Goal: Task Accomplishment & Management: Complete application form

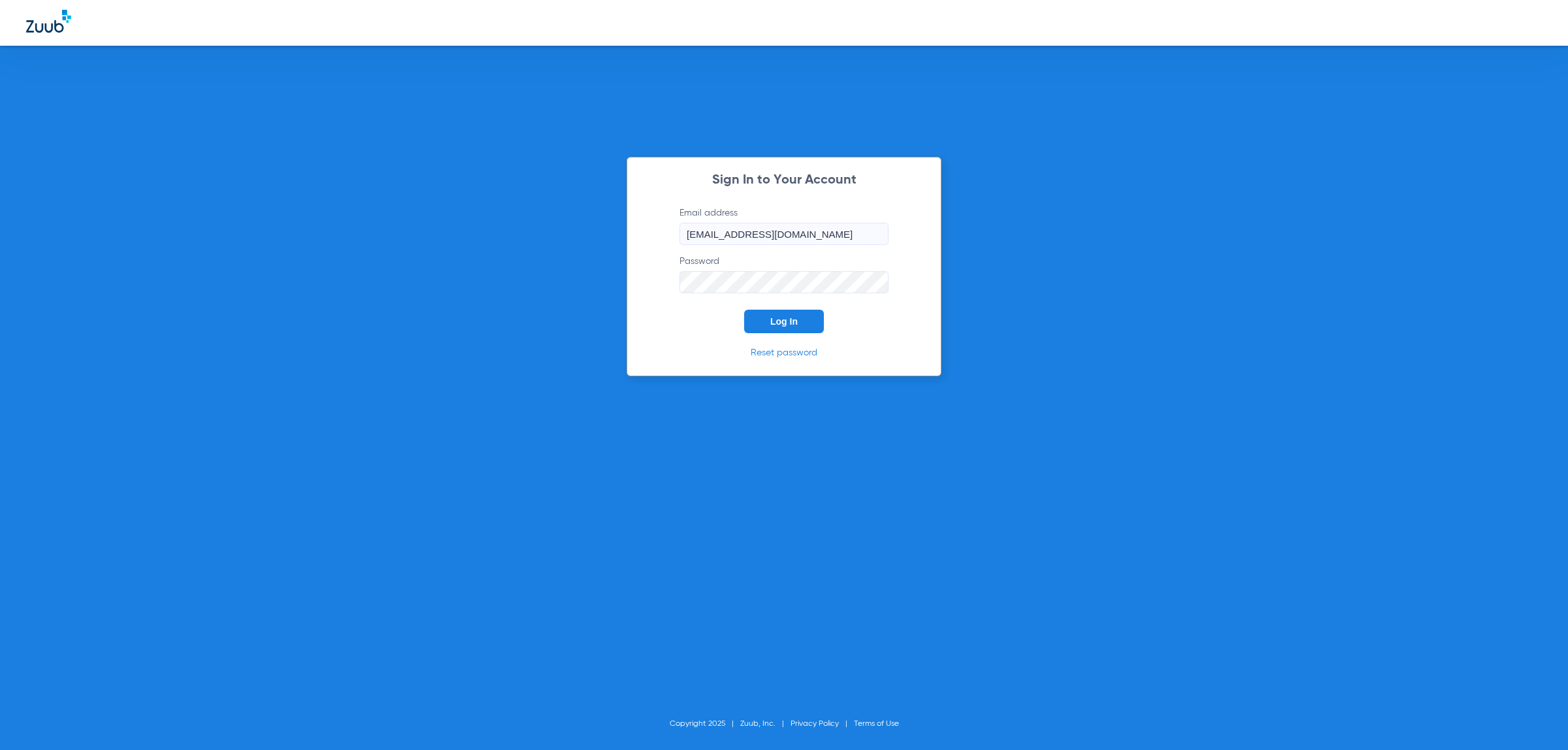
click at [780, 321] on span "Log In" at bounding box center [784, 321] width 28 height 10
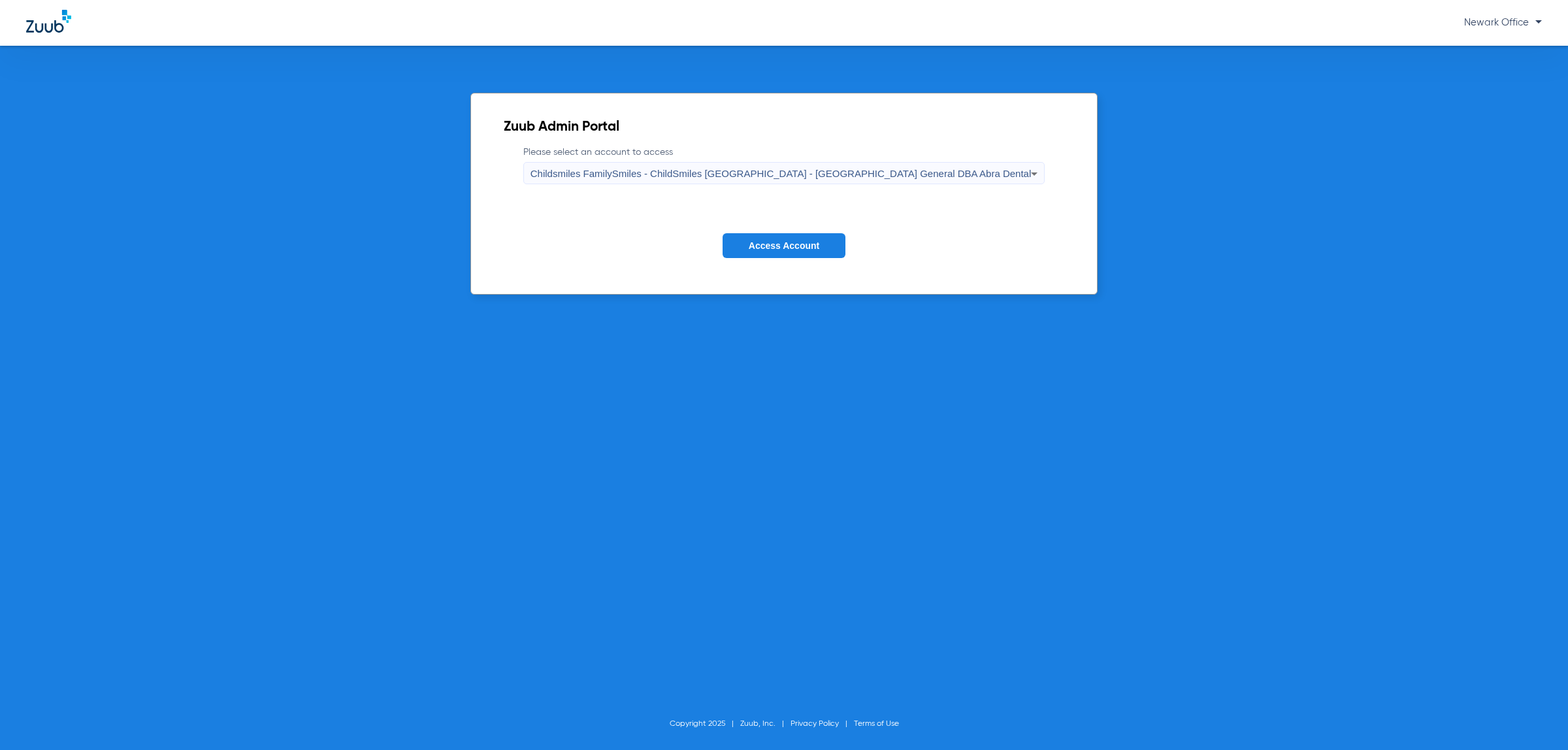
click at [794, 164] on div "Childsmiles FamilySmiles - ChildSmiles [GEOGRAPHIC_DATA] - [GEOGRAPHIC_DATA] Ge…" at bounding box center [780, 174] width 501 height 22
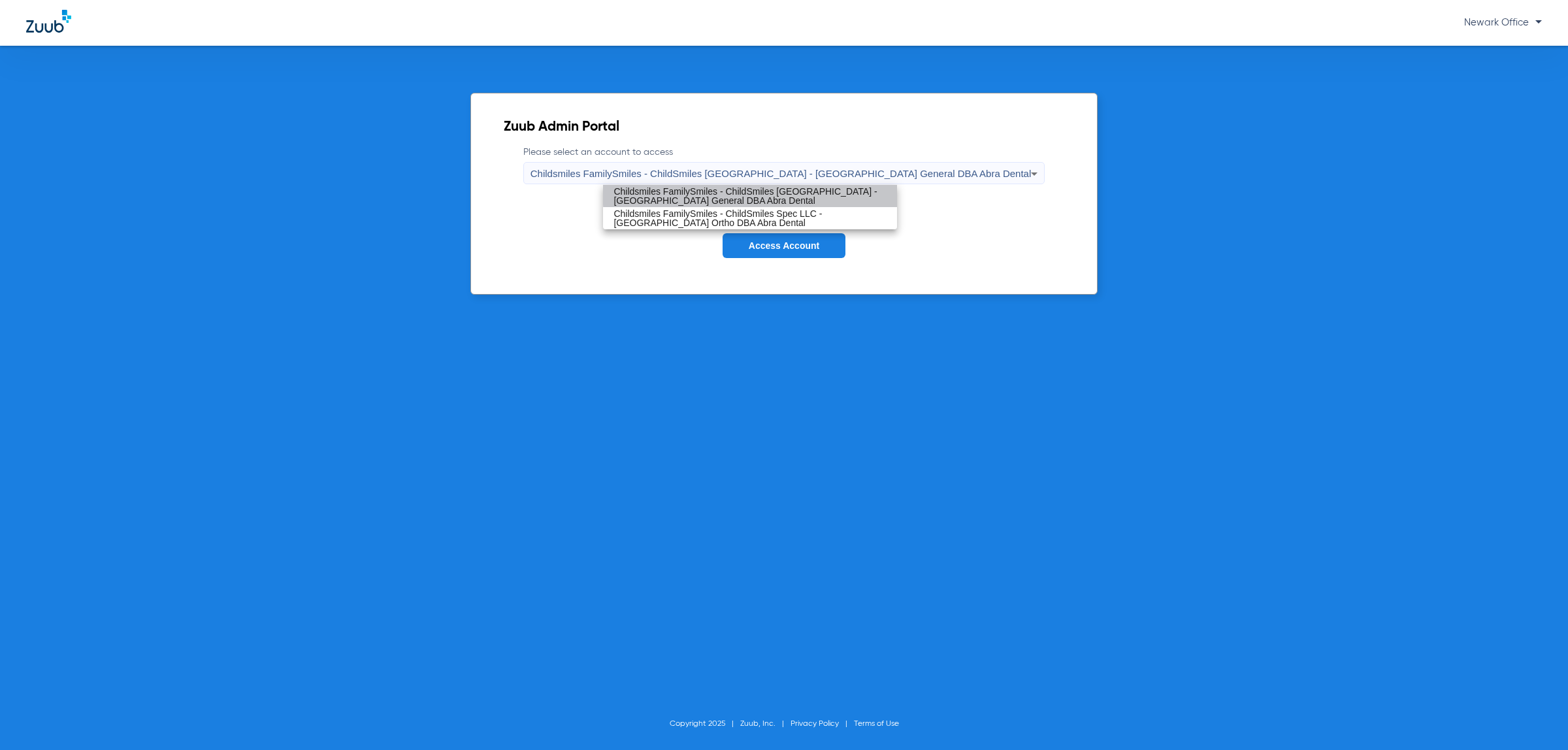
drag, startPoint x: 808, startPoint y: 188, endPoint x: 799, endPoint y: 247, distance: 59.7
click at [811, 188] on span "Childsmiles FamilySmiles - ChildSmiles [GEOGRAPHIC_DATA] - [GEOGRAPHIC_DATA] Ge…" at bounding box center [750, 195] width 273 height 18
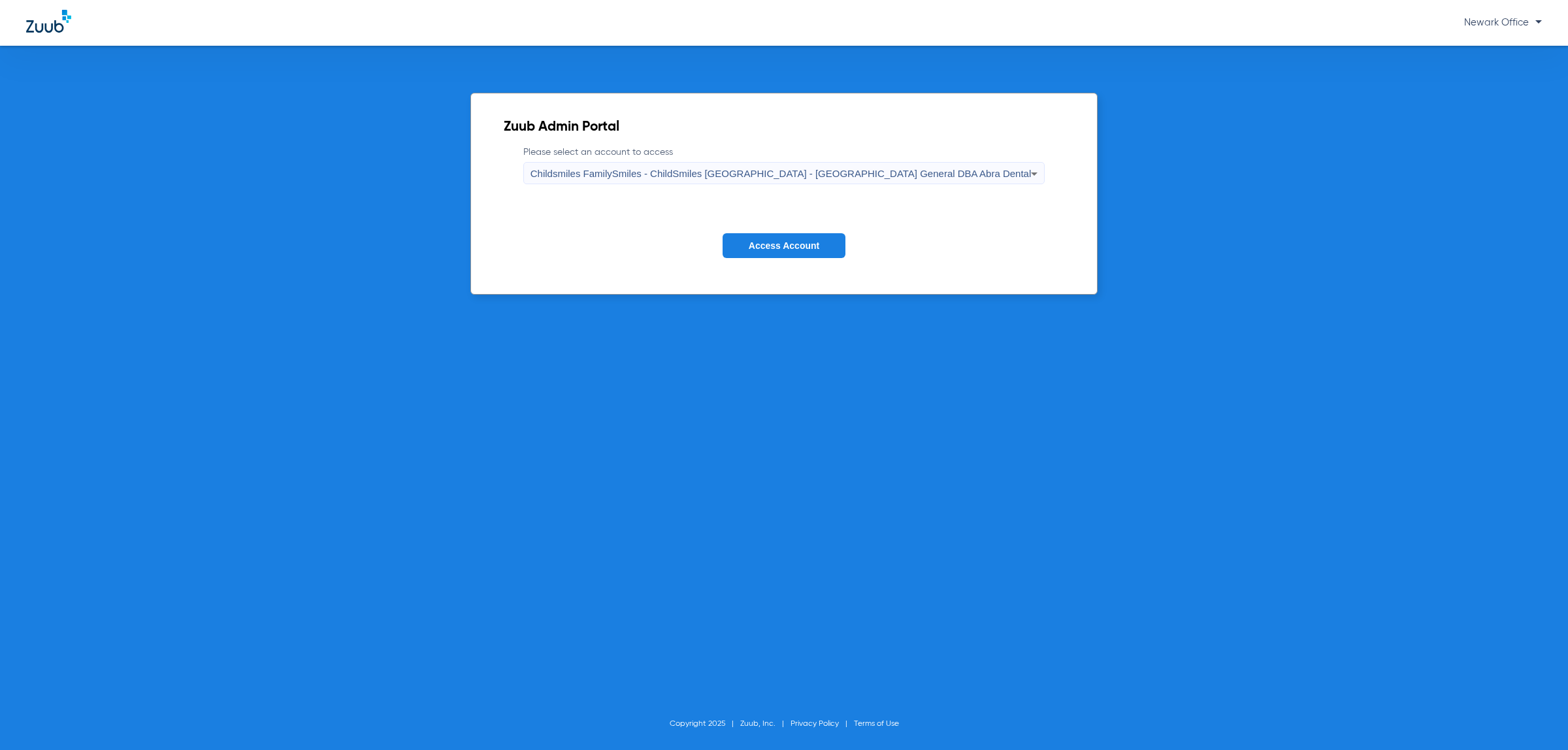
click at [799, 248] on span "Access Account" at bounding box center [784, 245] width 70 height 10
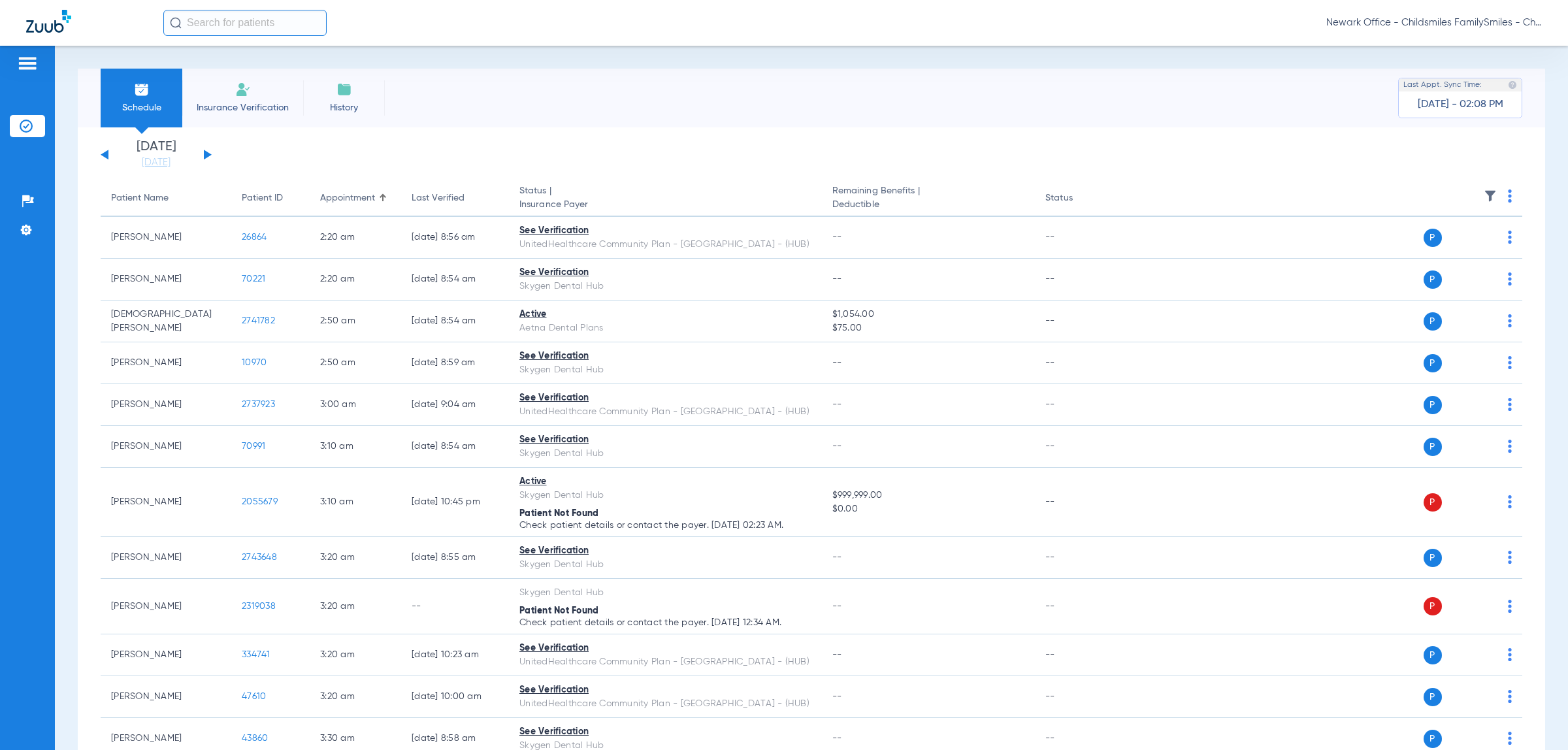
click at [204, 152] on button at bounding box center [208, 154] width 8 height 9
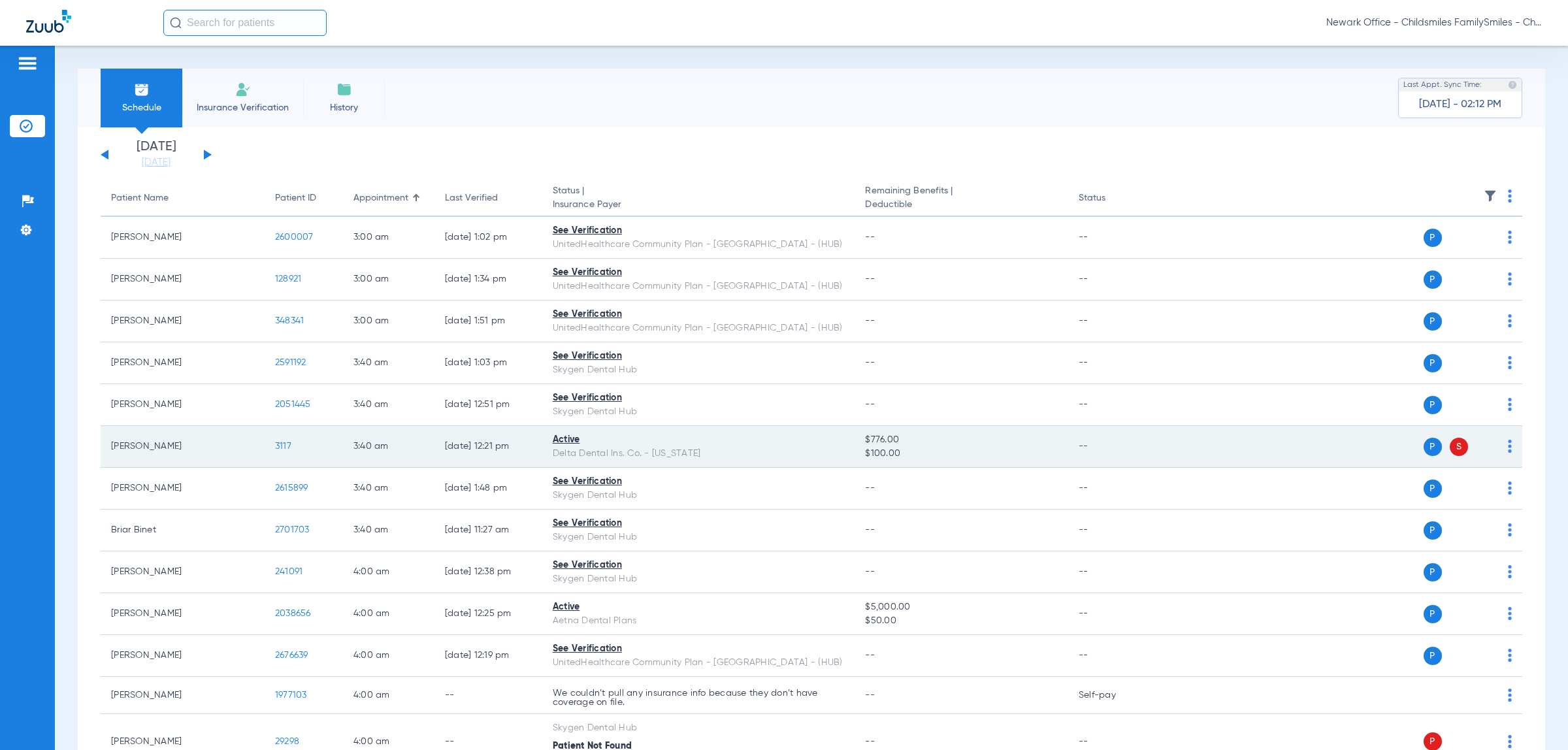
click at [1483, 189] on img at bounding box center [1490, 195] width 13 height 13
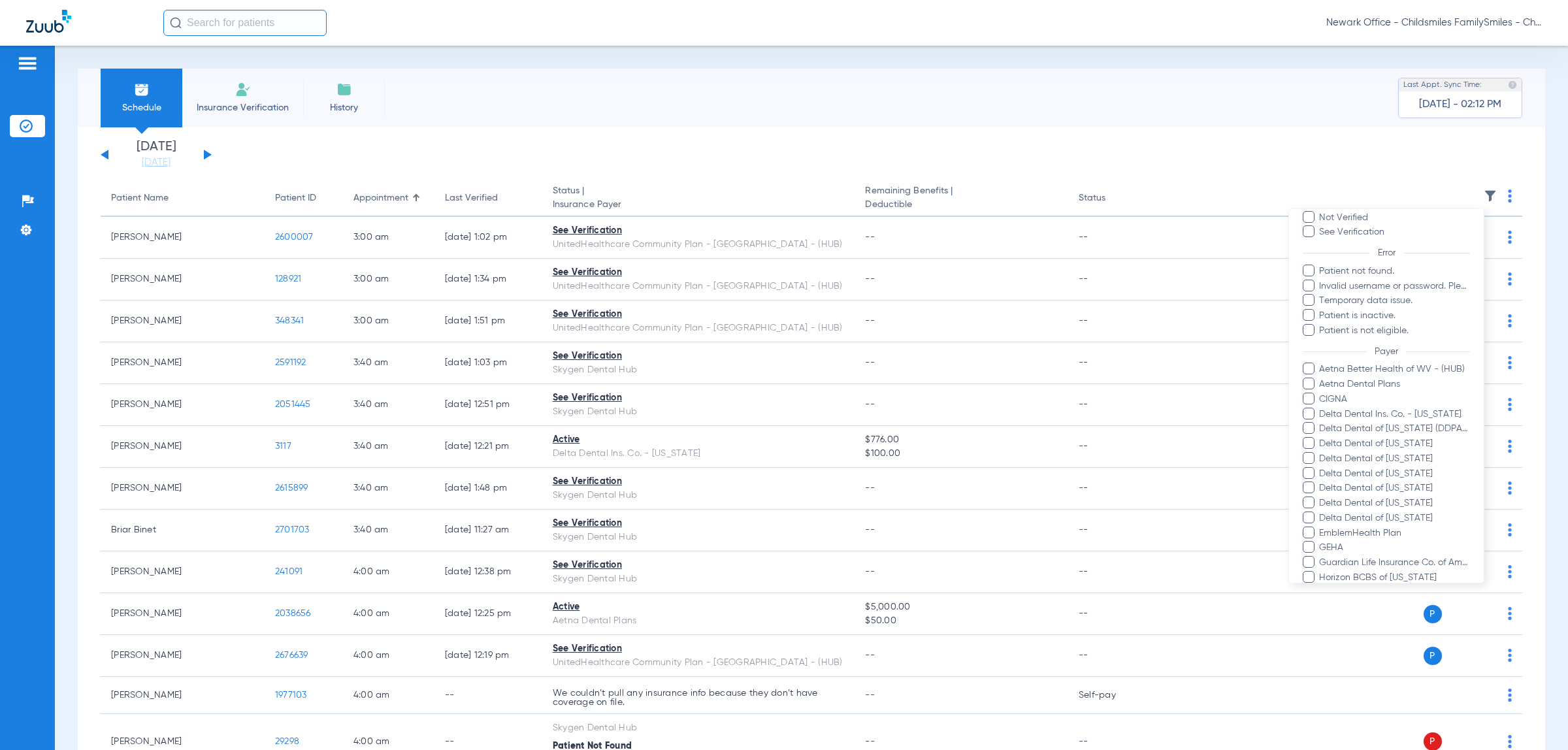
scroll to position [245, 0]
click at [1362, 229] on span "Aetna Dental Plans" at bounding box center [1394, 222] width 151 height 14
click at [1321, 231] on input "Aetna Dental Plans" at bounding box center [1321, 231] width 0 height 0
click at [1334, 244] on span "CIGNA" at bounding box center [1394, 237] width 151 height 14
click at [1321, 246] on input "CIGNA" at bounding box center [1321, 246] width 0 height 0
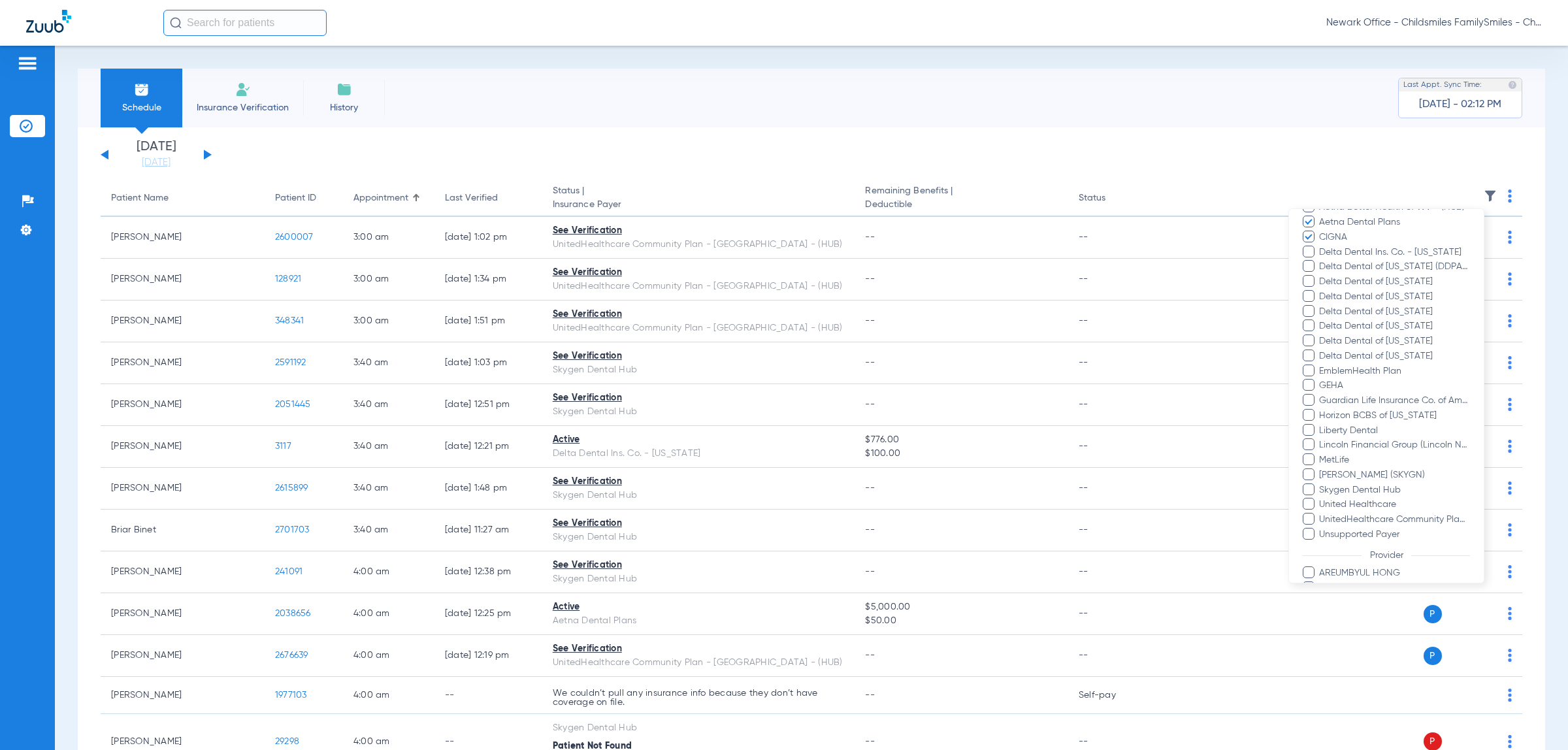
click at [1356, 260] on span "Delta Dental Ins. Co. - [US_STATE]" at bounding box center [1394, 252] width 151 height 14
click at [1321, 261] on input "Delta Dental Ins. Co. - [US_STATE]" at bounding box center [1321, 261] width 0 height 0
click at [1340, 274] on span "Delta Dental of [US_STATE] (DDPA) - AI" at bounding box center [1394, 266] width 151 height 14
click at [1321, 276] on input "Delta Dental of [US_STATE] (DDPA) - AI" at bounding box center [1321, 276] width 0 height 0
click at [1342, 289] on span "Delta Dental of California" at bounding box center [1394, 282] width 151 height 14
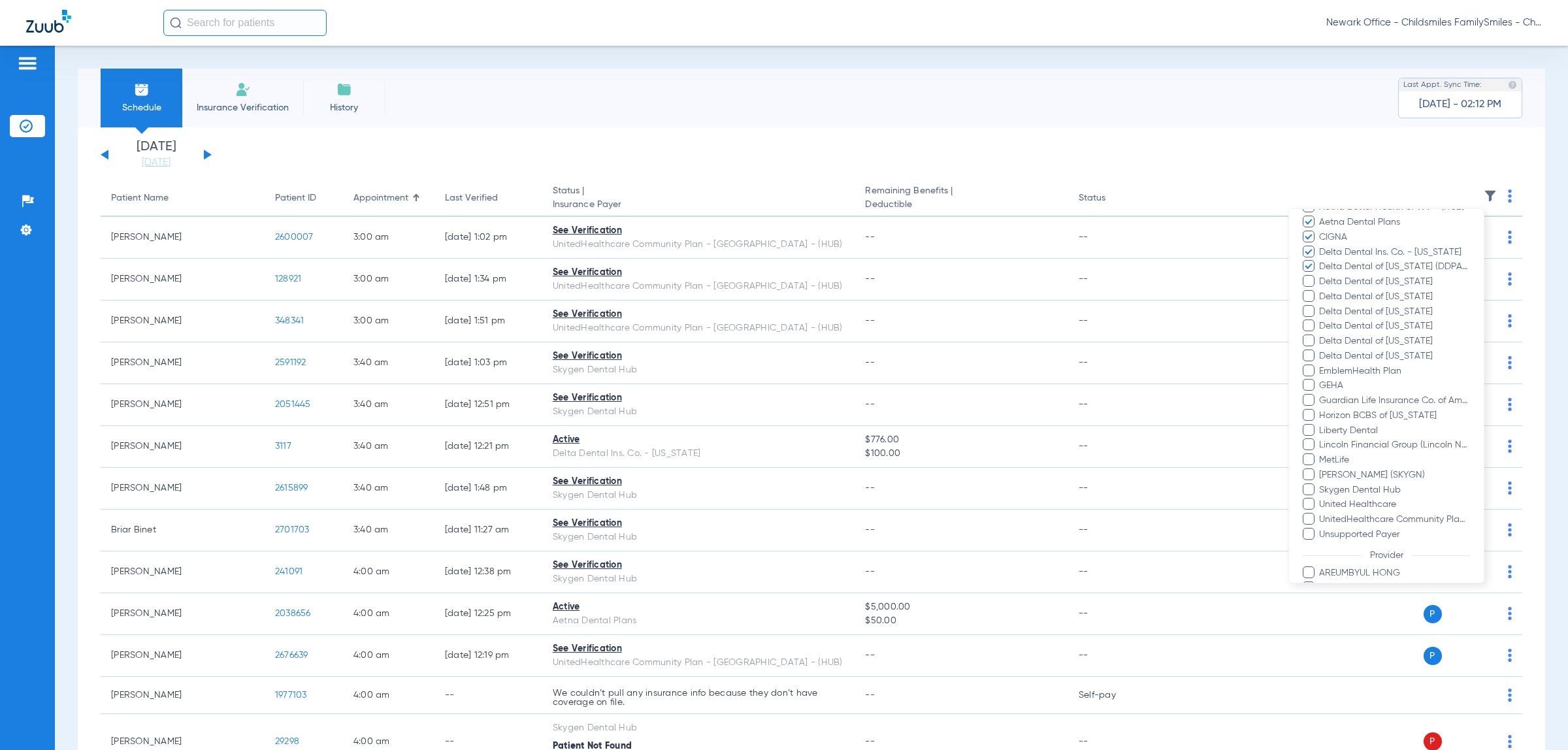
click at [1321, 291] on input "Delta Dental of California" at bounding box center [1321, 291] width 0 height 0
click at [1339, 304] on span "Delta Dental of [US_STATE]" at bounding box center [1394, 297] width 151 height 14
click at [1321, 306] on input "Delta Dental of [US_STATE]" at bounding box center [1321, 306] width 0 height 0
click at [1336, 319] on span "Delta Dental of [US_STATE]" at bounding box center [1394, 312] width 151 height 14
click at [1321, 321] on input "Delta Dental of [US_STATE]" at bounding box center [1321, 321] width 0 height 0
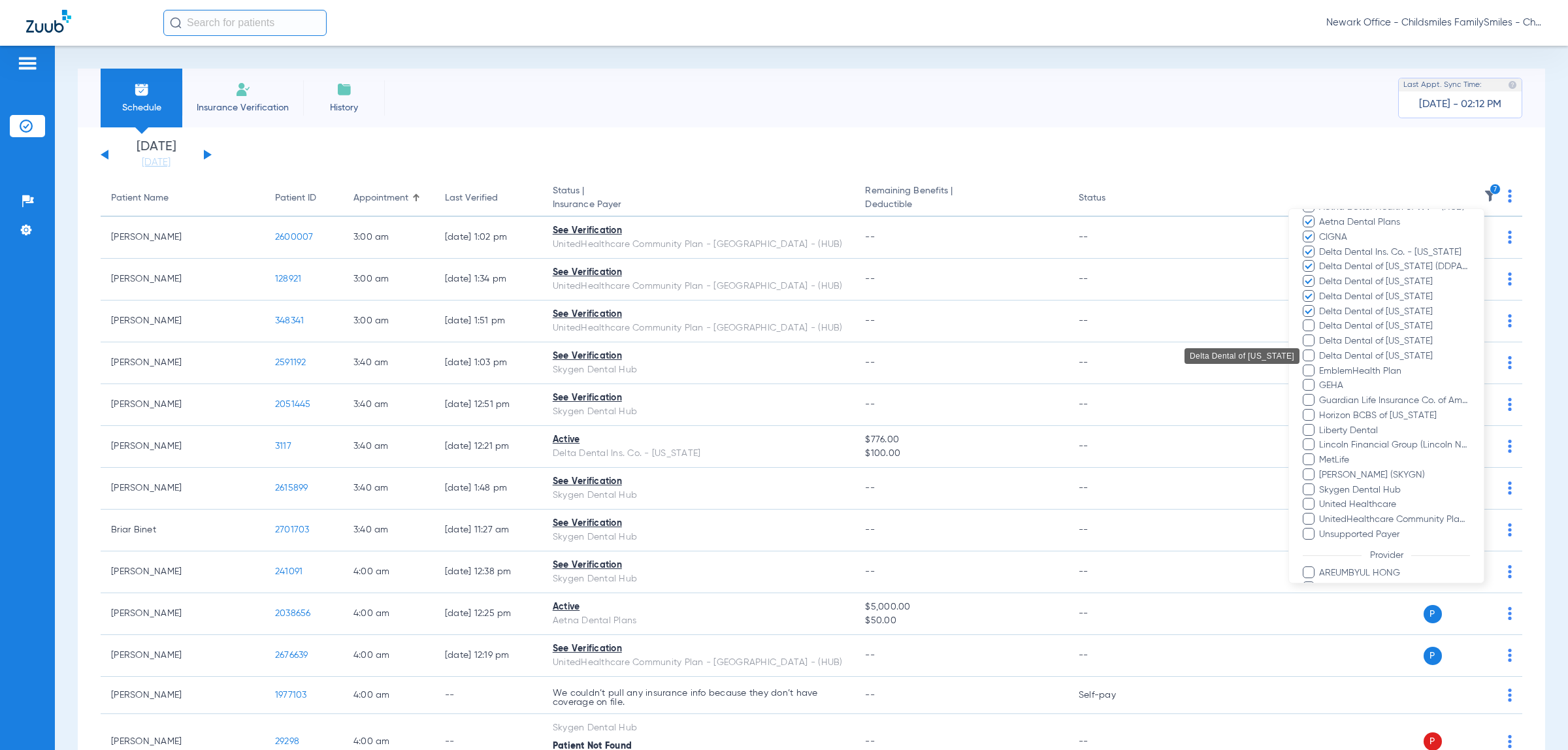
click at [1331, 333] on span "Delta Dental of [US_STATE]" at bounding box center [1394, 326] width 151 height 14
click at [1321, 335] on input "Delta Dental of [US_STATE]" at bounding box center [1321, 335] width 0 height 0
click at [1329, 348] on span "Delta Dental of Tennessee" at bounding box center [1394, 342] width 151 height 14
click at [1321, 350] on input "Delta Dental of Tennessee" at bounding box center [1321, 350] width 0 height 0
click at [1333, 363] on span "Delta Dental of [US_STATE]" at bounding box center [1394, 356] width 151 height 14
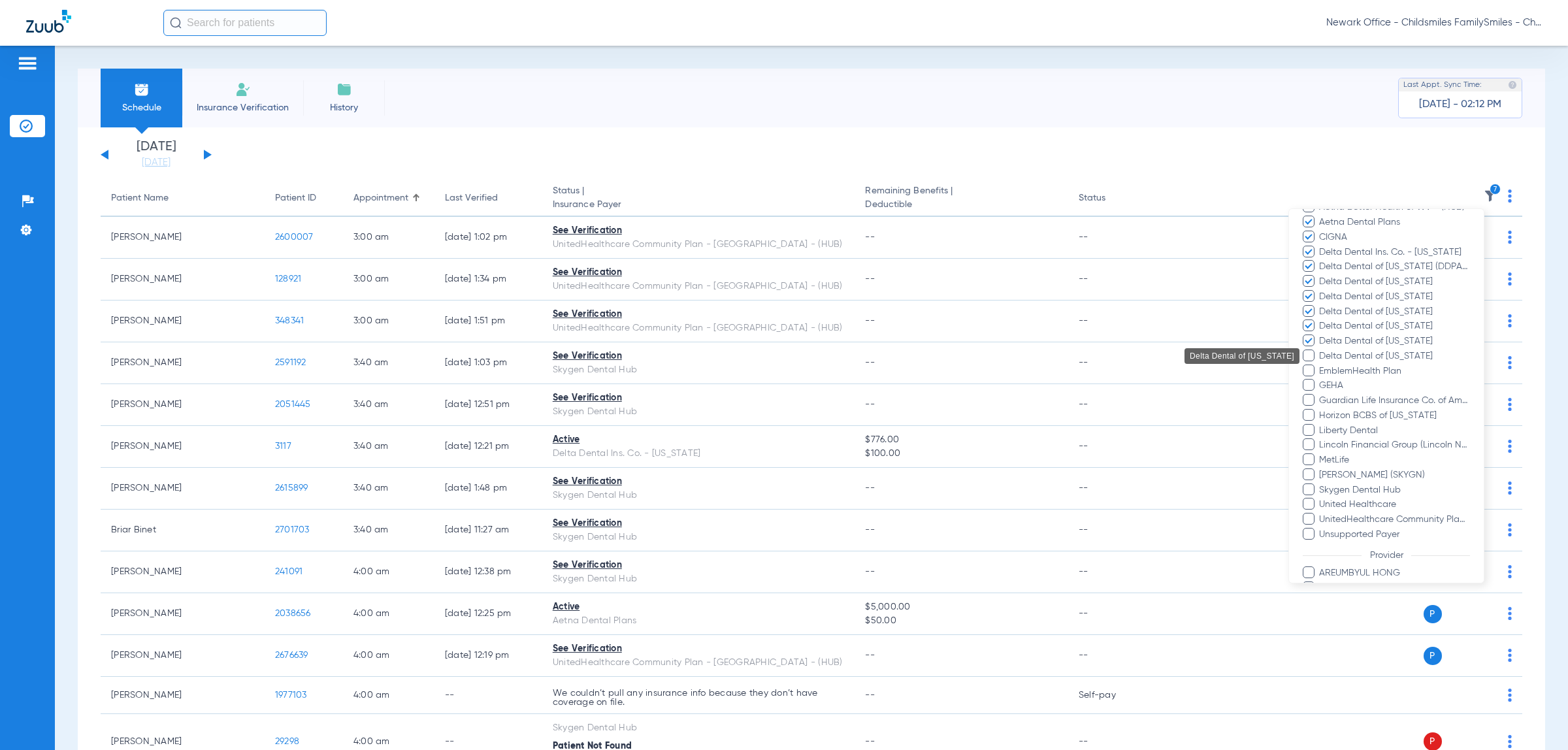
click at [1321, 365] on input "Delta Dental of [US_STATE]" at bounding box center [1321, 365] width 0 height 0
click at [1324, 378] on span "EmblemHealth Plan" at bounding box center [1394, 371] width 151 height 14
click at [1321, 380] on input "EmblemHealth Plan" at bounding box center [1321, 380] width 0 height 0
click at [1327, 393] on span "GEHA" at bounding box center [1394, 385] width 151 height 14
click at [1321, 394] on input "GEHA" at bounding box center [1321, 394] width 0 height 0
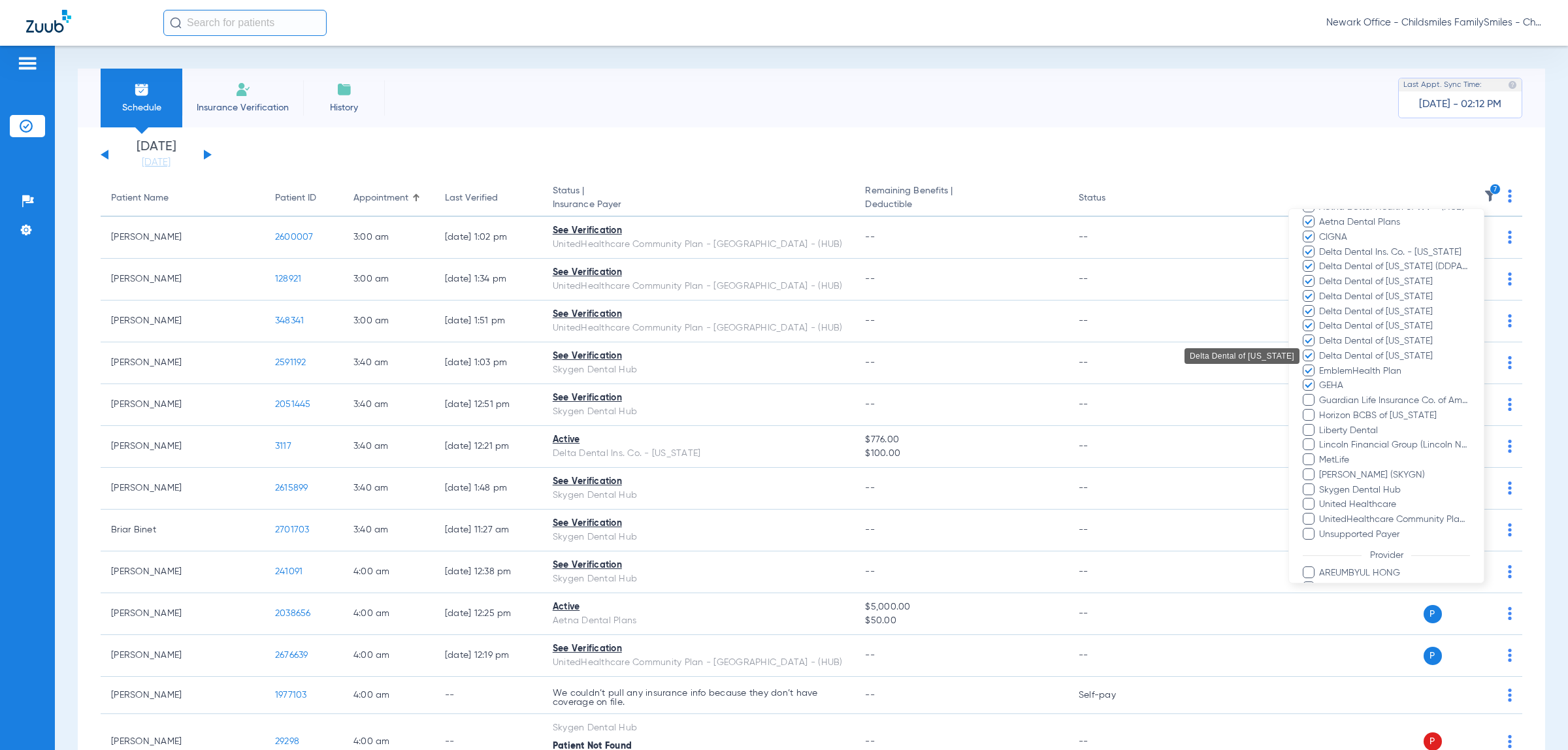
click at [1343, 408] on span "Guardian Life Insurance Co. of America" at bounding box center [1394, 401] width 151 height 14
click at [1321, 410] on input "Guardian Life Insurance Co. of America" at bounding box center [1321, 410] width 0 height 0
click at [1336, 423] on span "Horizon BCBS of [US_STATE]" at bounding box center [1394, 416] width 151 height 14
click at [1321, 425] on input "Horizon BCBS of [US_STATE]" at bounding box center [1321, 425] width 0 height 0
click at [1331, 452] on span "Lincoln Financial Group (Lincoln National Life)" at bounding box center [1394, 445] width 151 height 14
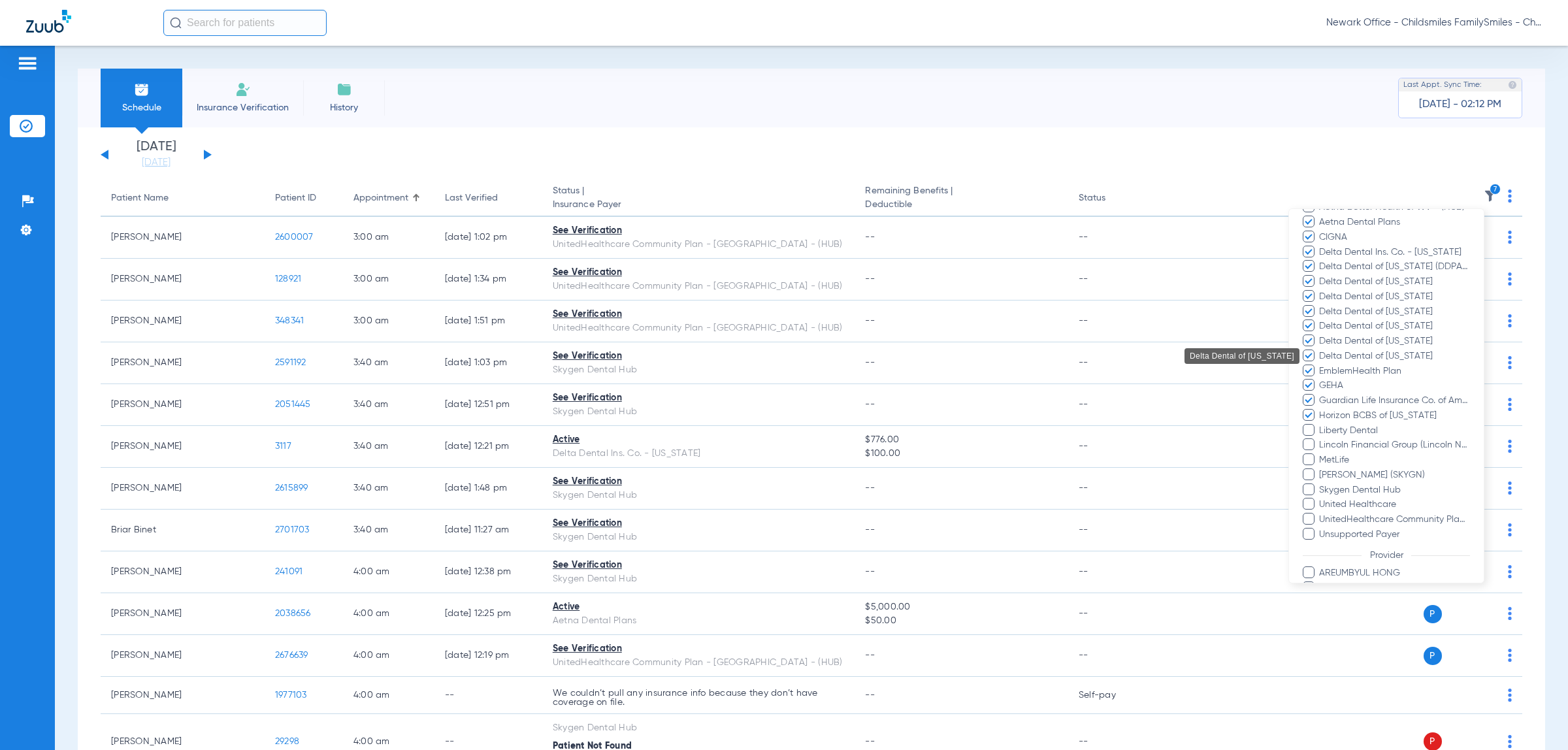
click at [1321, 454] on input "Lincoln Financial Group (Lincoln National Life)" at bounding box center [1321, 454] width 0 height 0
click at [1334, 467] on span "MetLife" at bounding box center [1394, 460] width 151 height 14
click at [1321, 469] on input "MetLife" at bounding box center [1321, 469] width 0 height 0
click at [1308, 331] on span at bounding box center [1308, 325] width 11 height 11
click at [1321, 335] on input "Delta Dental of [US_STATE]" at bounding box center [1321, 335] width 0 height 0
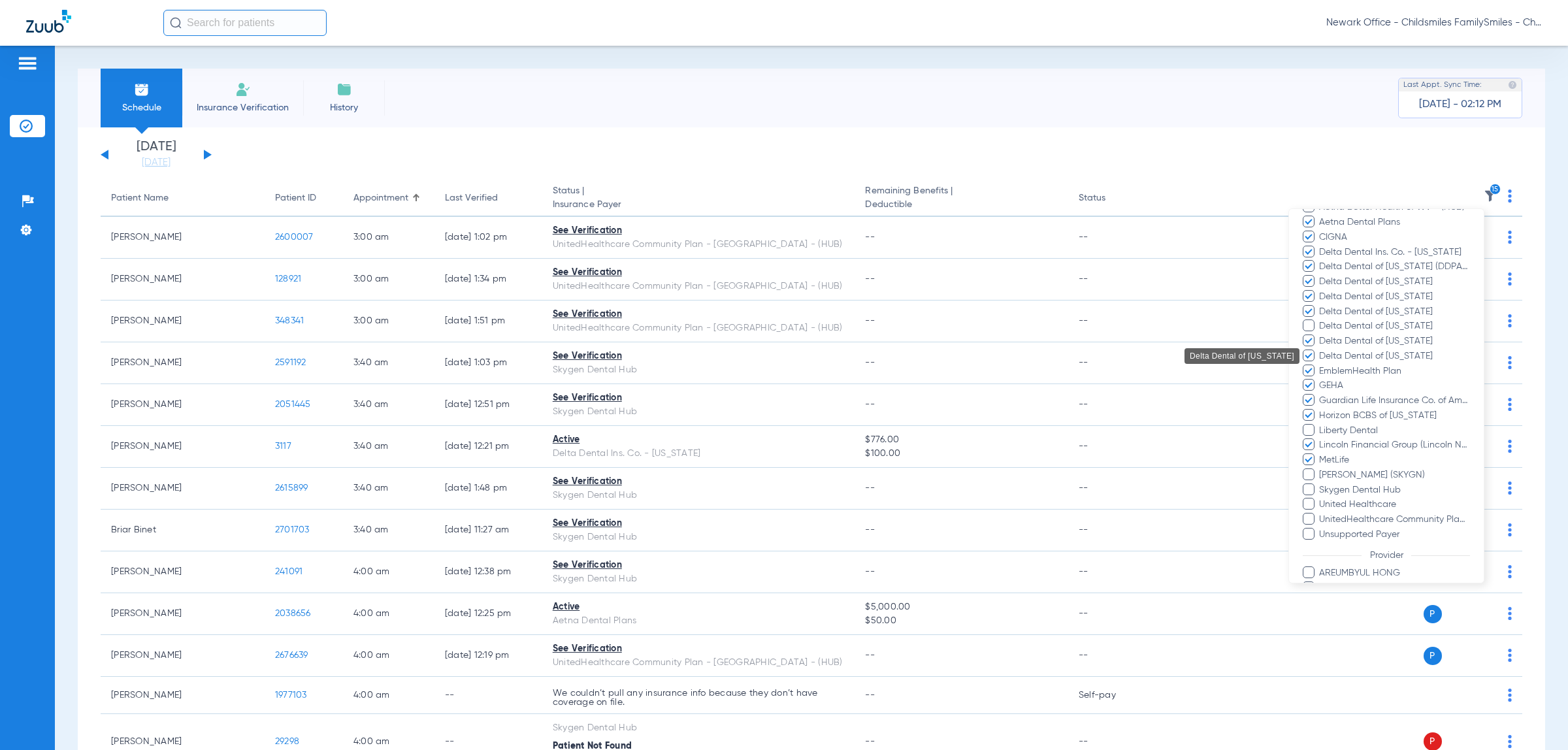
click at [1367, 498] on span "United Healthcare" at bounding box center [1394, 505] width 151 height 14
click at [1321, 513] on input "United Healthcare" at bounding box center [1321, 513] width 0 height 0
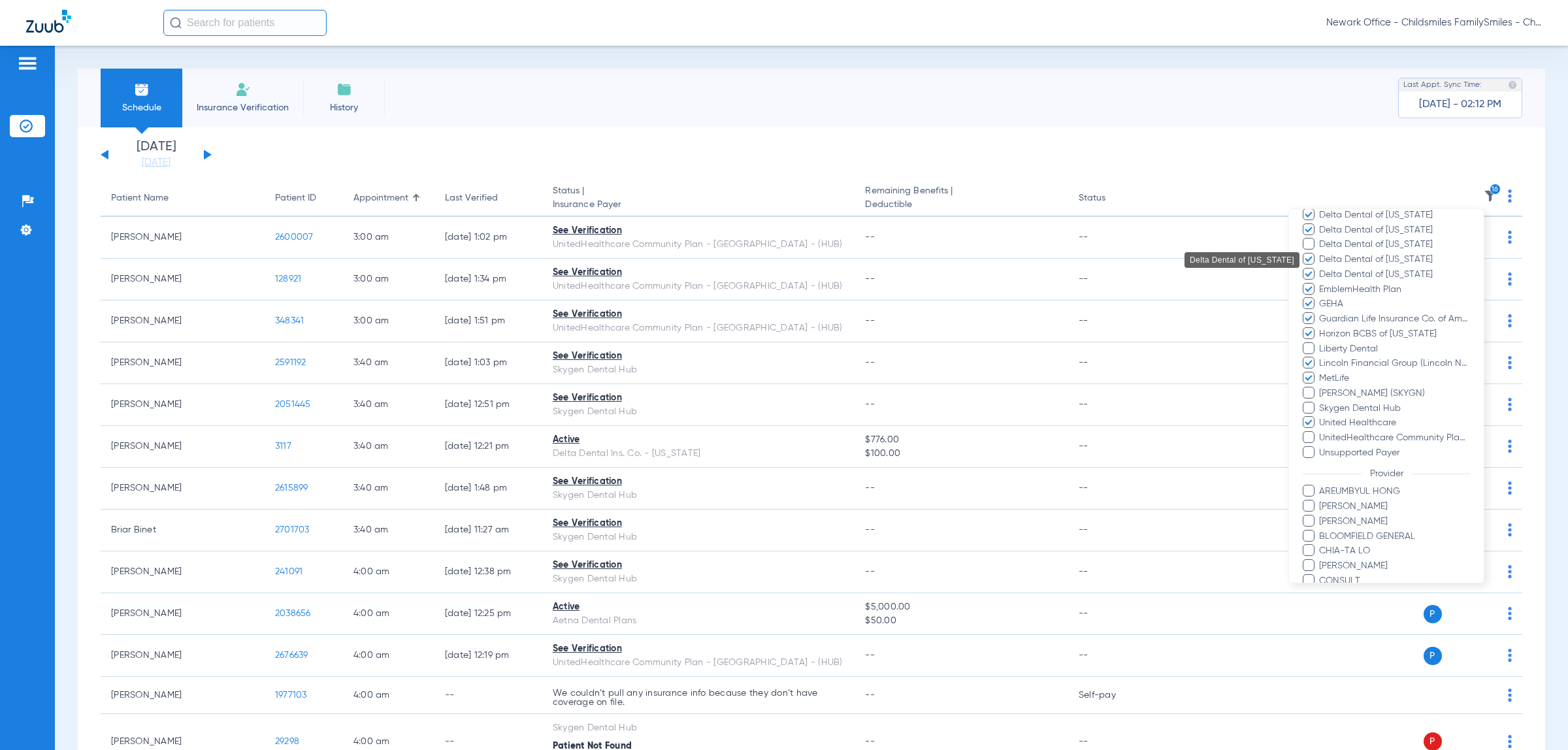
click at [1318, 239] on span "Delta Dental of [US_STATE]" at bounding box center [1394, 245] width 151 height 14
click at [1321, 254] on input "Delta Dental of [US_STATE]" at bounding box center [1321, 254] width 0 height 0
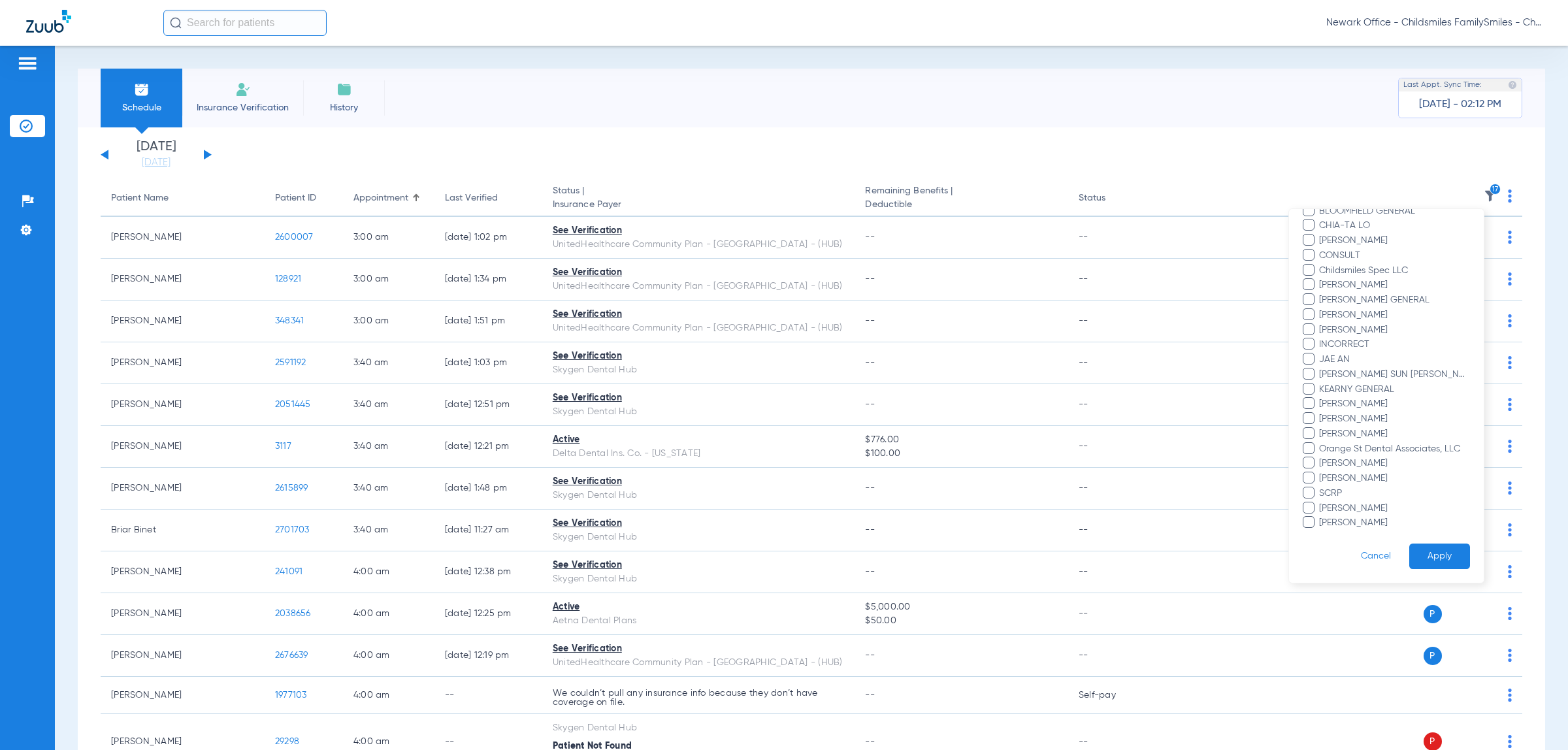
click at [1428, 550] on button "Apply" at bounding box center [1440, 557] width 61 height 26
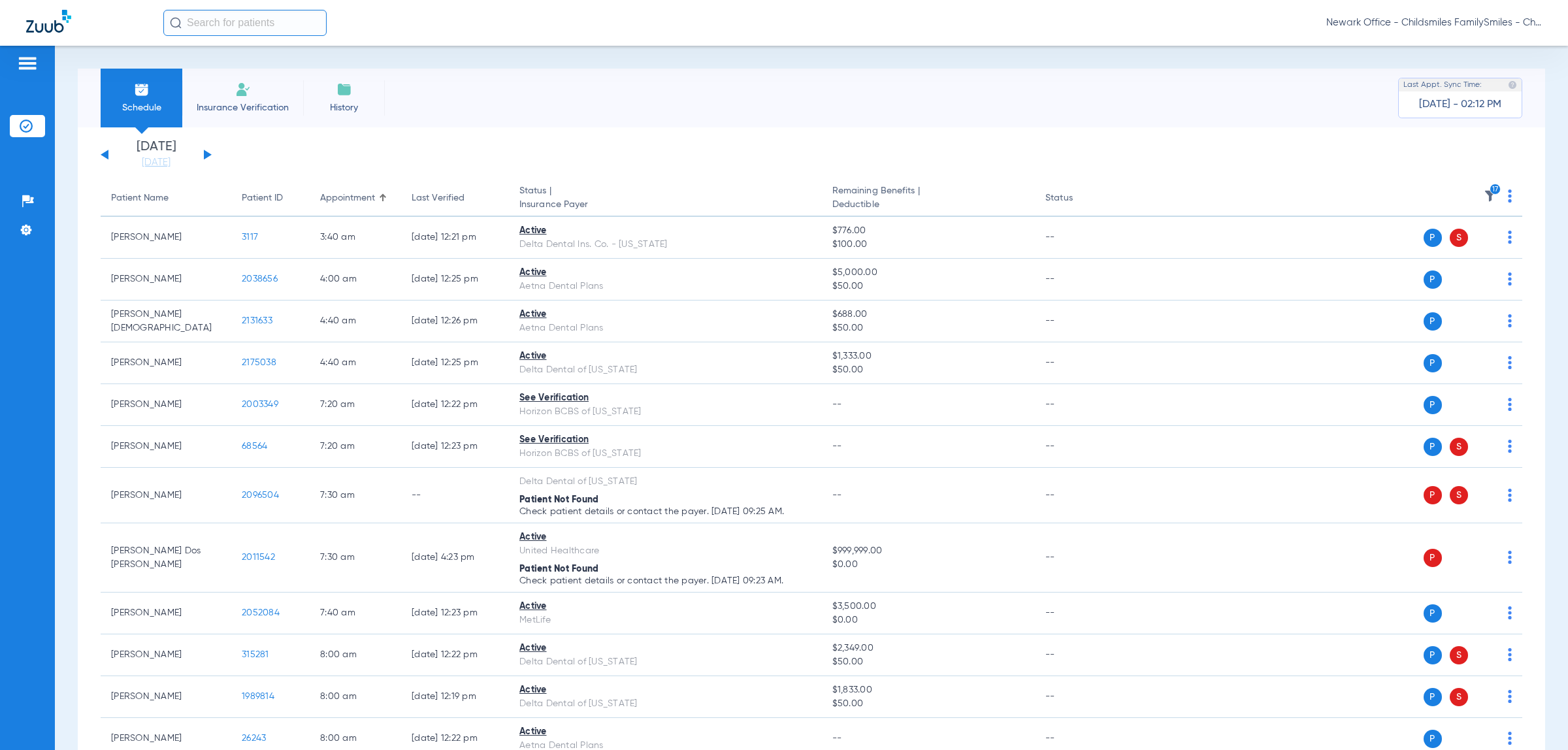
drag, startPoint x: 432, startPoint y: 200, endPoint x: 165, endPoint y: 188, distance: 267.3
click at [432, 200] on div "Last Verified" at bounding box center [438, 198] width 53 height 14
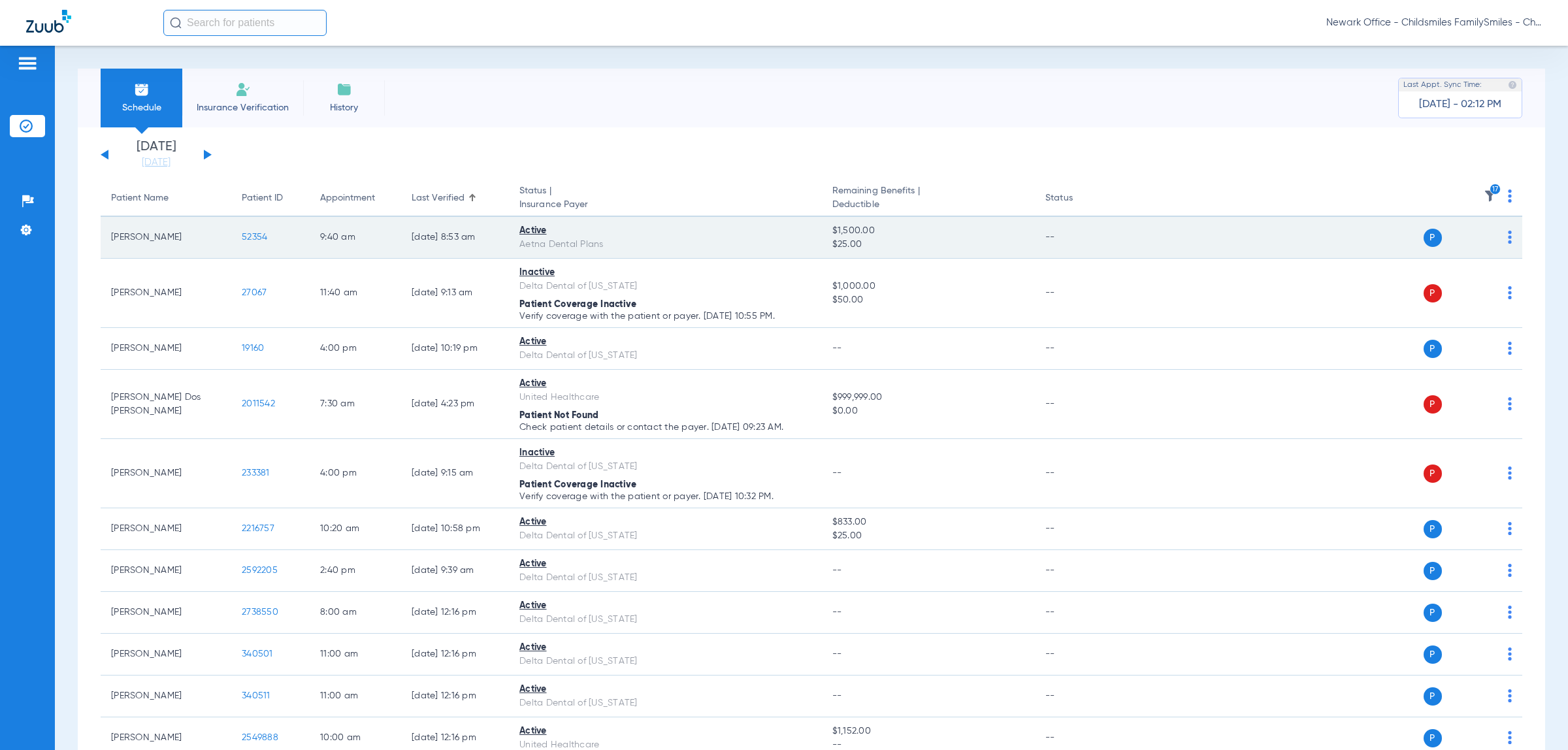
click at [1508, 237] on img at bounding box center [1510, 237] width 4 height 13
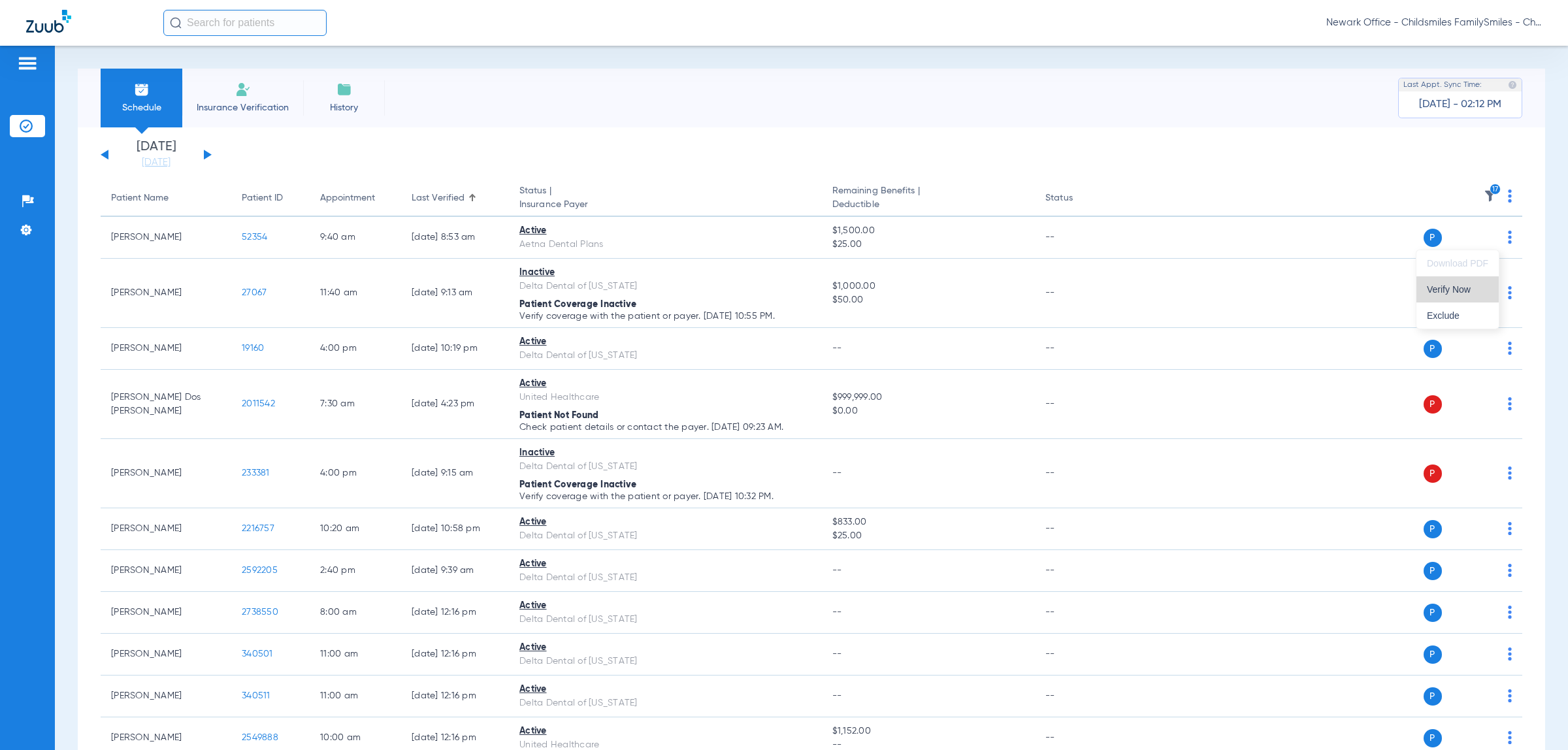
click at [1465, 291] on span "Verify Now" at bounding box center [1457, 289] width 62 height 9
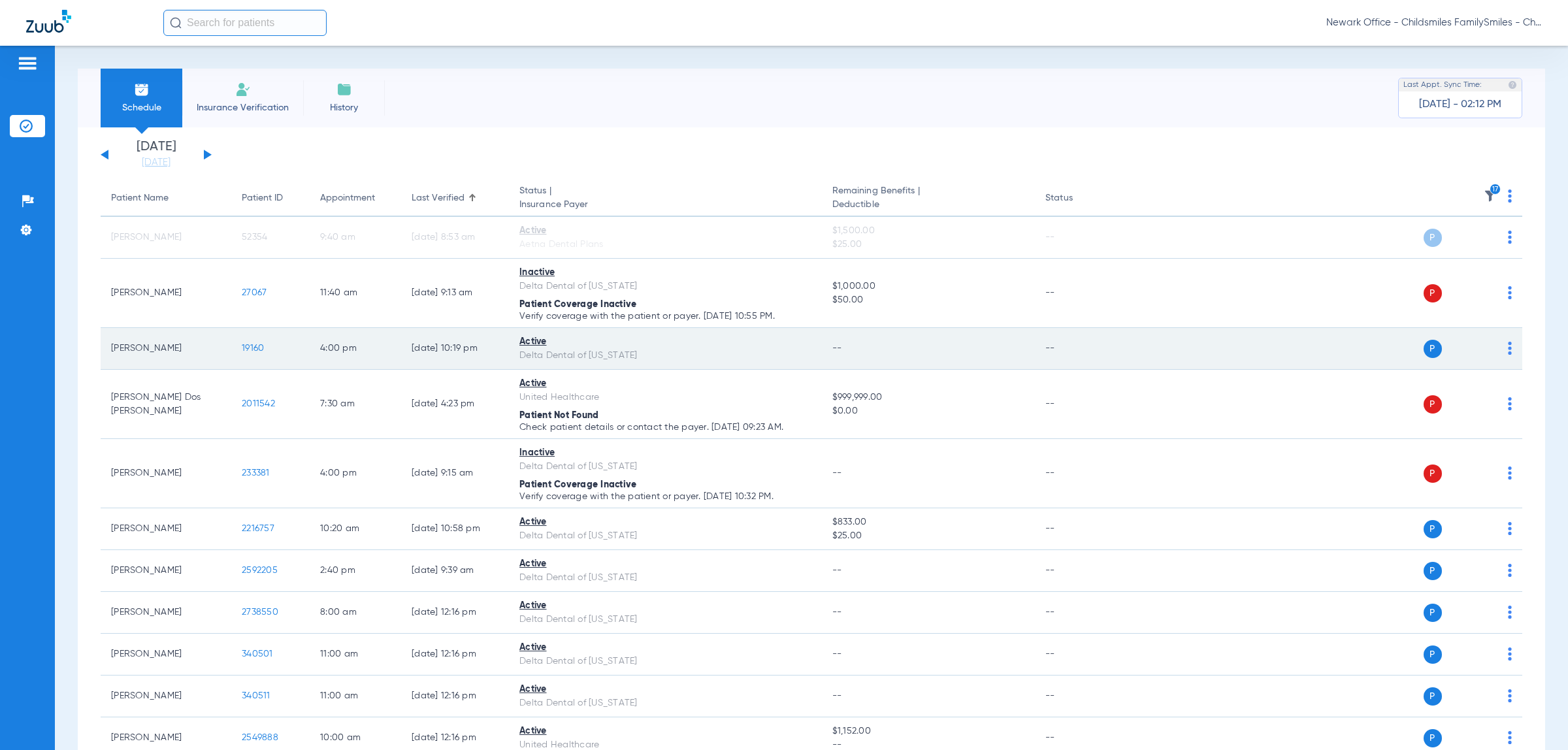
click at [1508, 353] on img at bounding box center [1510, 348] width 4 height 13
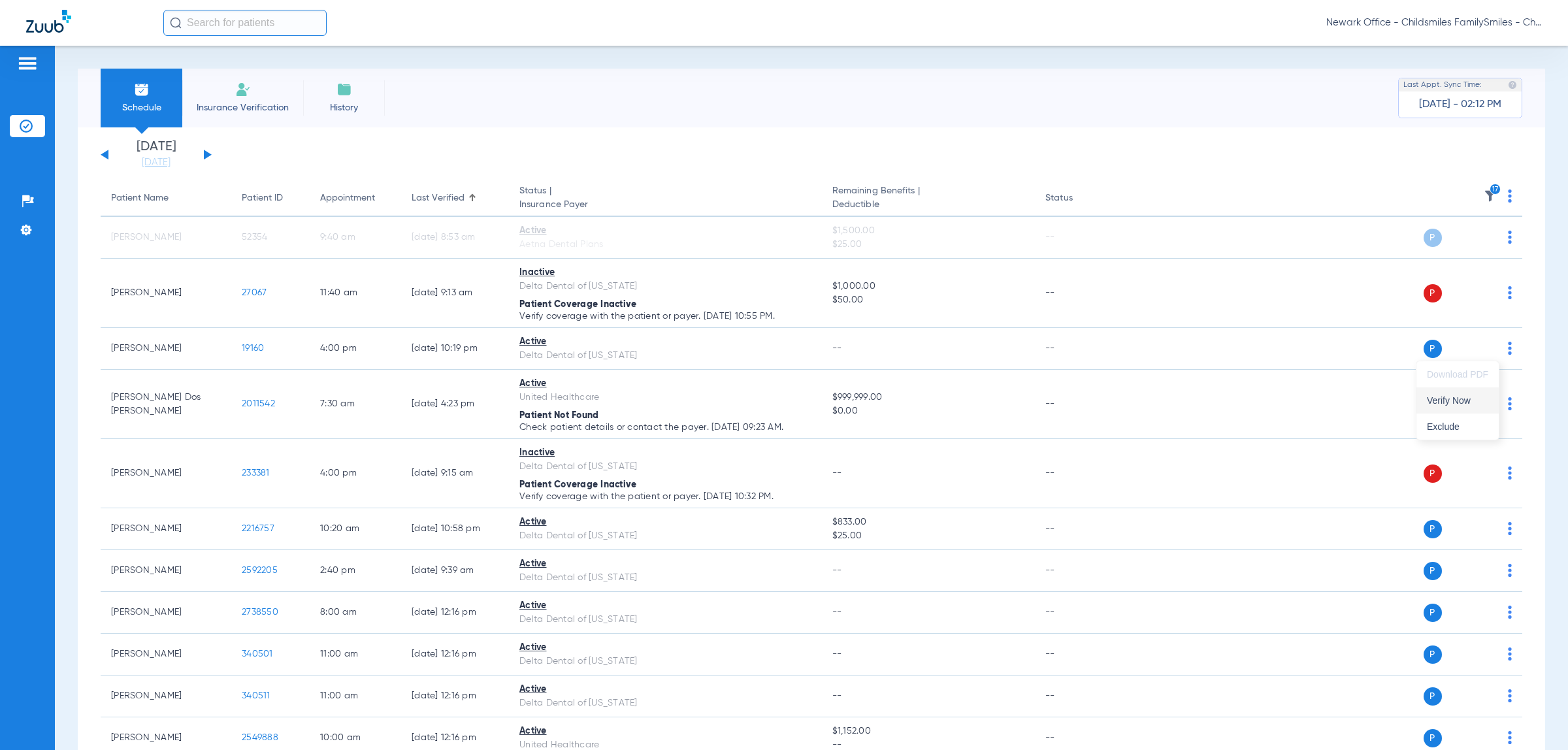
click at [1473, 406] on button "Verify Now" at bounding box center [1457, 400] width 82 height 26
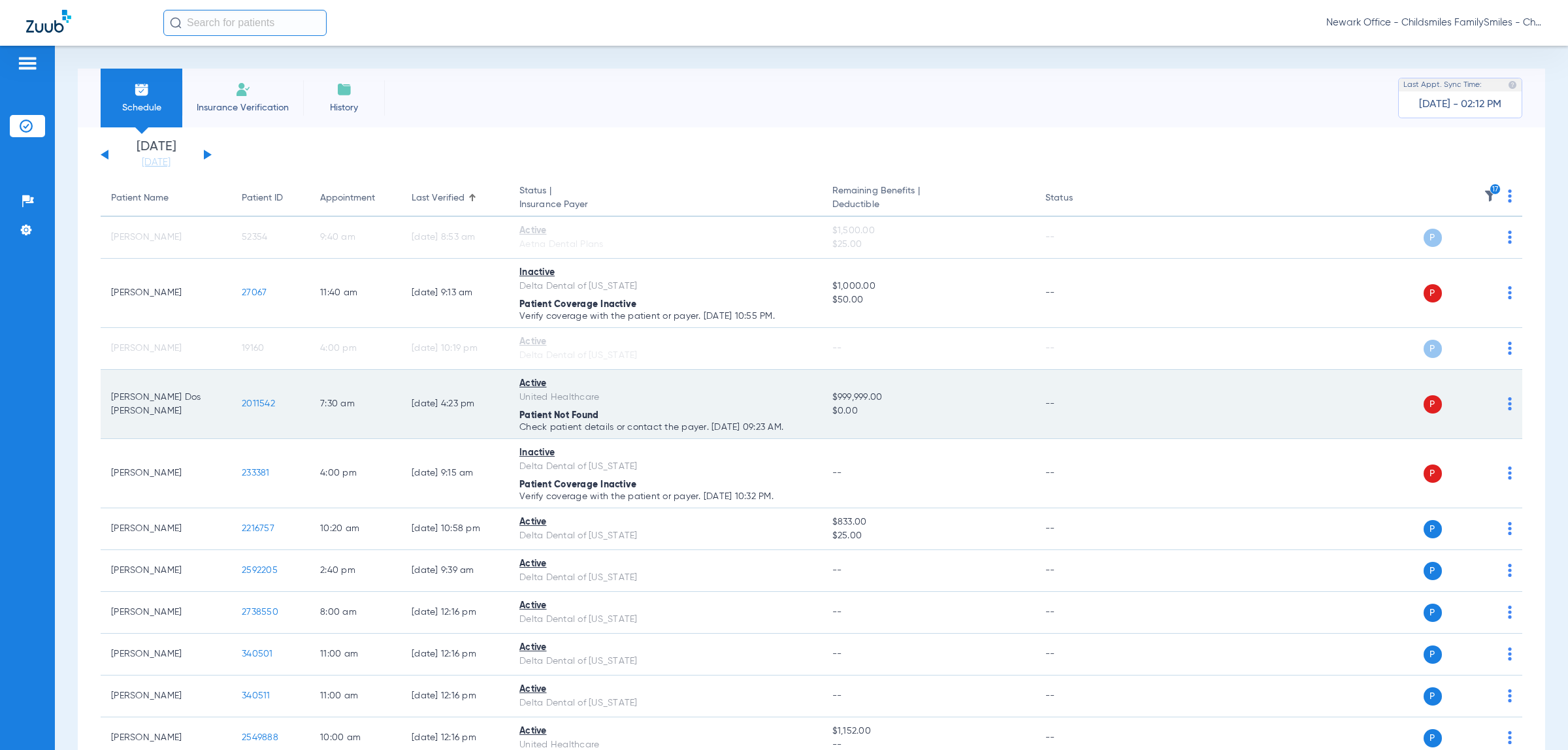
click at [1508, 406] on img at bounding box center [1510, 403] width 4 height 13
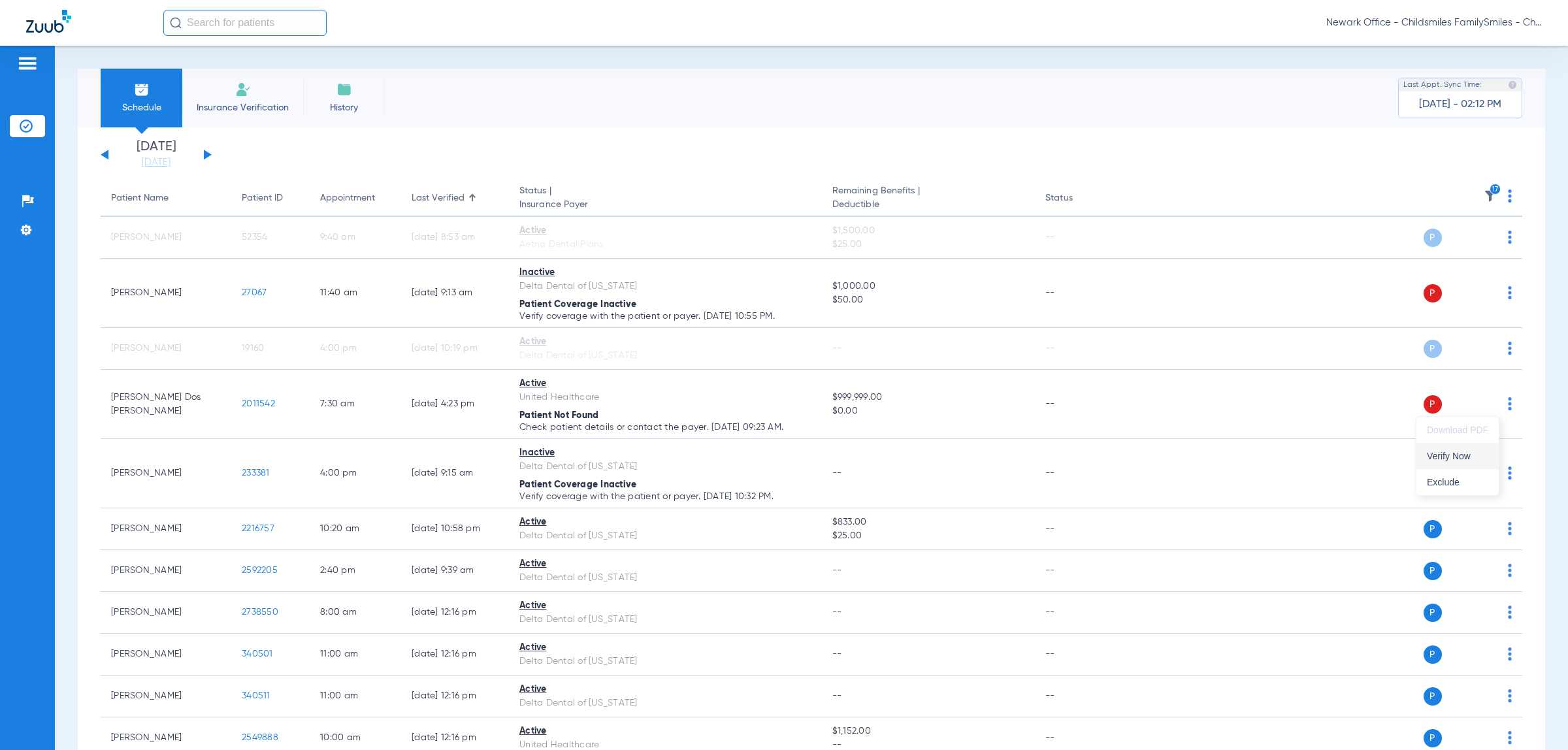
click at [1452, 455] on span "Verify Now" at bounding box center [1457, 456] width 62 height 9
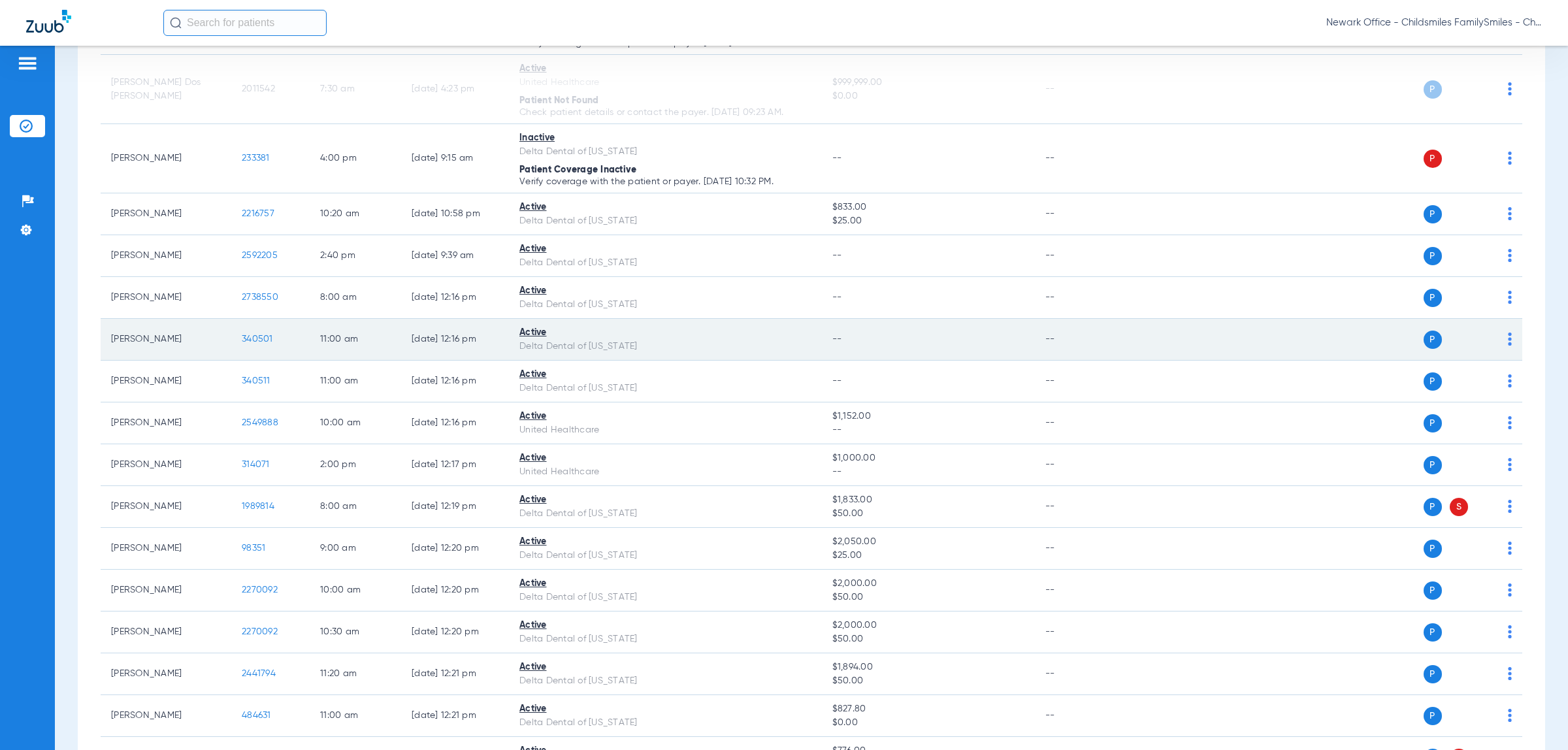
scroll to position [327, 0]
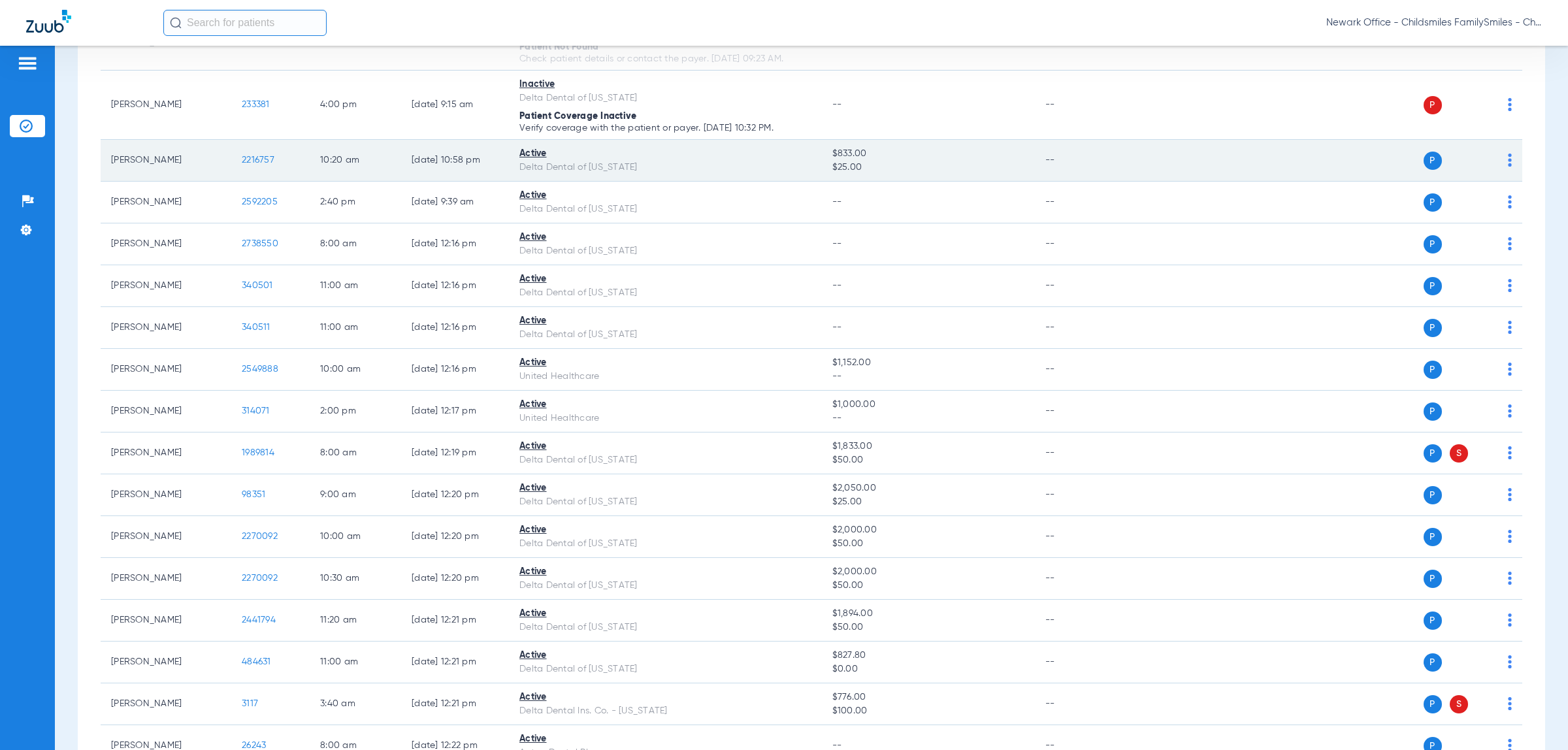
click at [1508, 162] on img at bounding box center [1510, 160] width 4 height 13
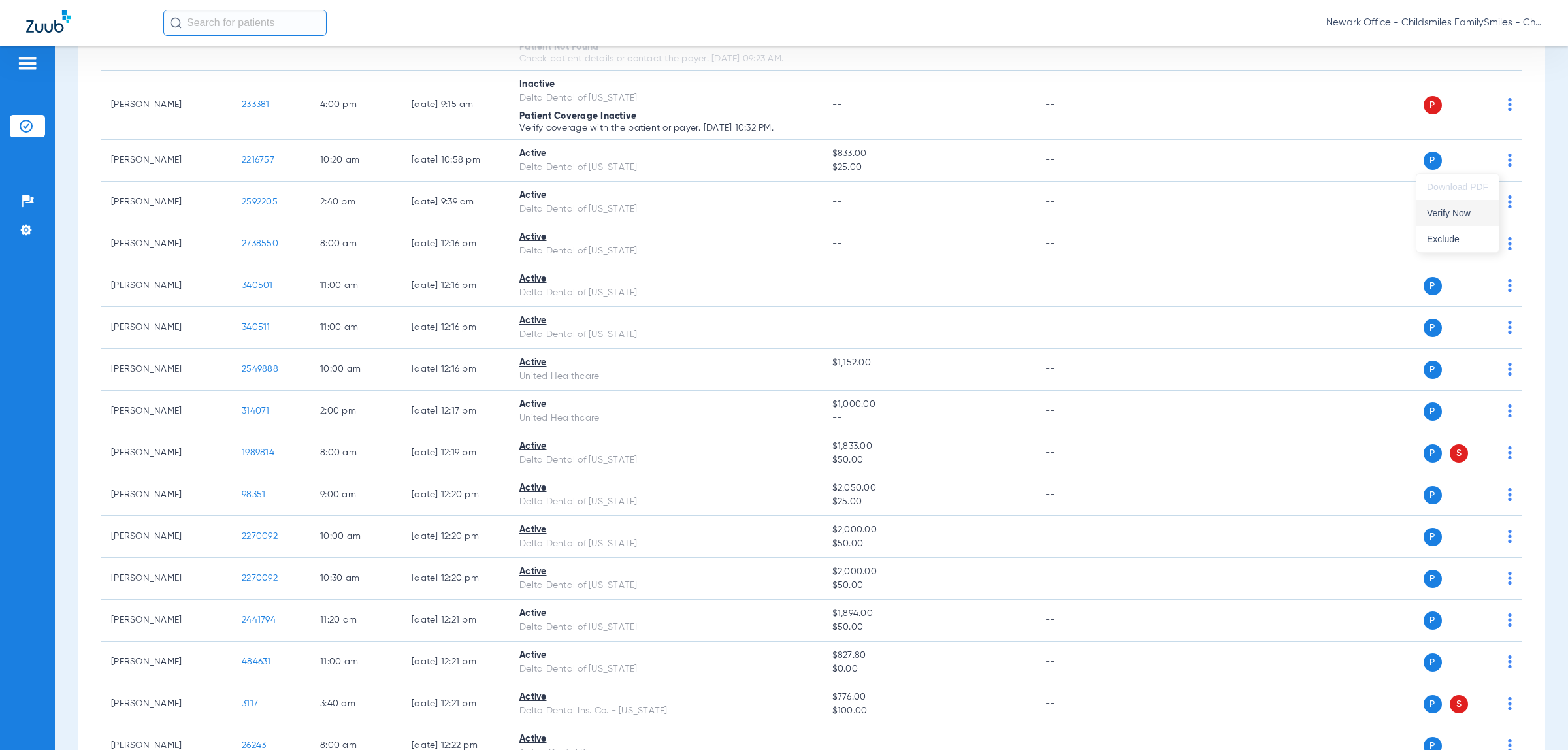
click at [1454, 210] on span "Verify Now" at bounding box center [1457, 213] width 62 height 9
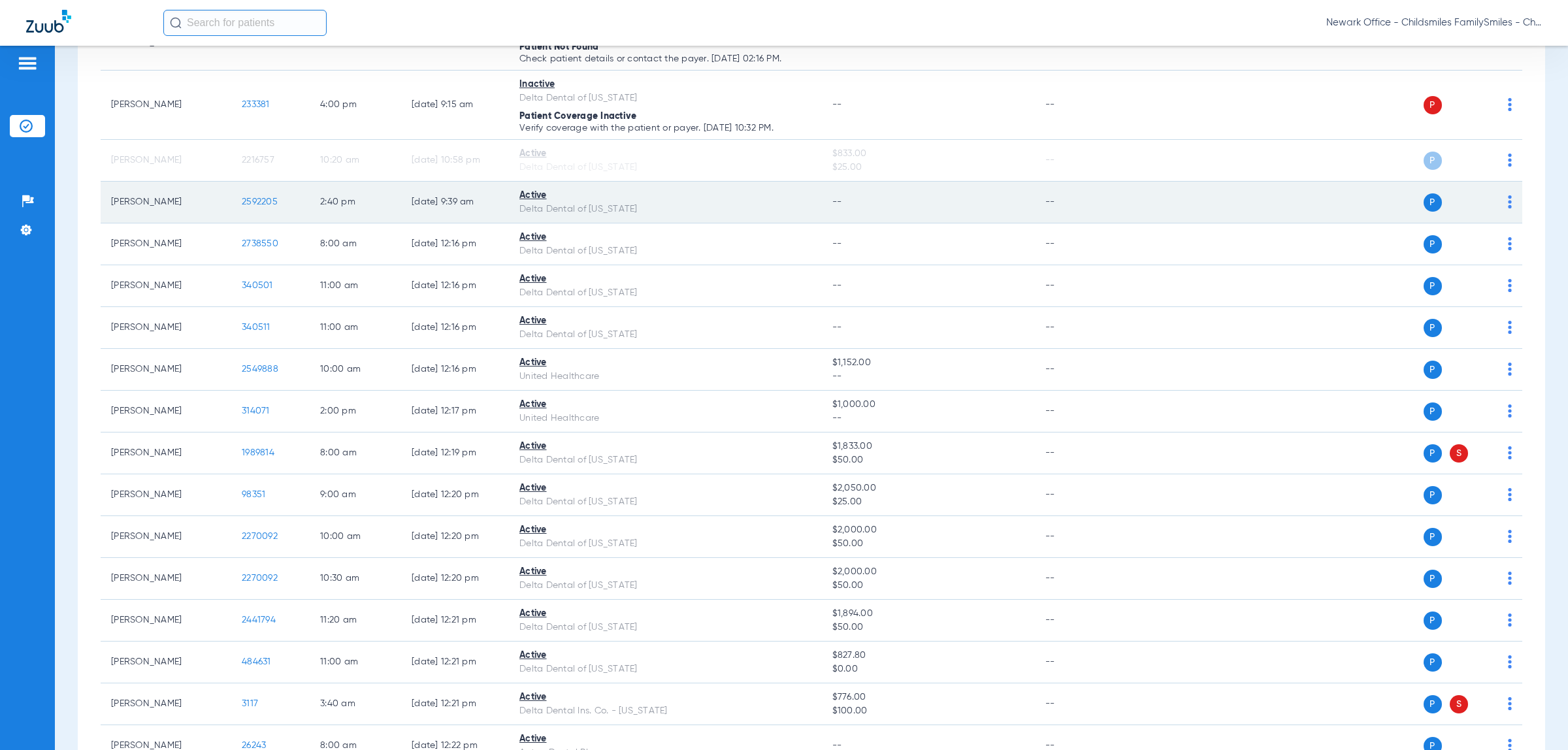
click at [1508, 207] on img at bounding box center [1510, 202] width 4 height 13
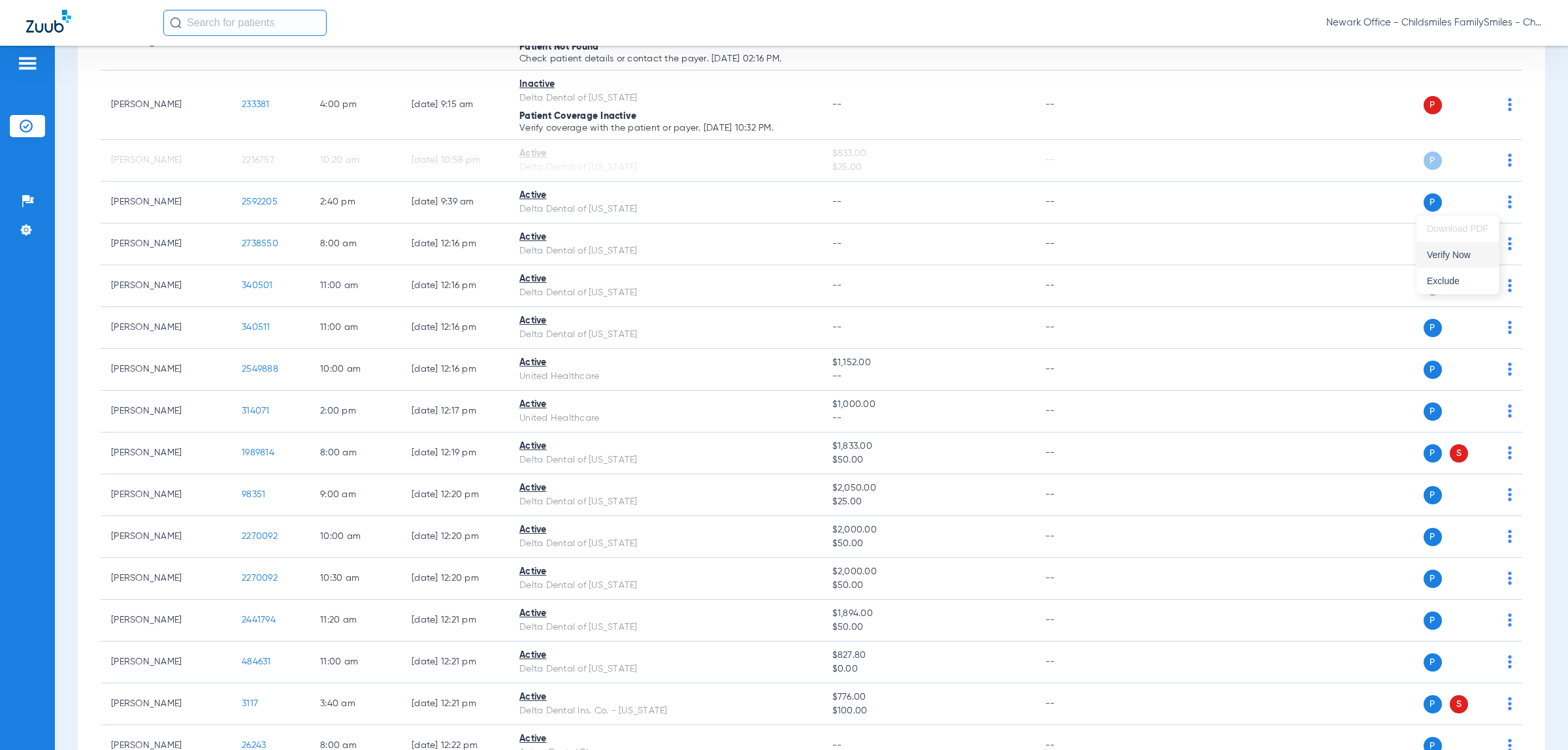
click at [1452, 250] on span "Verify Now" at bounding box center [1457, 255] width 62 height 9
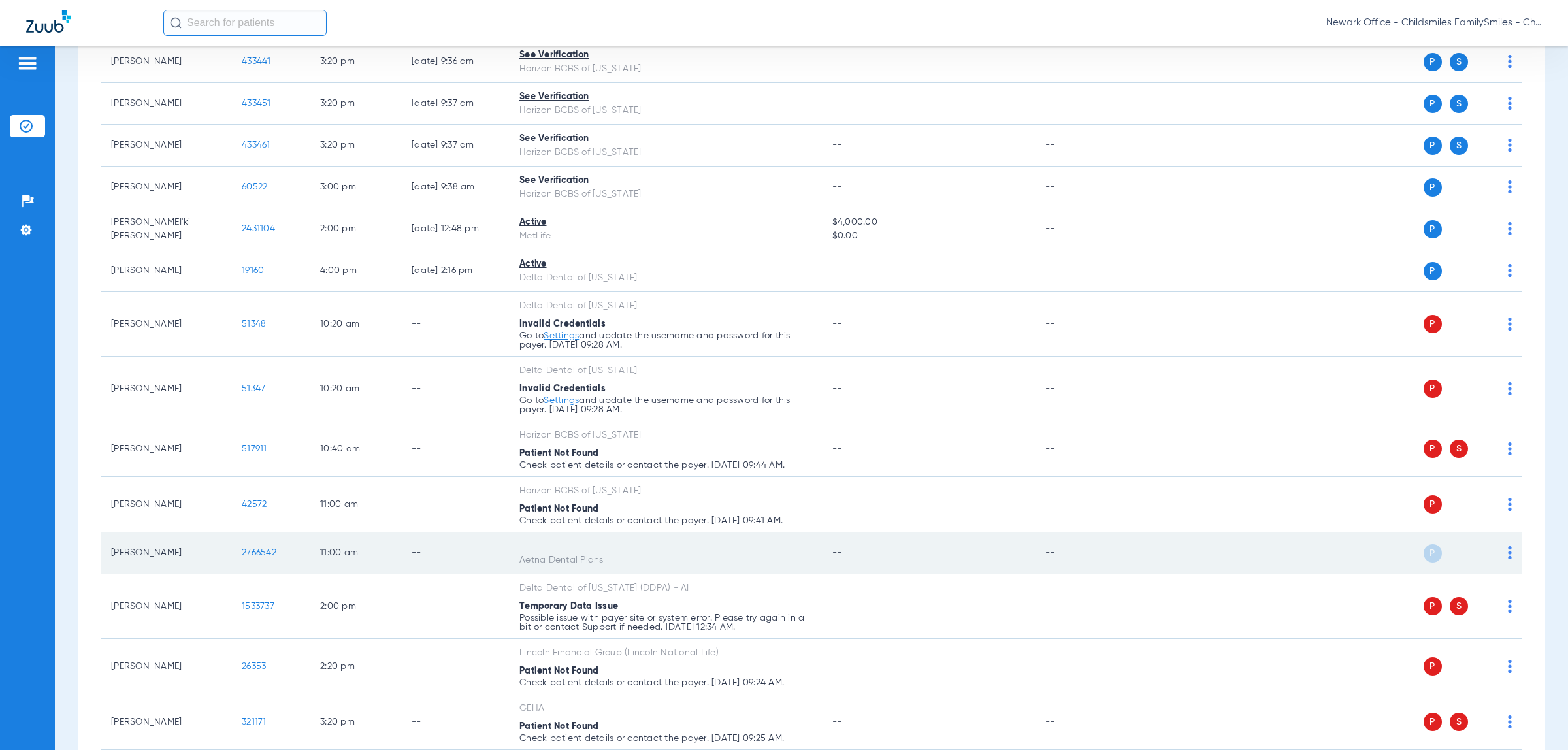
scroll to position [2470, 0]
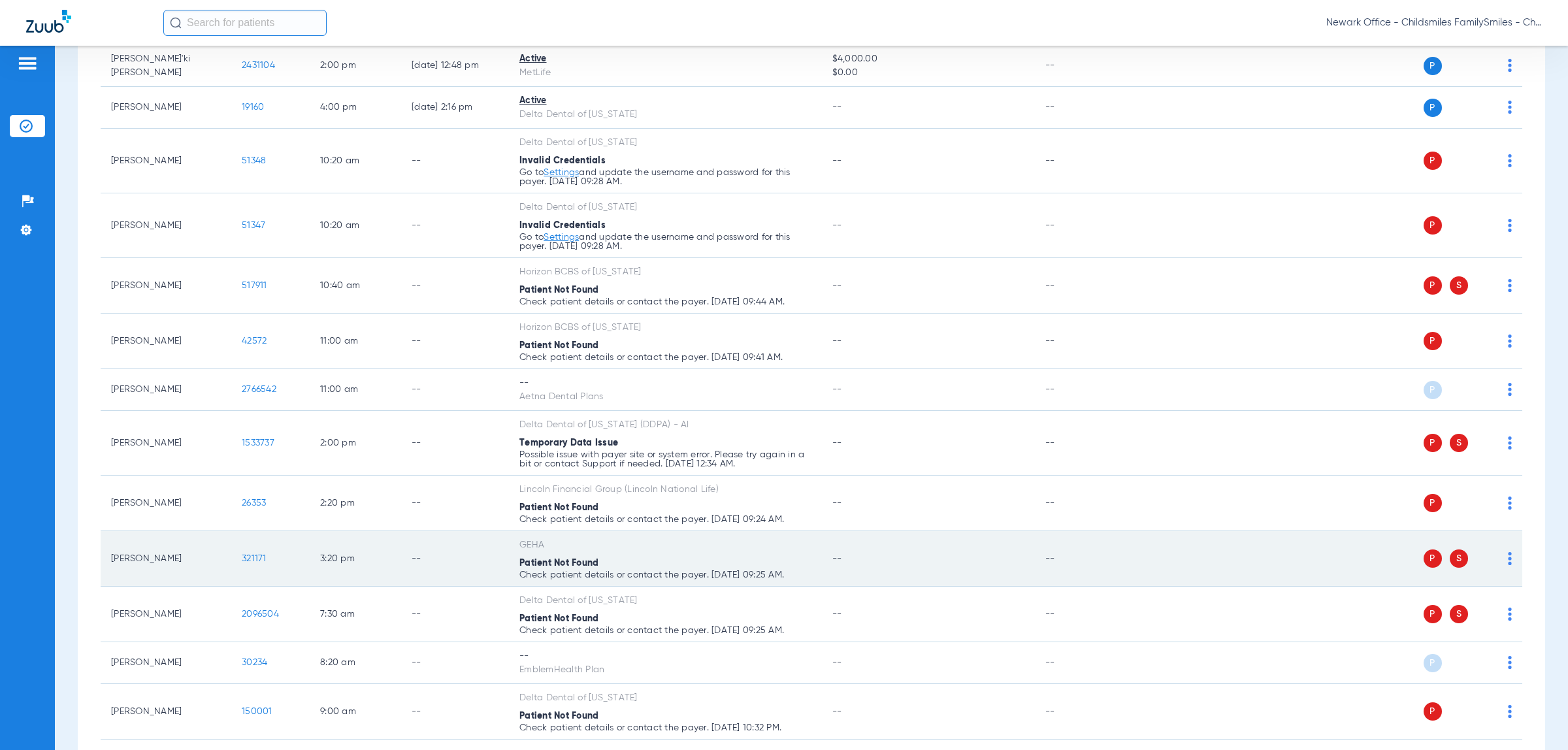
click at [1494, 567] on div "P S" at bounding box center [1317, 558] width 389 height 18
click at [1508, 564] on img at bounding box center [1510, 558] width 4 height 13
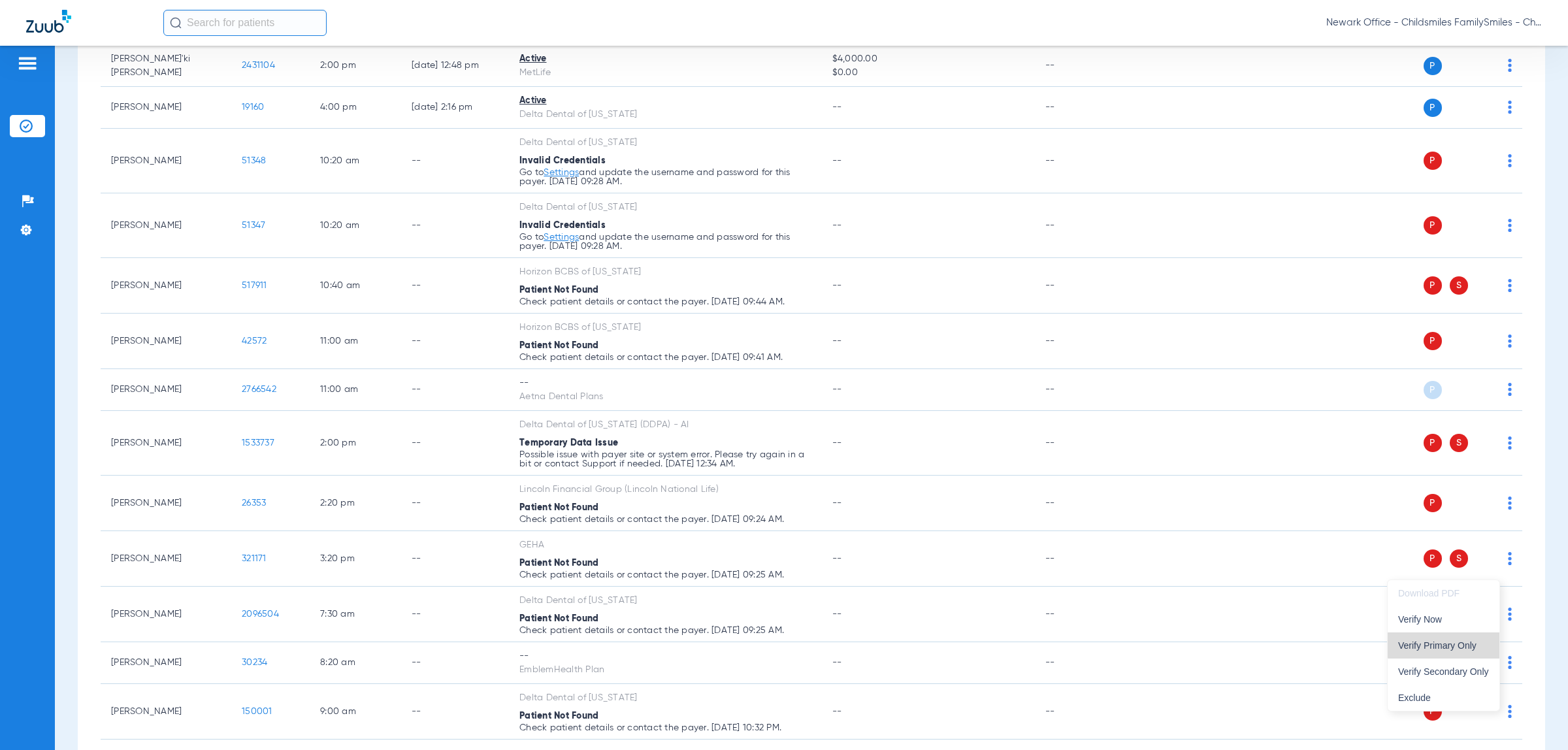
click at [1450, 644] on span "Verify Primary Only" at bounding box center [1443, 646] width 91 height 9
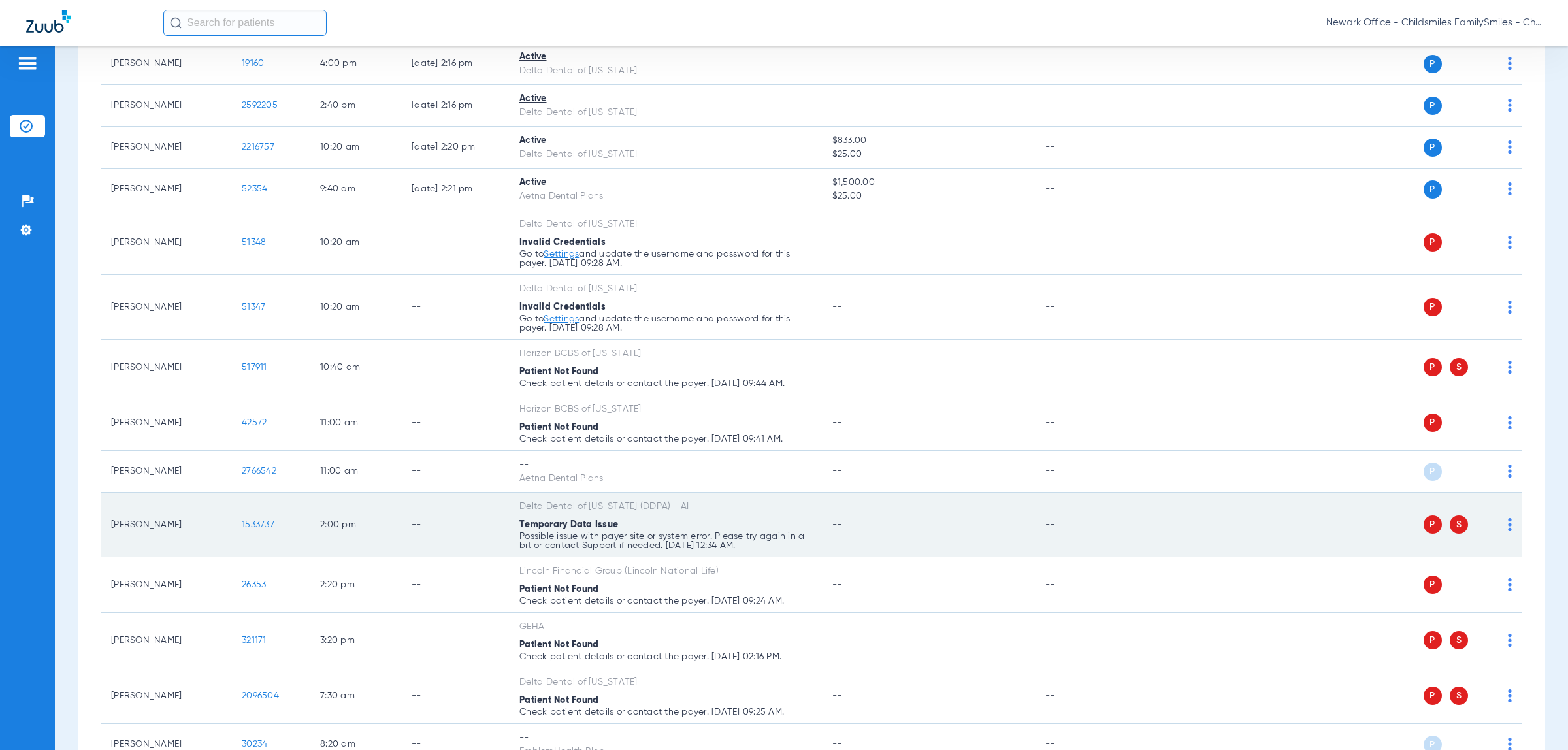
scroll to position [2307, 0]
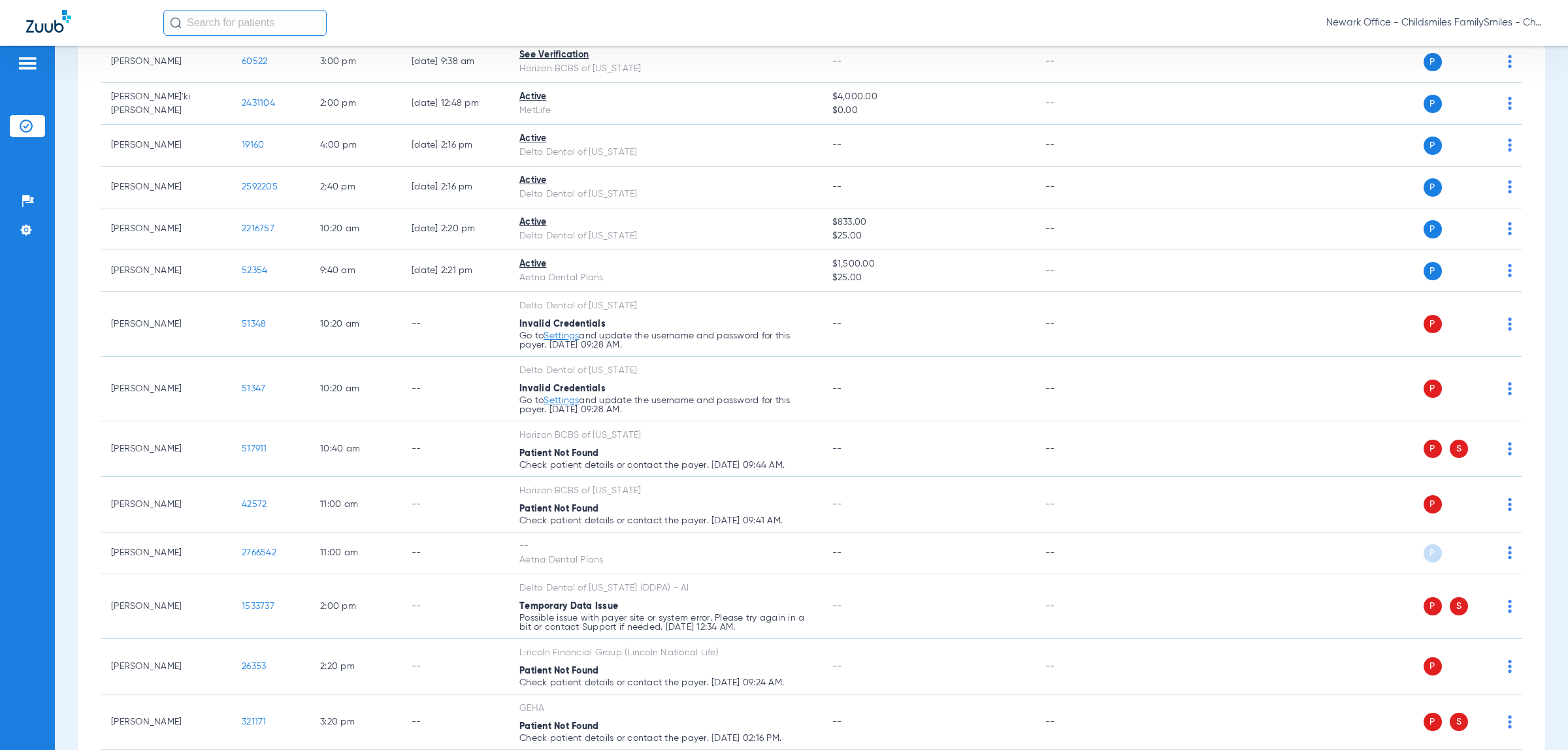
click at [240, 24] on input "text" at bounding box center [245, 22] width 164 height 26
paste input "2766542"
type input "2766542"
click at [208, 74] on span "[PERSON_NAME]" at bounding box center [209, 70] width 73 height 9
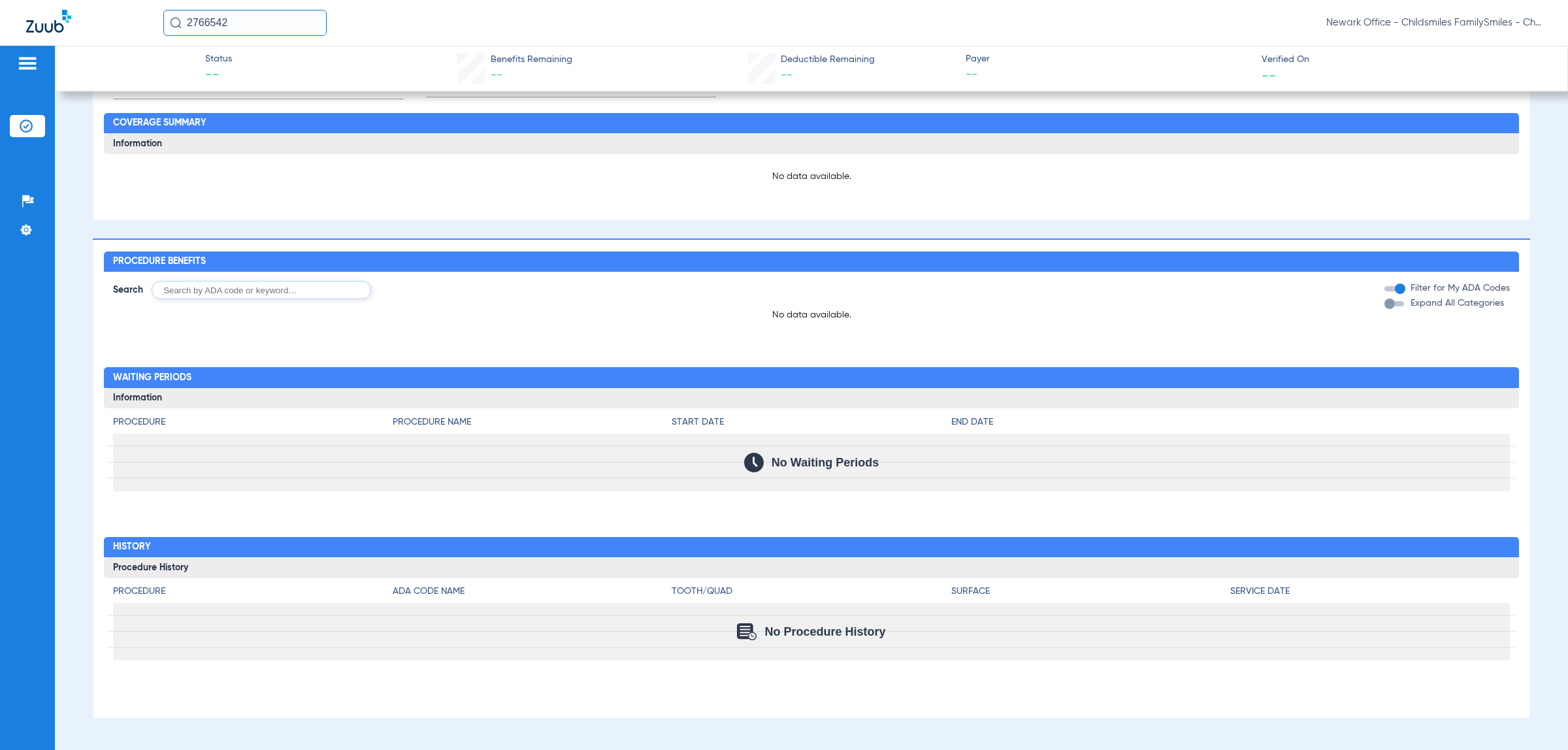
scroll to position [85, 0]
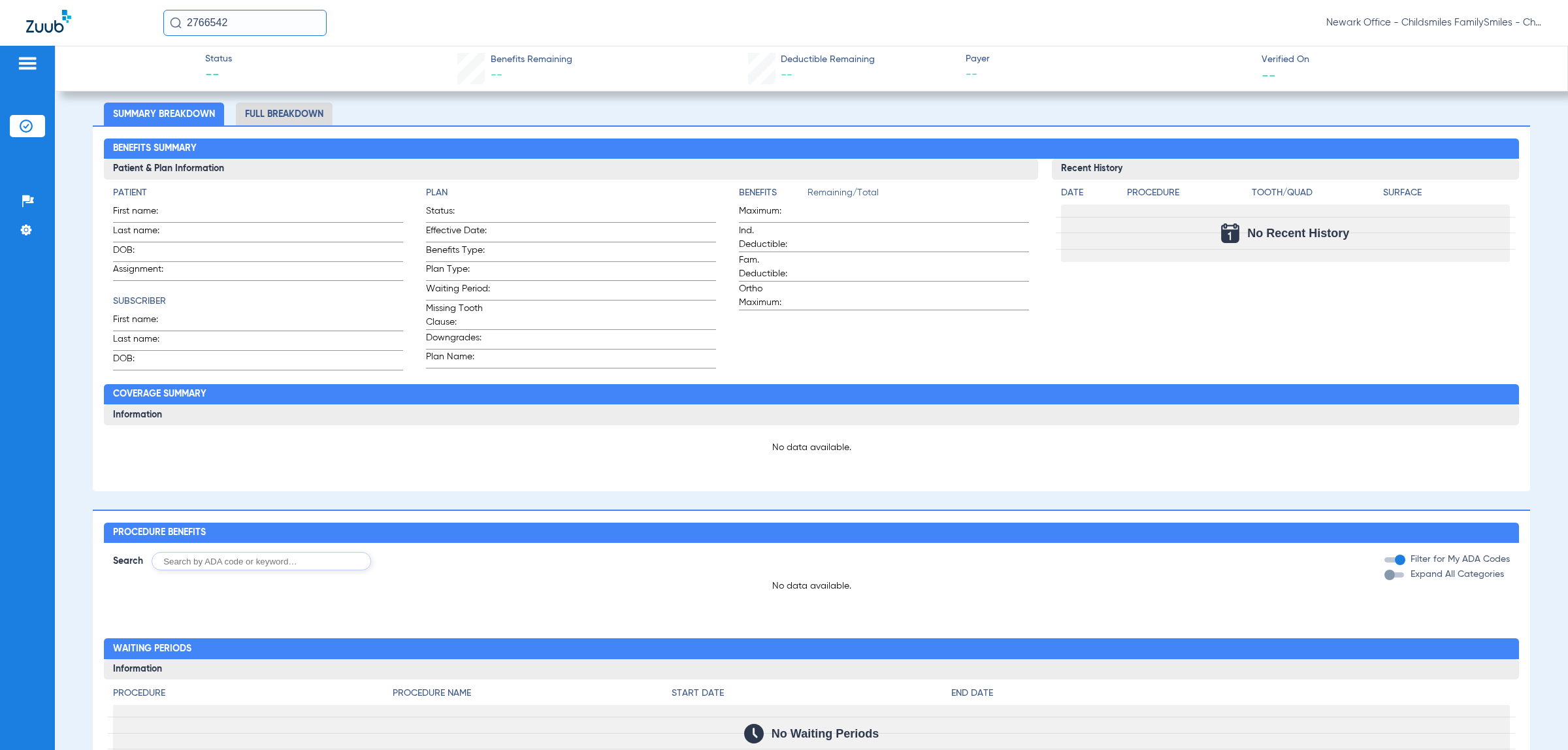
type input "[DEMOGRAPHIC_DATA] M"
type input "[PERSON_NAME]"
type input "[DATE]"
type input "W287189163"
type input "019391901100001"
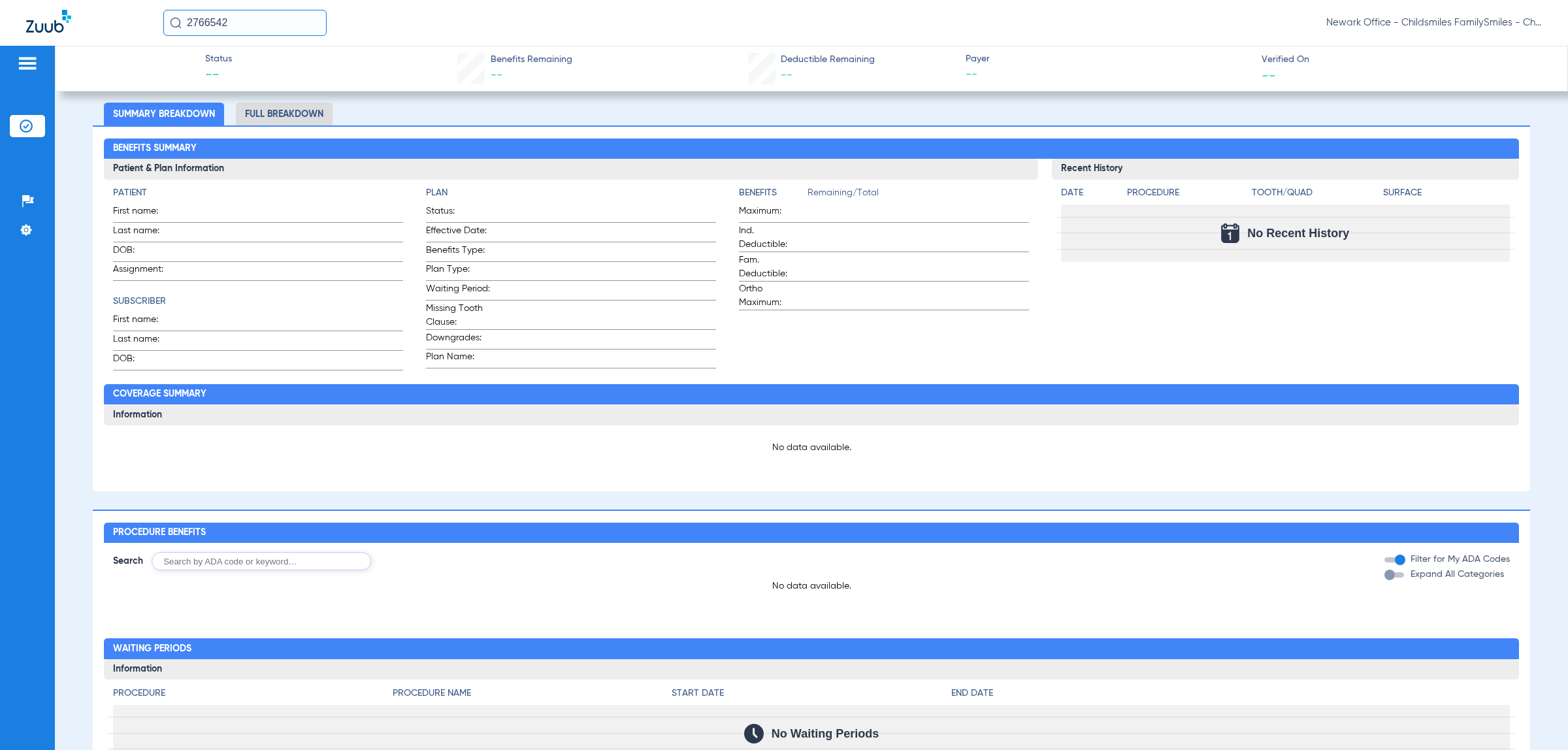
scroll to position [0, 0]
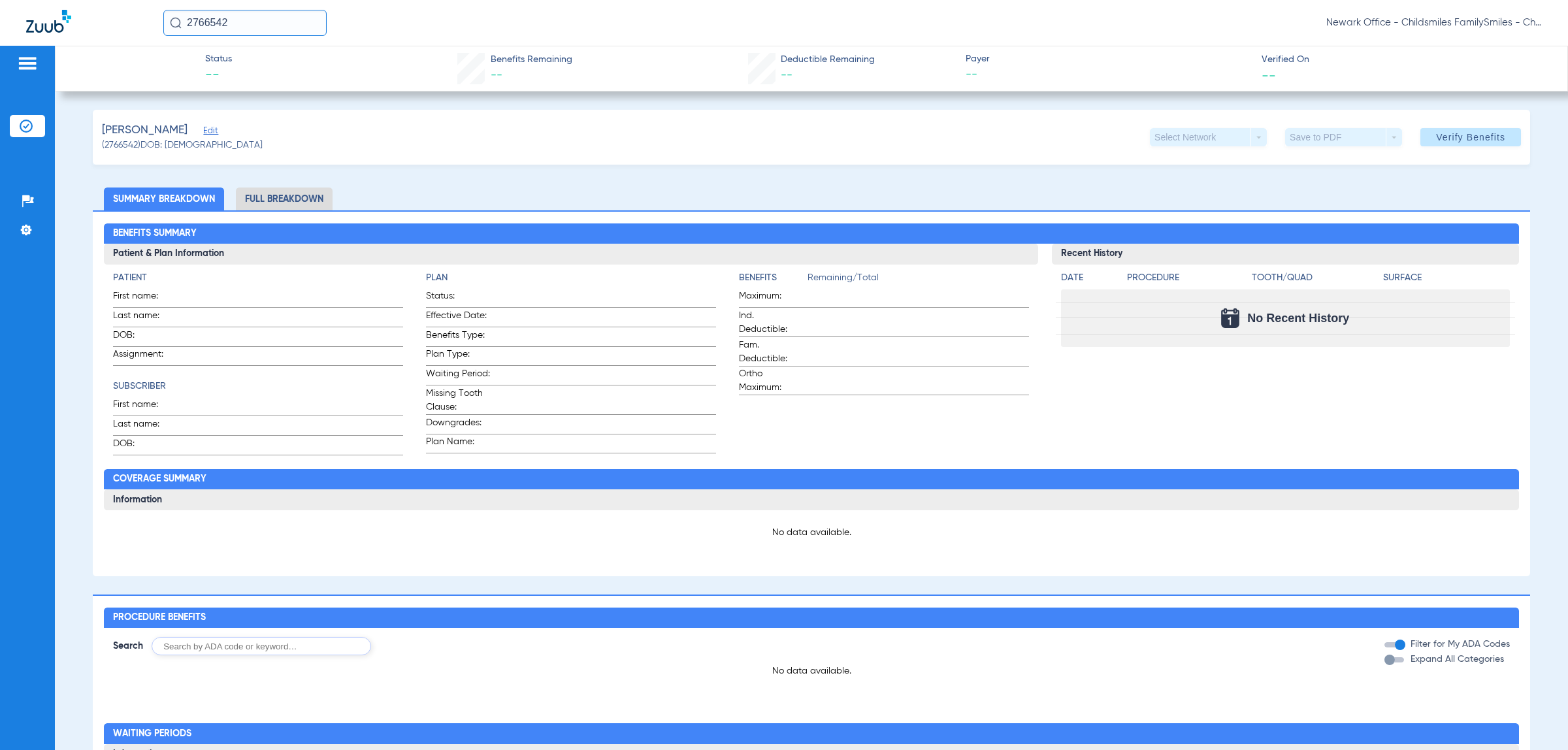
click at [215, 133] on span "Edit" at bounding box center [208, 132] width 11 height 12
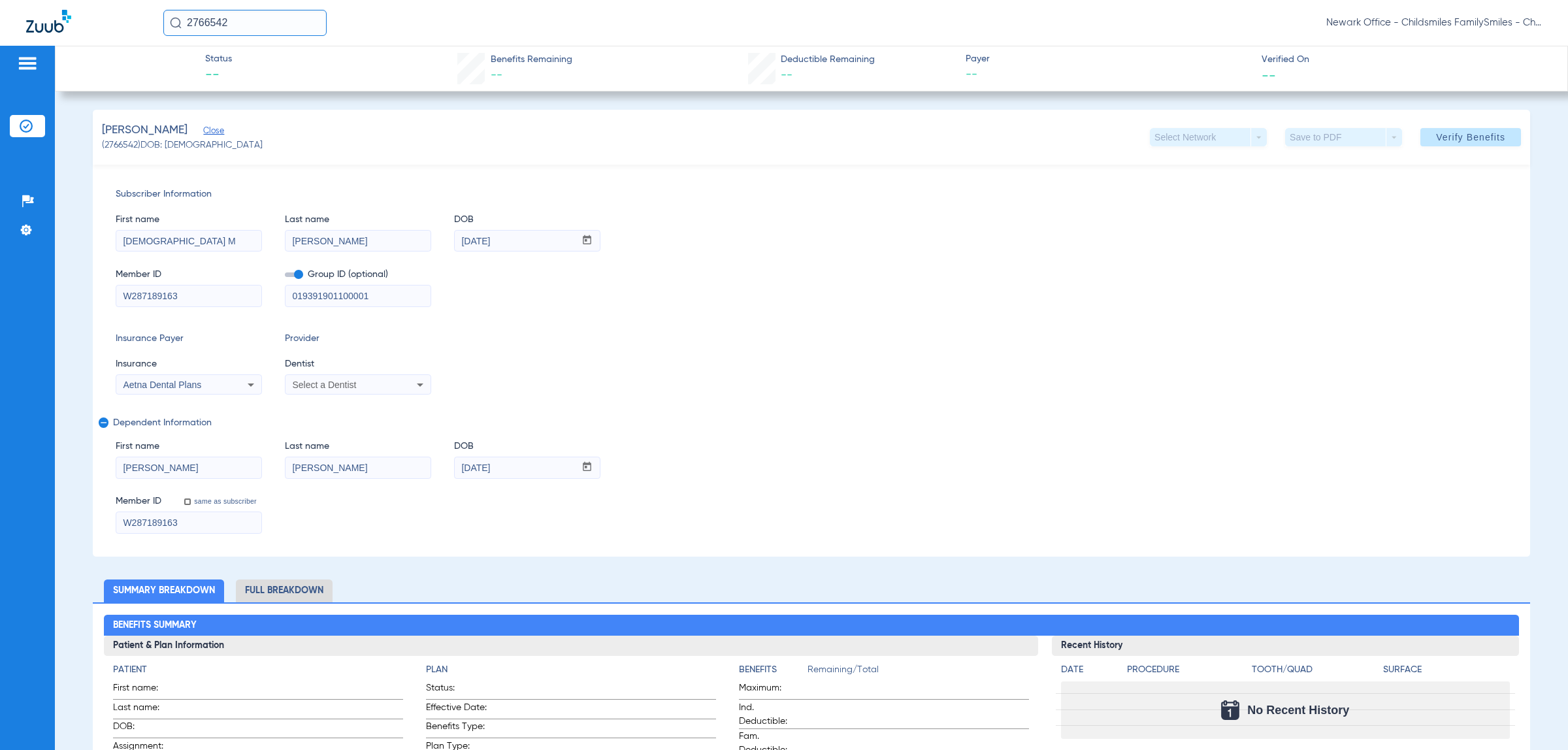
click at [389, 390] on div "Select a Dentist" at bounding box center [358, 384] width 145 height 16
type input "VIVI"
click at [387, 445] on mat-option "[PERSON_NAME] 1356865745" at bounding box center [395, 451] width 220 height 21
click at [248, 252] on div "First name Jesus M Last name Mercado DOB mm / dd / yyyy 04/12/1963 Member ID W2…" at bounding box center [811, 254] width 1392 height 106
click at [231, 241] on input "[DEMOGRAPHIC_DATA] M" at bounding box center [189, 241] width 145 height 21
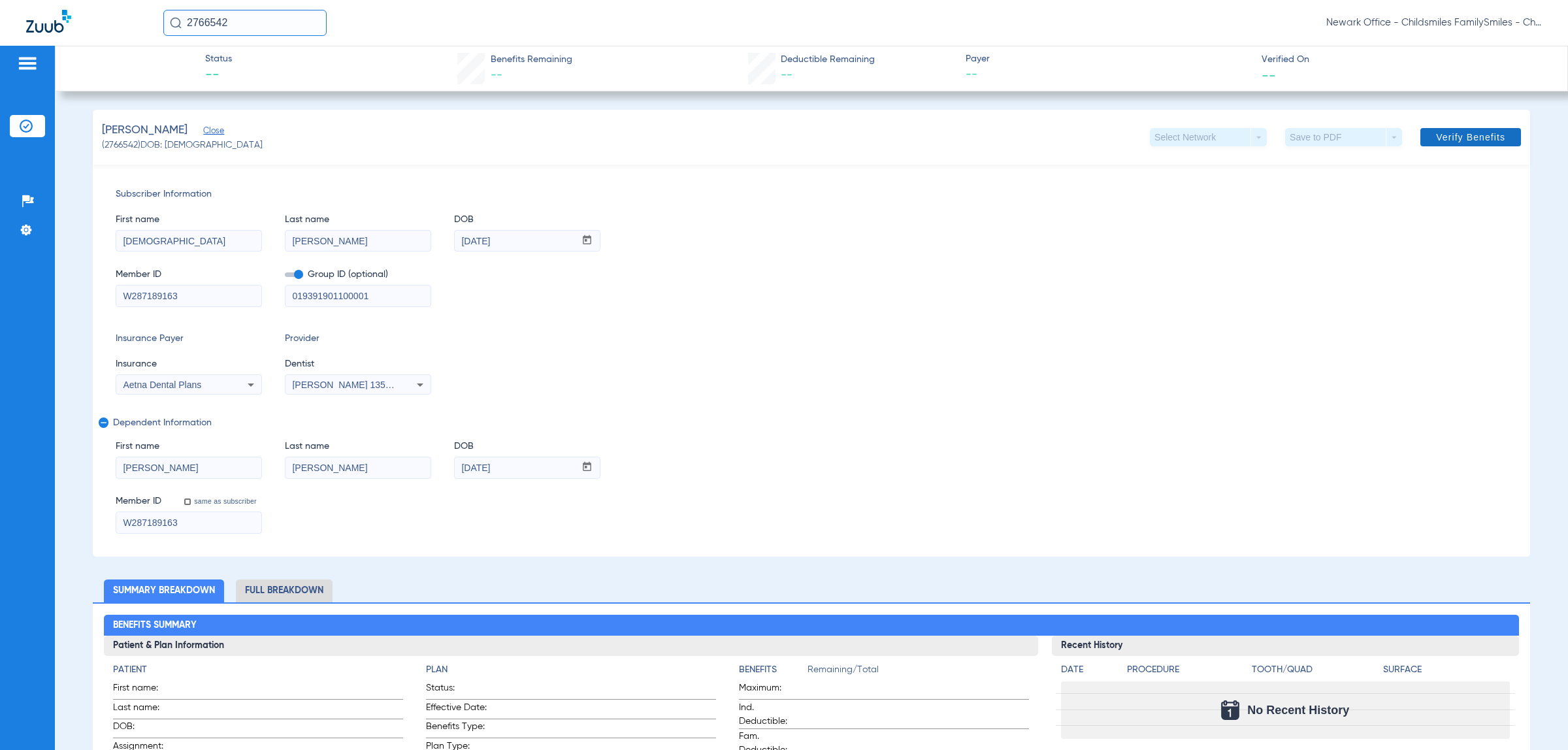
type input "Jesus"
click at [1448, 149] on span at bounding box center [1470, 137] width 101 height 31
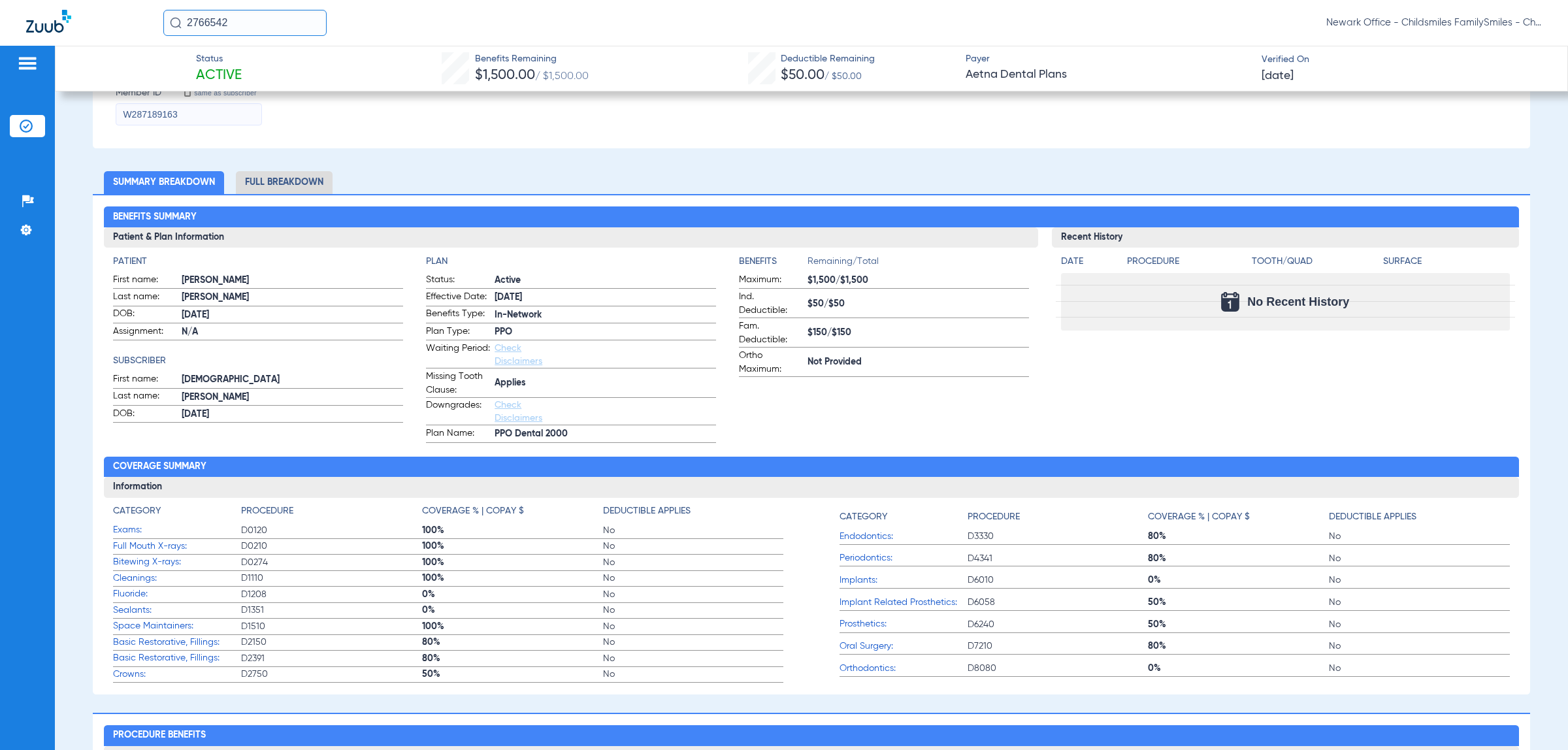
scroll to position [164, 0]
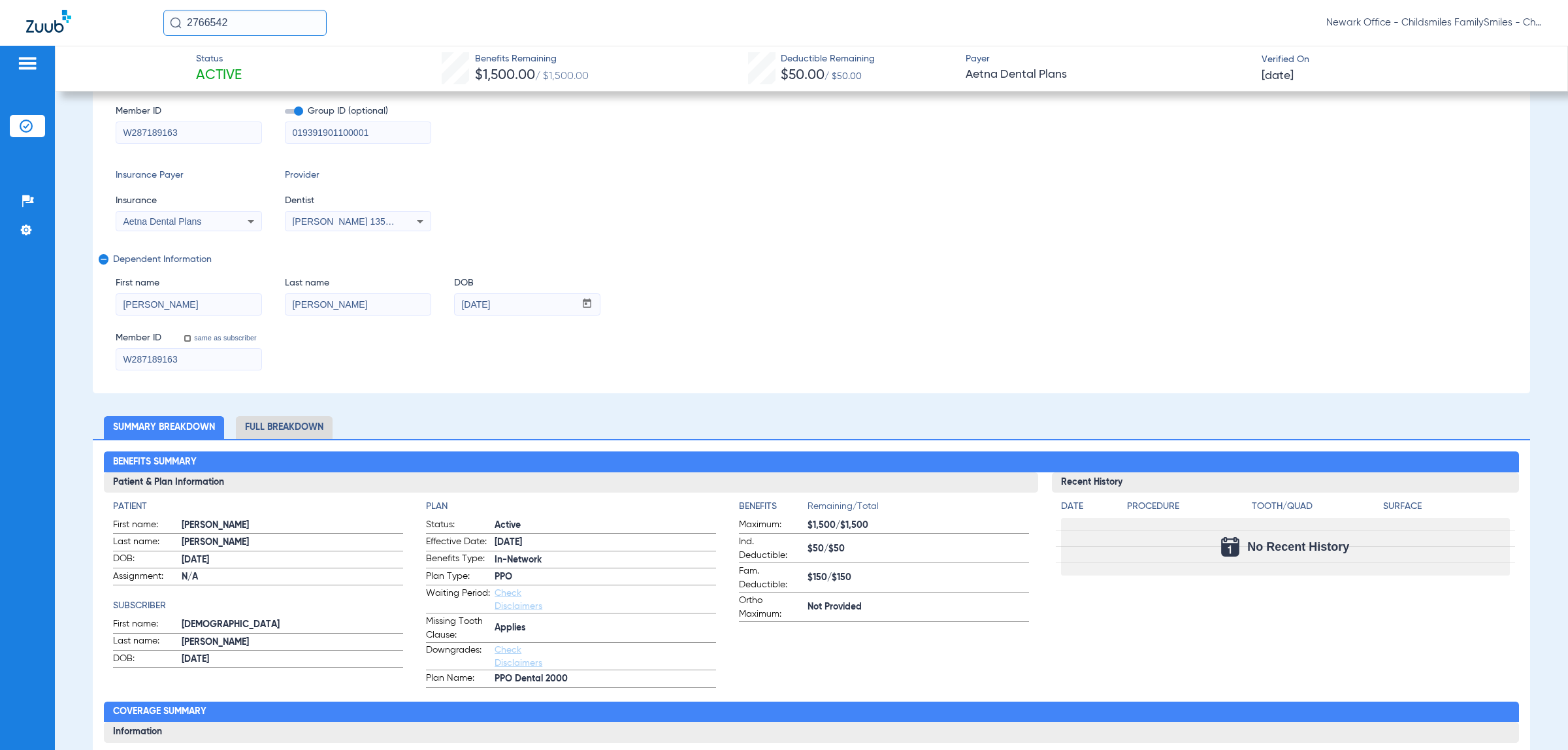
click at [286, 32] on input "2766542" at bounding box center [245, 22] width 164 height 26
paste input "51348"
type input "51348"
click at [198, 68] on span "[PERSON_NAME]" at bounding box center [209, 70] width 73 height 9
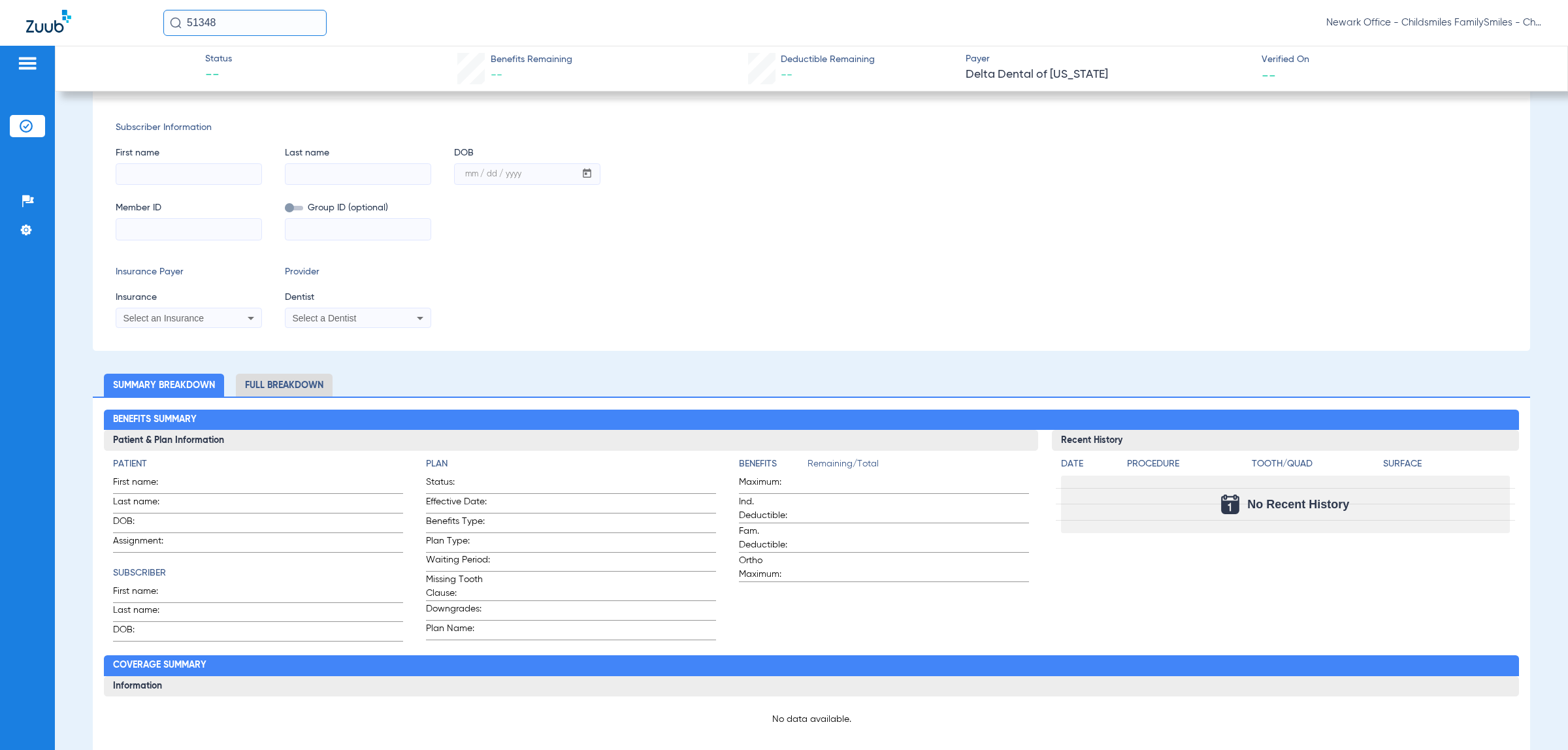
type input "LICINIO"
type input "[PERSON_NAME]"
type input "[DATE]"
type input "986903833"
type input "0003399901"
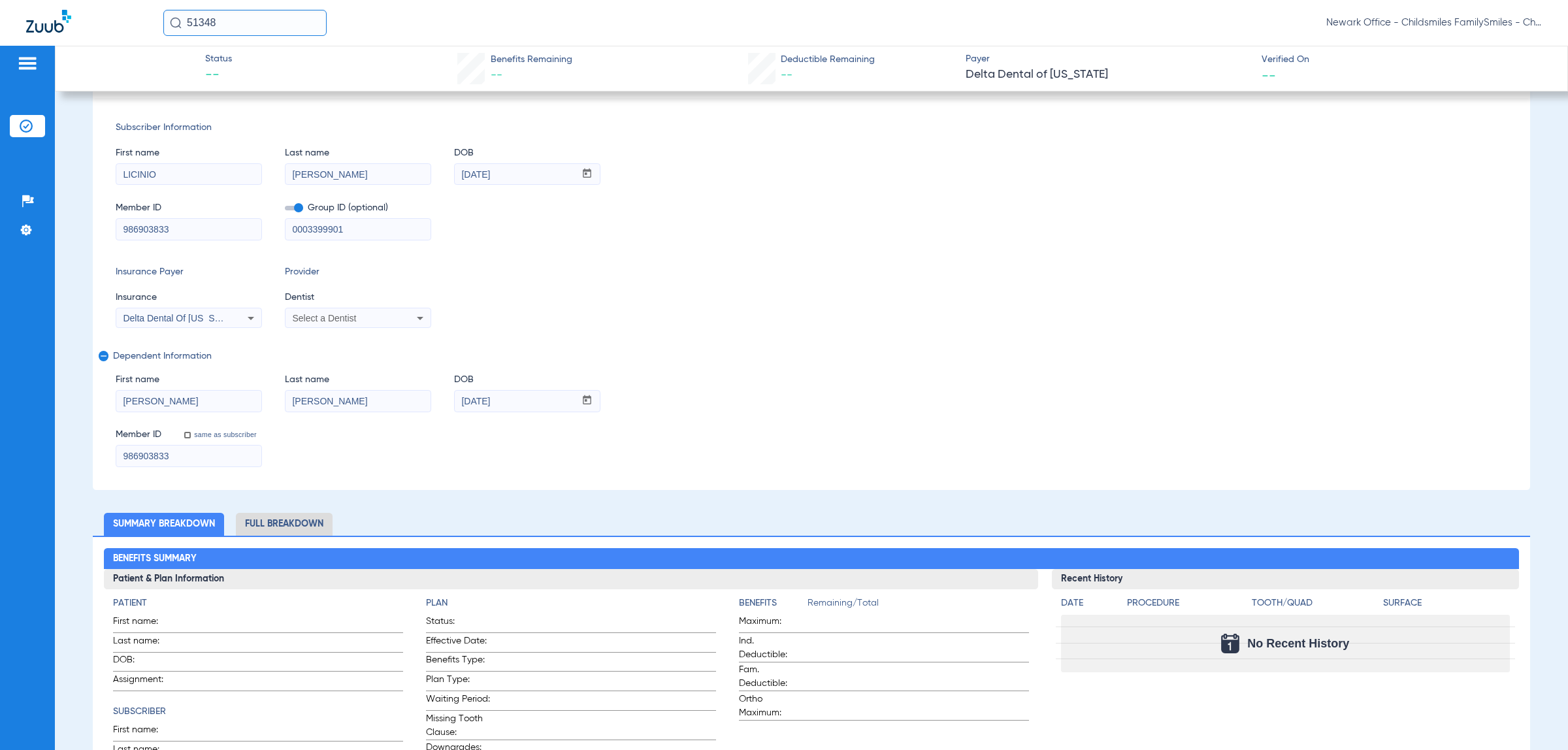
scroll to position [260, 0]
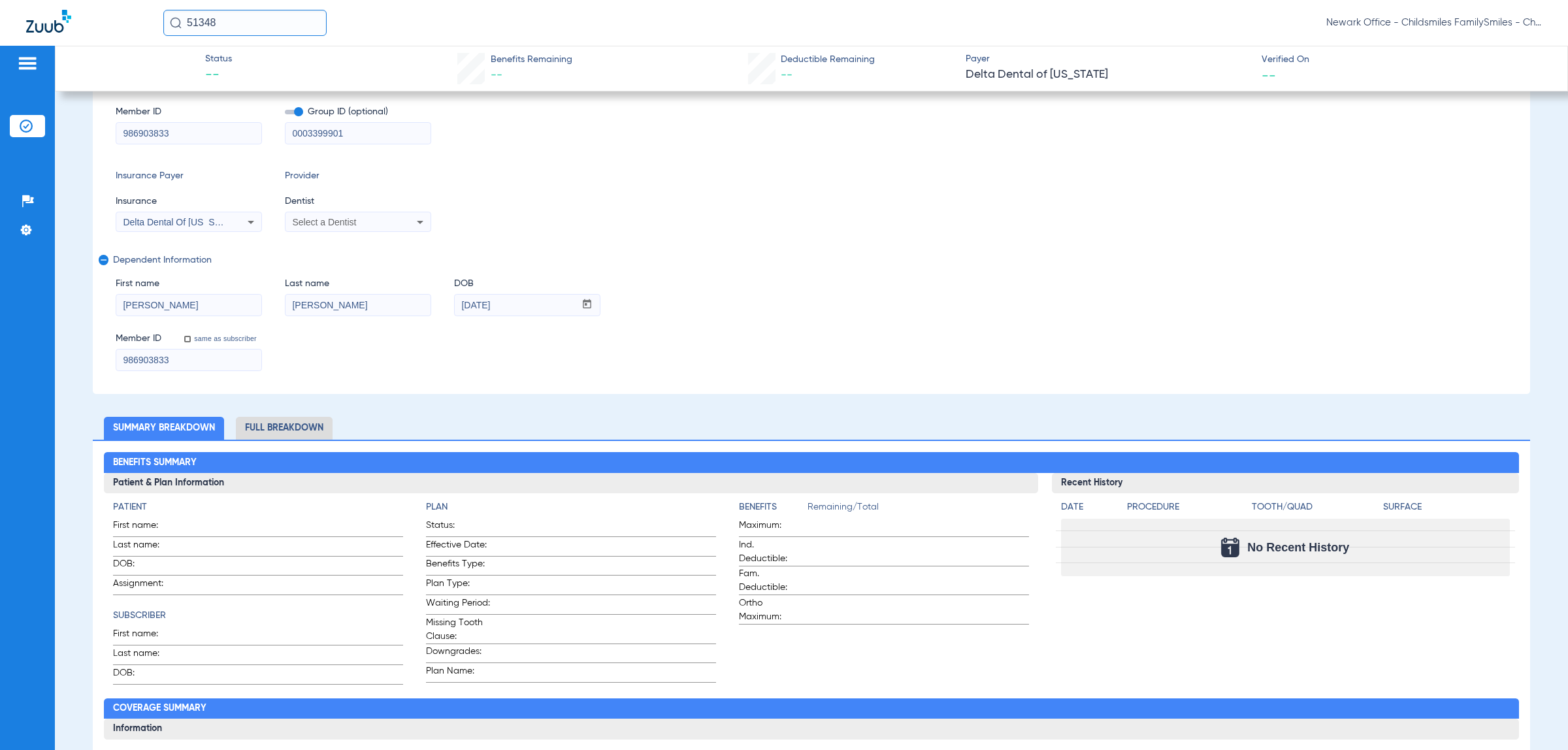
click at [233, 13] on input "51348" at bounding box center [245, 22] width 164 height 26
click at [513, 159] on div "Subscriber Information First name LICINIO Last name SIMOES DOB mm / dd / yyyy 0…" at bounding box center [811, 198] width 1437 height 392
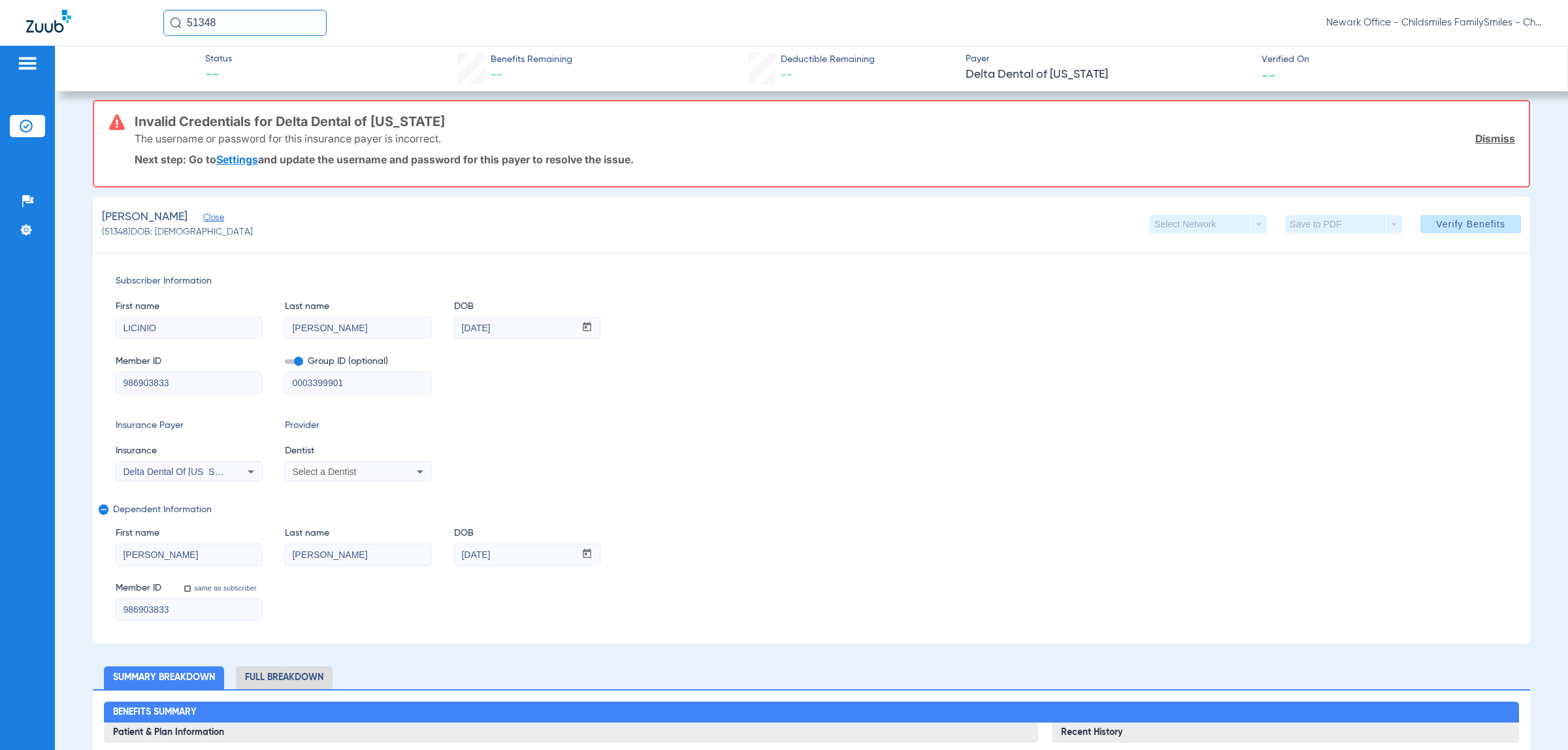
scroll to position [0, 0]
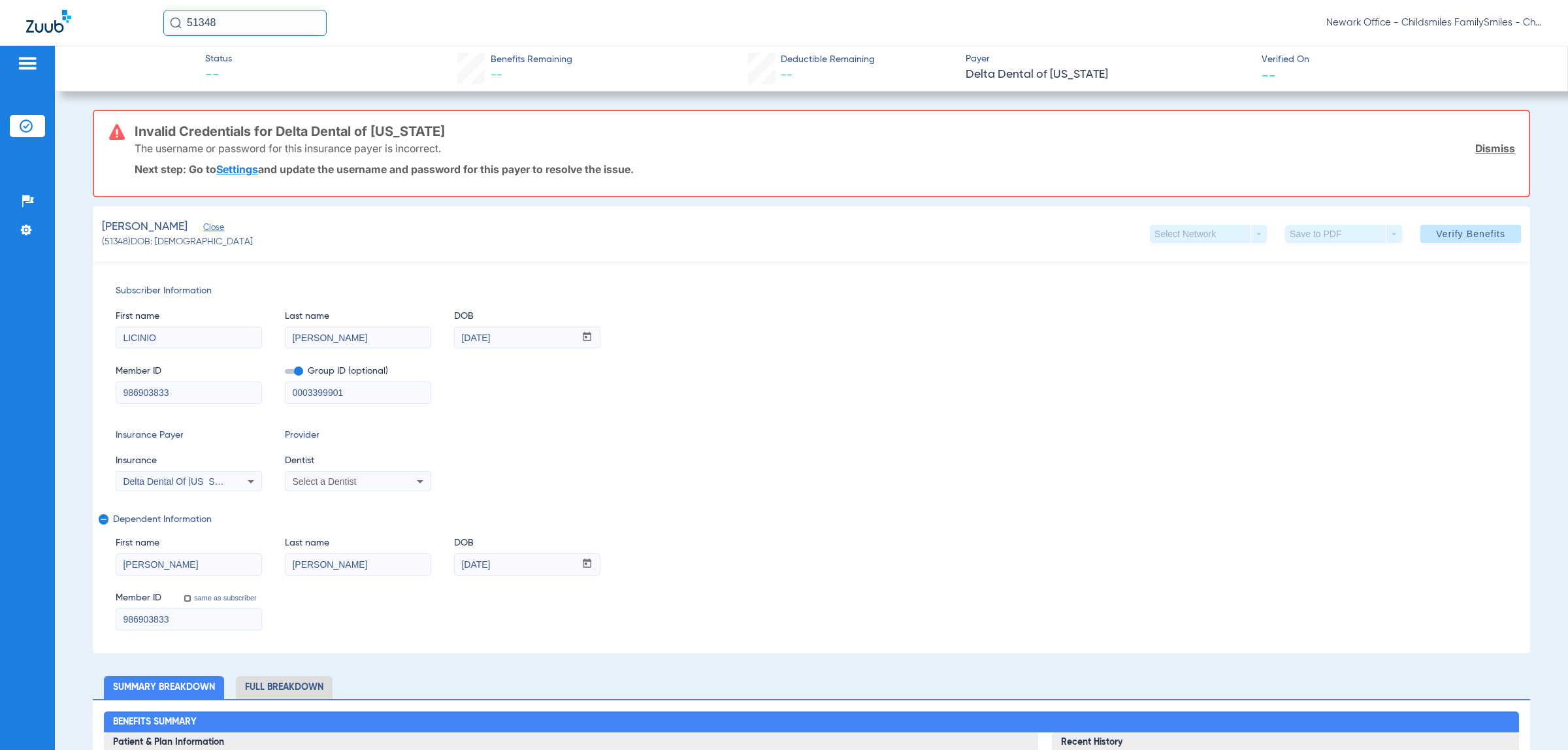
click at [248, 27] on input "51348" at bounding box center [245, 22] width 164 height 26
paste input "2134033"
type input "2134033"
click at [220, 70] on span "Sheron Reid" at bounding box center [209, 70] width 73 height 9
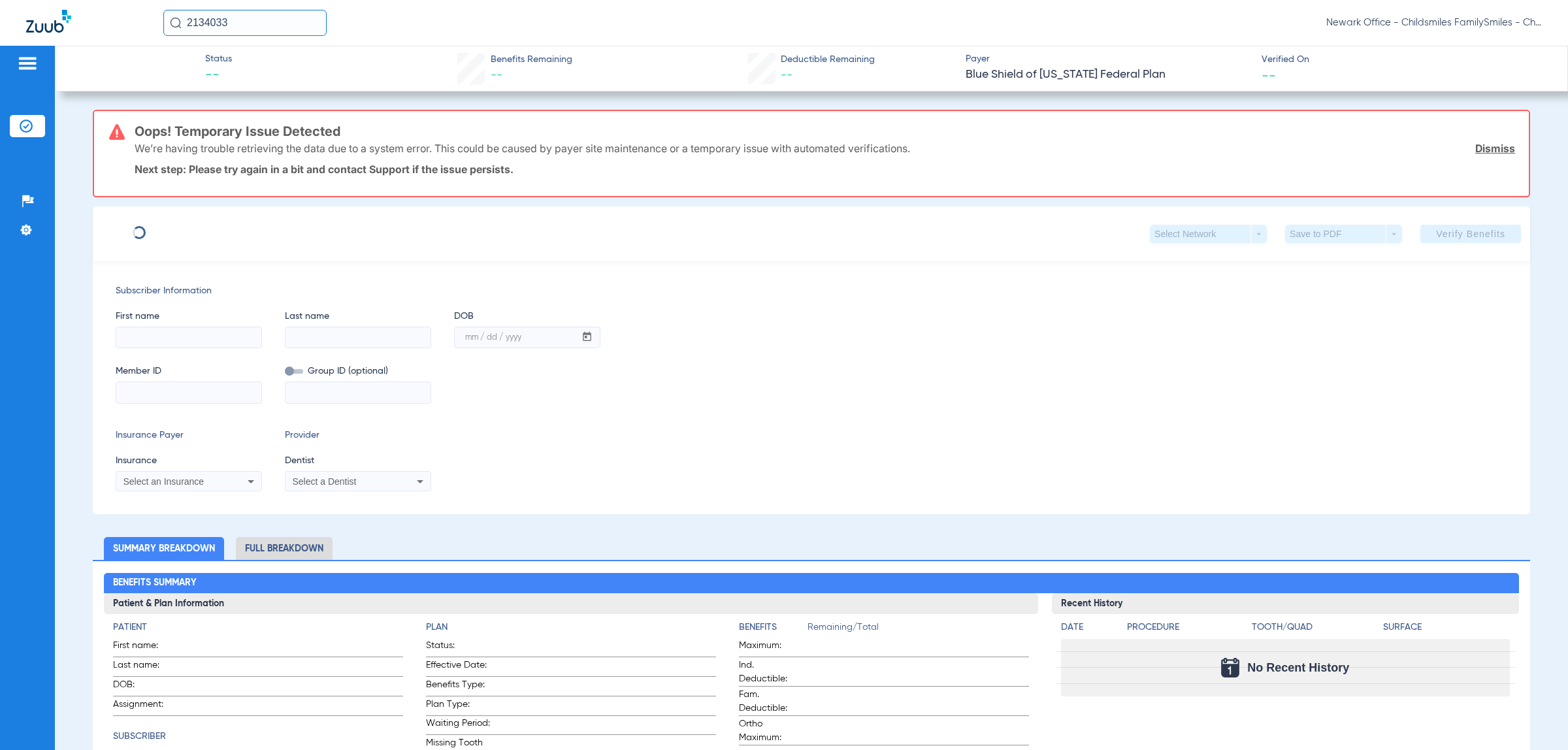
type input "SHERON"
type input "REID"
type input "09/26/1971"
type input "F38416438"
type input "FEPBD10002"
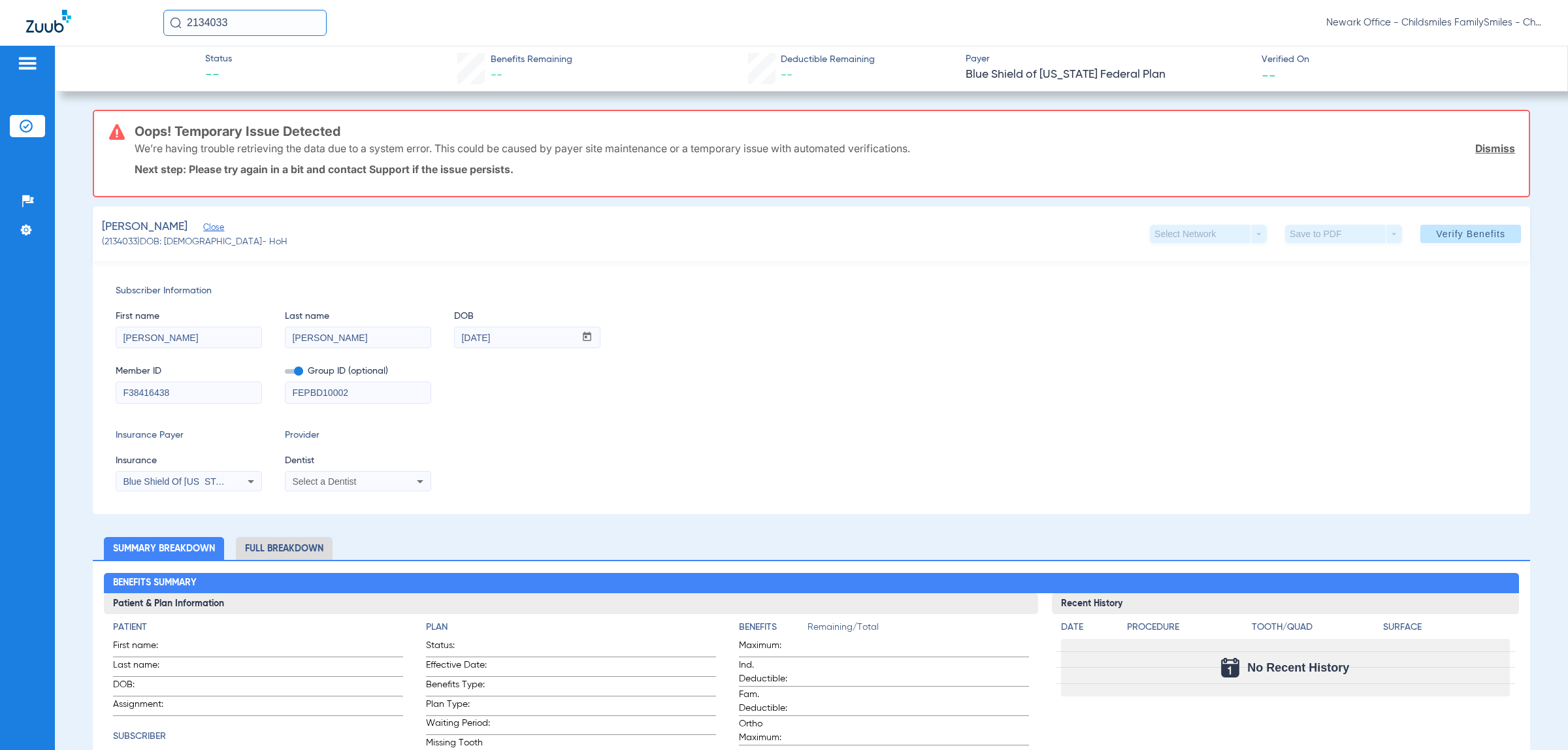
click at [266, 23] on input "2134033" at bounding box center [245, 22] width 164 height 26
paste input "1894271"
type input "1894271"
click at [217, 76] on td "[PERSON_NAME]" at bounding box center [214, 70] width 102 height 18
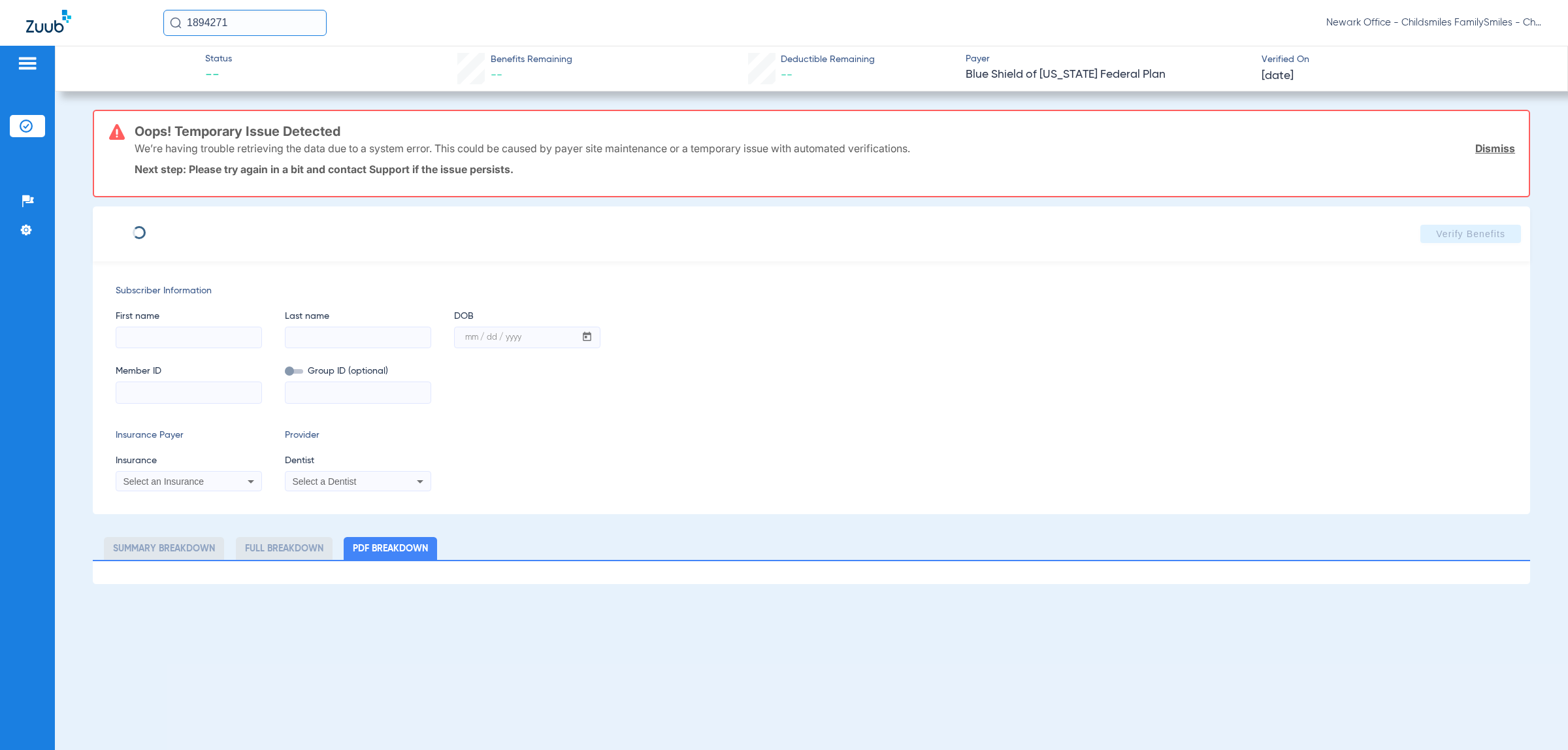
type input "Samuel"
type input "Ebai"
type input "04/04/1967"
type input "F96900133"
type input "Fepbd10001"
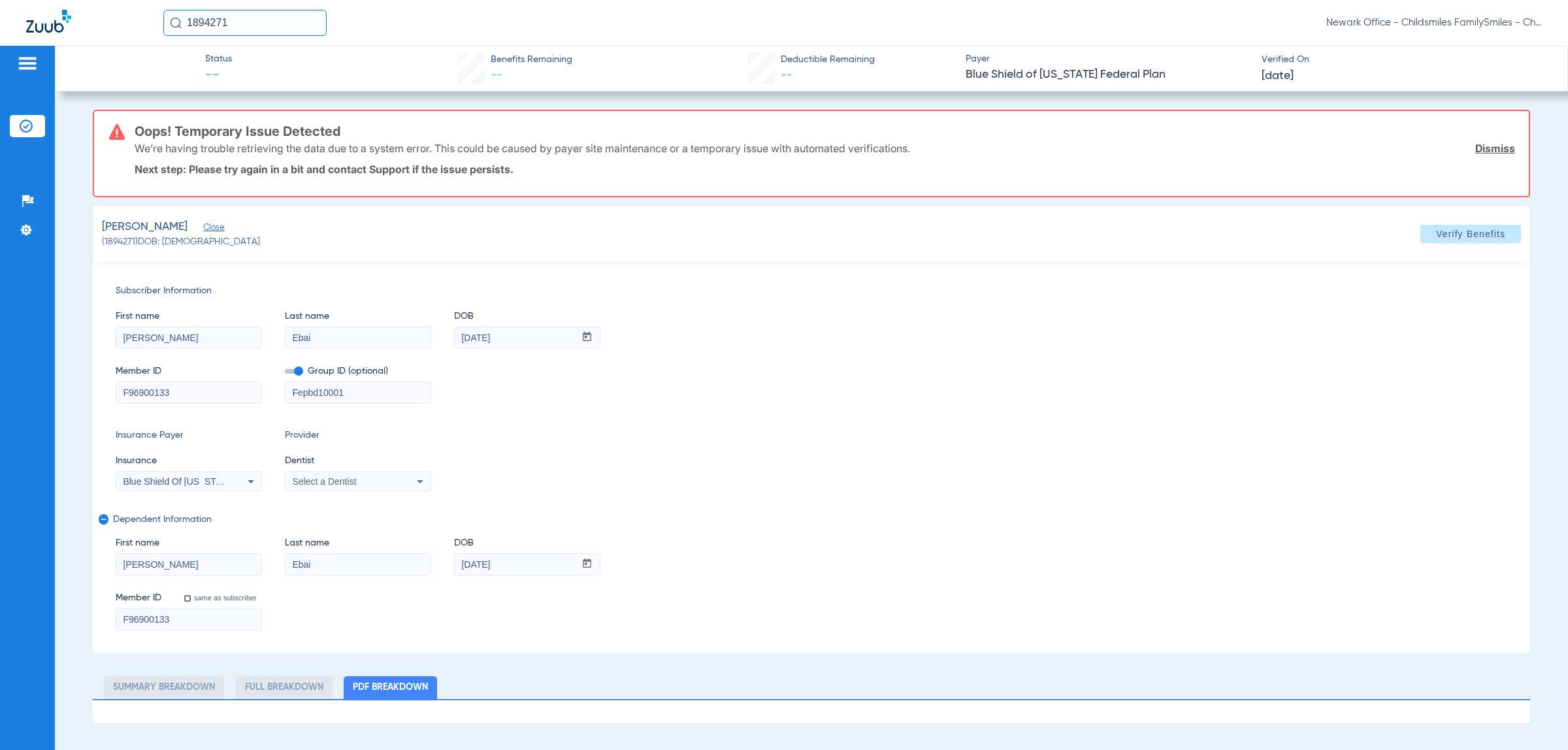
drag, startPoint x: 236, startPoint y: 14, endPoint x: 281, endPoint y: 37, distance: 50.5
click at [237, 14] on input "1894271" at bounding box center [245, 22] width 164 height 26
paste input "2728228"
type input "2728228"
drag, startPoint x: 236, startPoint y: 73, endPoint x: 93, endPoint y: 62, distance: 143.4
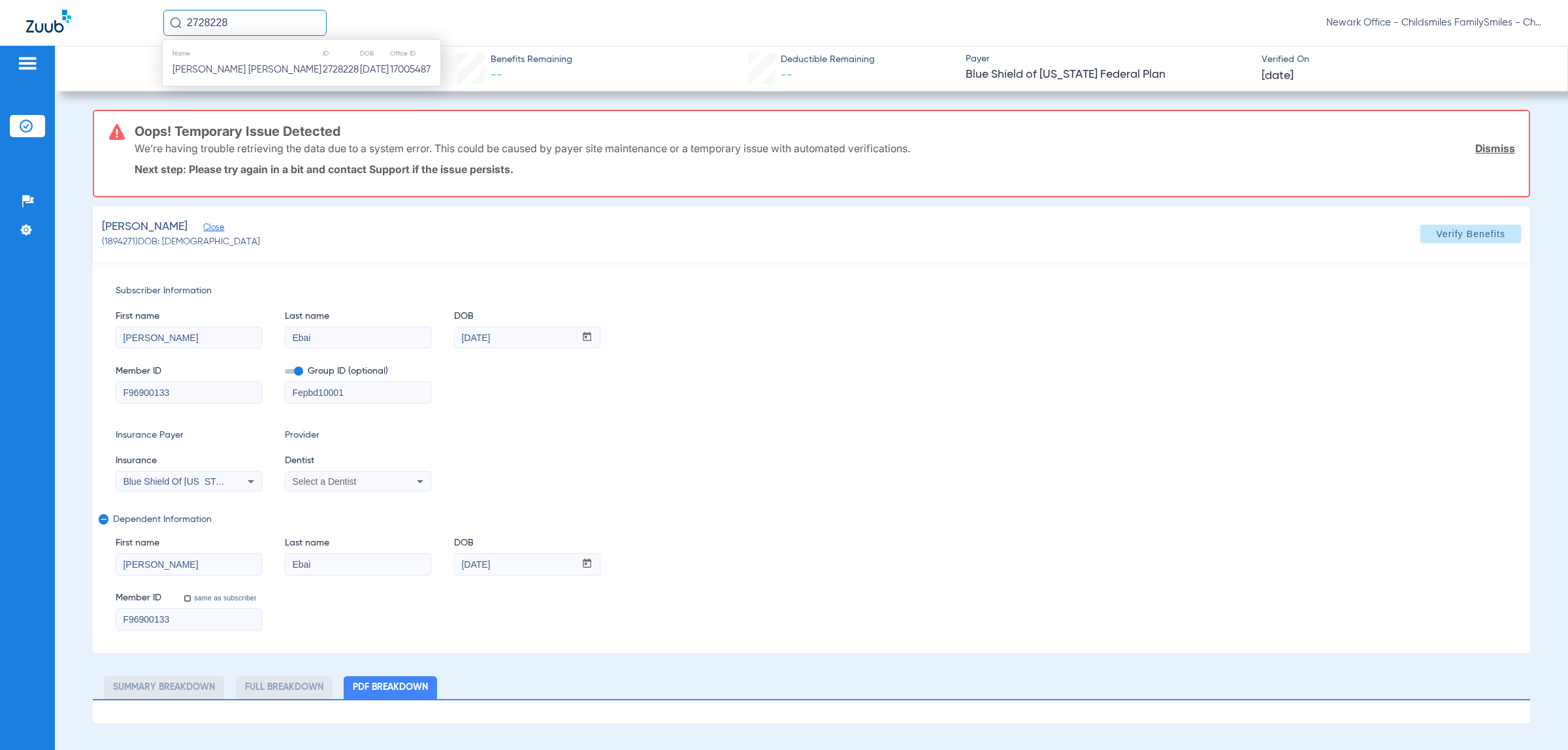
click at [236, 73] on span "Janna Mariana Gonzalez" at bounding box center [247, 70] width 149 height 9
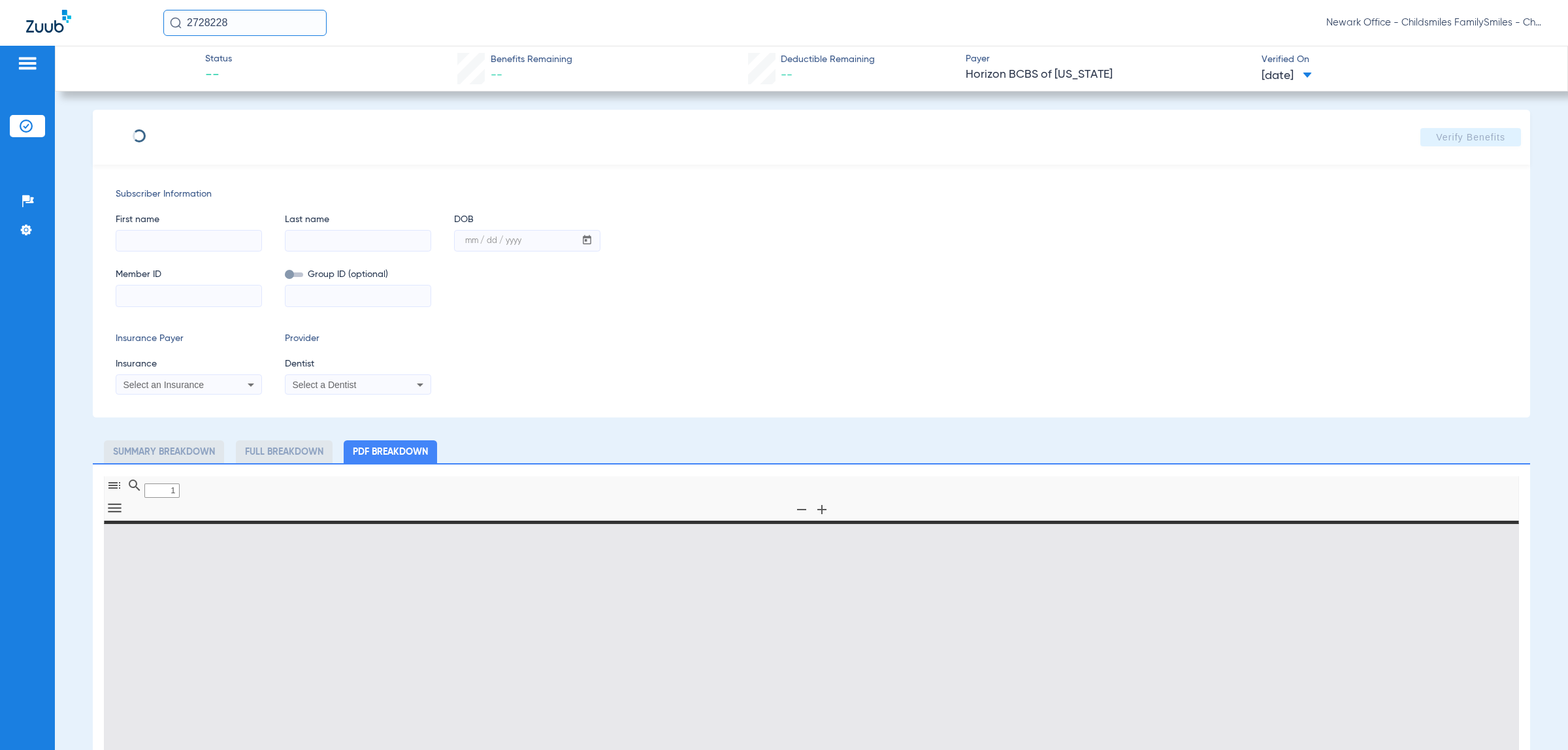
type input "Jeffrey"
type input "Diolne"
type input "02/27/1995"
type input "3HZN79723350"
type input "0900010001"
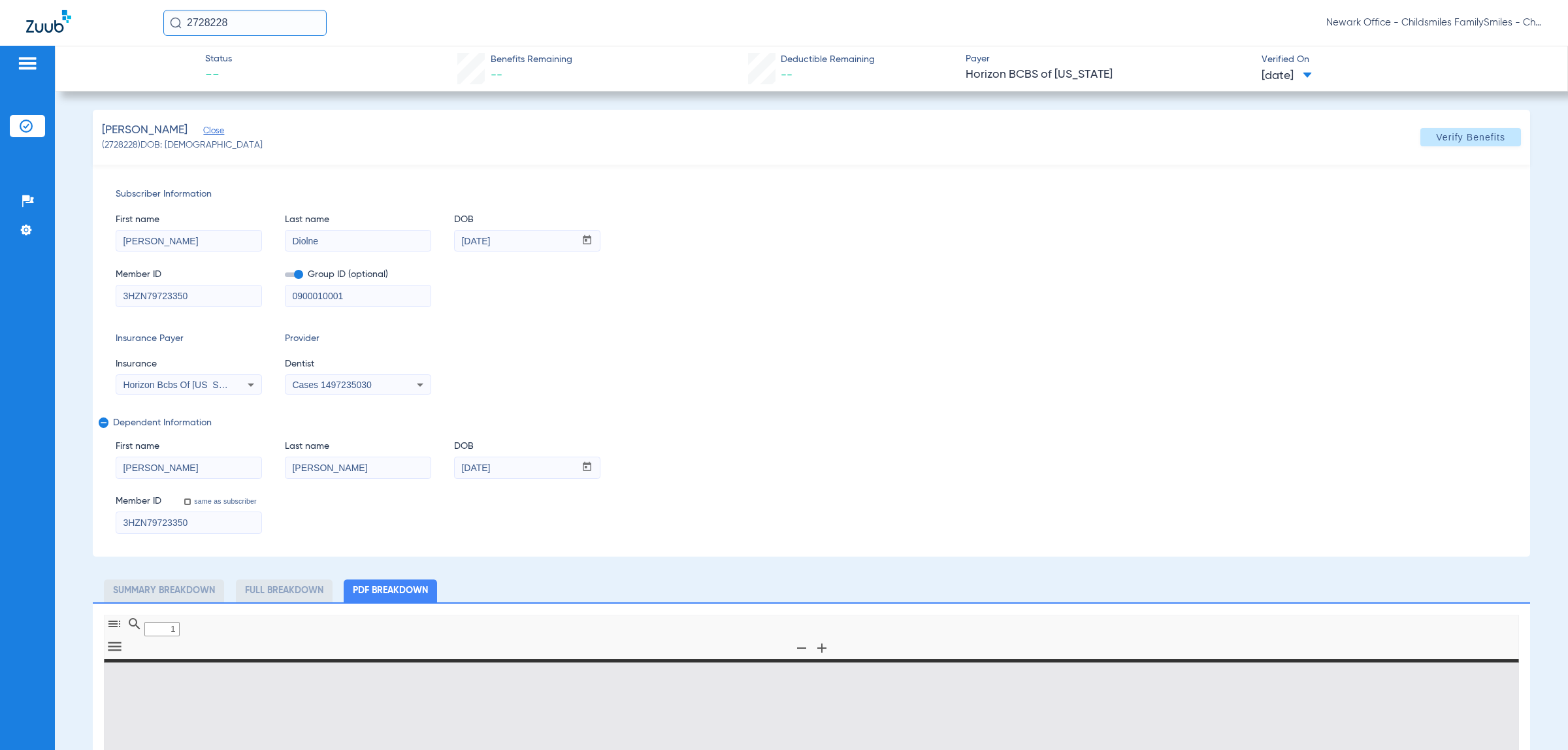
type input "0"
select select "page-width"
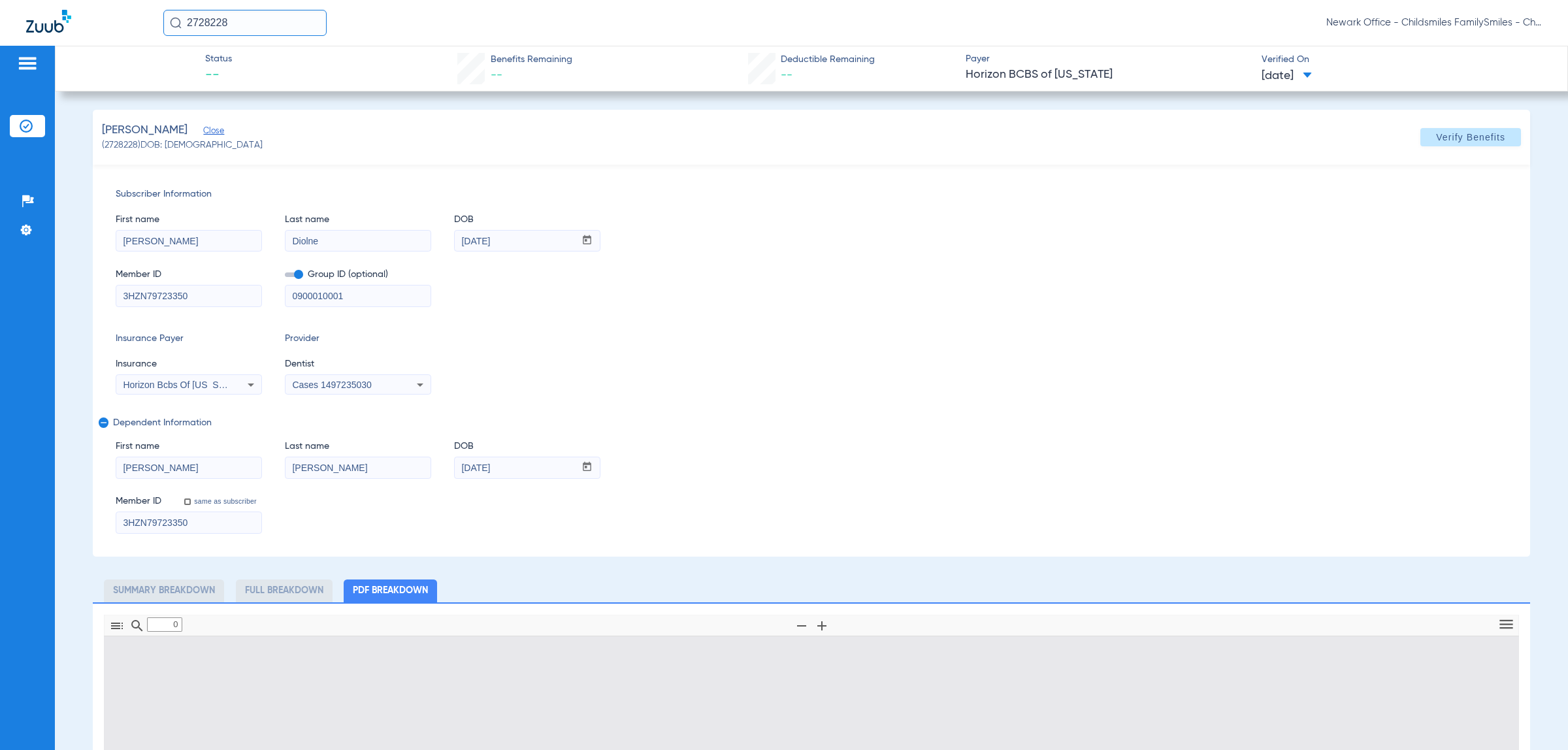
type input "1"
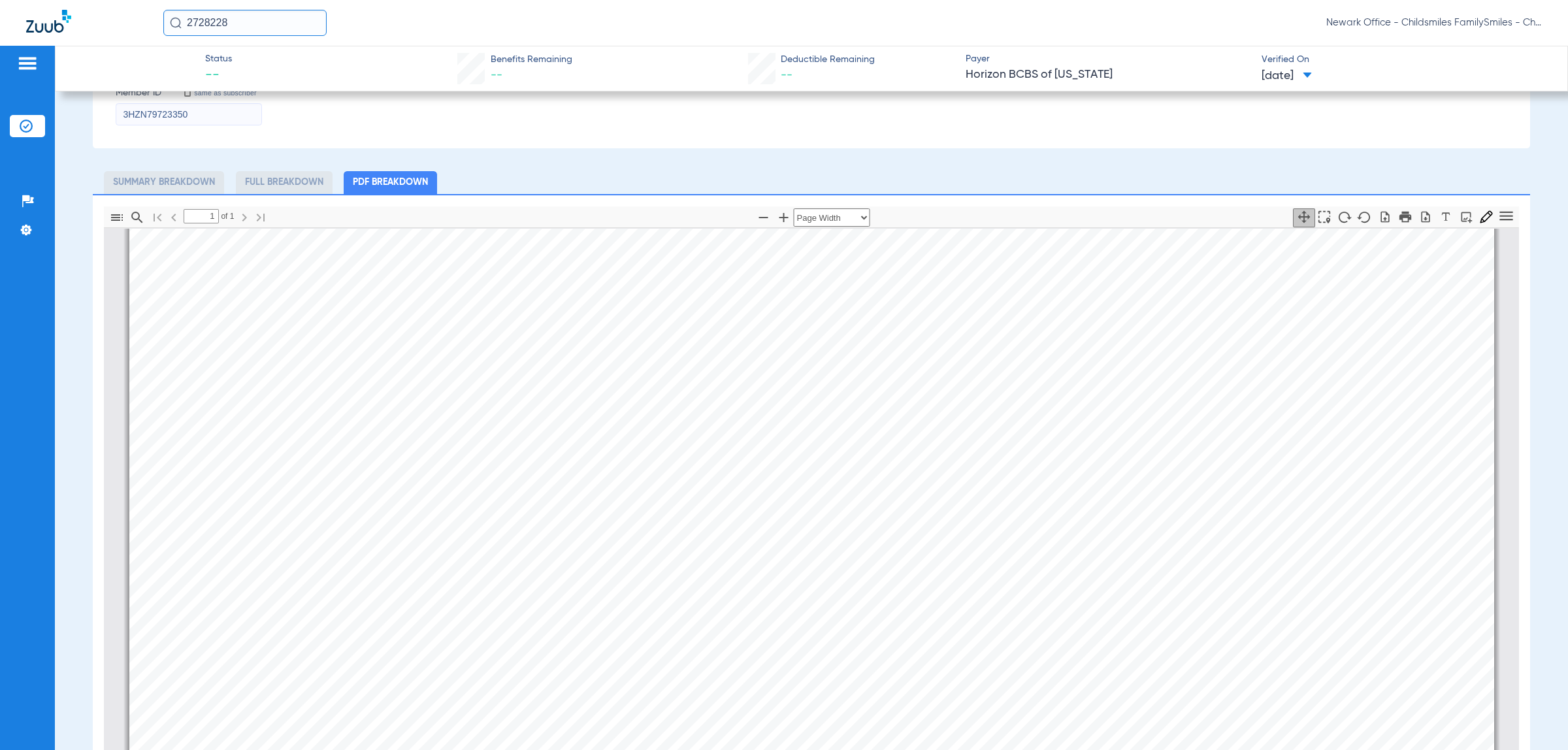
scroll to position [408, 0]
drag, startPoint x: 226, startPoint y: 14, endPoint x: 236, endPoint y: 20, distance: 11.7
click at [226, 14] on input "2728228" at bounding box center [245, 22] width 164 height 26
type input "2266989"
click at [243, 68] on td "Ariel Pesantes" at bounding box center [213, 70] width 100 height 18
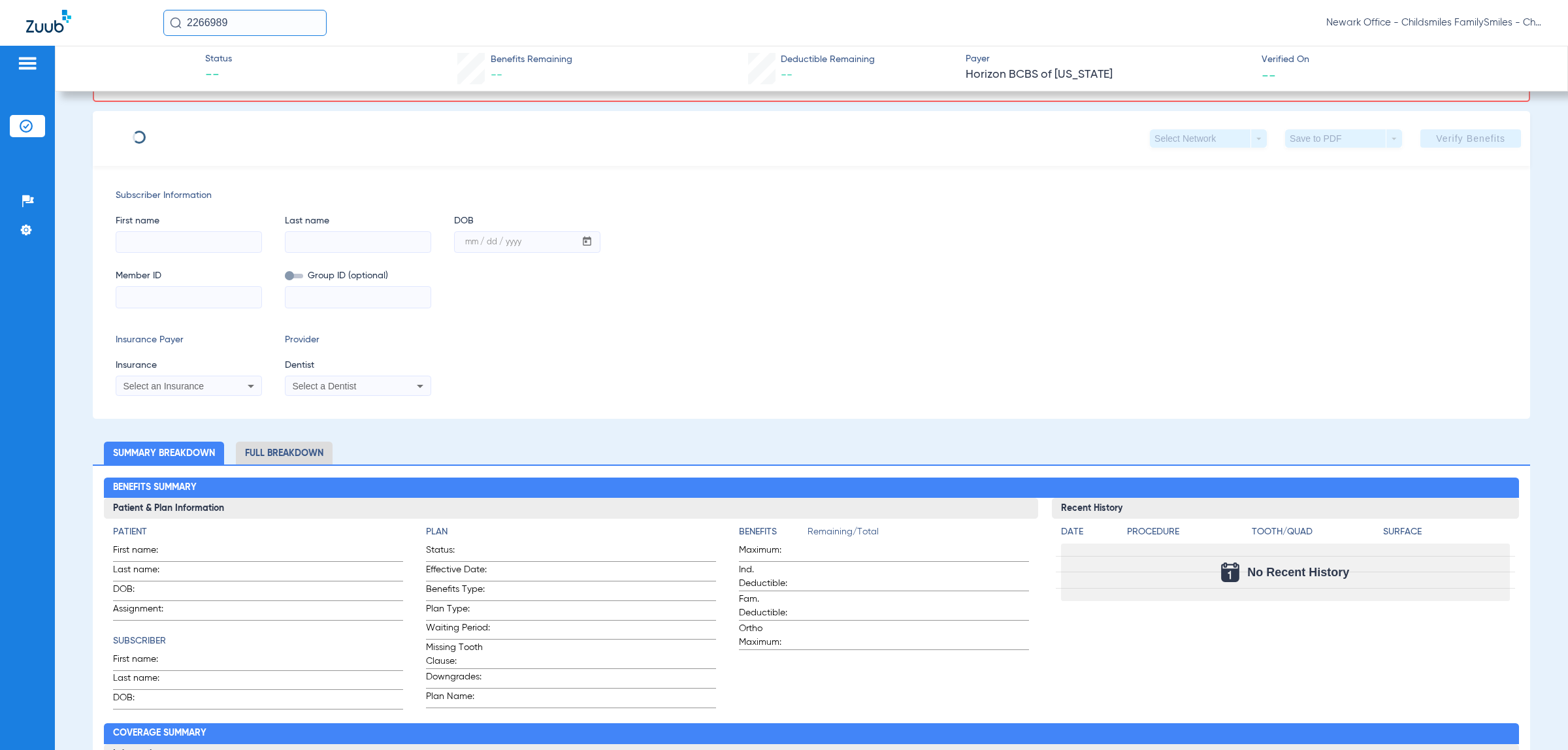
type input "TANIA"
type input "MIMCHALA"
type input "3HZN61211840"
type input "100HC008"
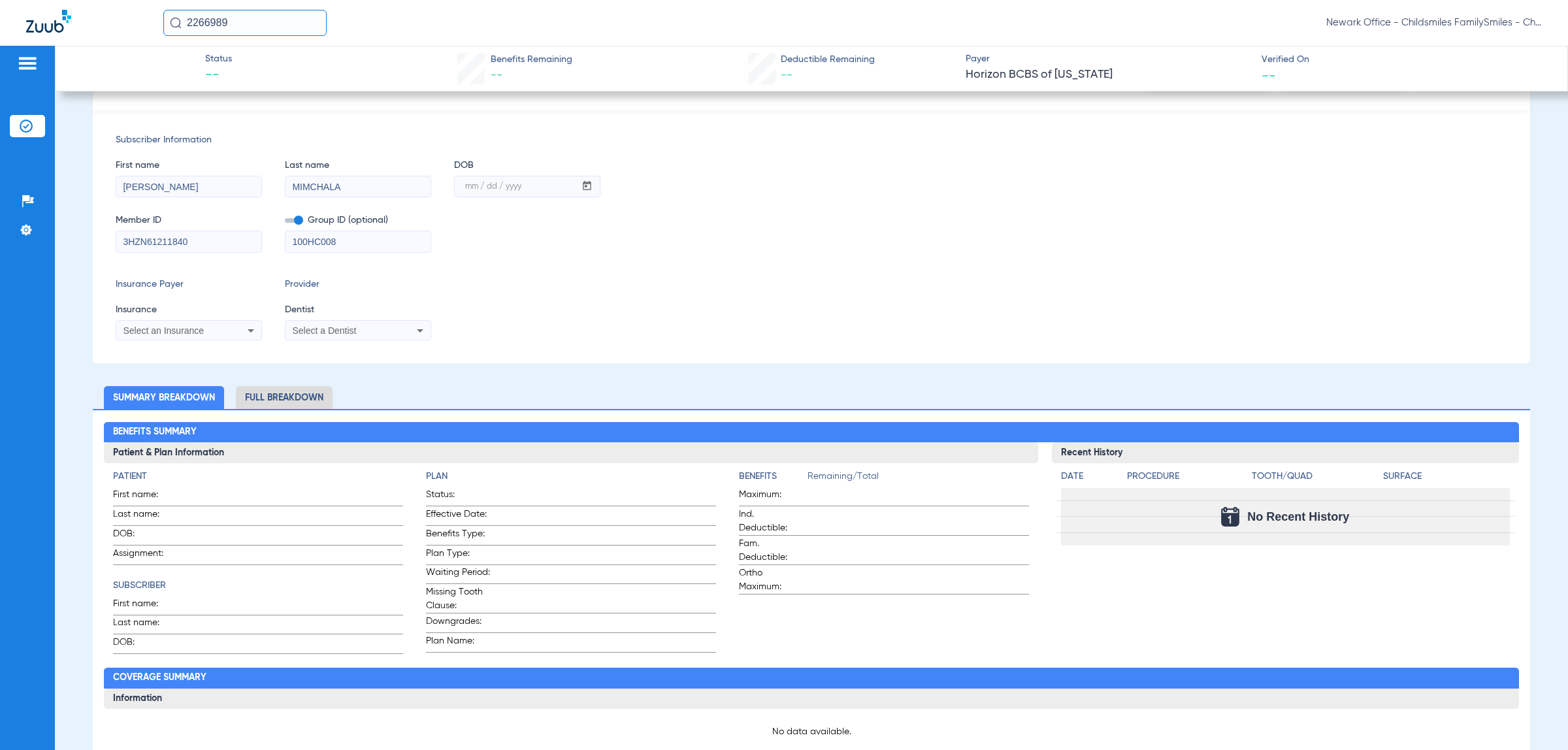
scroll to position [100, 0]
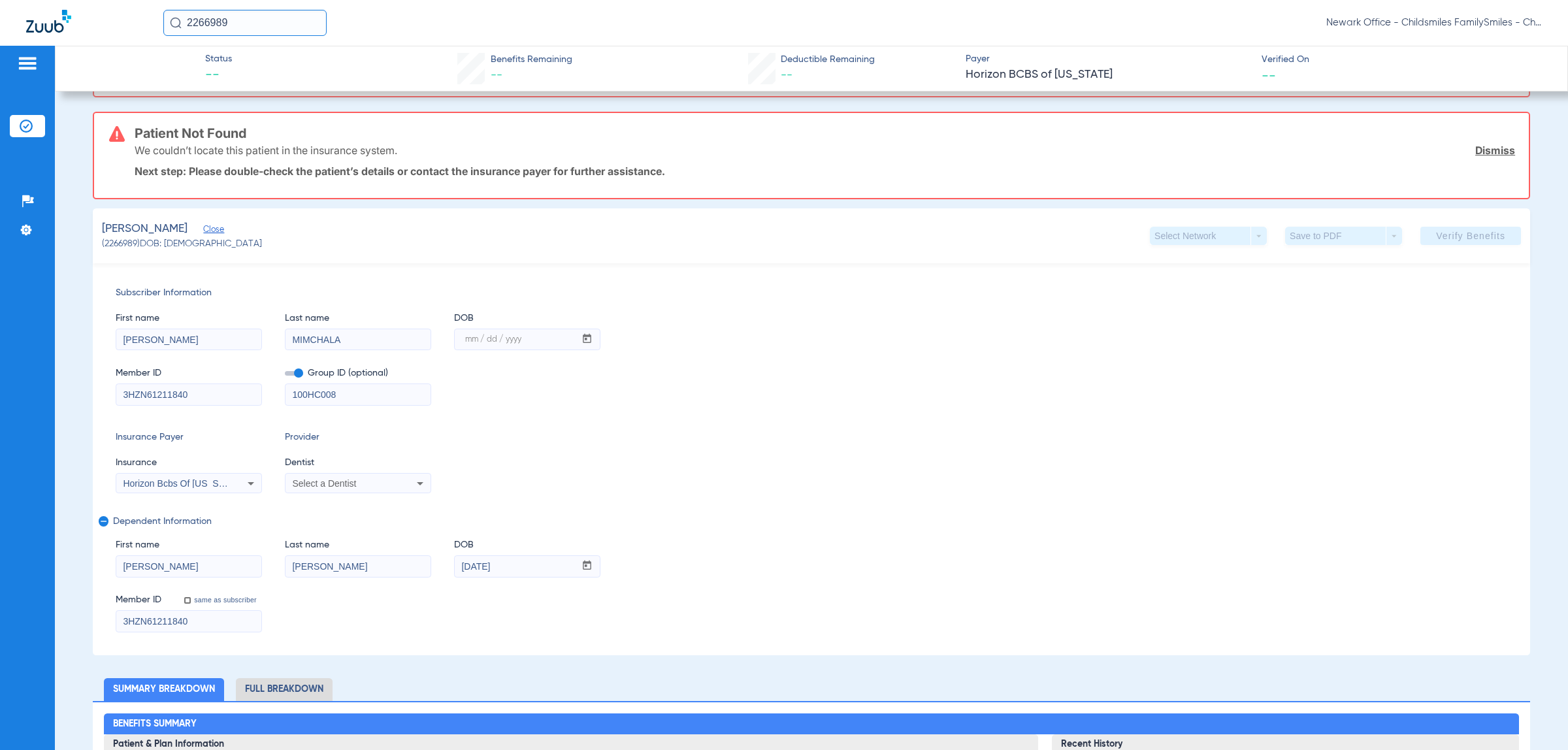
drag, startPoint x: 203, startPoint y: 583, endPoint x: 183, endPoint y: 576, distance: 21.2
click at [197, 582] on div "Member ID same as subscriber" at bounding box center [189, 595] width 146 height 26
drag, startPoint x: 182, startPoint y: 573, endPoint x: -81, endPoint y: 571, distance: 263.0
click at [0, 571] on html "2266989 Newark Office - Childsmiles FamilySmiles - ChildSmiles PA - Newark Gene…" at bounding box center [784, 375] width 1568 height 750
click at [131, 520] on span "Dependent Information" at bounding box center [809, 521] width 1392 height 10
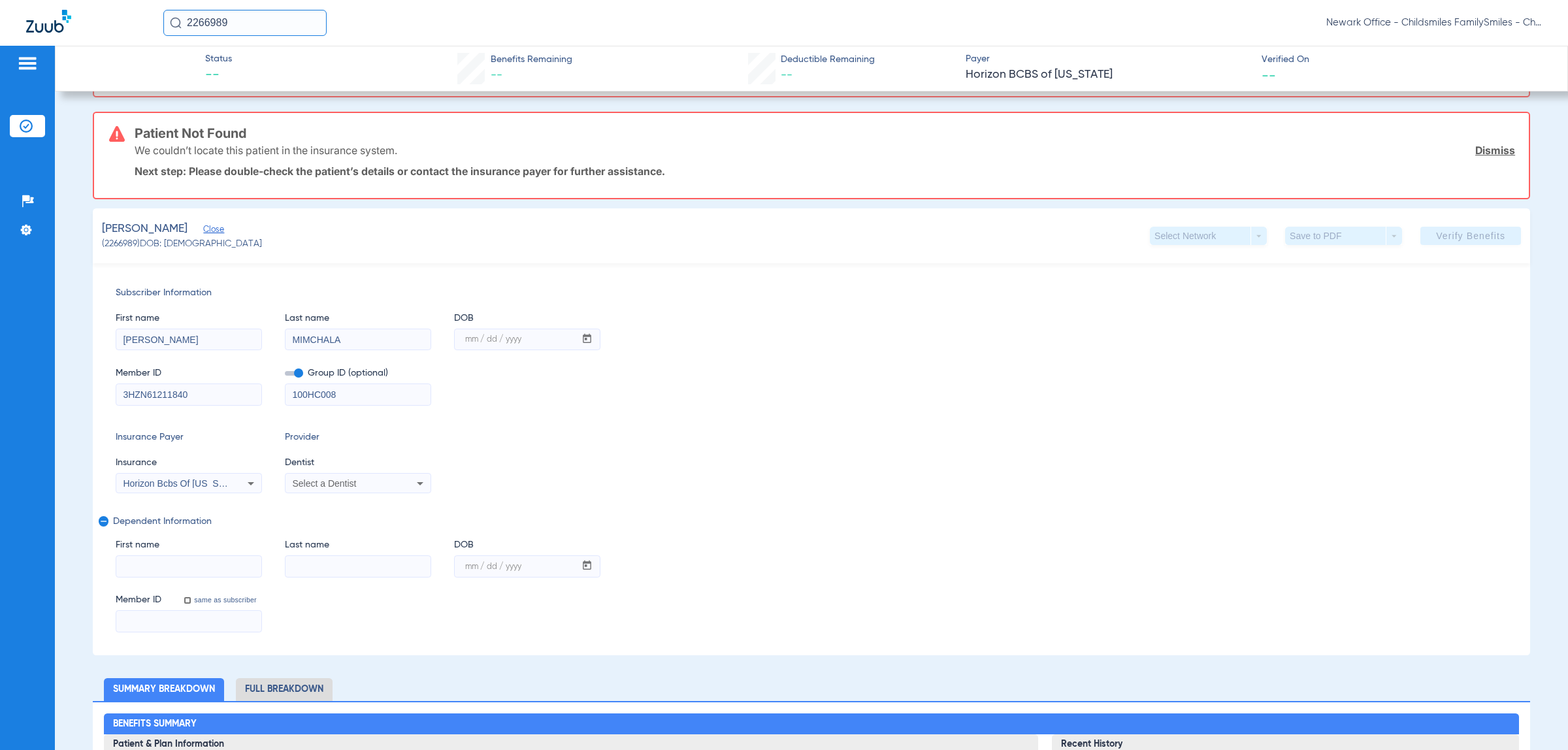
click at [108, 519] on span "remove" at bounding box center [103, 521] width 10 height 10
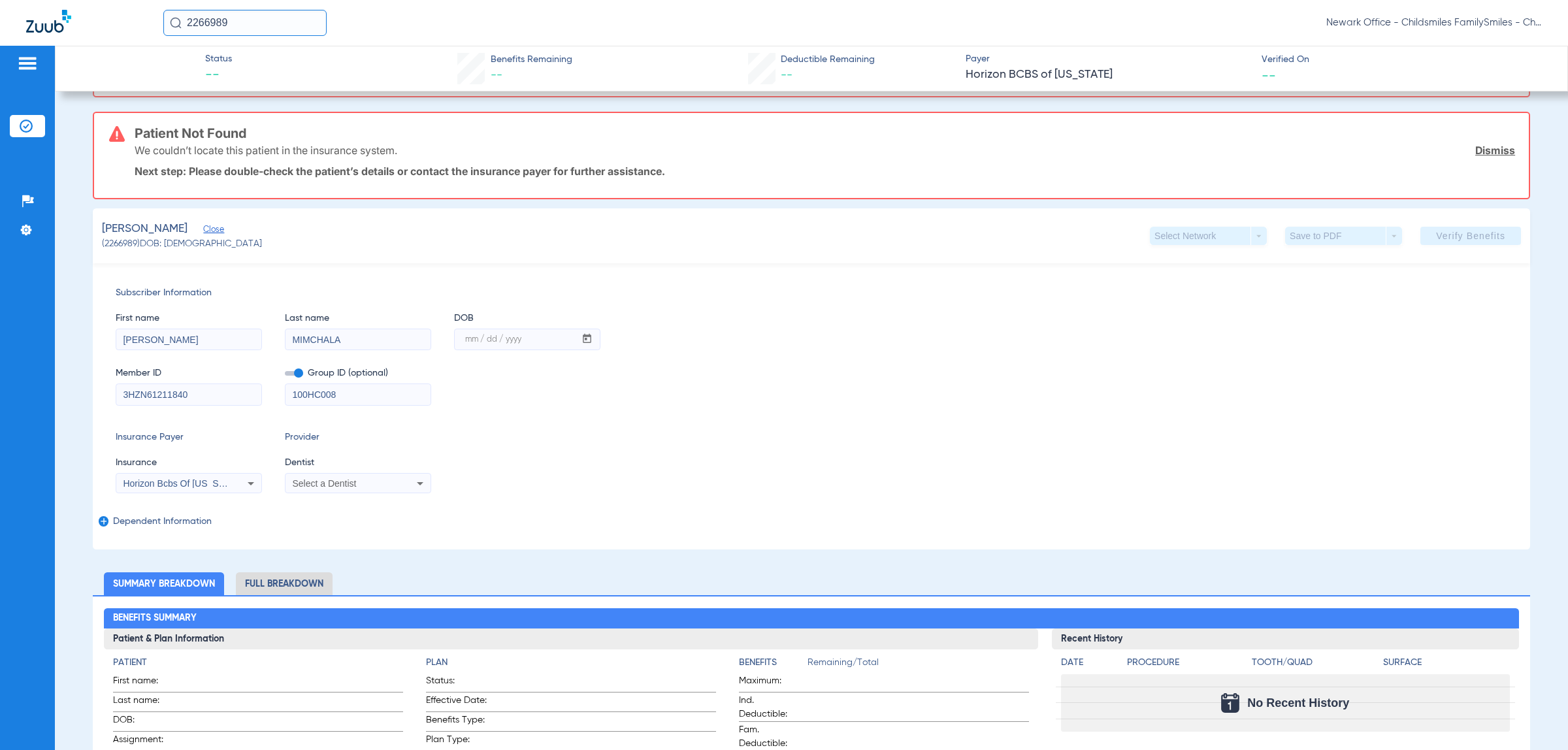
click at [327, 475] on div "Select a Dentist" at bounding box center [358, 483] width 145 height 16
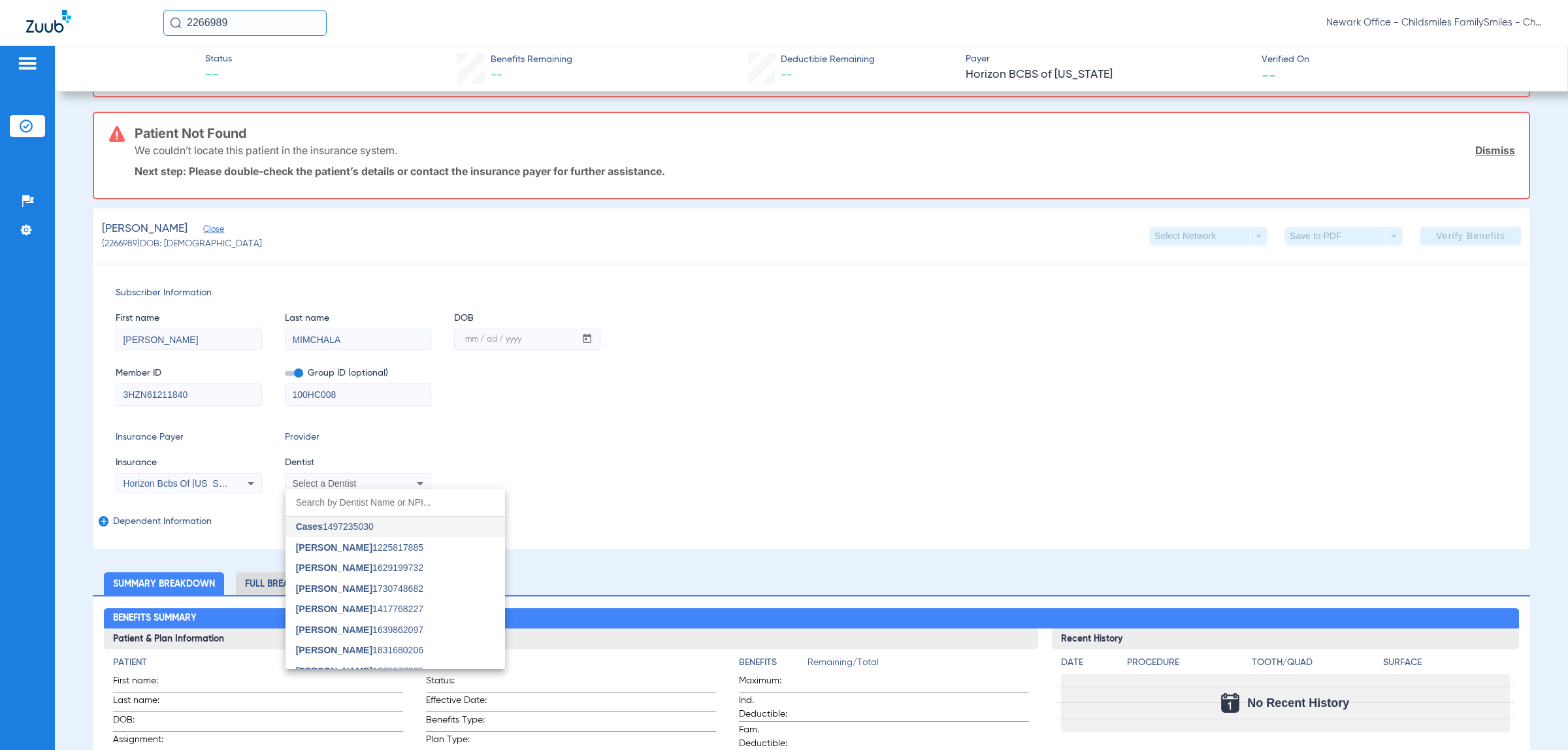
click at [291, 390] on div at bounding box center [784, 375] width 1568 height 750
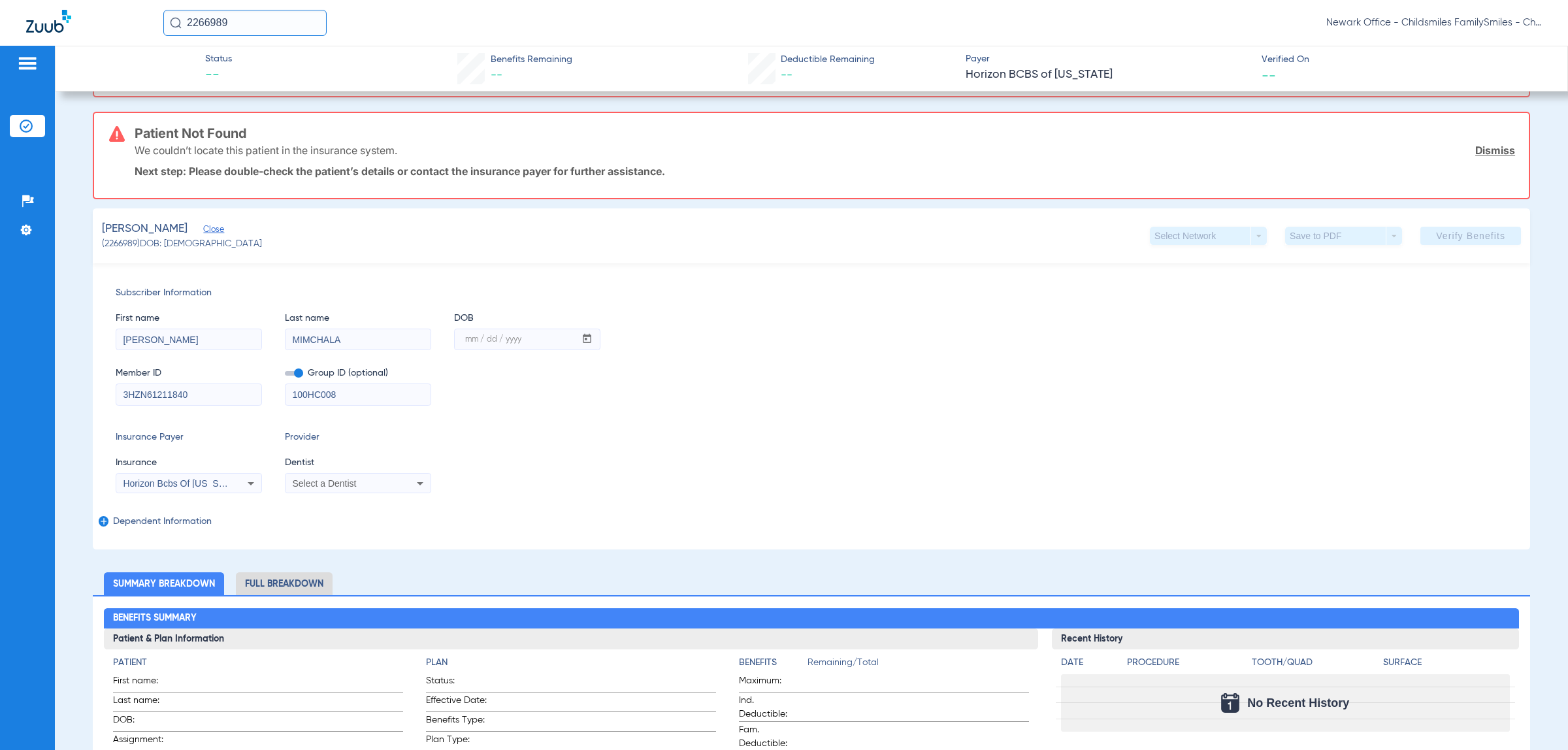
click at [295, 394] on input "100HC008" at bounding box center [358, 394] width 145 height 21
click at [348, 388] on input "0100HC008" at bounding box center [358, 394] width 145 height 21
type input "0100HC0089"
click at [397, 485] on div "Select a Dentist" at bounding box center [358, 483] width 145 height 16
type input "vivi"
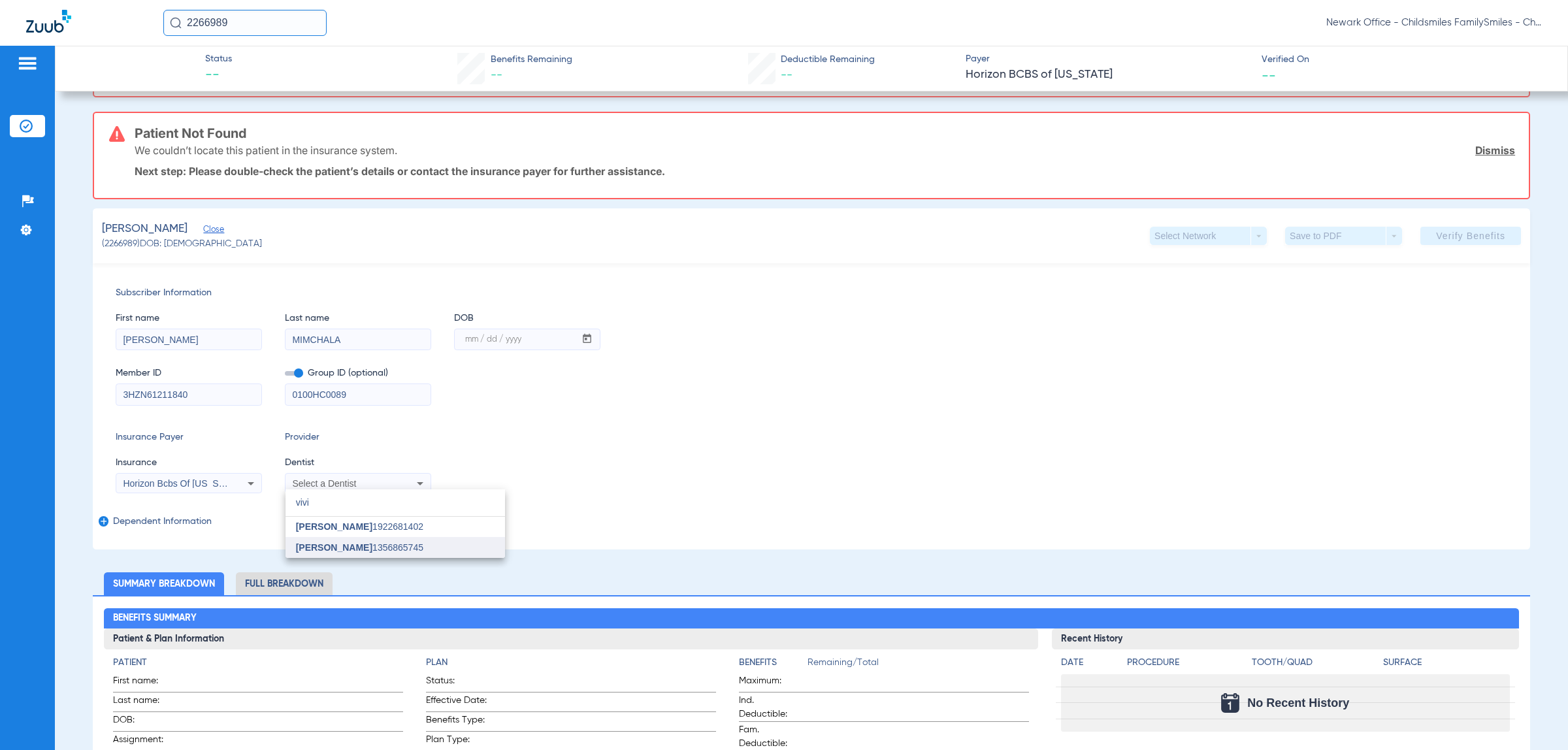
click at [356, 555] on mat-option "[PERSON_NAME] 1356865745" at bounding box center [395, 547] width 220 height 21
click at [1481, 237] on app-verify-button "Verify Benefits" at bounding box center [1470, 235] width 101 height 18
click at [384, 340] on input "MIMCHALA" at bounding box center [358, 339] width 145 height 21
click at [542, 335] on input "mm / dd / yyyy" at bounding box center [515, 339] width 120 height 21
type input "08/22/1988"
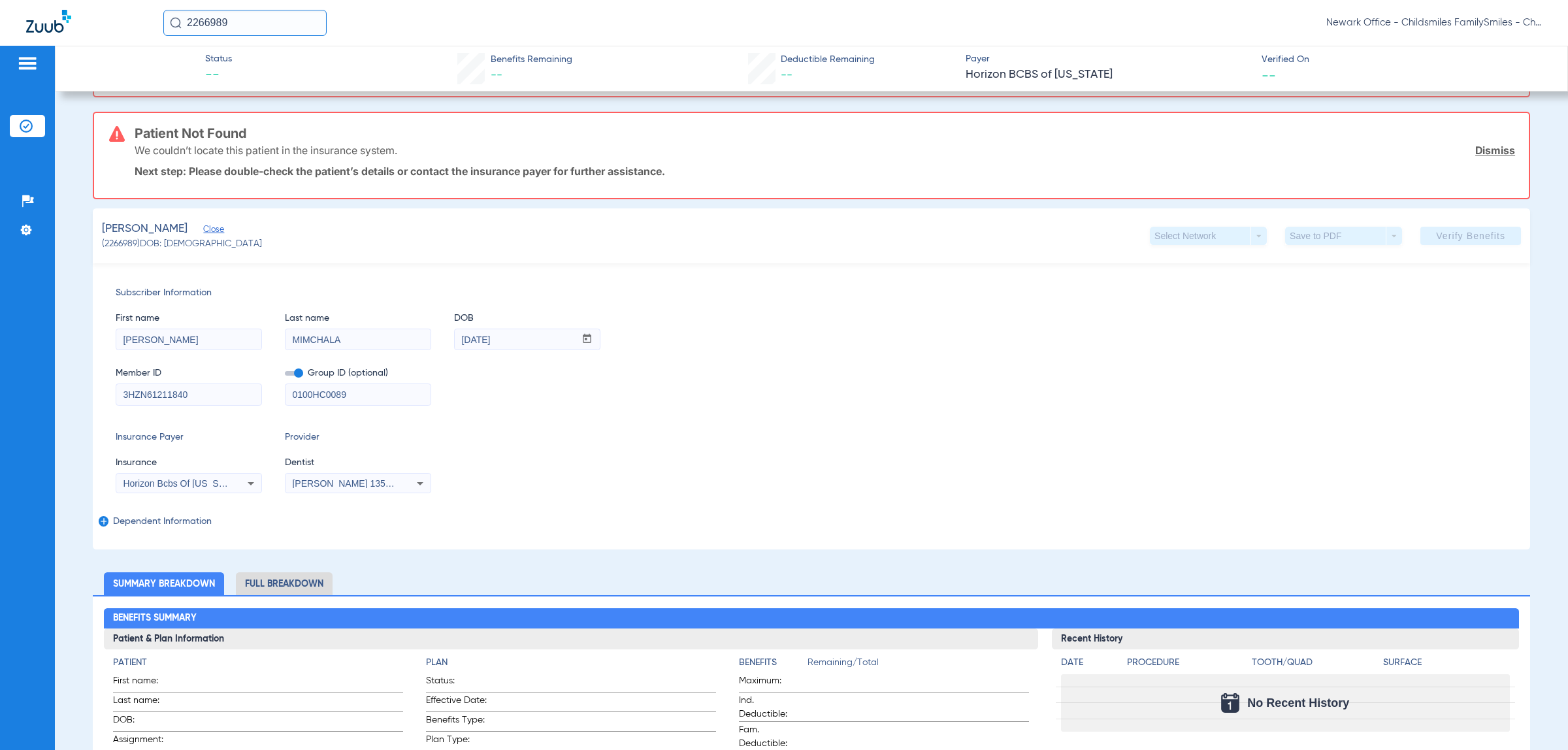
click at [1433, 243] on div "Pesantes, Ariel Close (2266989) DOB: 03/24/2022 Select Network arrow_drop_down …" at bounding box center [811, 235] width 1437 height 55
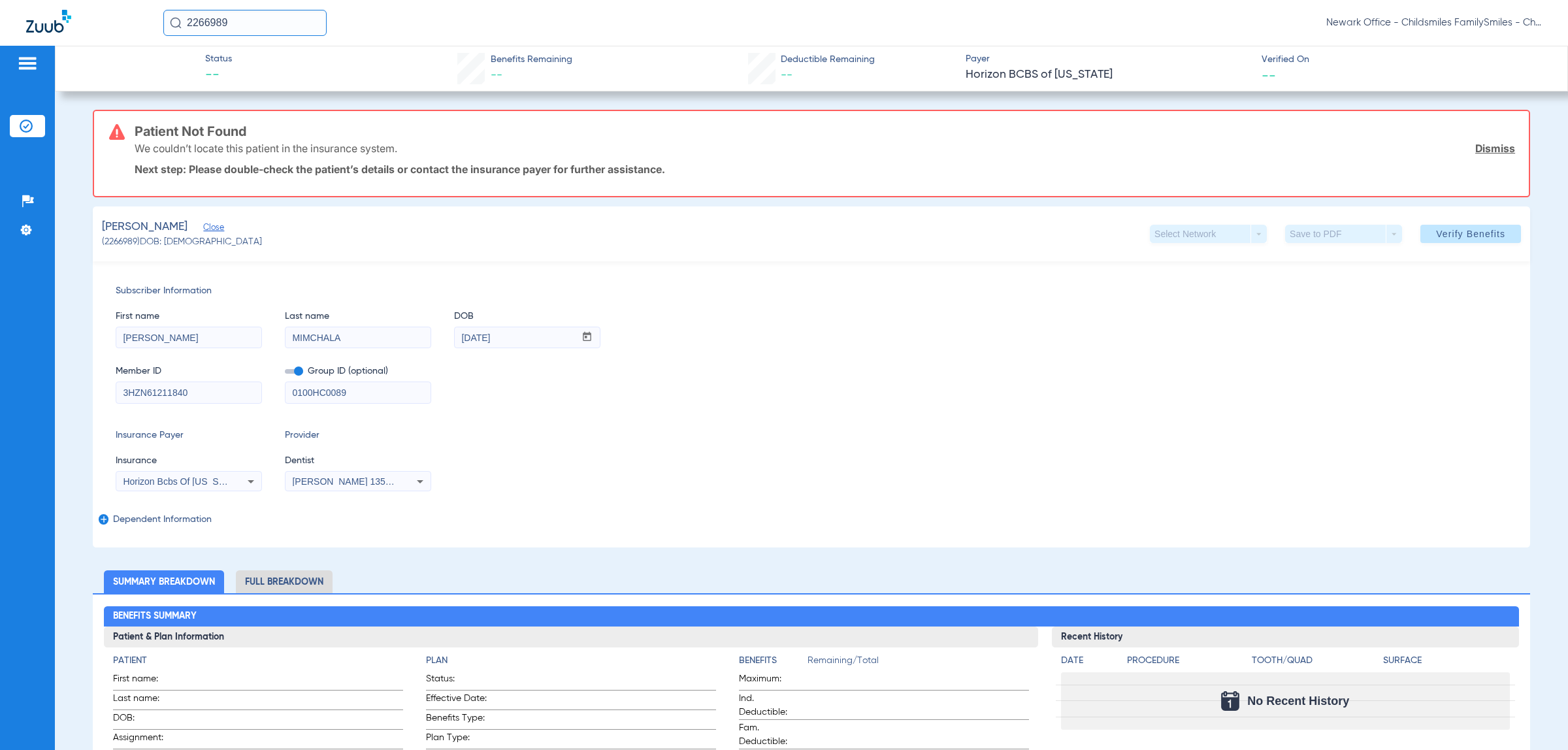
click at [394, 400] on input "0100HC0089" at bounding box center [358, 392] width 145 height 21
click at [1454, 235] on span "Verify Benefits" at bounding box center [1470, 233] width 69 height 10
click at [260, 28] on input "2266989" at bounding box center [245, 22] width 164 height 26
type input "1533737"
click at [236, 79] on td "[PERSON_NAME]" at bounding box center [214, 88] width 102 height 18
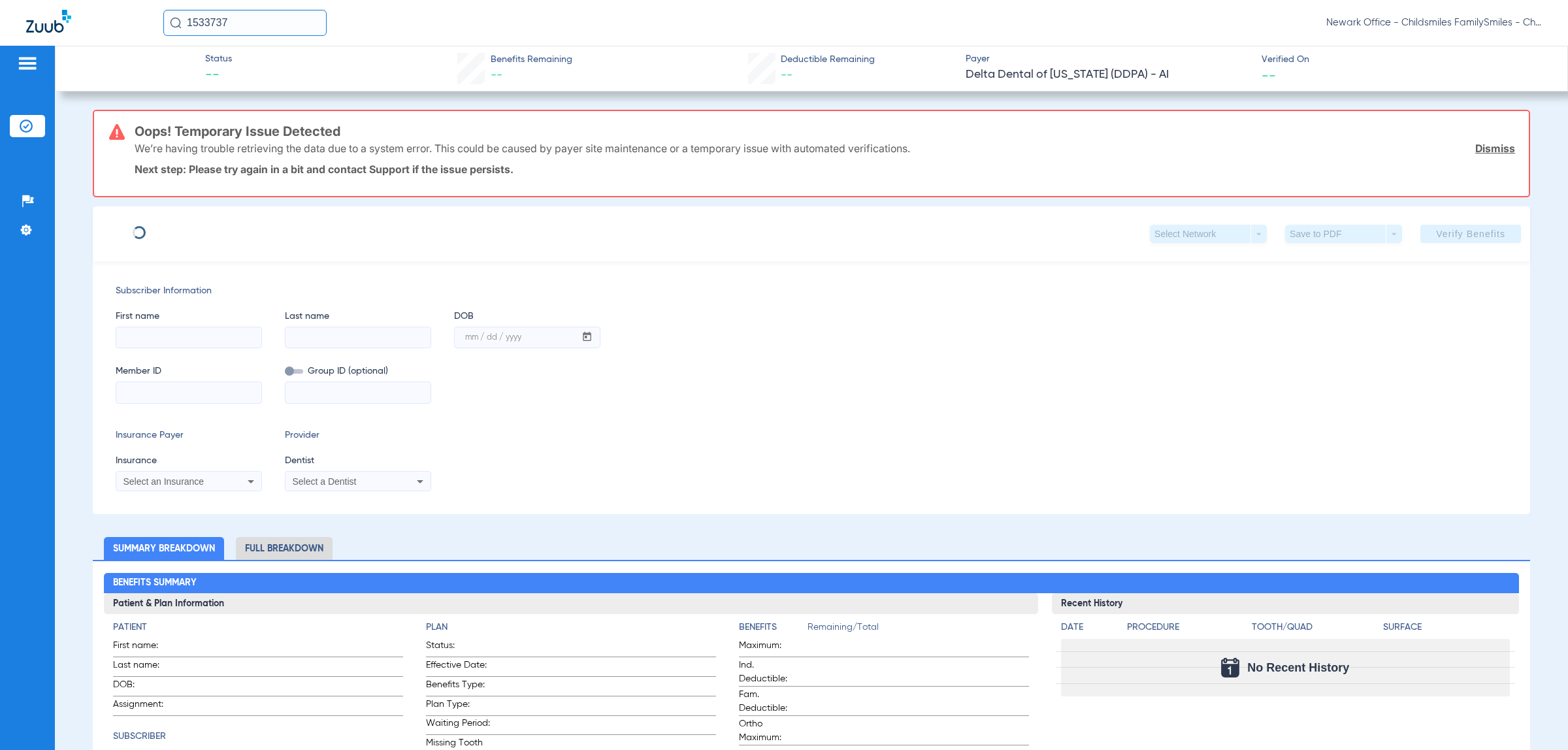
type input "DANITVA"
type input "[PERSON_NAME]"
type input "[DATE]"
type input "12108780W"
type input "800000010000"
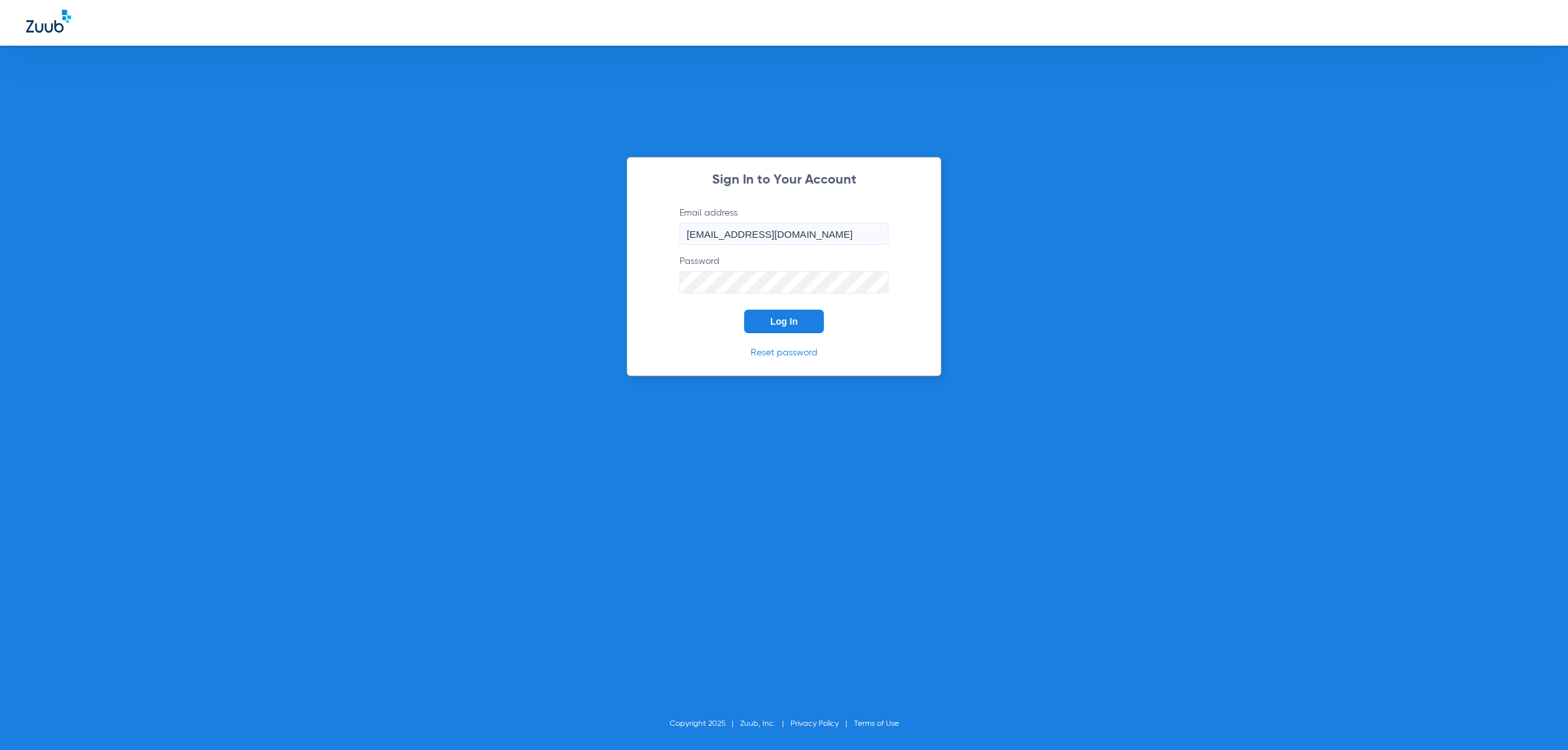
click at [790, 327] on button "Log In" at bounding box center [784, 321] width 80 height 24
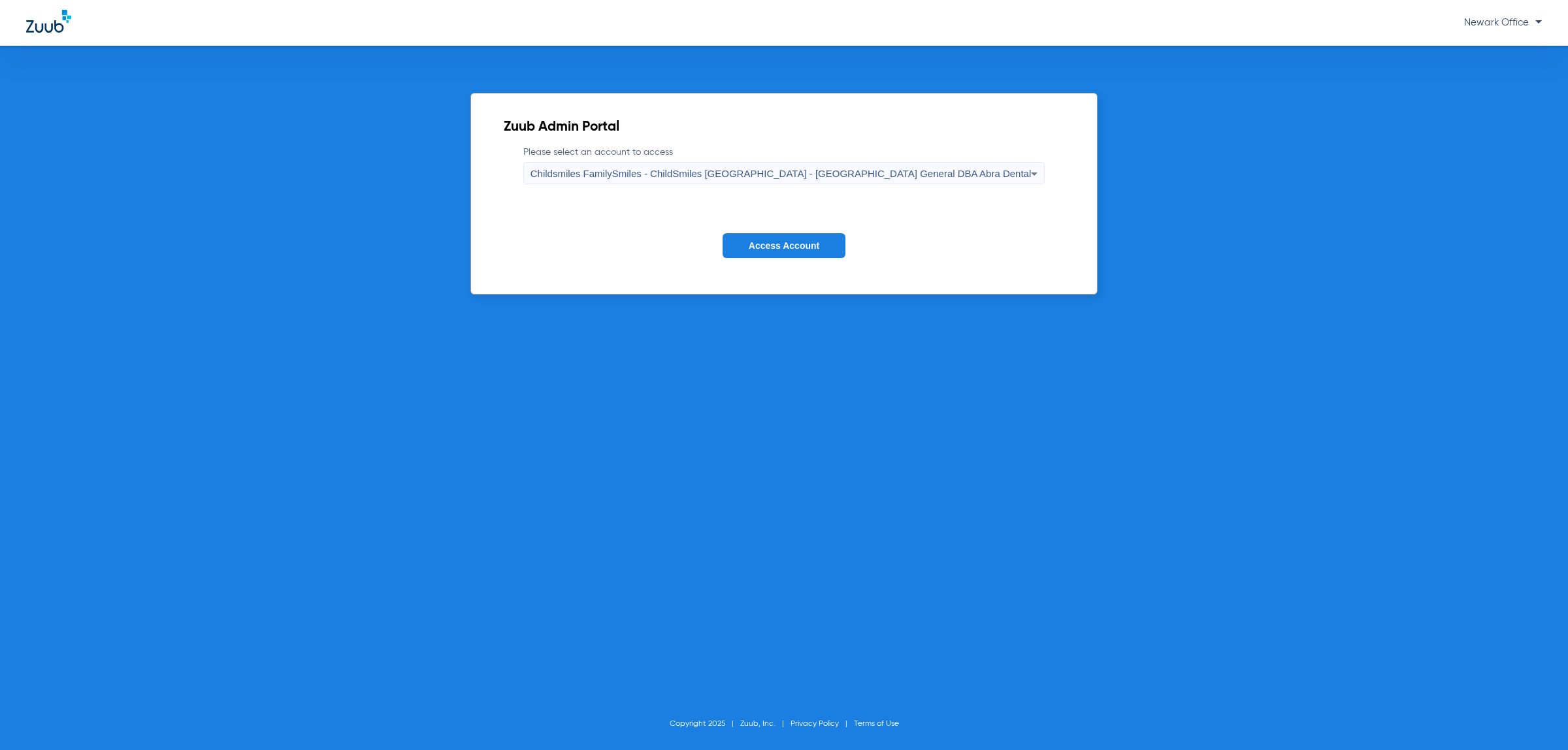
click at [810, 172] on span "Childsmiles FamilySmiles - ChildSmiles [GEOGRAPHIC_DATA] - [GEOGRAPHIC_DATA] Ge…" at bounding box center [780, 173] width 501 height 11
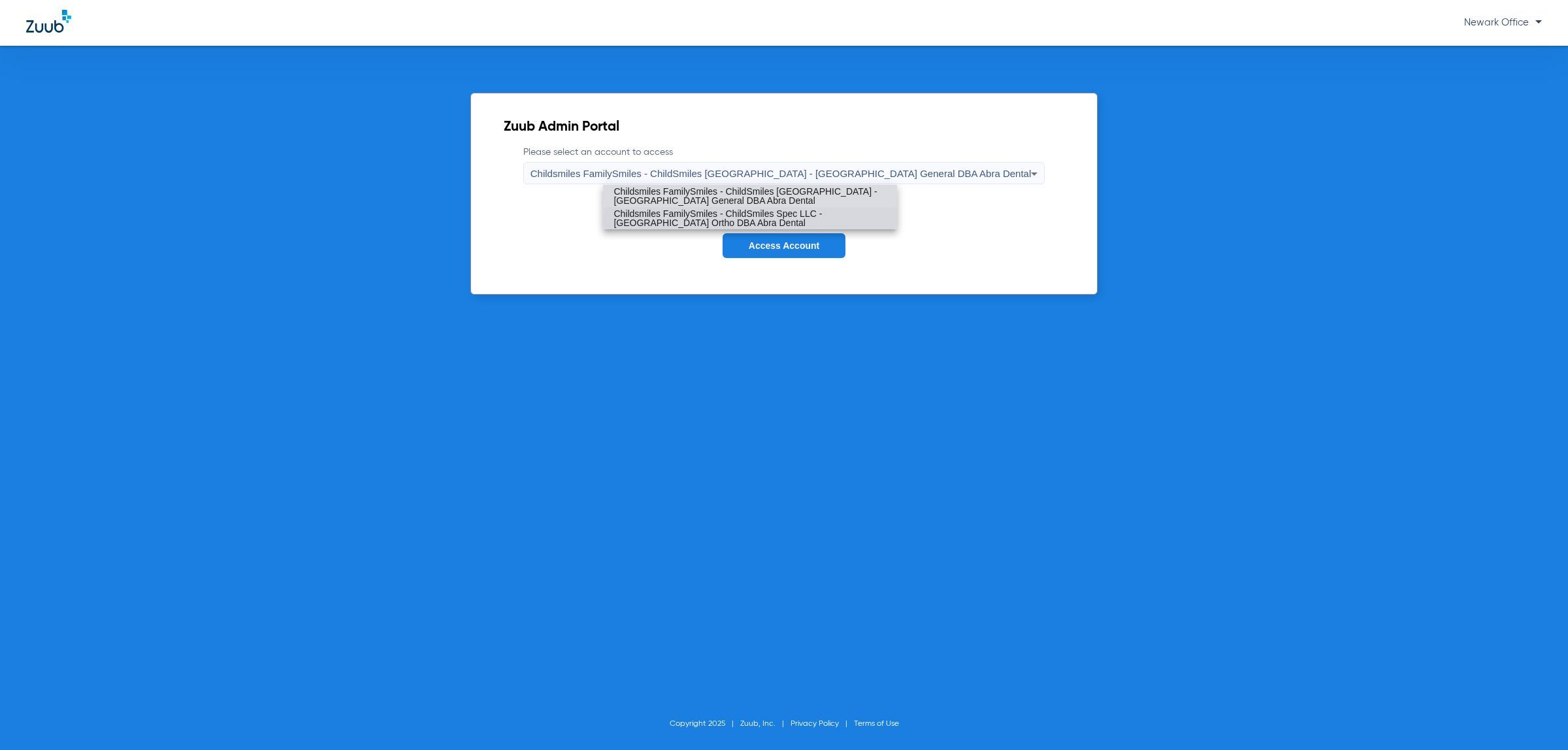
click at [807, 221] on span "Childsmiles FamilySmiles - ChildSmiles Spec LLC - [GEOGRAPHIC_DATA] Ortho DBA A…" at bounding box center [750, 218] width 273 height 18
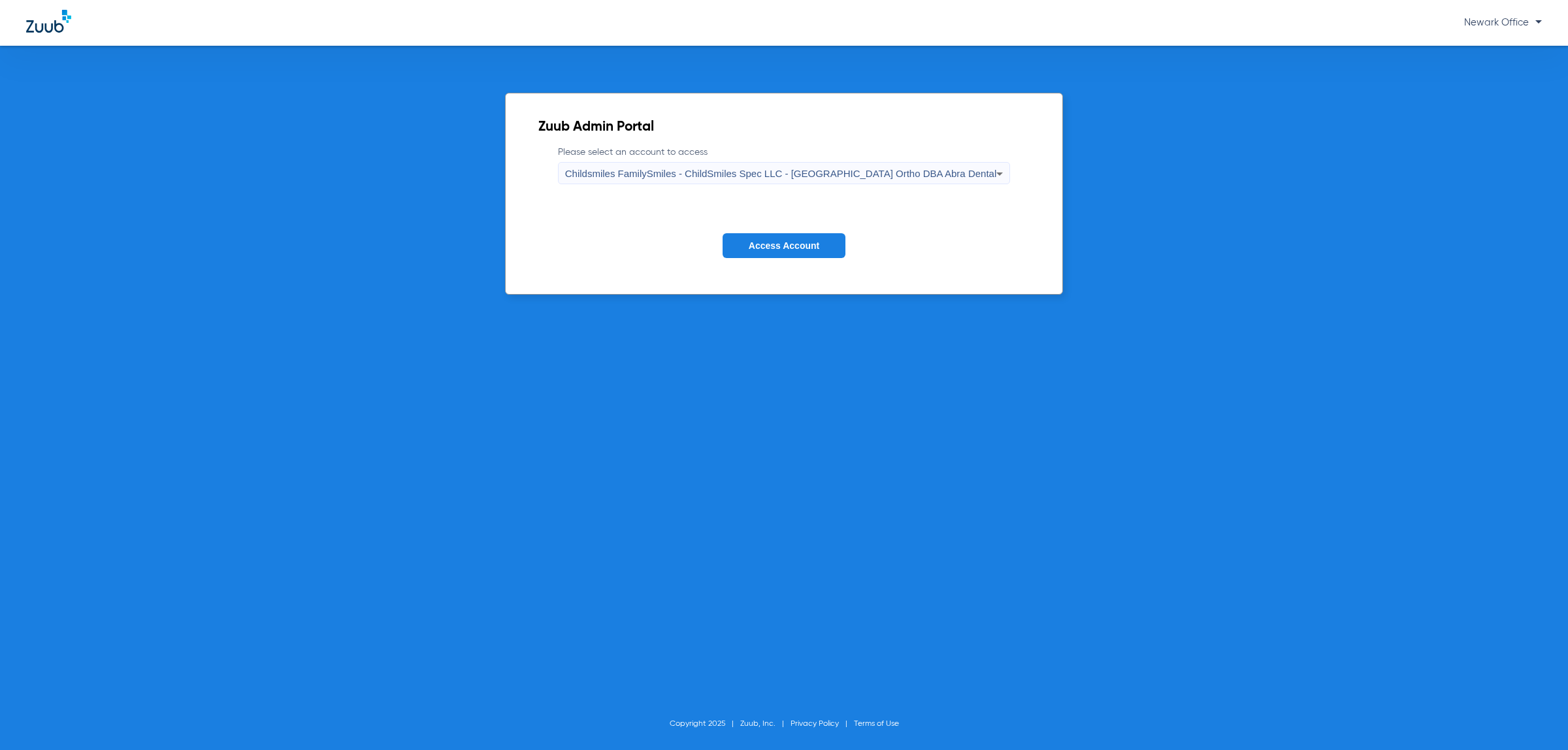
click at [803, 240] on button "Access Account" at bounding box center [784, 246] width 123 height 26
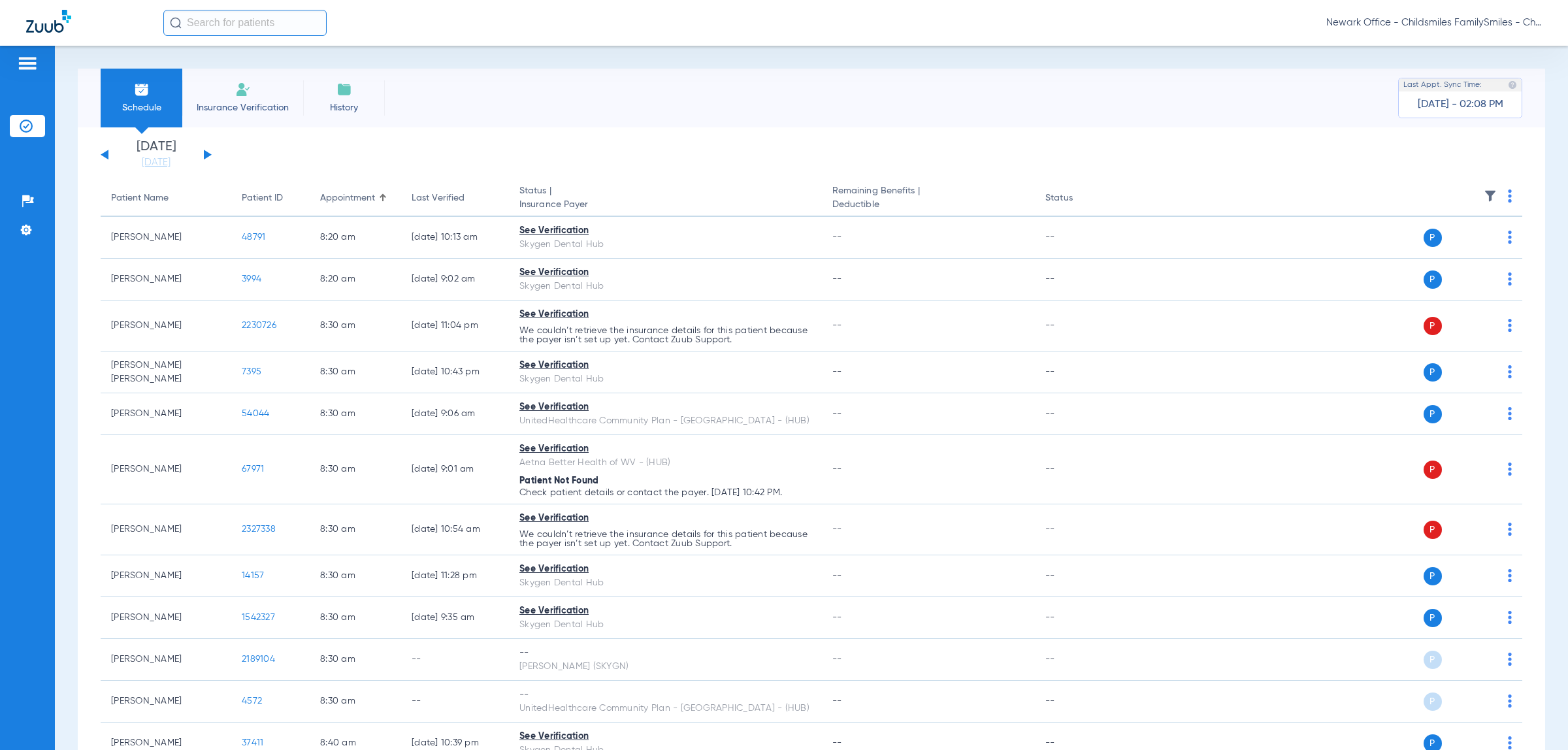
click at [209, 155] on button at bounding box center [208, 154] width 8 height 9
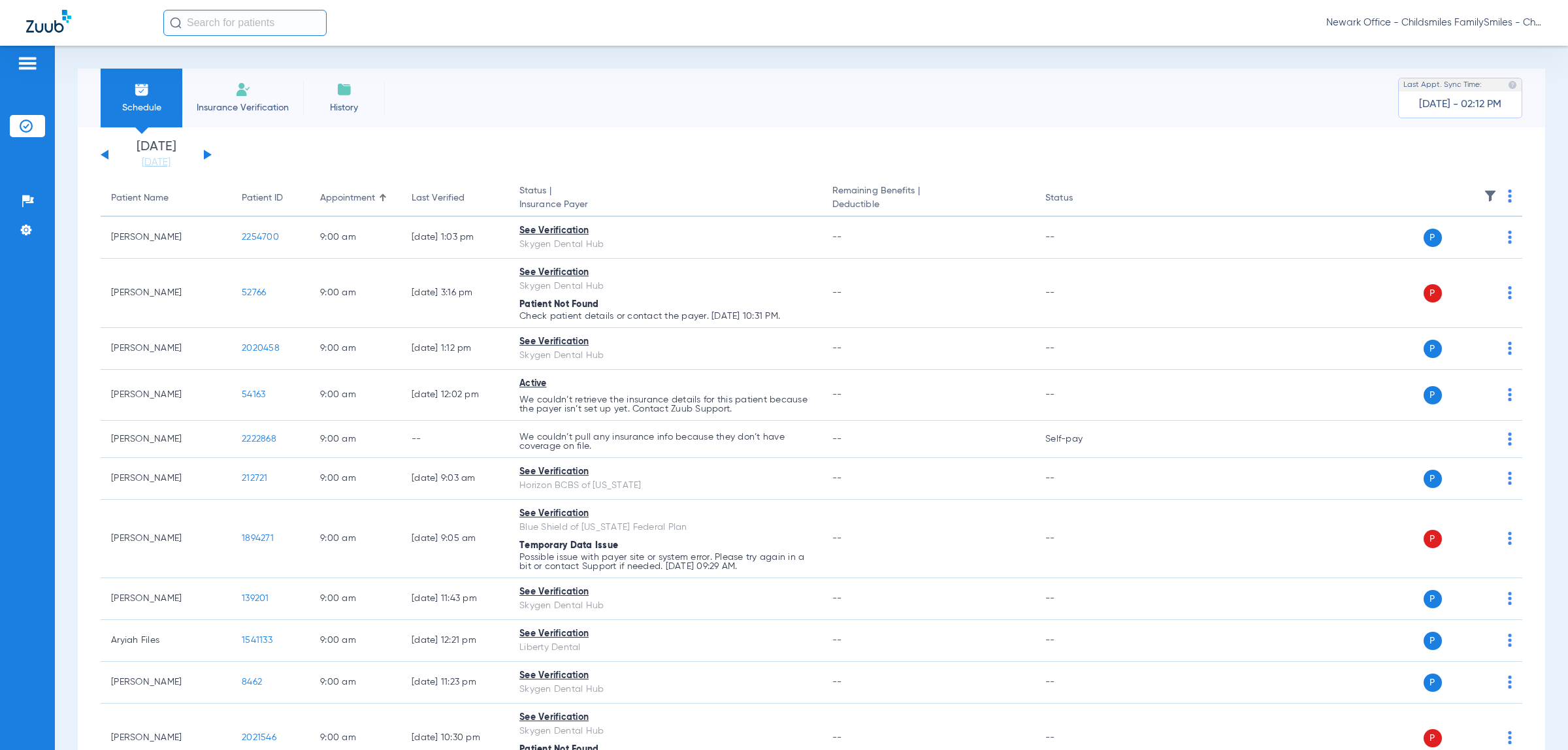
click at [256, 95] on li "Insurance Verification" at bounding box center [243, 97] width 121 height 59
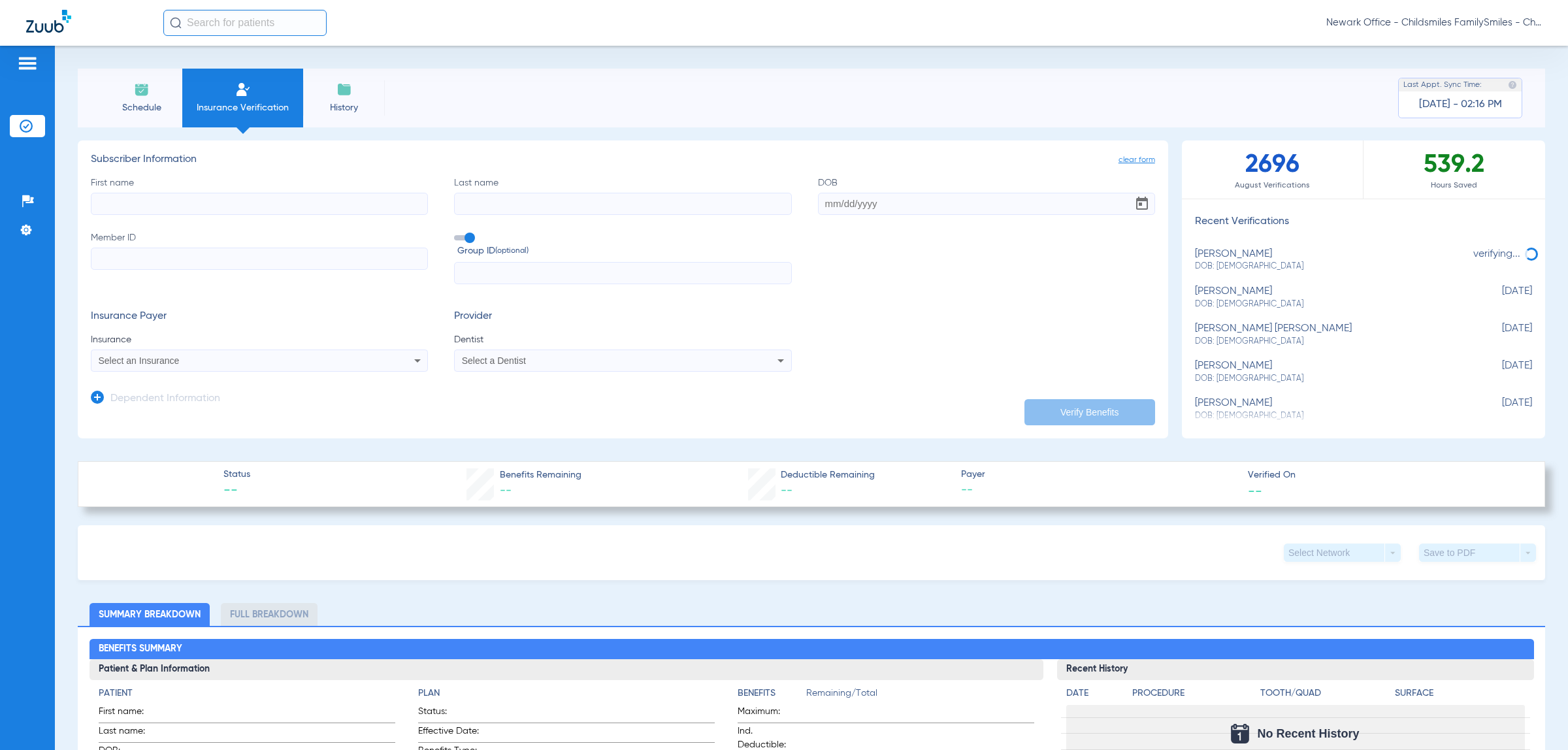
click at [144, 372] on app-dependent-form "Dependent Information" at bounding box center [623, 394] width 1064 height 44
click at [128, 394] on h3 "Dependent Information" at bounding box center [165, 399] width 110 height 13
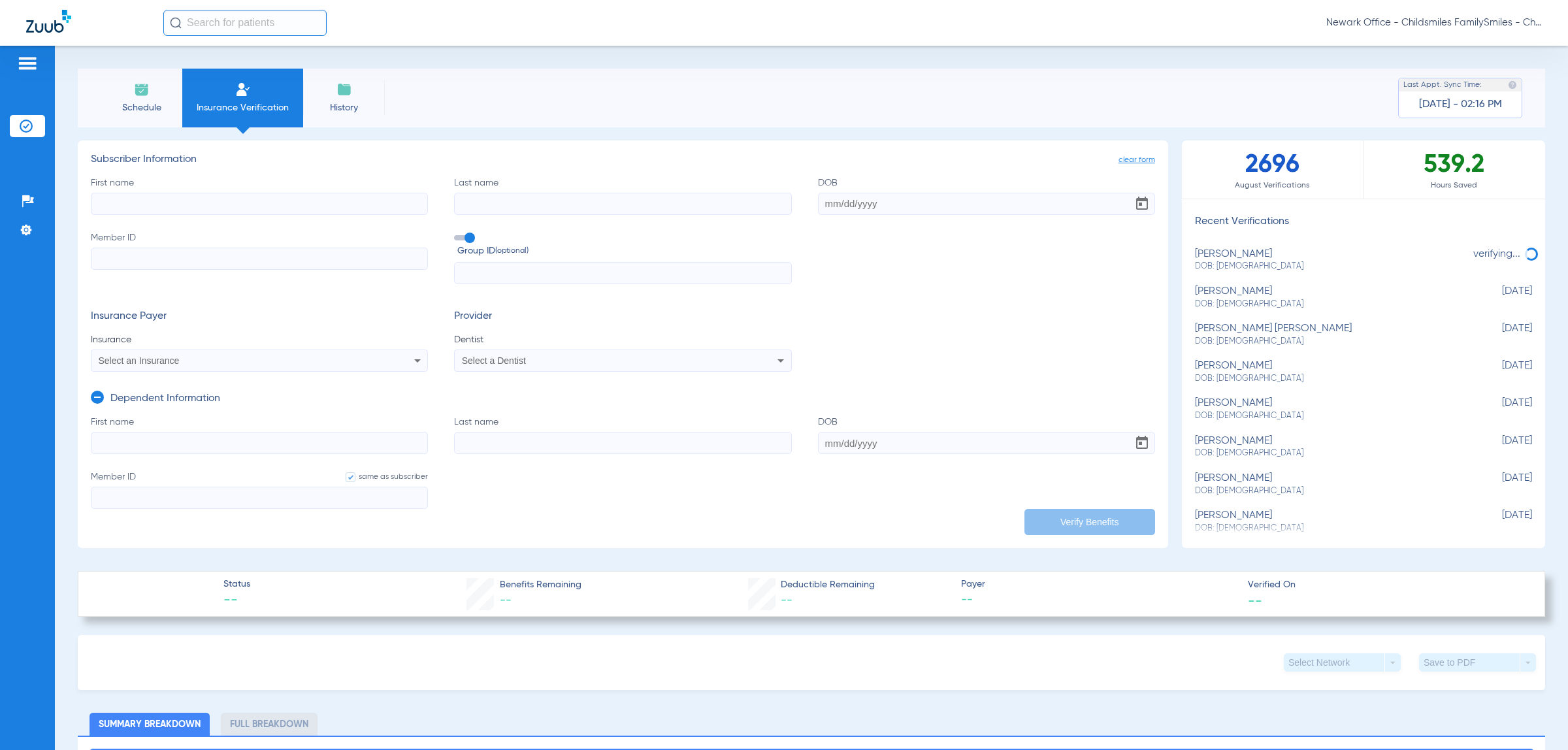
click at [230, 268] on input "Member ID" at bounding box center [259, 258] width 337 height 22
click at [239, 210] on input "First name" at bounding box center [259, 204] width 337 height 22
type input "[PERSON_NAME]"
type input "[DATE]"
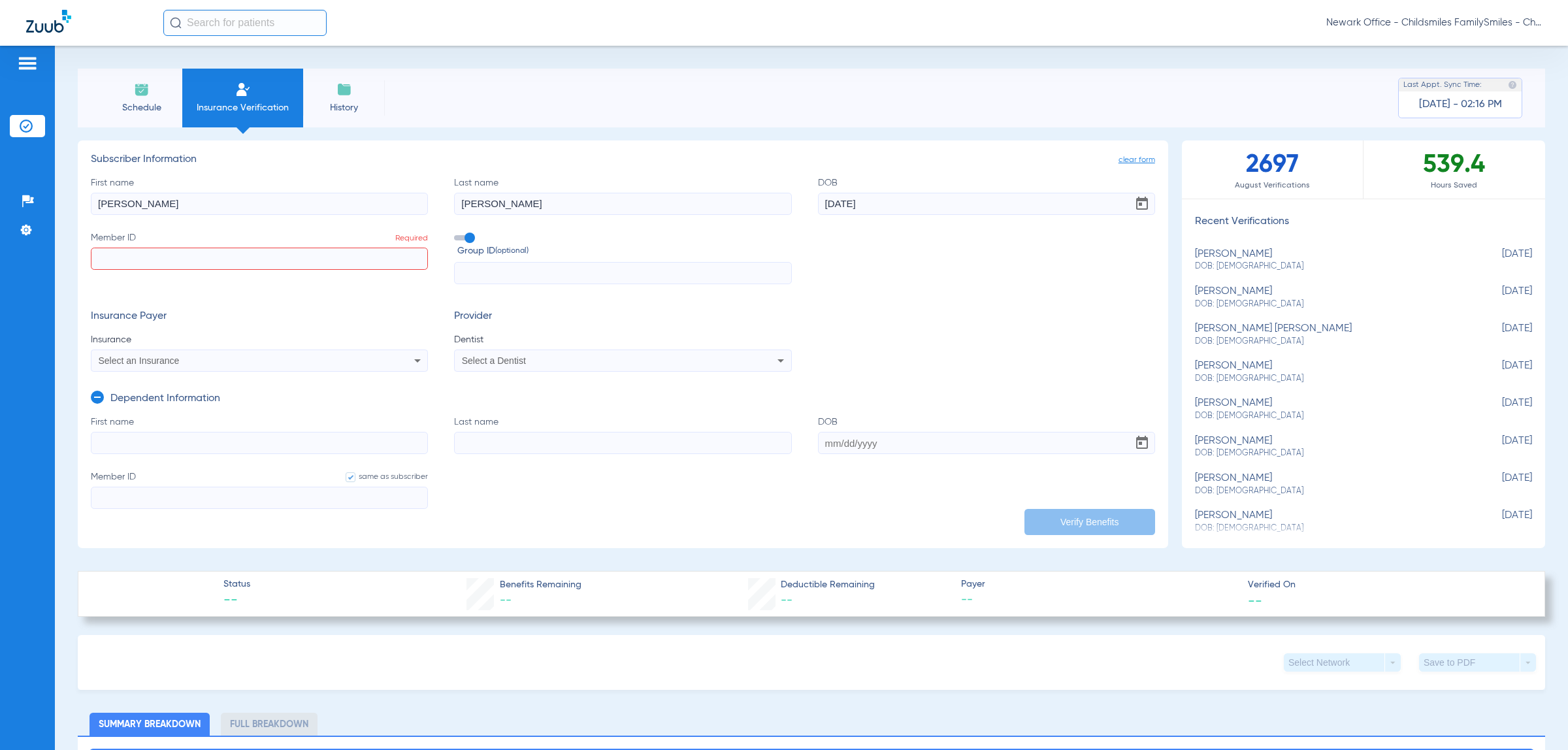
click at [232, 254] on input "Member ID Required" at bounding box center [259, 258] width 337 height 22
paste input "7763674645833"
type input "7763674645833"
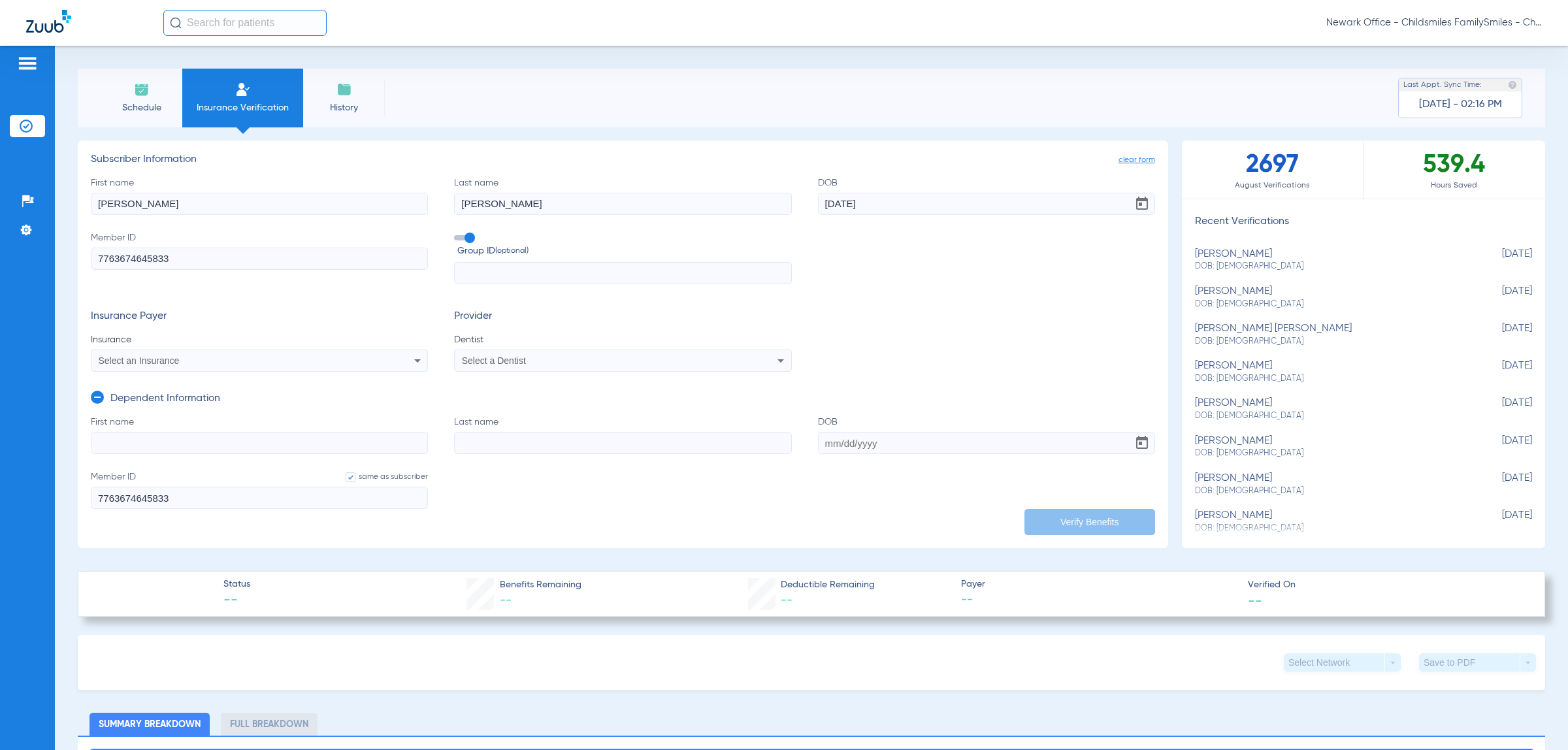
click at [632, 279] on input "text" at bounding box center [622, 273] width 337 height 22
type input "6203-2000"
click at [337, 357] on div "Select an Insurance" at bounding box center [228, 360] width 258 height 9
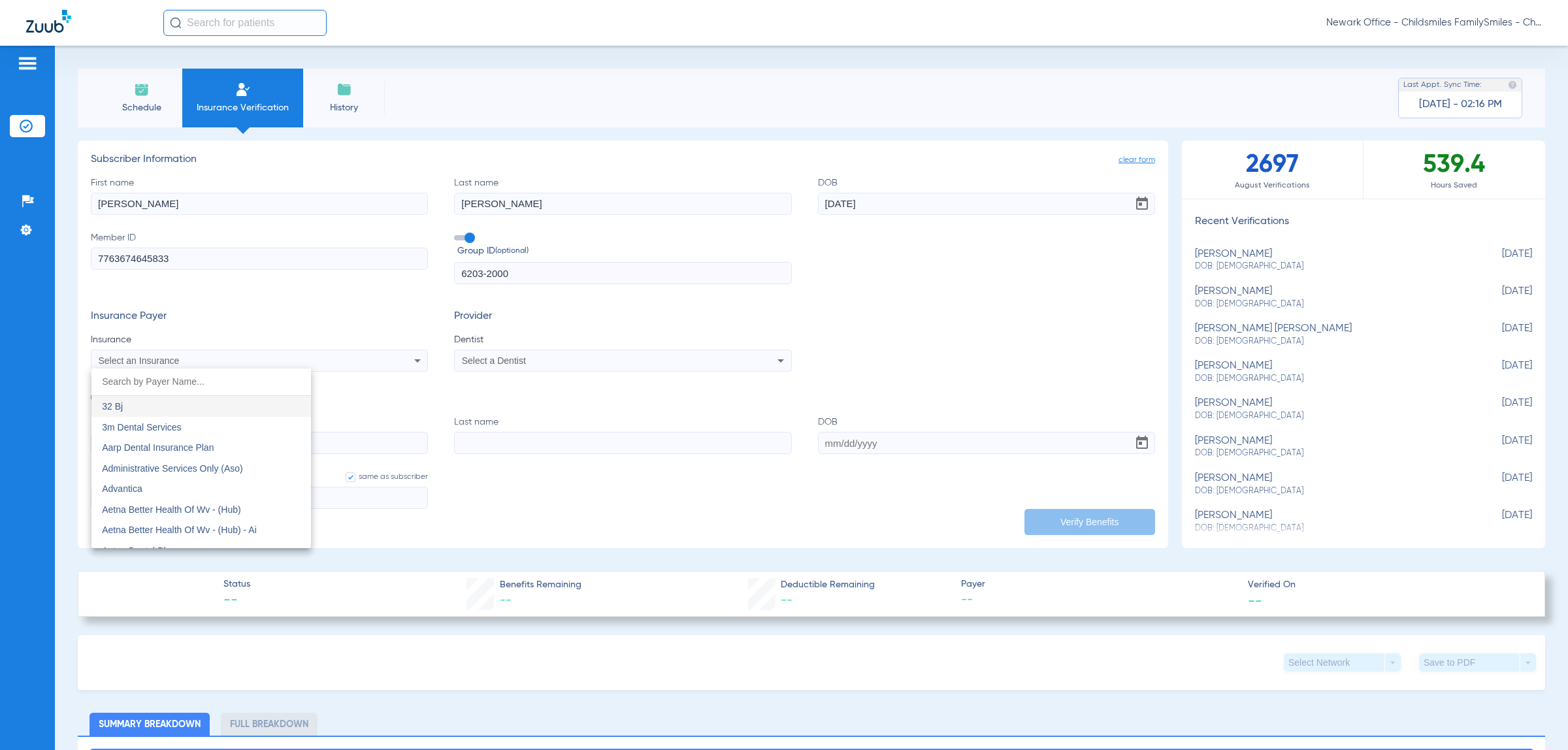
click at [178, 386] on input "dropdown search" at bounding box center [201, 382] width 220 height 27
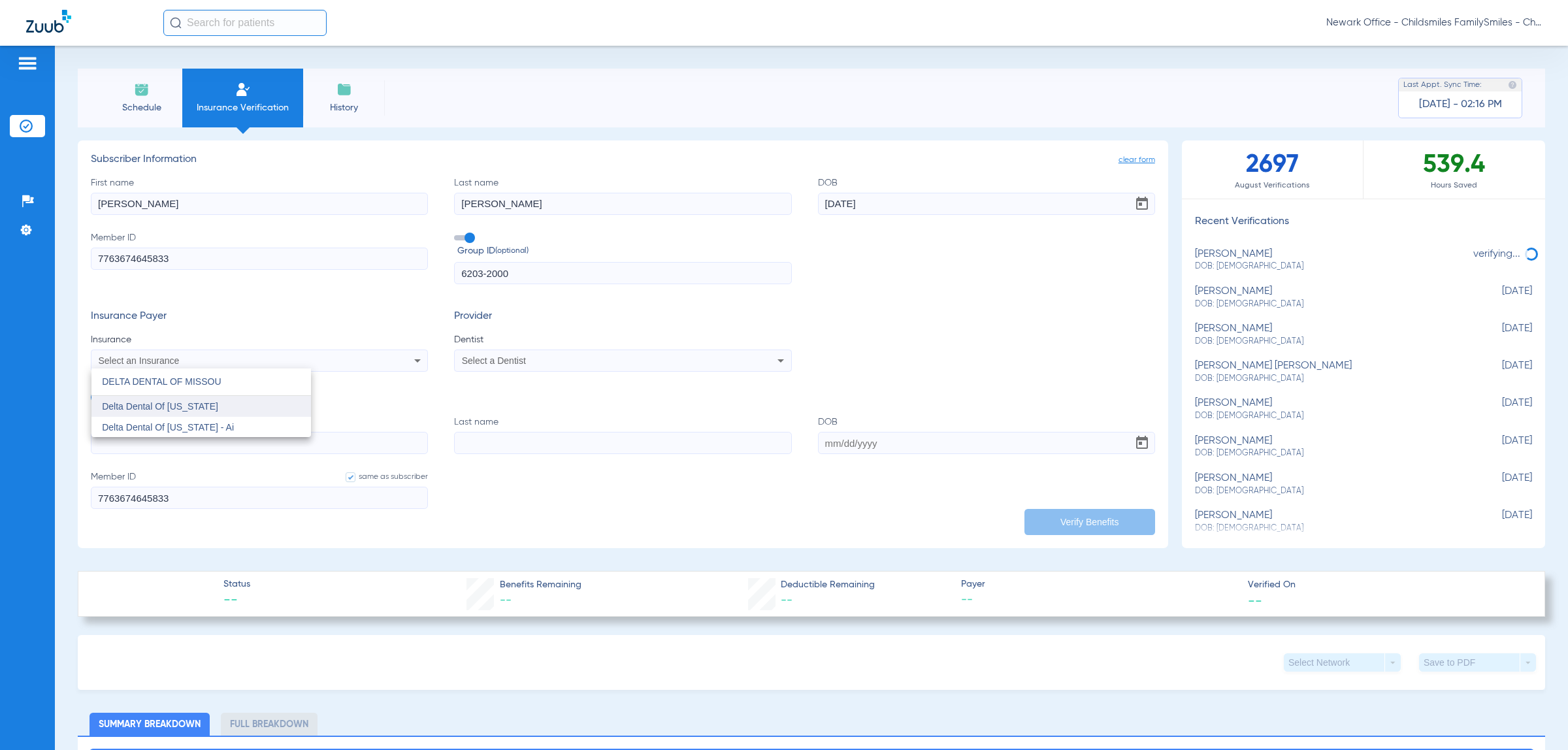
type input "DELTA DENTAL OF MISSOU"
click at [216, 413] on mat-option "Delta Dental Of [US_STATE]" at bounding box center [201, 406] width 220 height 21
click at [544, 343] on span "Dentist" at bounding box center [622, 339] width 337 height 13
click at [542, 355] on div "Select a Dentist" at bounding box center [622, 360] width 336 height 16
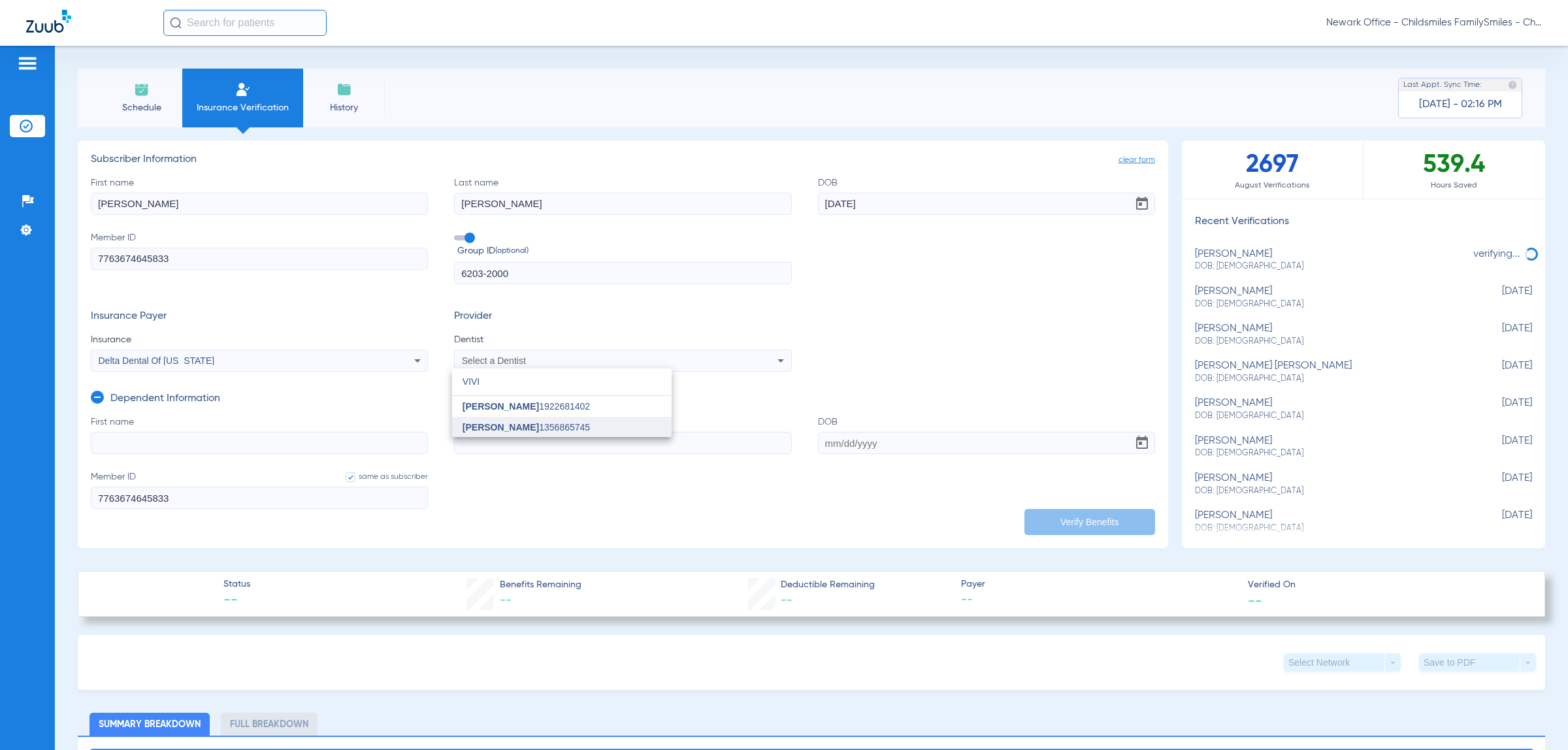
type input "VIVI"
click at [555, 432] on mat-option "[PERSON_NAME] 1356865745" at bounding box center [562, 427] width 220 height 21
click at [304, 450] on input "First name" at bounding box center [259, 443] width 337 height 22
type input "ADAMARIS"
type input "GRANDE"
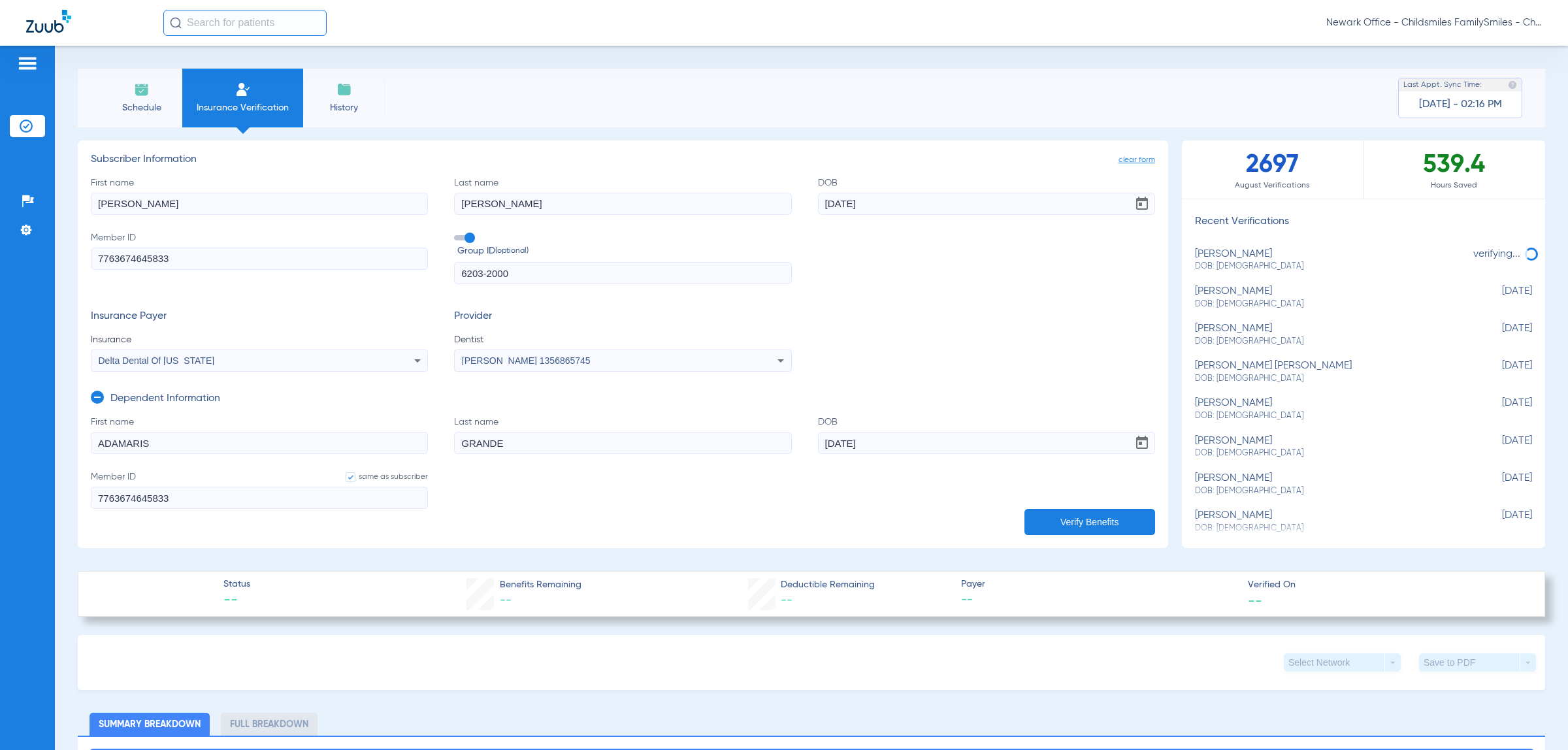
type input "[DATE]"
click at [1030, 526] on button "Verify Benefits" at bounding box center [1089, 522] width 130 height 26
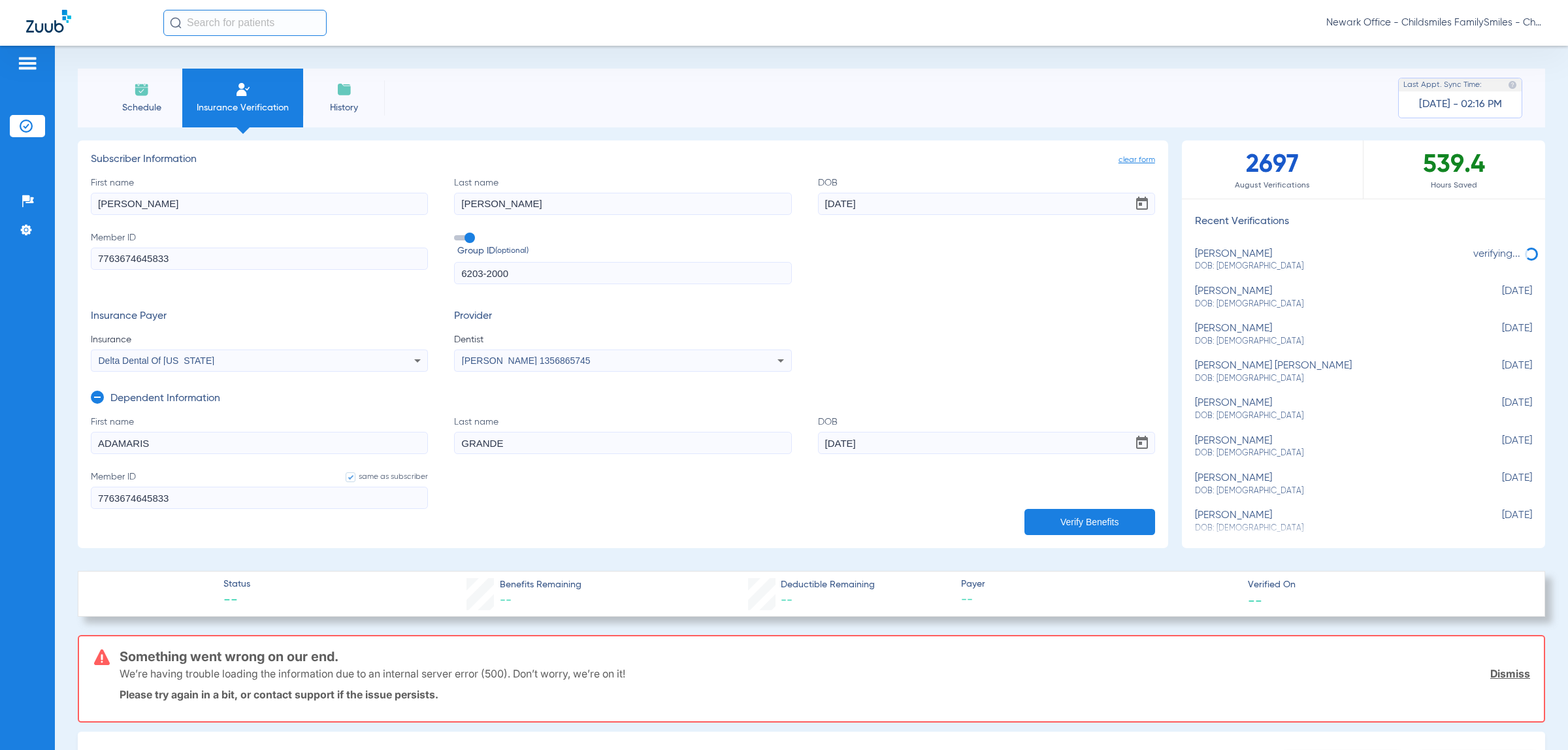
click at [360, 345] on span "Insurance" at bounding box center [259, 339] width 337 height 13
drag, startPoint x: 360, startPoint y: 348, endPoint x: 361, endPoint y: 355, distance: 7.1
click at [361, 355] on app-form-autocomplete "Insurance Delta Dental Of [US_STATE]" at bounding box center [259, 352] width 337 height 39
drag, startPoint x: 361, startPoint y: 355, endPoint x: 361, endPoint y: 373, distance: 18.0
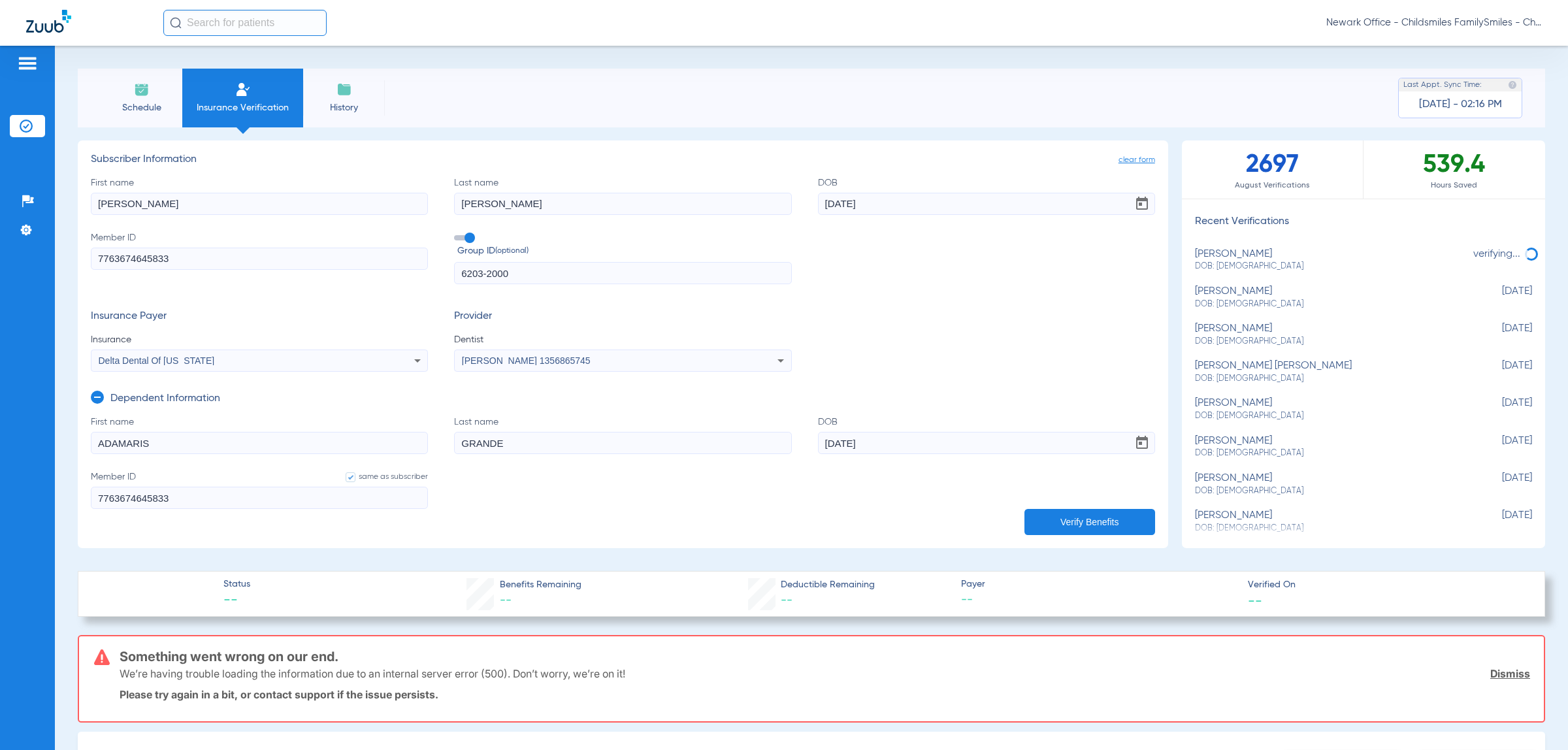
click at [361, 358] on div "Delta Dental Of [US_STATE]" at bounding box center [259, 360] width 336 height 16
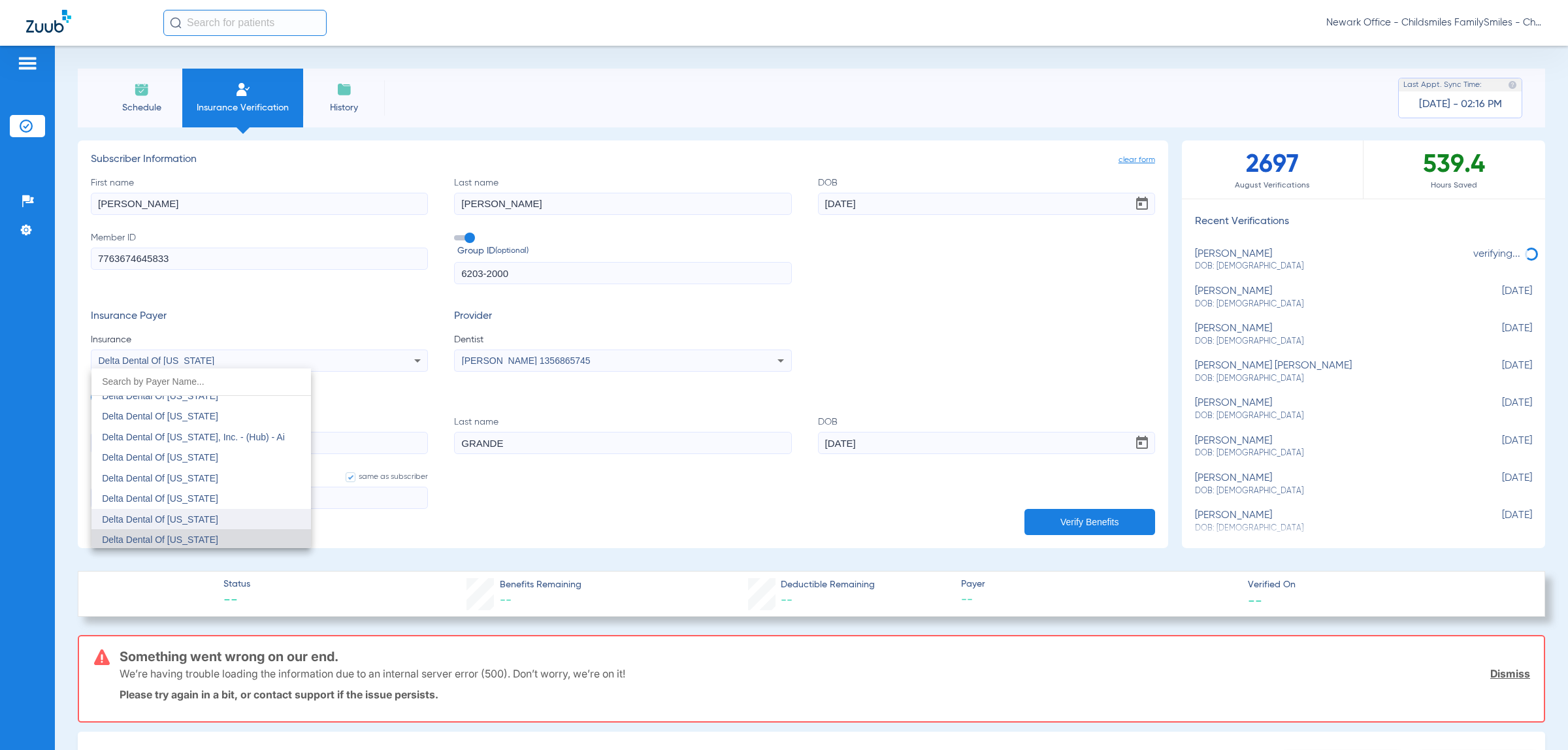
scroll to position [2953, 0]
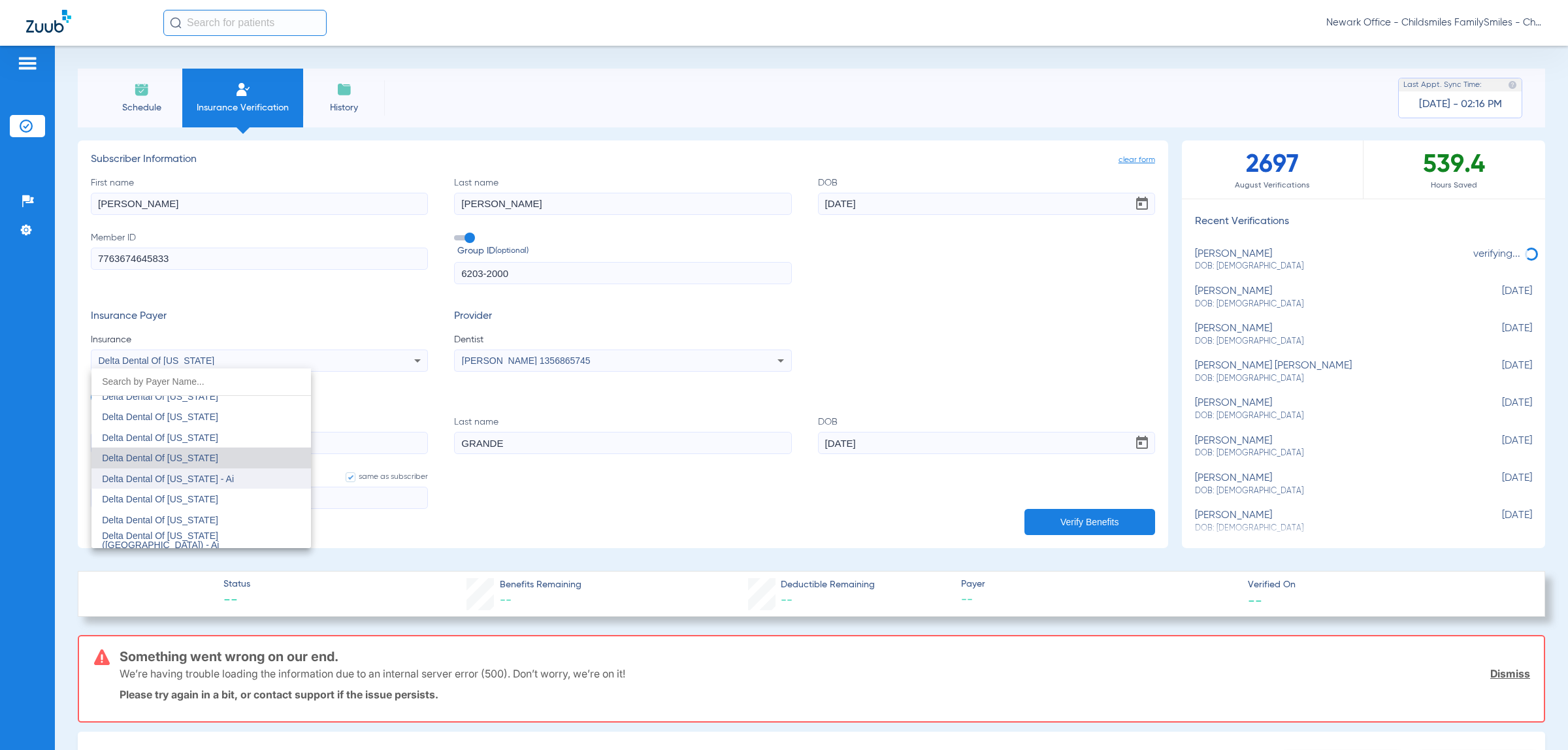
click at [219, 469] on mat-option "Delta Dental Of [US_STATE] - Ai" at bounding box center [201, 479] width 220 height 21
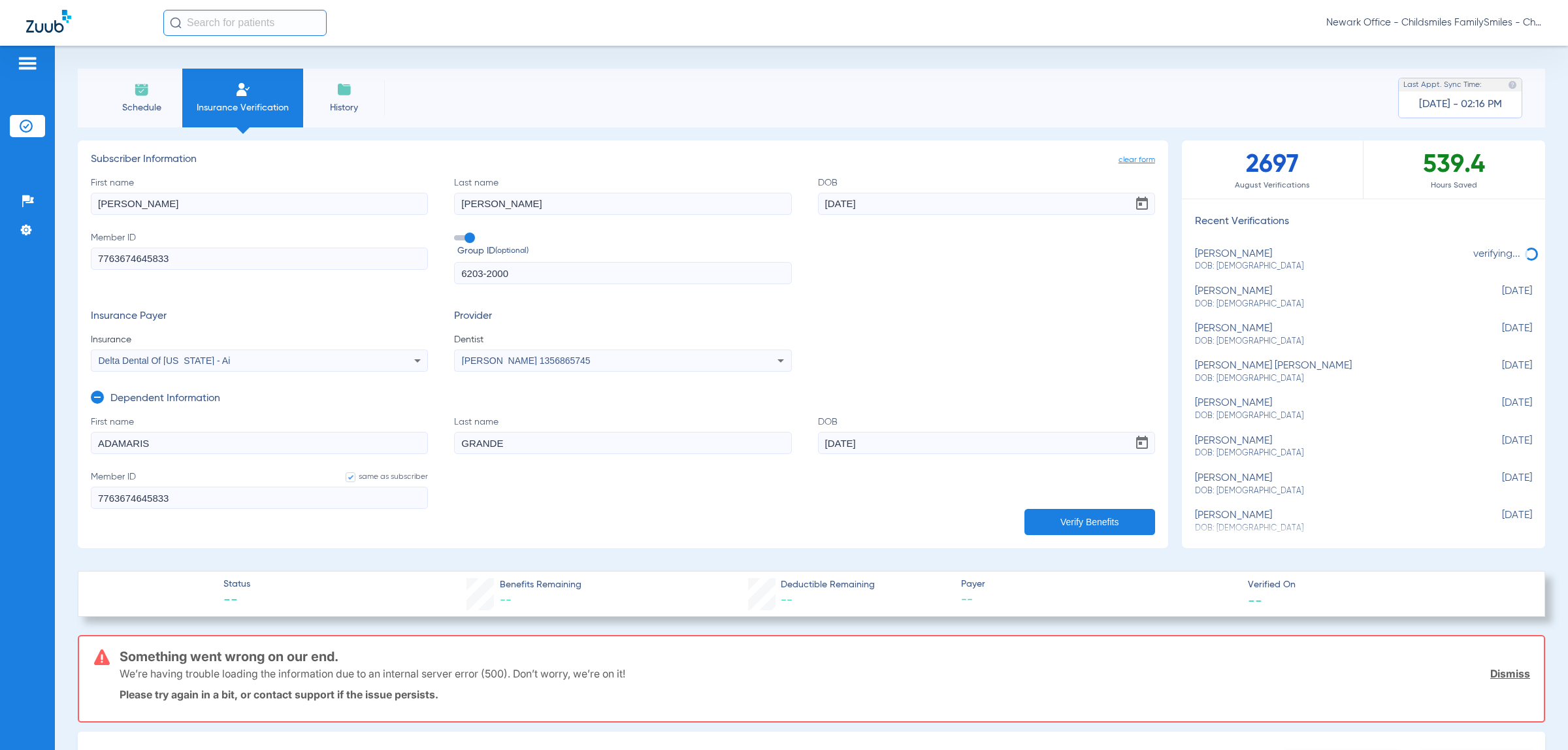
click at [1108, 528] on button "Verify Benefits" at bounding box center [1089, 522] width 130 height 26
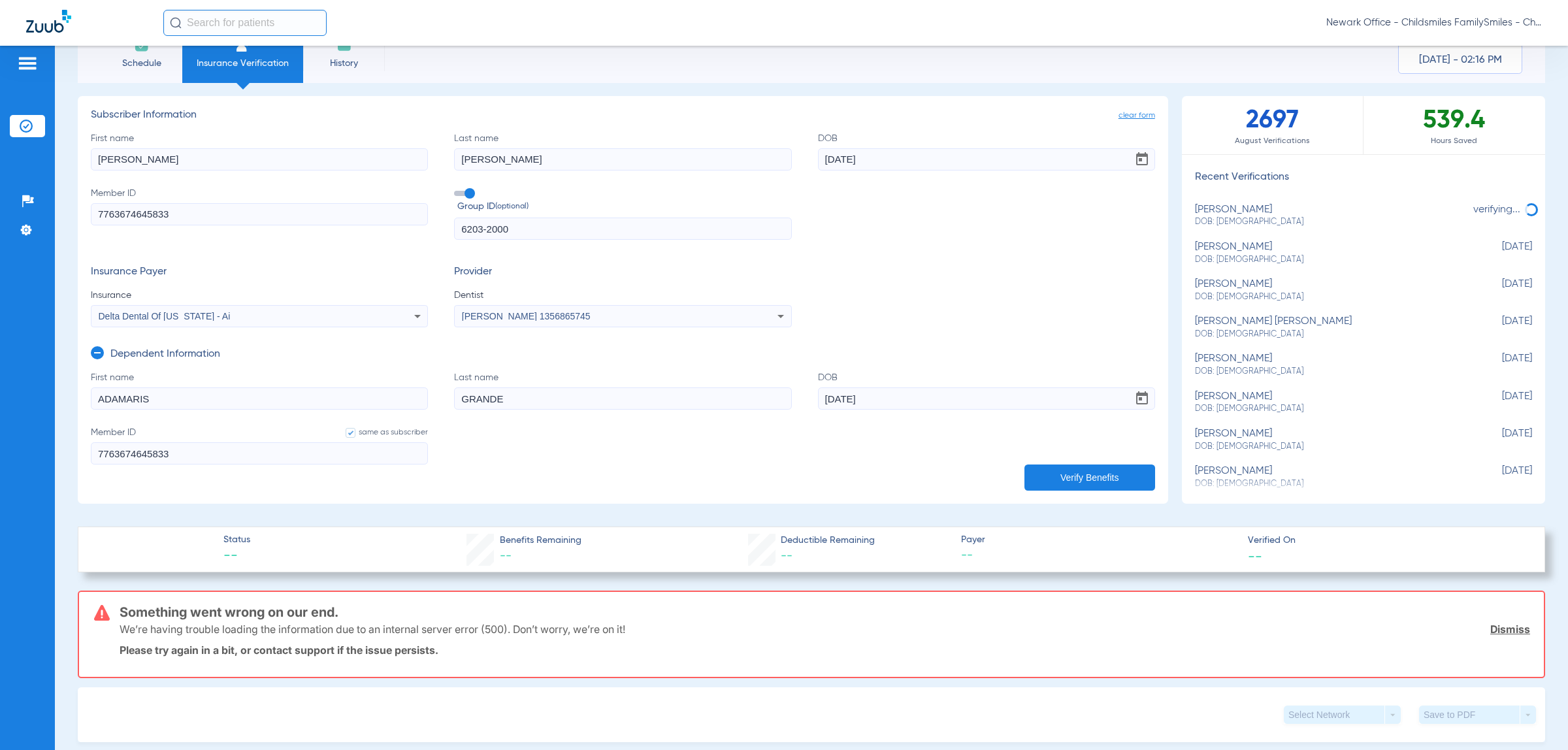
scroll to position [0, 0]
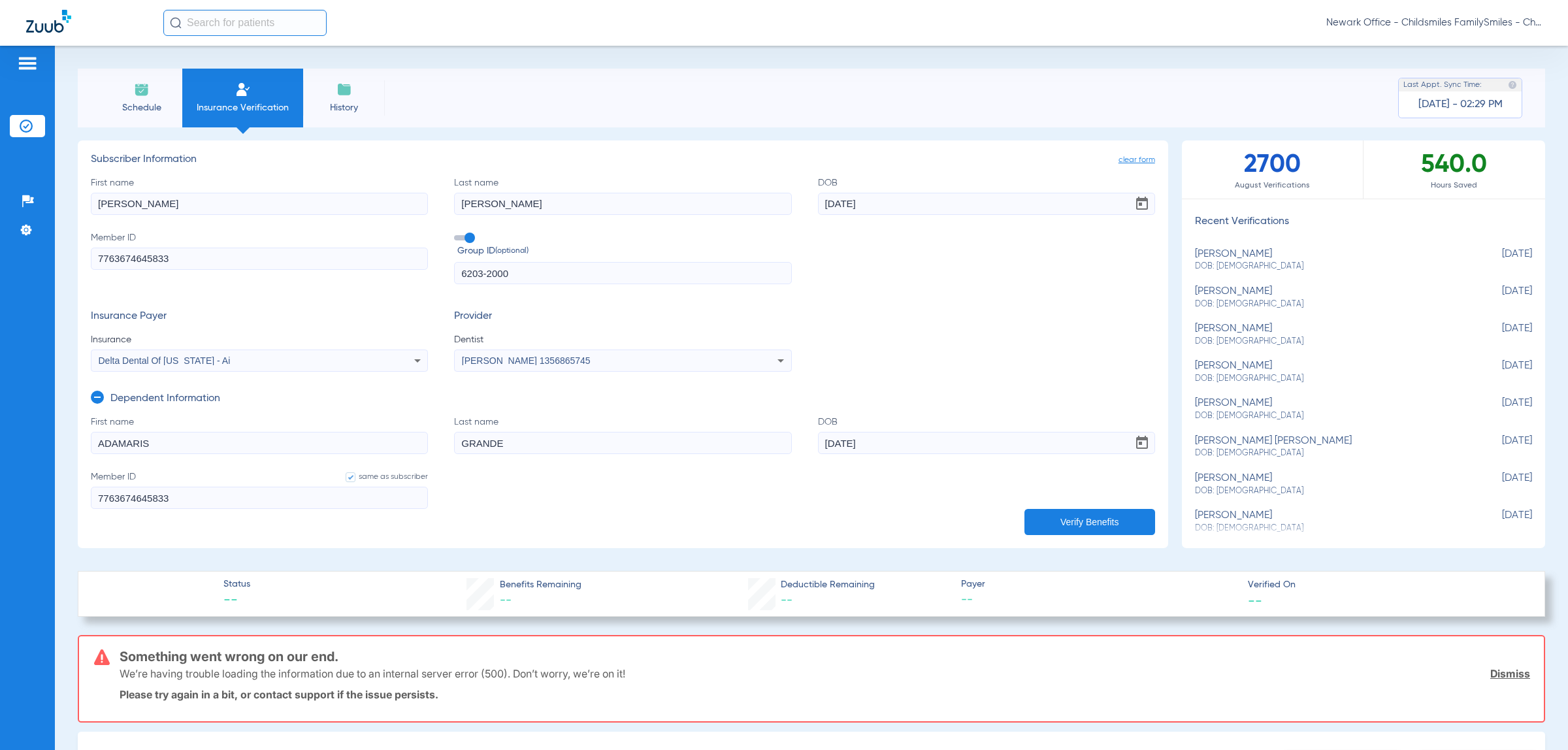
click at [285, 11] on input "text" at bounding box center [245, 22] width 164 height 26
click at [263, 68] on td "2766542" at bounding box center [285, 70] width 45 height 18
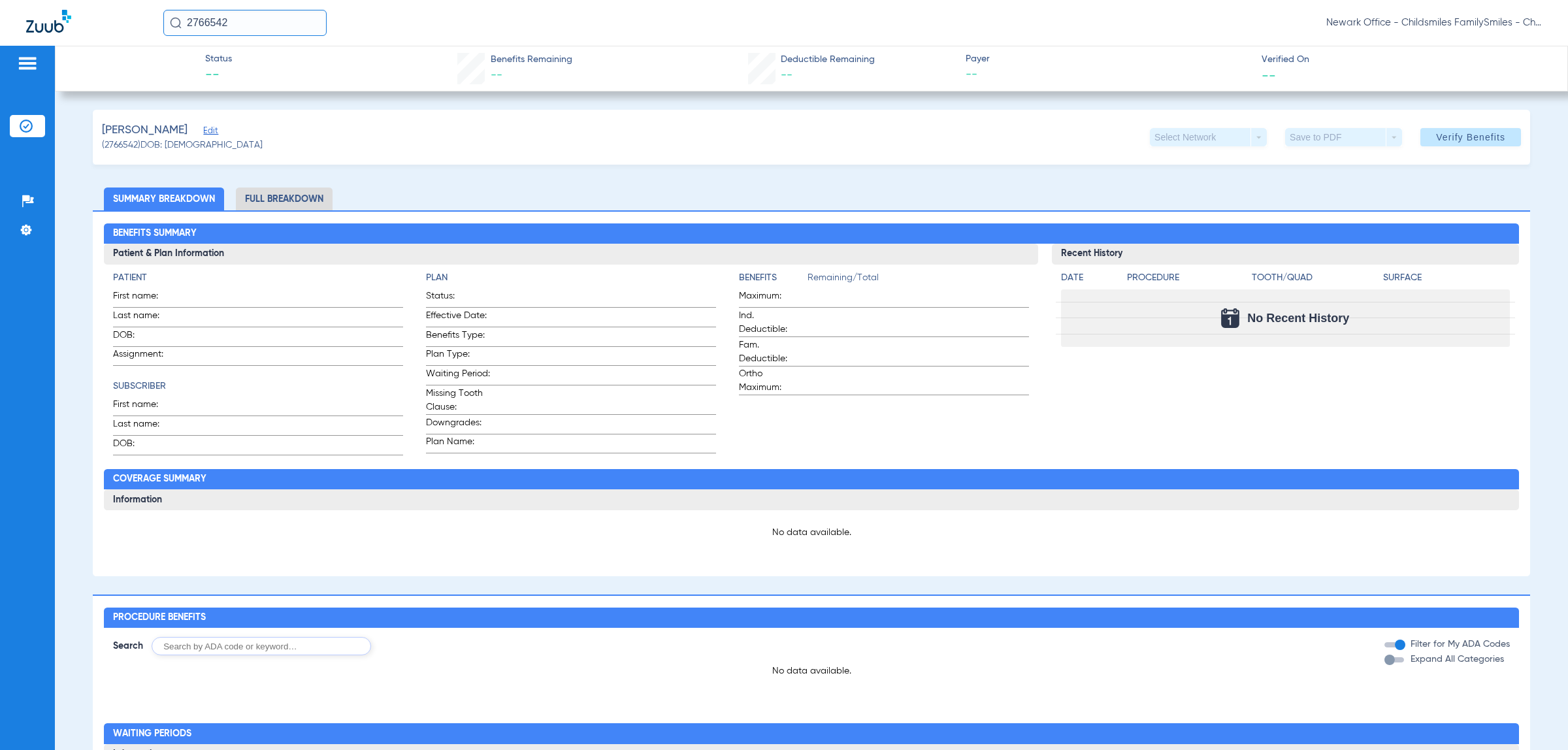
click at [215, 131] on span "Edit" at bounding box center [208, 132] width 11 height 12
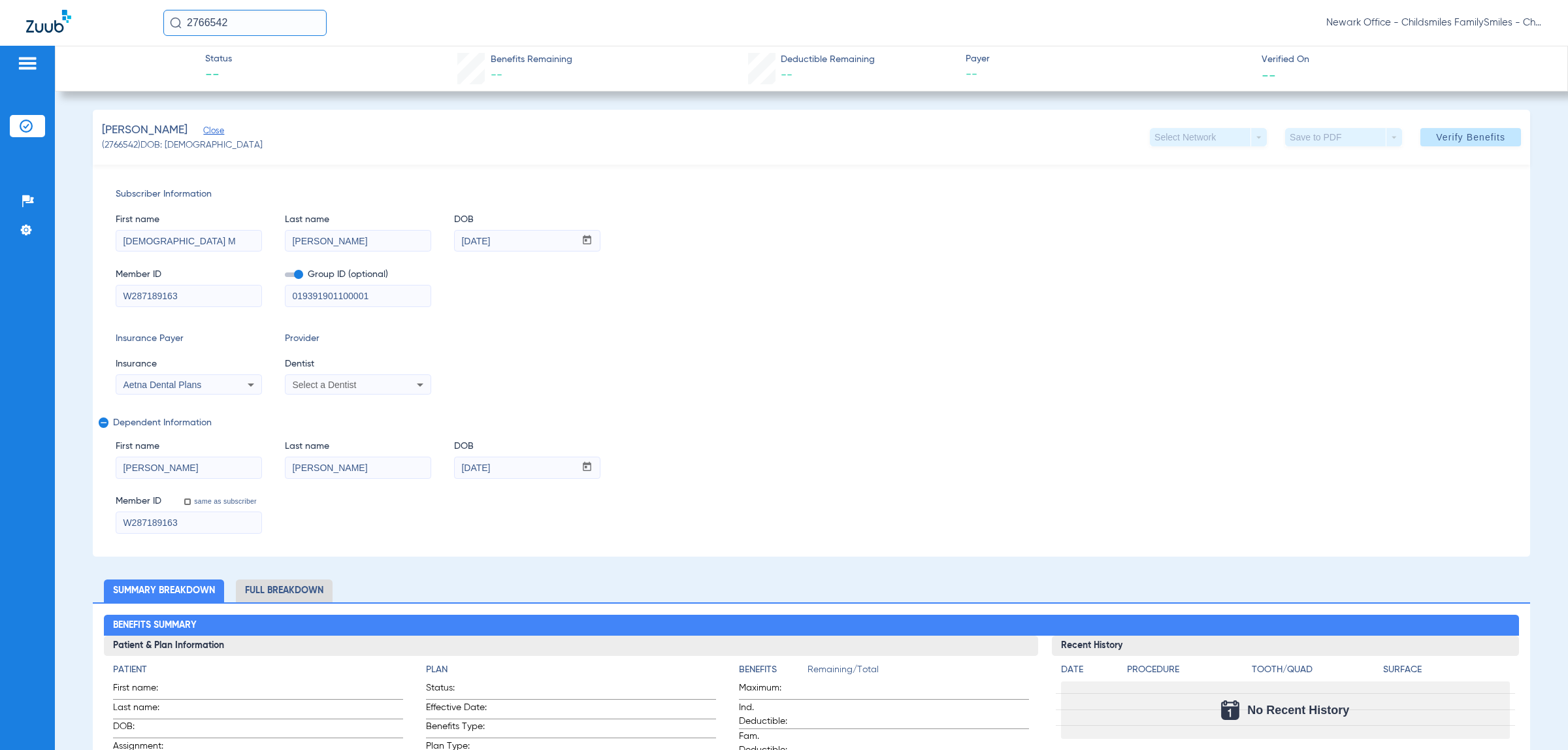
click at [18, 110] on div "Patients Insurance Verification Setup Help Center Settings" at bounding box center [27, 421] width 55 height 750
click at [29, 123] on img at bounding box center [26, 126] width 13 height 13
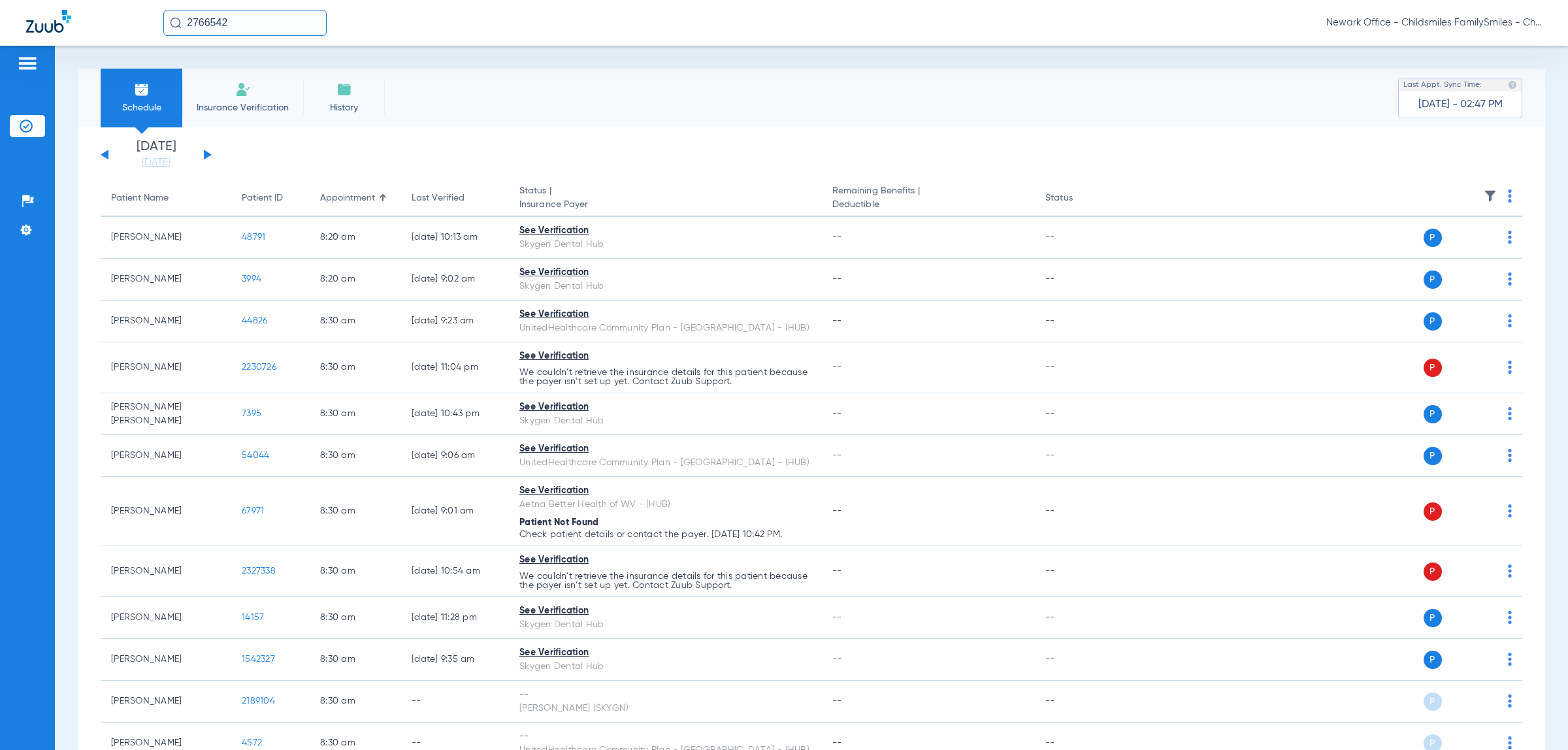
click at [222, 31] on input "2766542" at bounding box center [245, 22] width 164 height 26
click at [241, 26] on input "2766542" at bounding box center [245, 22] width 164 height 26
click at [91, 26] on div "27665422019975 No search results Newark Office - Childsmiles FamilySmiles - Chi…" at bounding box center [784, 23] width 1568 height 46
click at [227, 16] on input "27665422019975" at bounding box center [245, 22] width 164 height 26
click at [230, 21] on input "27665422019975" at bounding box center [245, 22] width 164 height 26
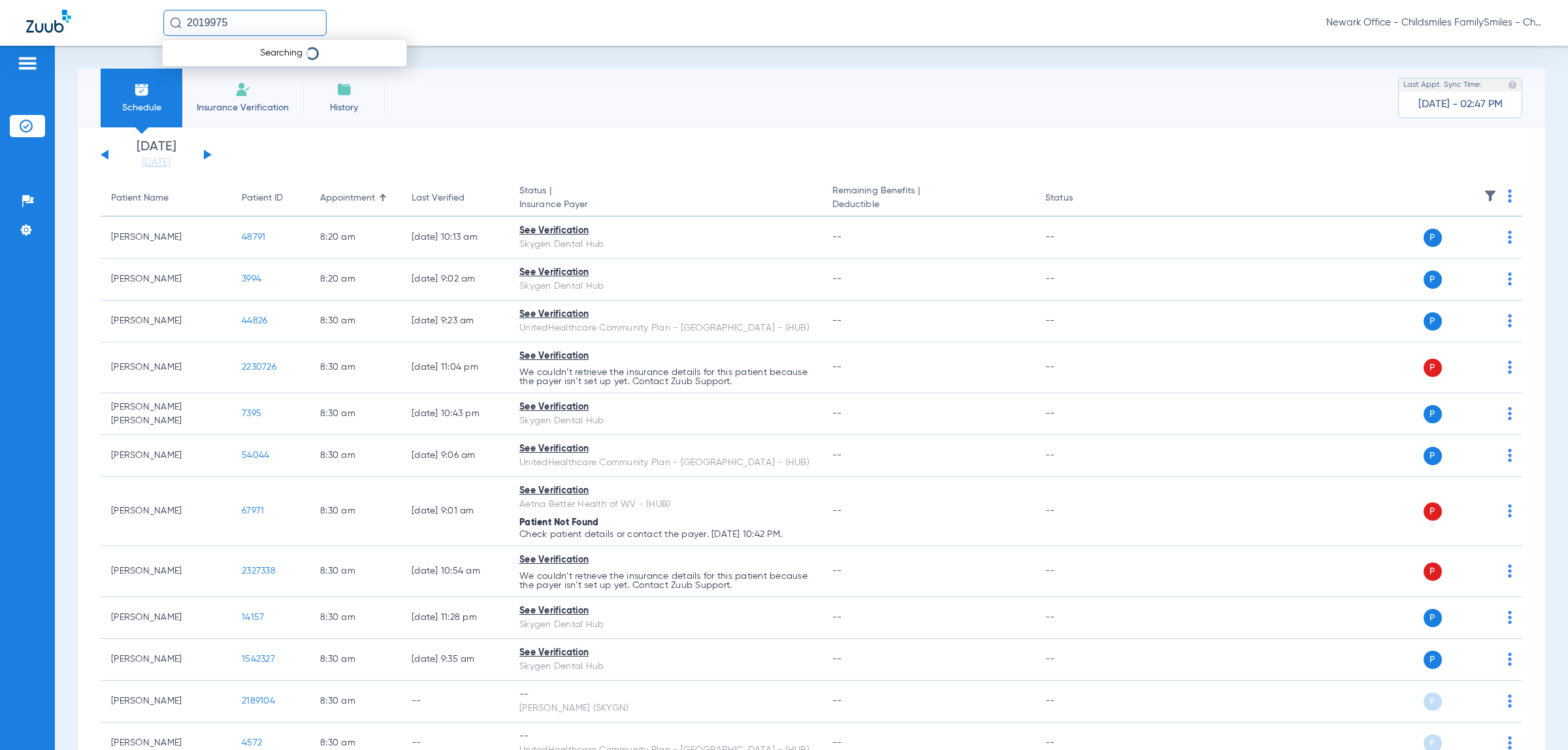
click at [268, 25] on input "2019975" at bounding box center [245, 22] width 164 height 26
click at [201, 65] on span "[PERSON_NAME]" at bounding box center [209, 70] width 73 height 9
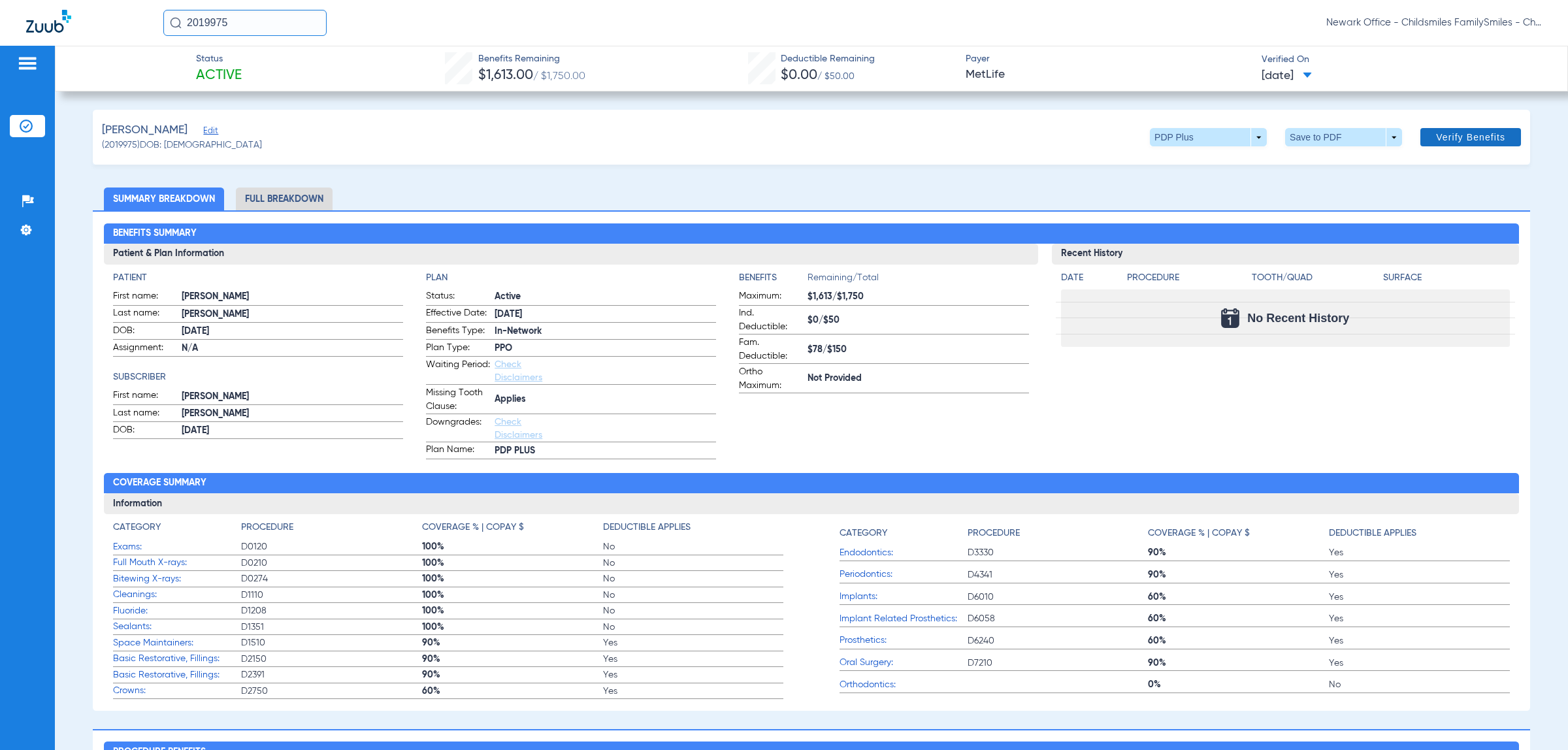
click at [1464, 132] on span "Verify Benefits" at bounding box center [1470, 137] width 69 height 10
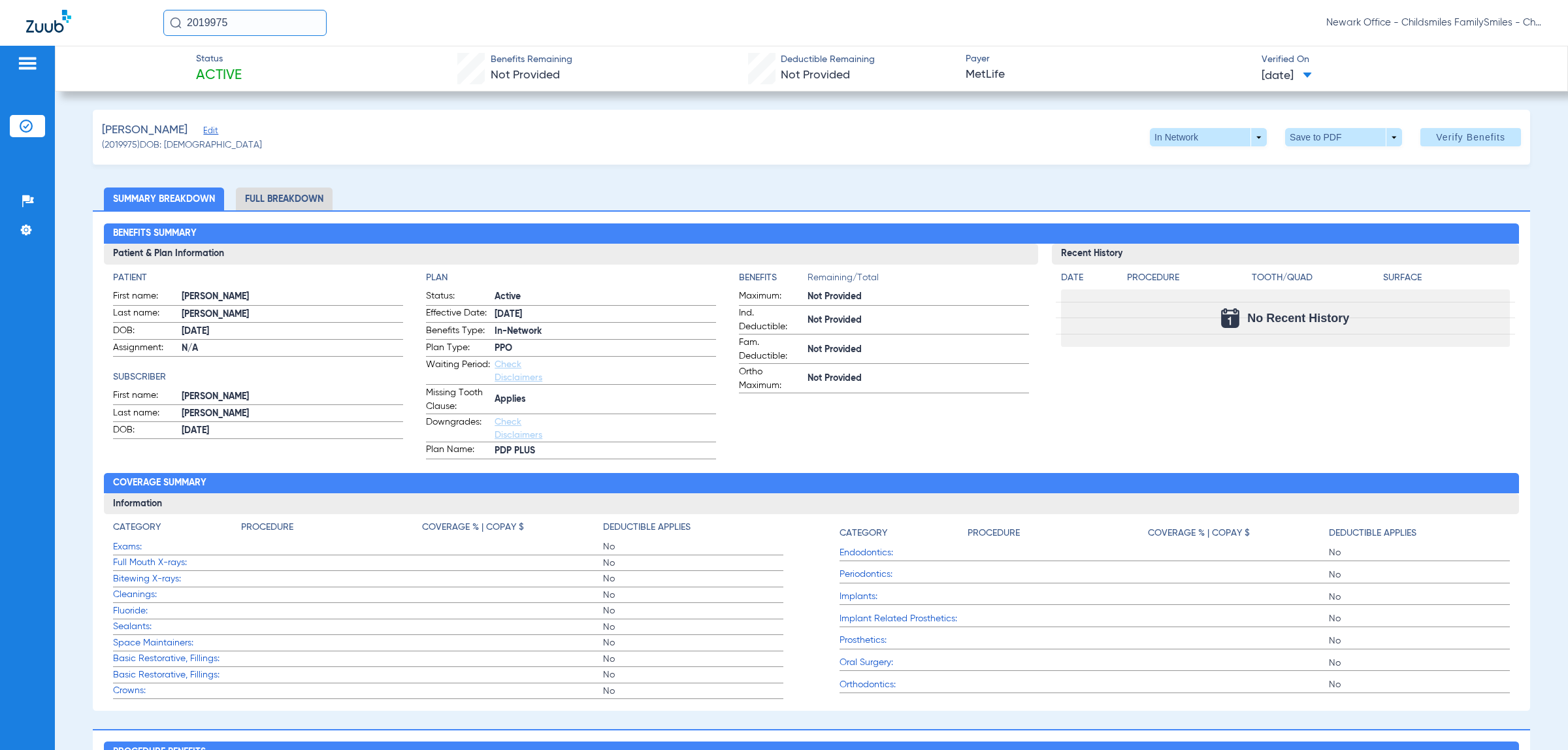
click at [261, 29] on input "2019975" at bounding box center [245, 22] width 164 height 26
type input "2038656"
click at [233, 70] on span "[PERSON_NAME]" at bounding box center [209, 70] width 73 height 9
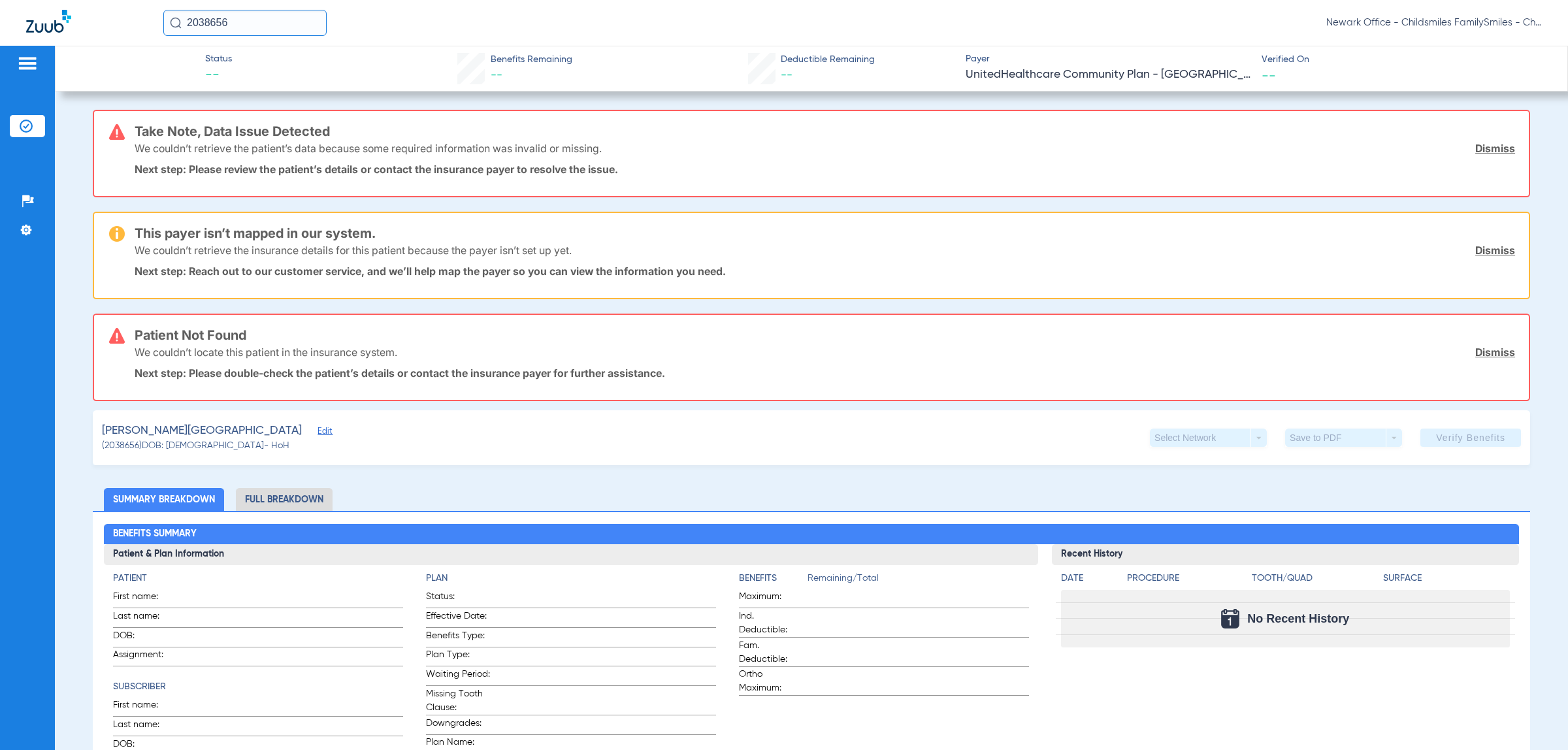
click at [220, 430] on div "[PERSON_NAME] Edit" at bounding box center [216, 431] width 227 height 16
click at [318, 429] on span "Edit" at bounding box center [323, 433] width 11 height 12
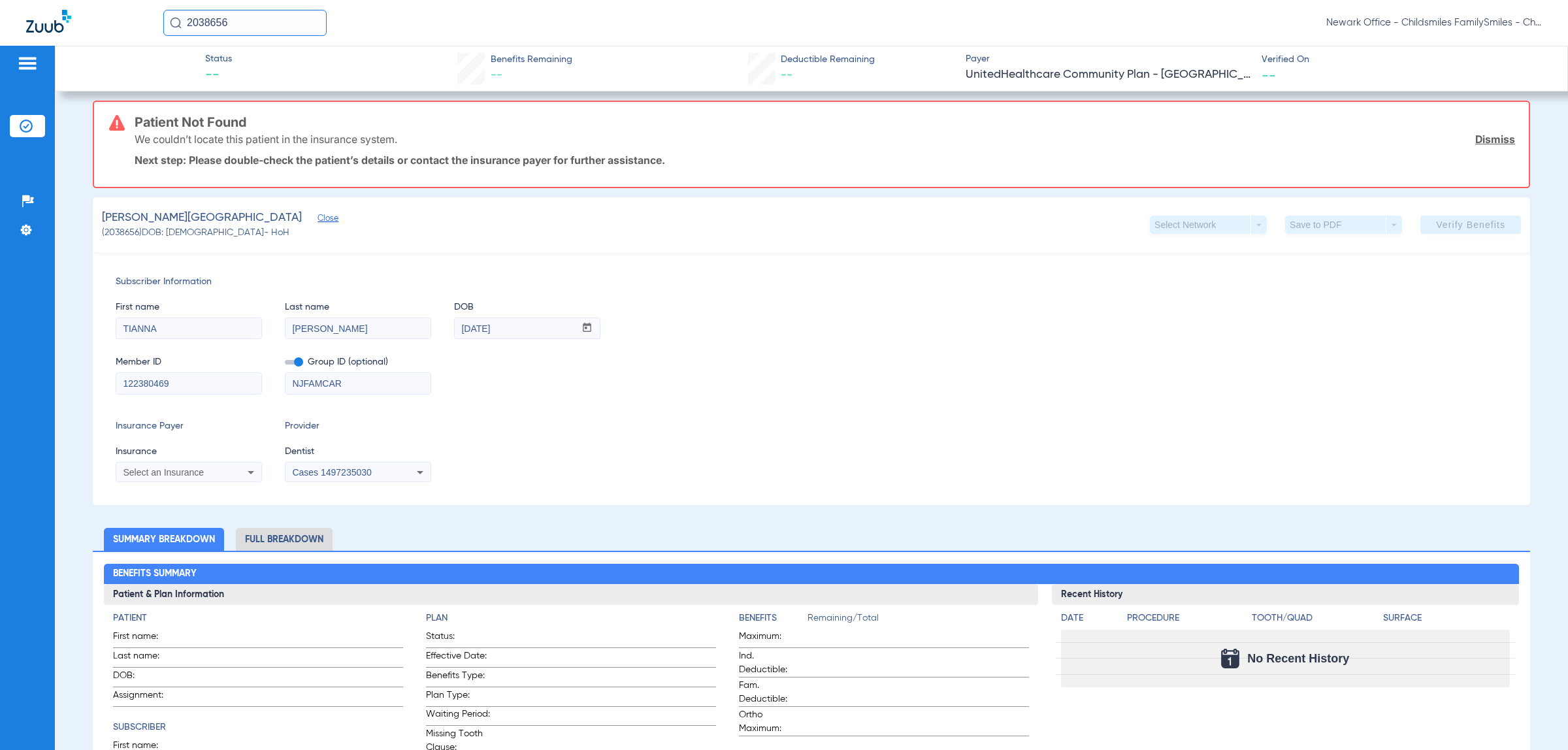
scroll to position [245, 0]
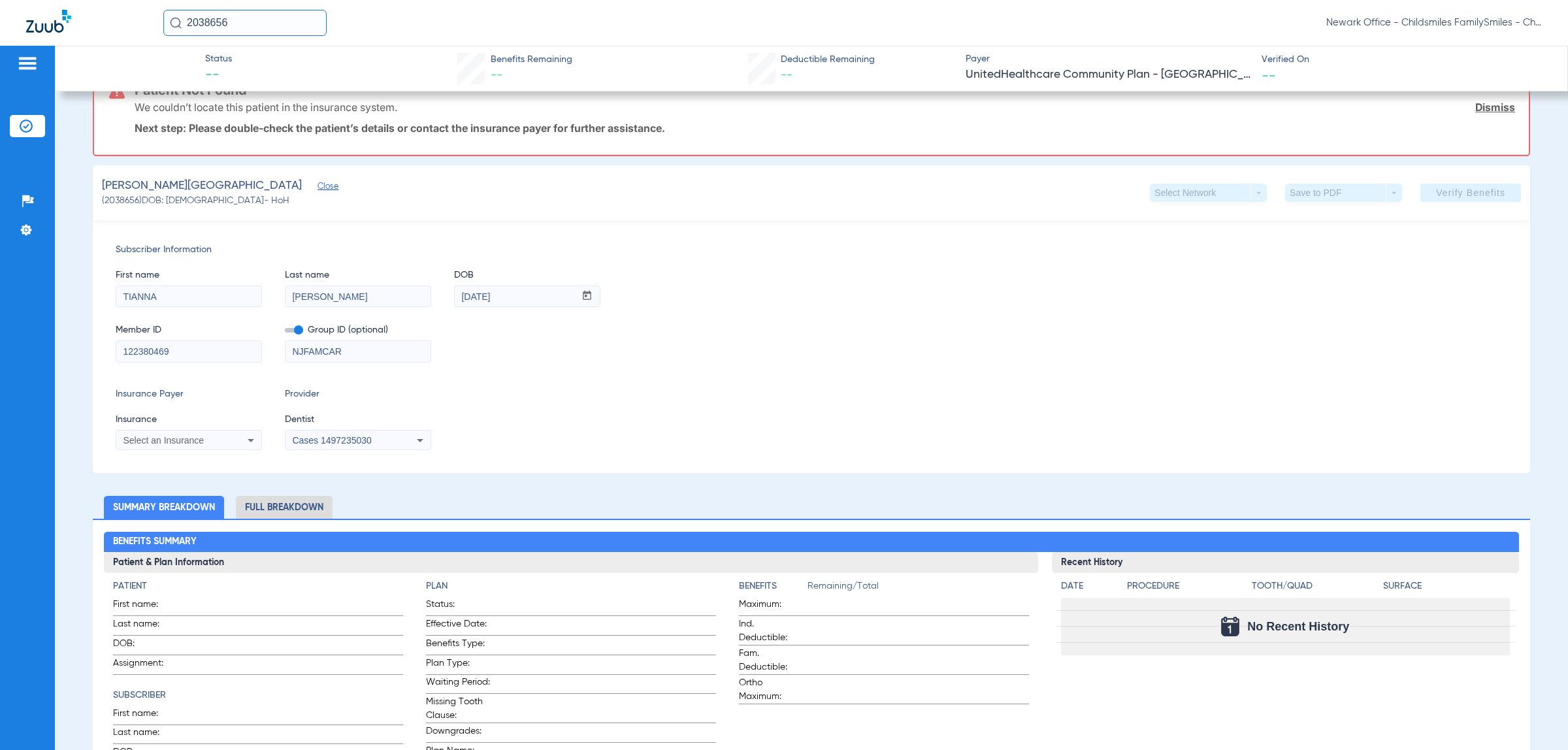
click at [268, 16] on input "2038656" at bounding box center [245, 22] width 164 height 26
click at [262, 87] on td "2038656" at bounding box center [285, 88] width 46 height 18
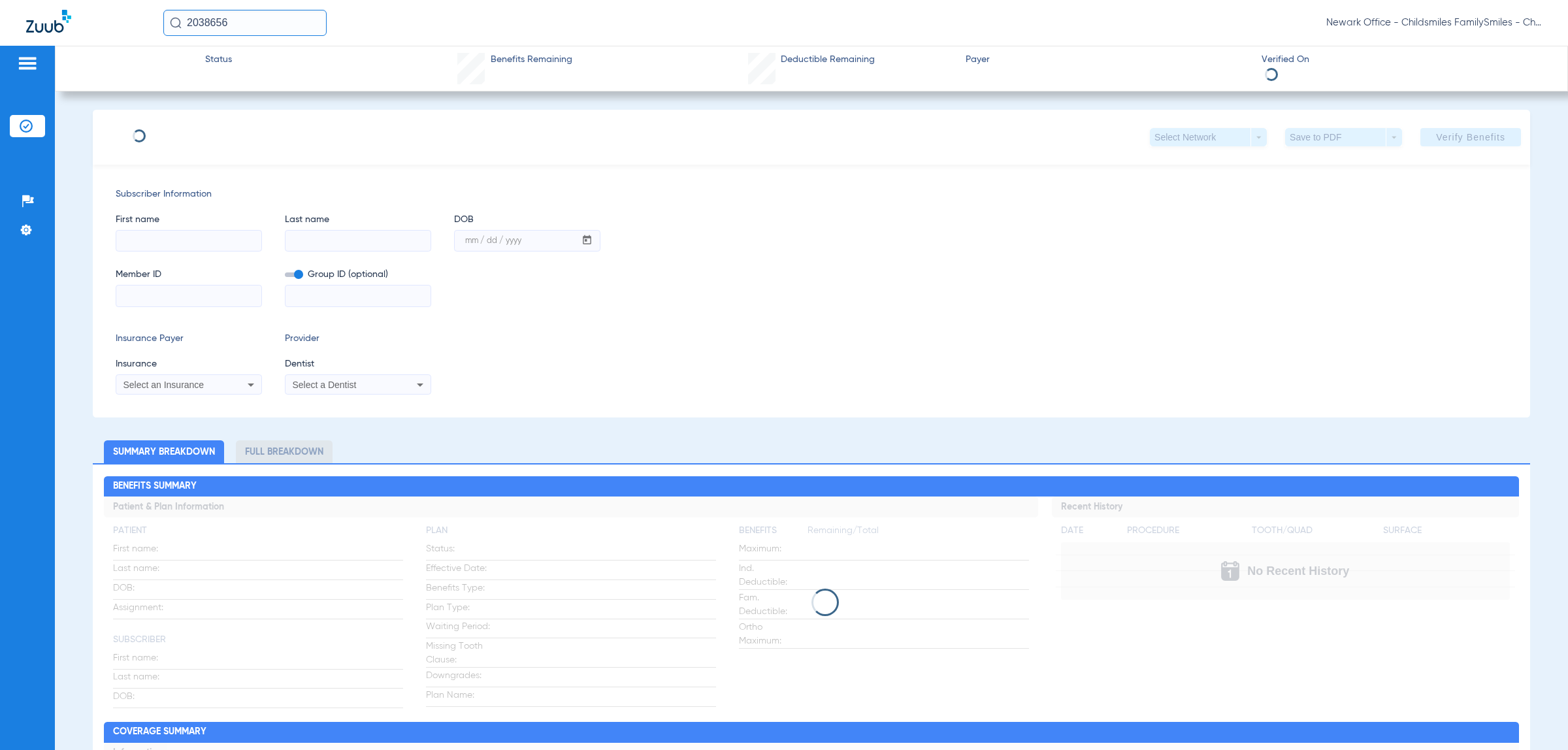
type input "TIANNA"
type input "[PERSON_NAME]"
type input "[DATE]"
type input "W289420662"
type input "083711203000001"
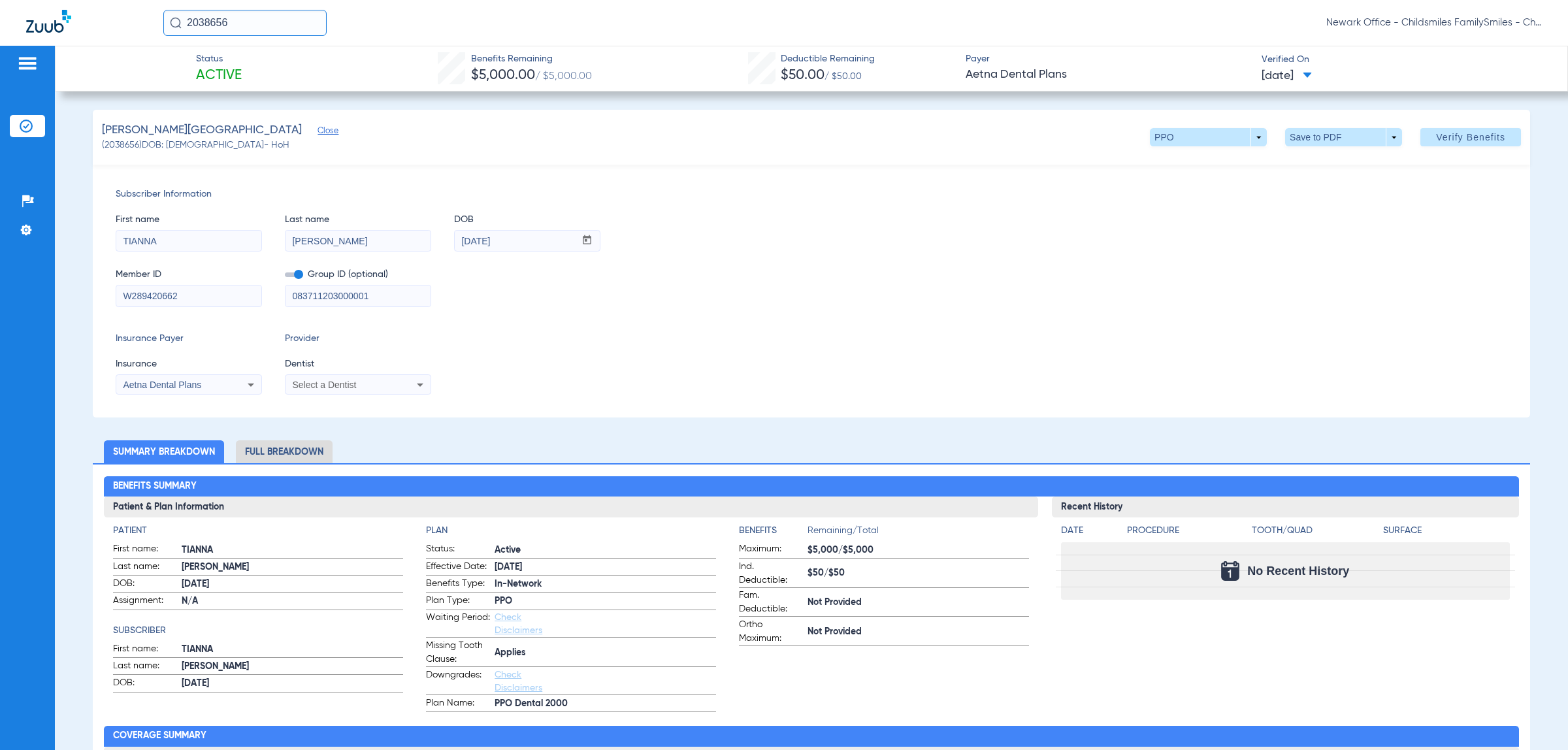
click at [263, 28] on input "2038656" at bounding box center [245, 22] width 164 height 26
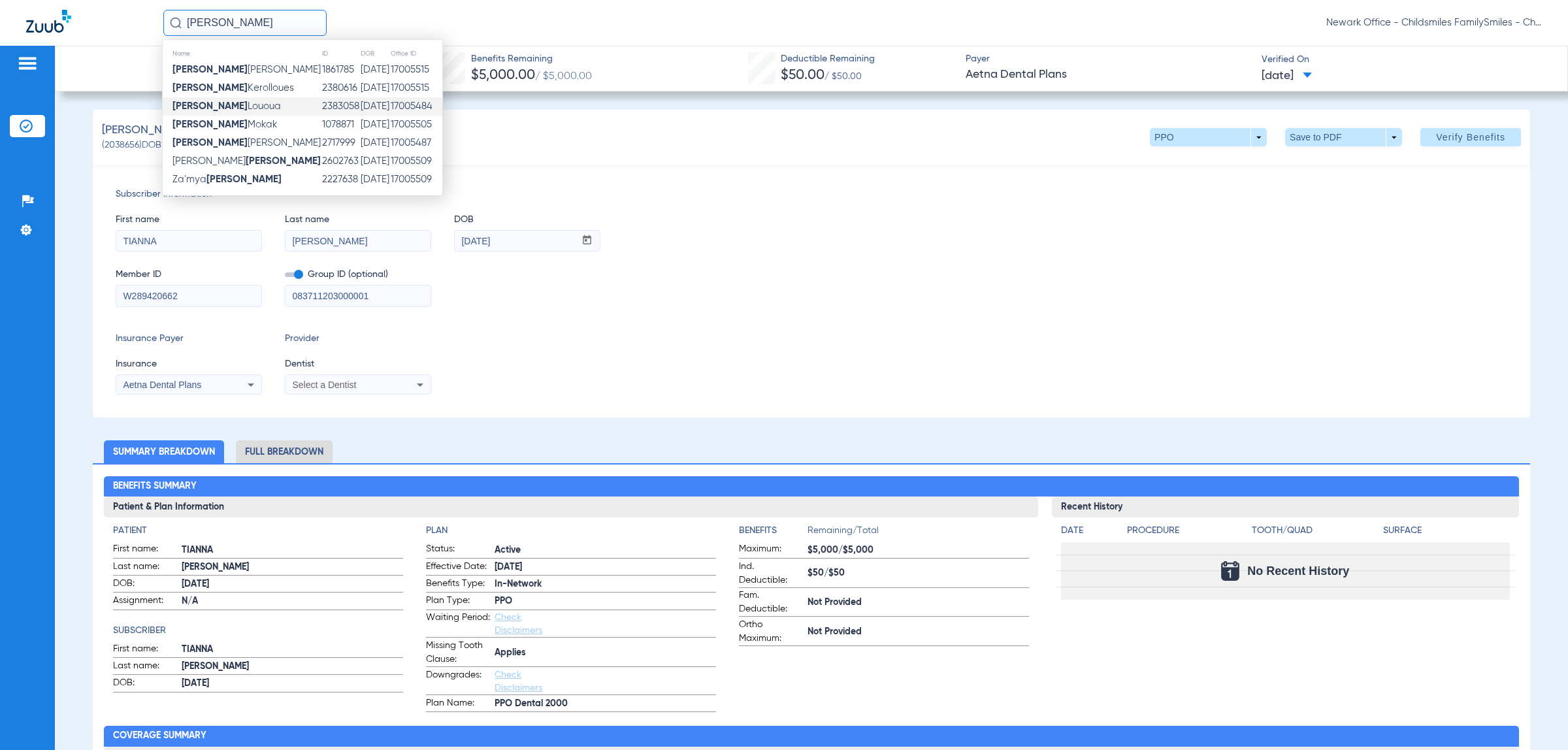
type input "[PERSON_NAME]"
click at [250, 105] on td "[PERSON_NAME]" at bounding box center [242, 106] width 159 height 18
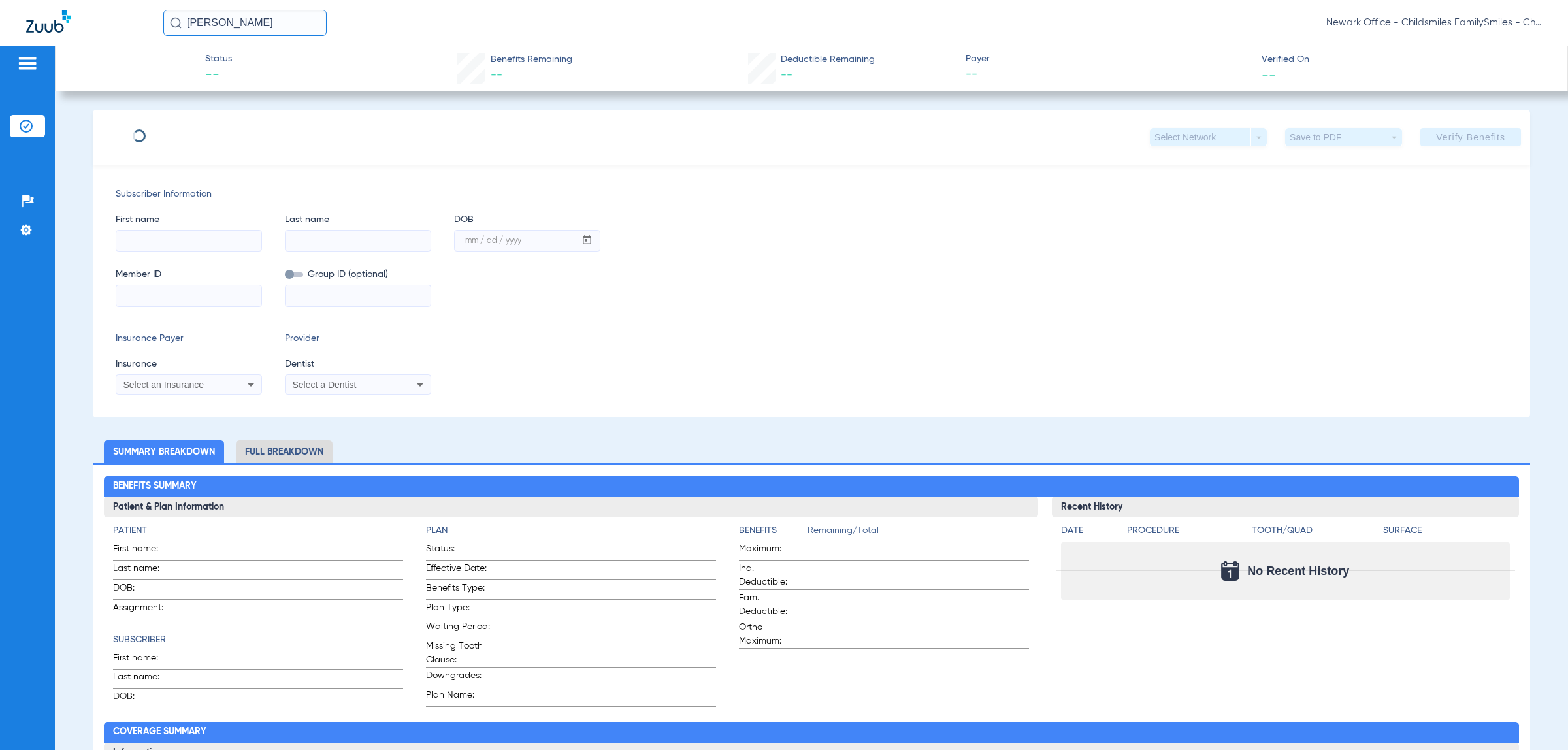
type input "[PERSON_NAME]"
type input "LOUOUA"
type input "[DATE]"
type input "3HZN01872340"
type input "0969870011"
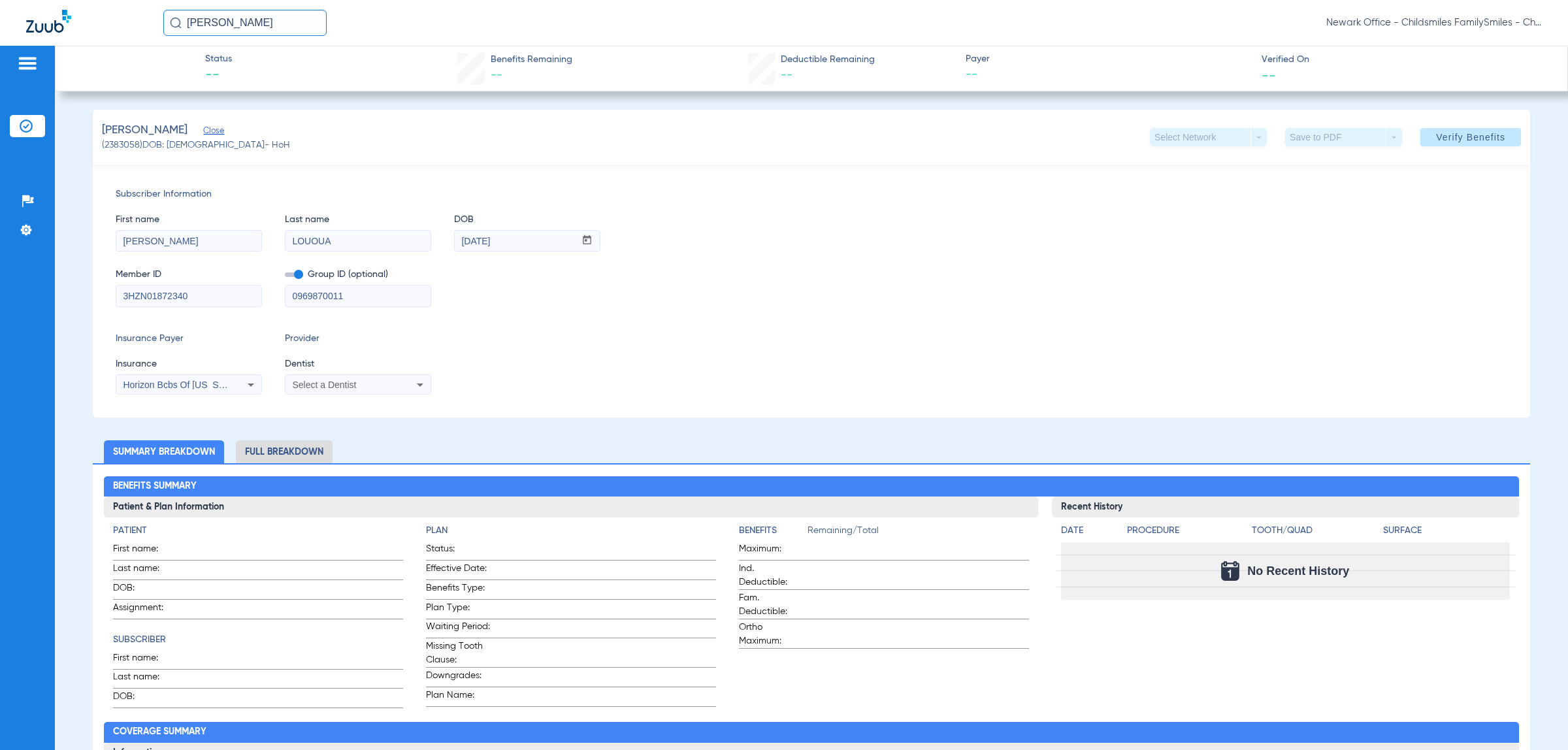
click at [406, 385] on div "Select a Dentist" at bounding box center [358, 384] width 145 height 16
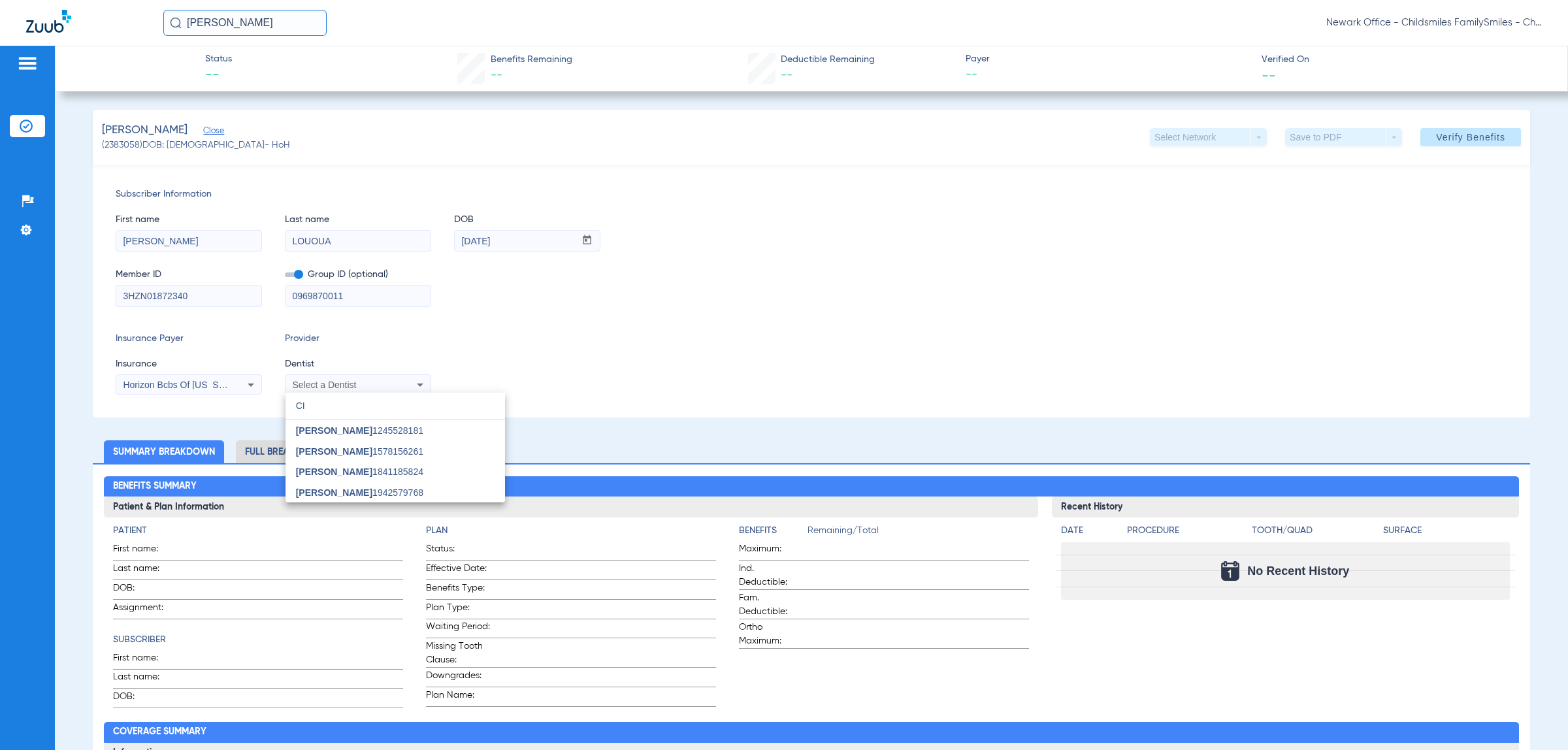
type input "C"
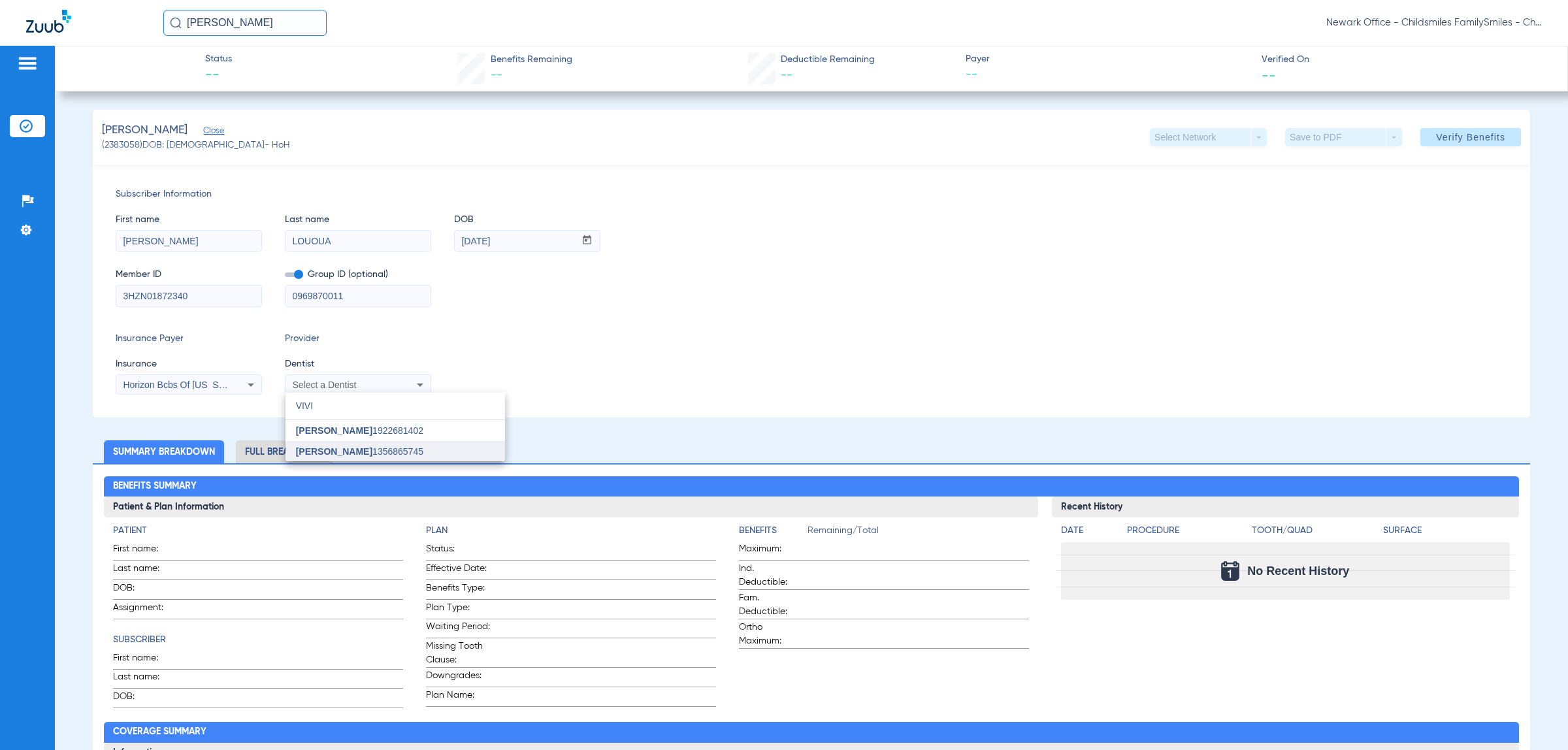
type input "VIVI"
click at [397, 452] on mat-option "[PERSON_NAME] 1356865745" at bounding box center [395, 451] width 220 height 21
click at [1420, 141] on span at bounding box center [1470, 137] width 101 height 31
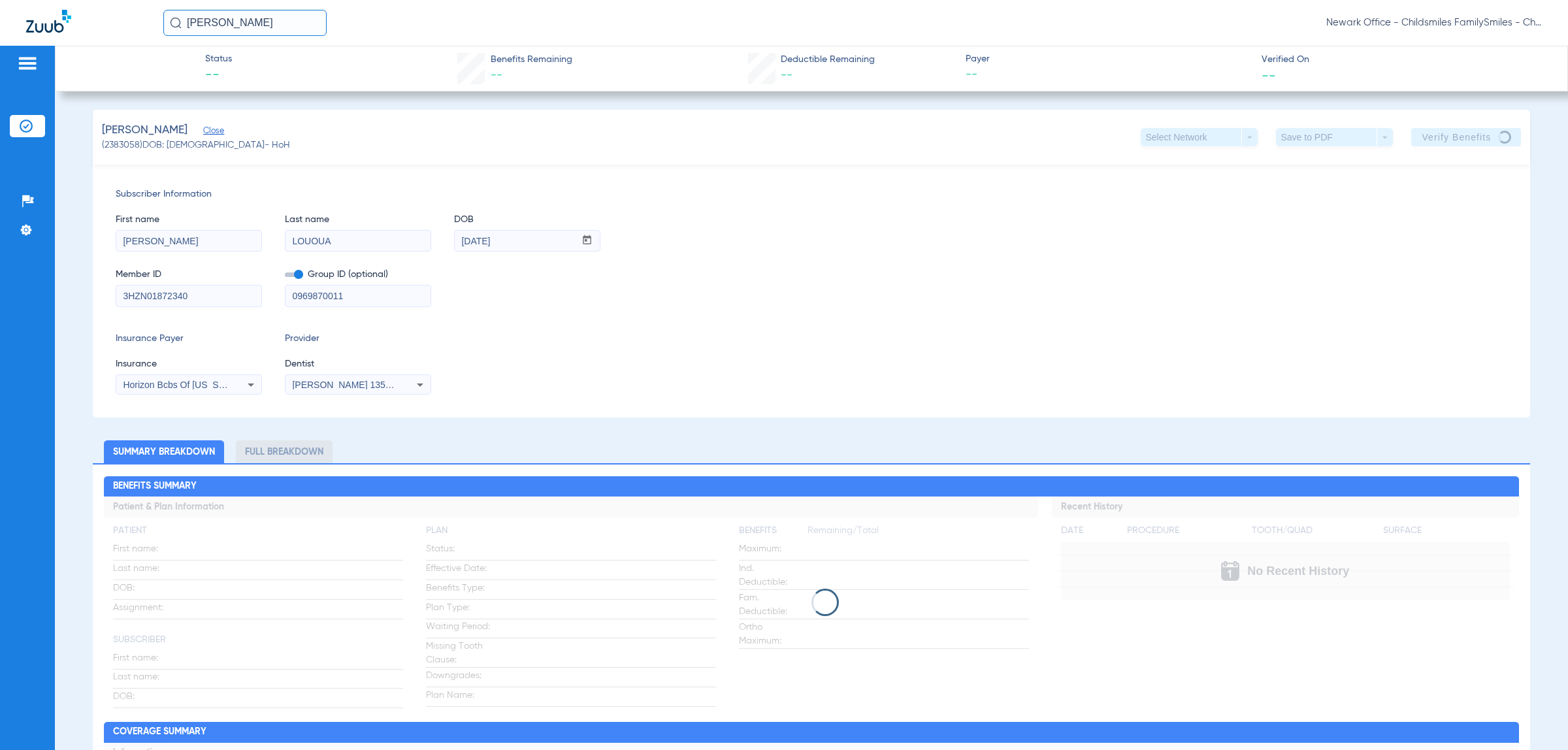
drag, startPoint x: 650, startPoint y: 317, endPoint x: 581, endPoint y: 323, distance: 69.3
click at [650, 317] on div "Subscriber Information First name [PERSON_NAME] Last name [PERSON_NAME] mm / dd…" at bounding box center [811, 291] width 1437 height 253
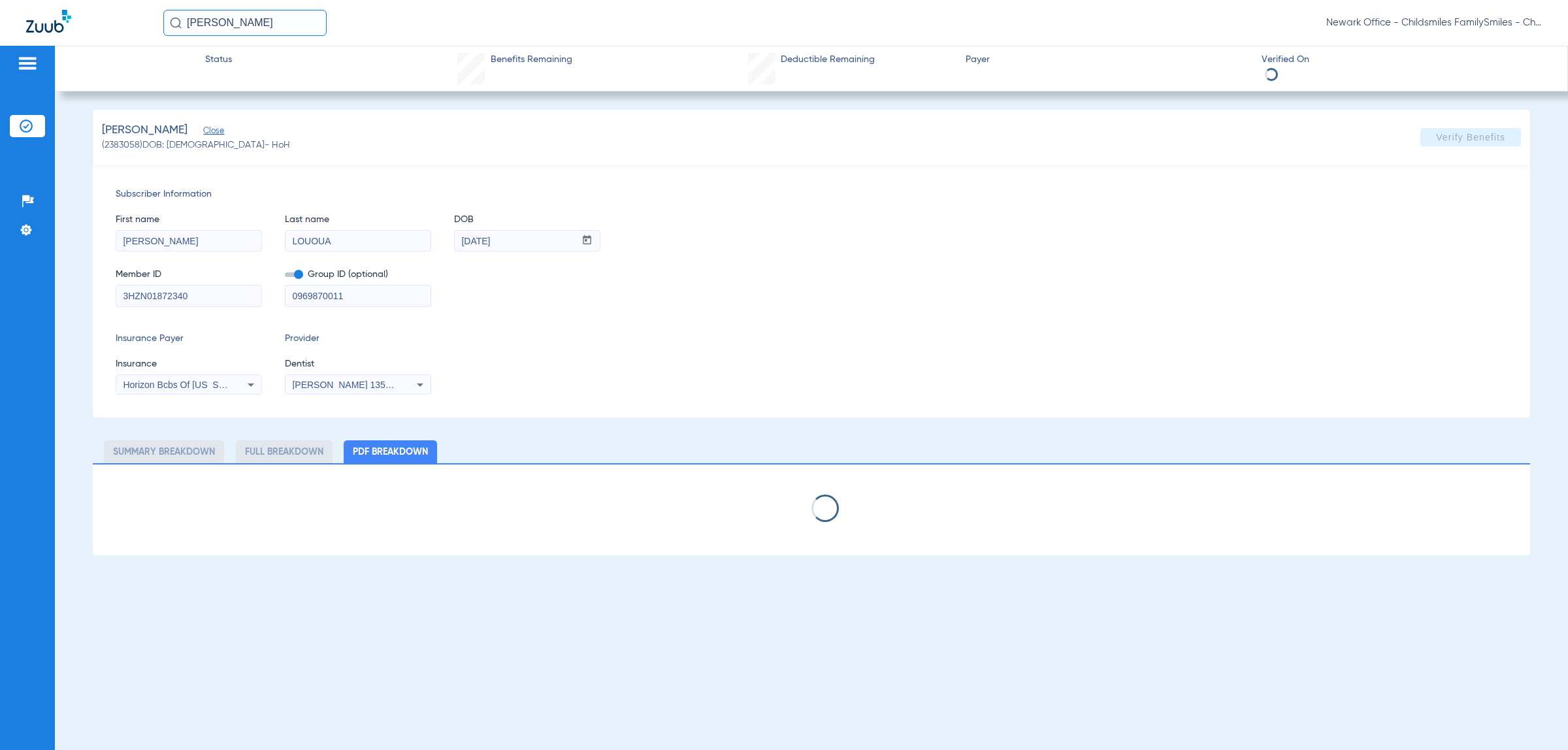
select select "page-width"
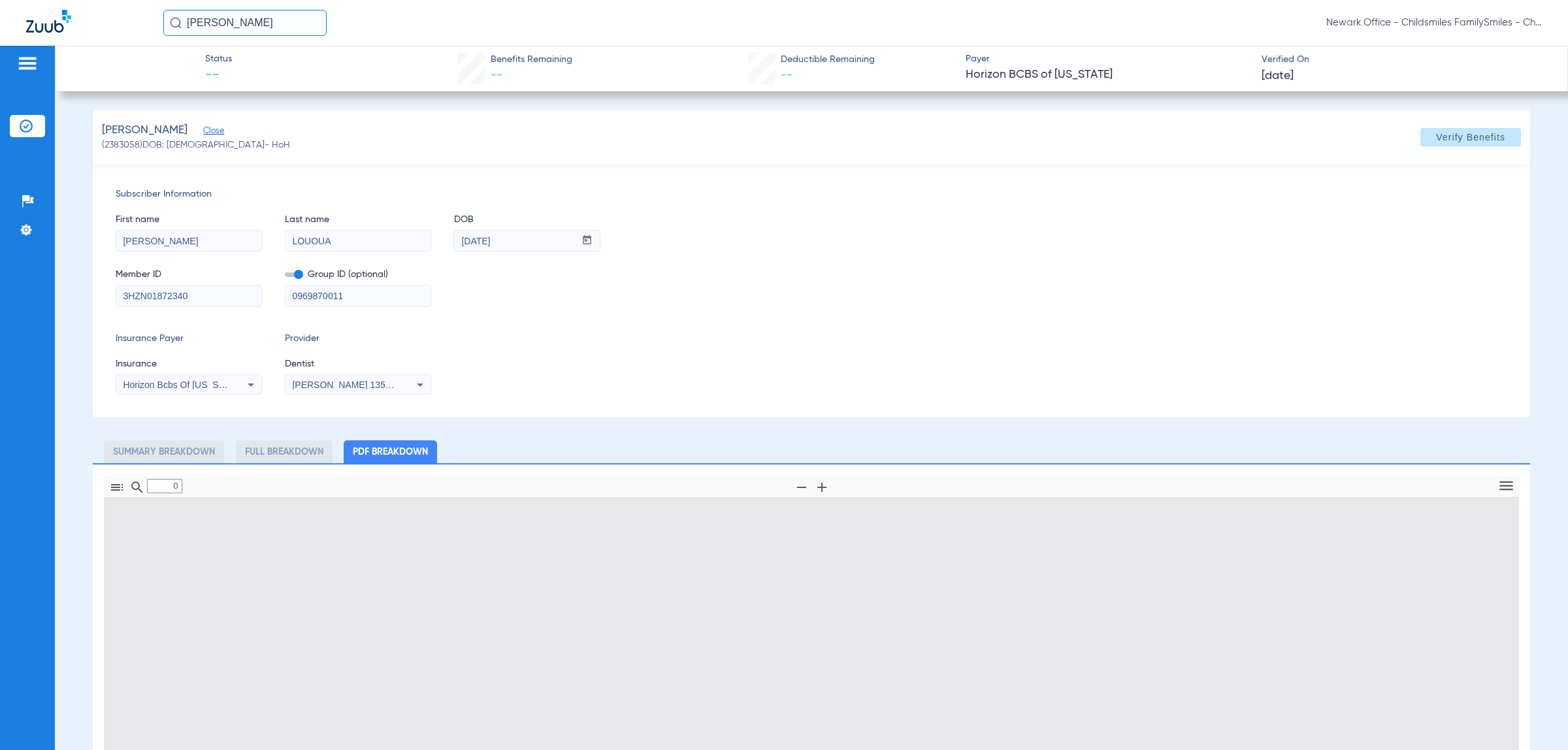
type input "1"
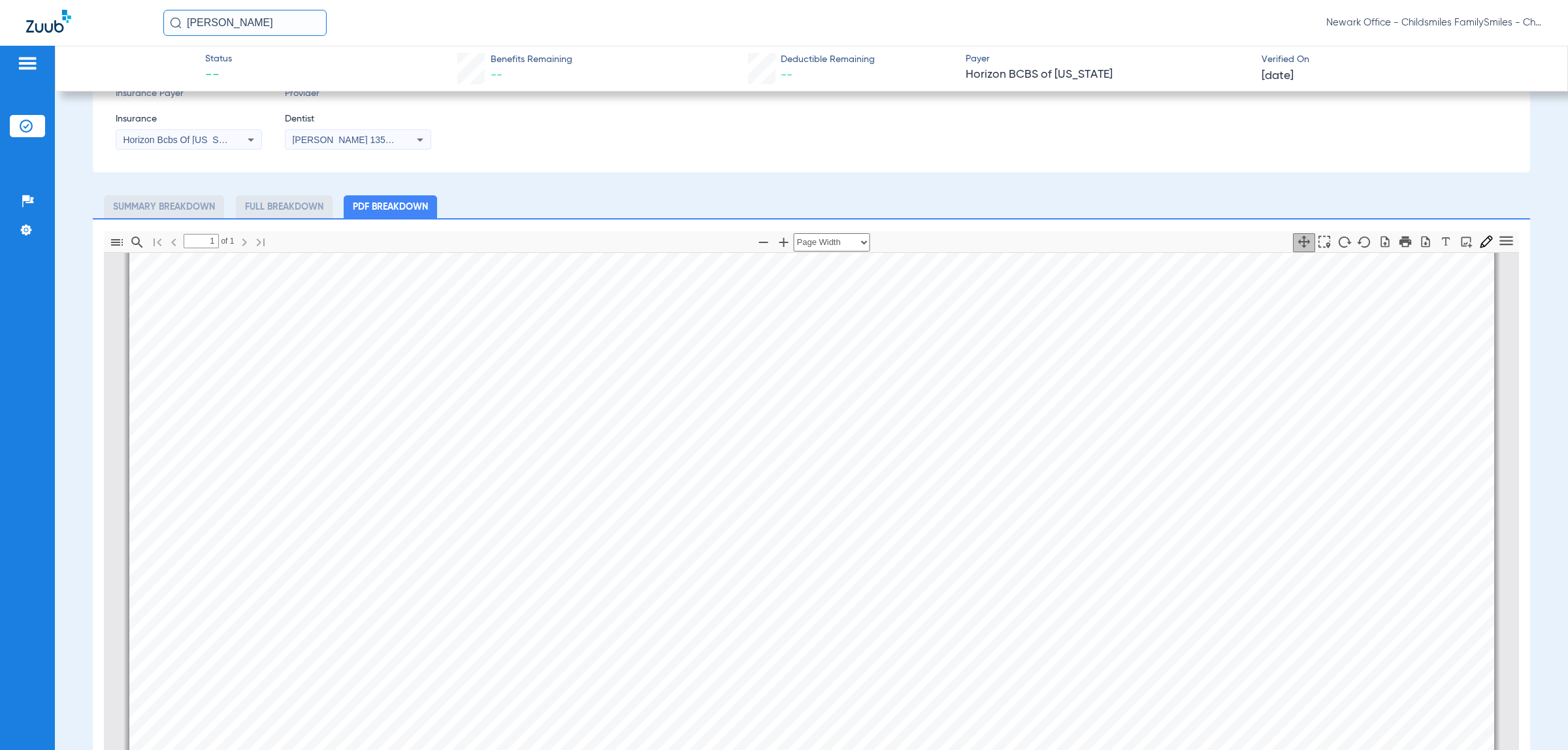
scroll to position [578, 0]
click at [258, 28] on input "[PERSON_NAME]" at bounding box center [245, 22] width 164 height 26
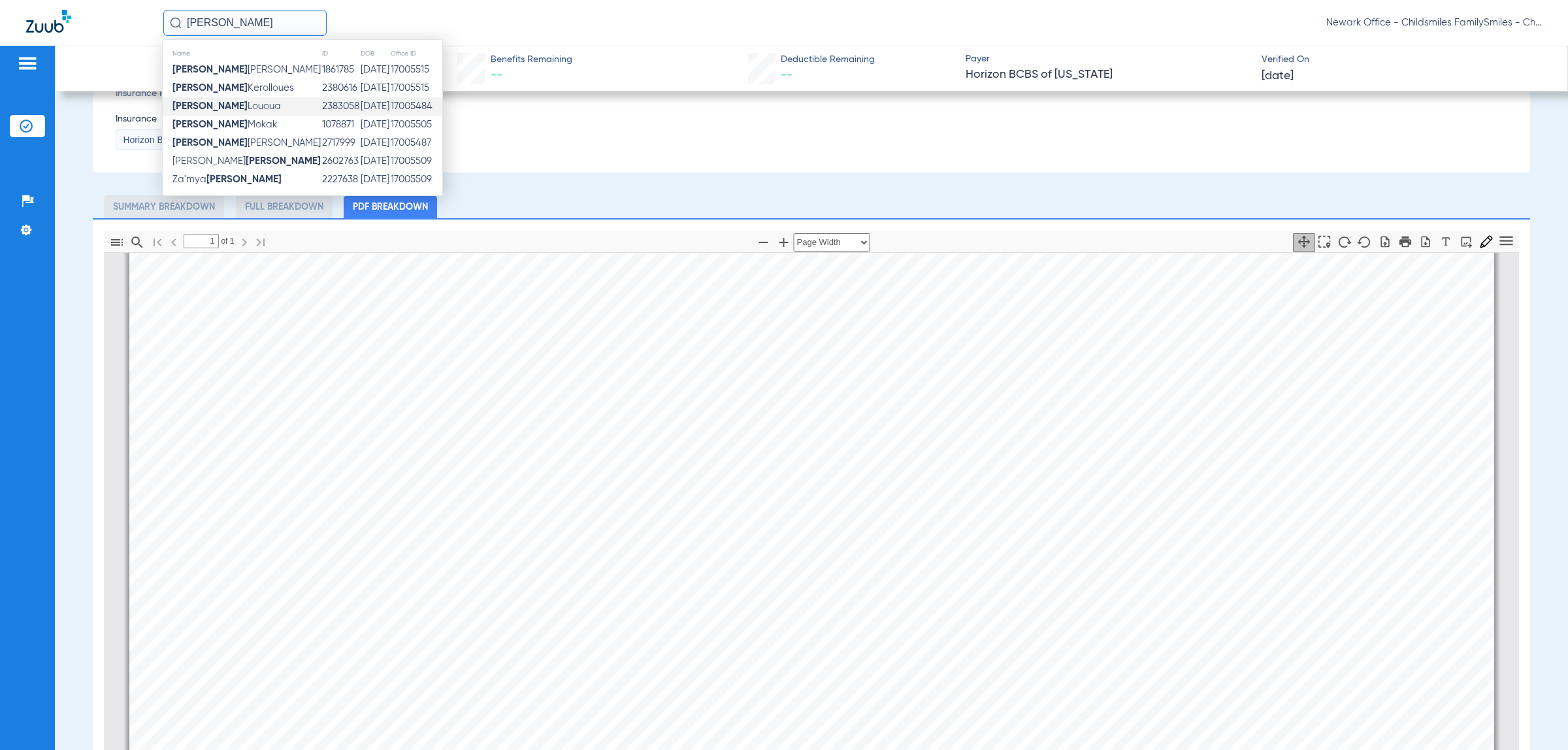
click at [567, 174] on div "LOUOUA, [PERSON_NAME] (2383058) DOB: [DEMOGRAPHIC_DATA] - HoH Verify Benefits S…" at bounding box center [811, 428] width 1437 height 1127
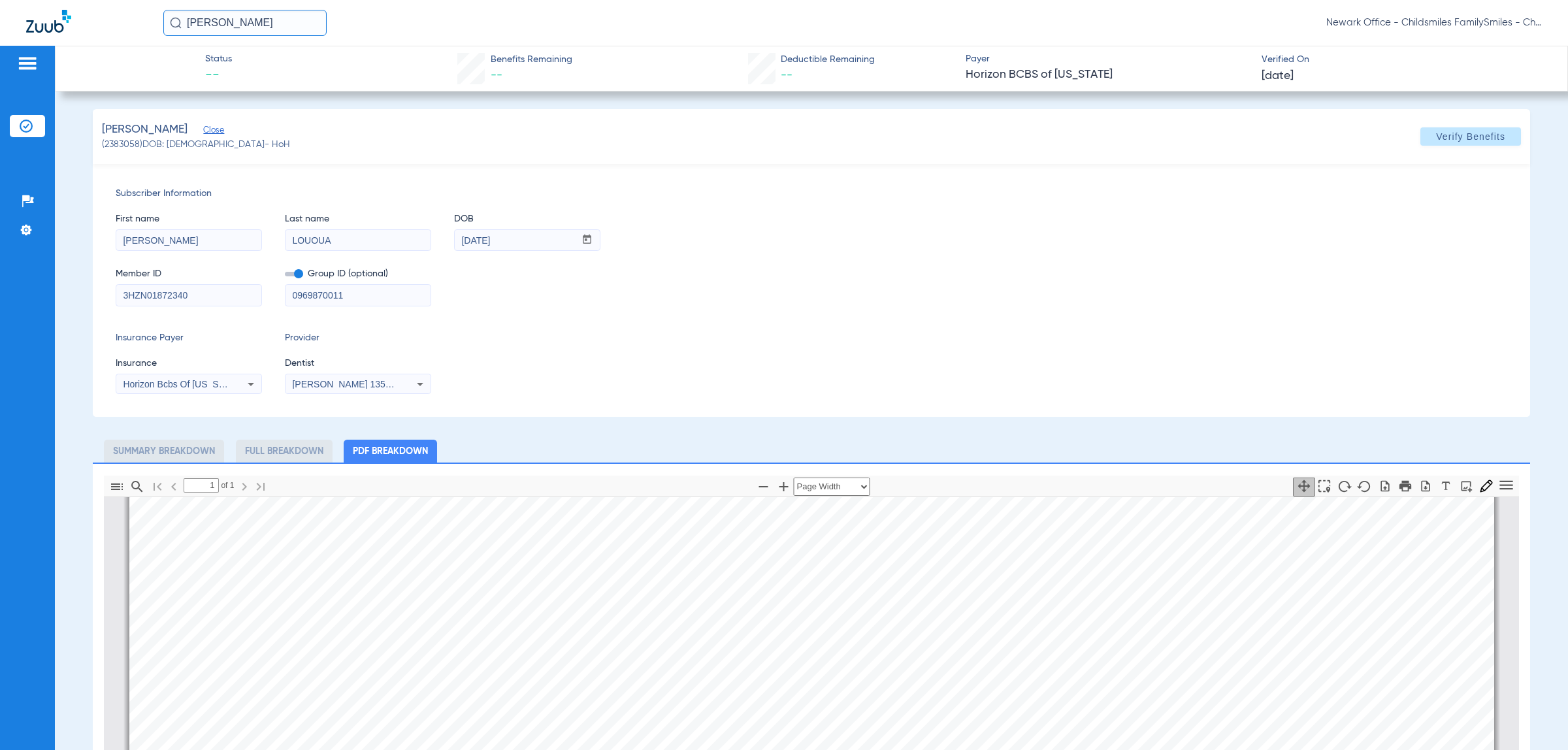
scroll to position [0, 0]
drag, startPoint x: 221, startPoint y: 37, endPoint x: 242, endPoint y: 27, distance: 23.3
click at [221, 37] on div "RAOUL Newark Office - Childsmiles FamilySmiles - ChildSmiles Spec LLC - [GEOGRA…" at bounding box center [784, 23] width 1568 height 46
click at [243, 25] on input "[PERSON_NAME]" at bounding box center [245, 22] width 164 height 26
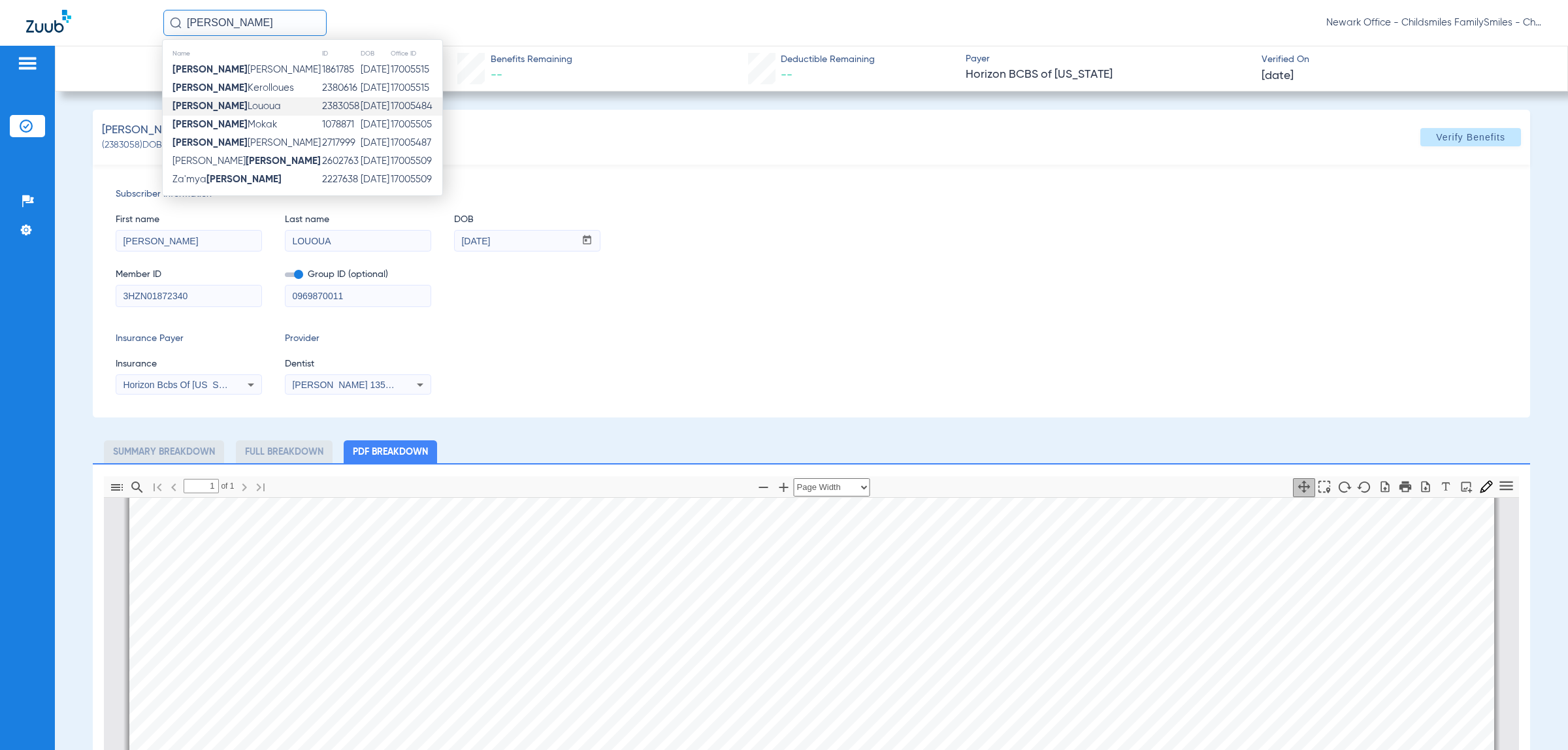
click at [243, 27] on input "[PERSON_NAME]" at bounding box center [245, 22] width 164 height 26
drag, startPoint x: 243, startPoint y: 27, endPoint x: 227, endPoint y: 18, distance: 18.4
click at [227, 18] on input "[PERSON_NAME]" at bounding box center [245, 22] width 164 height 26
paste input "1533737"
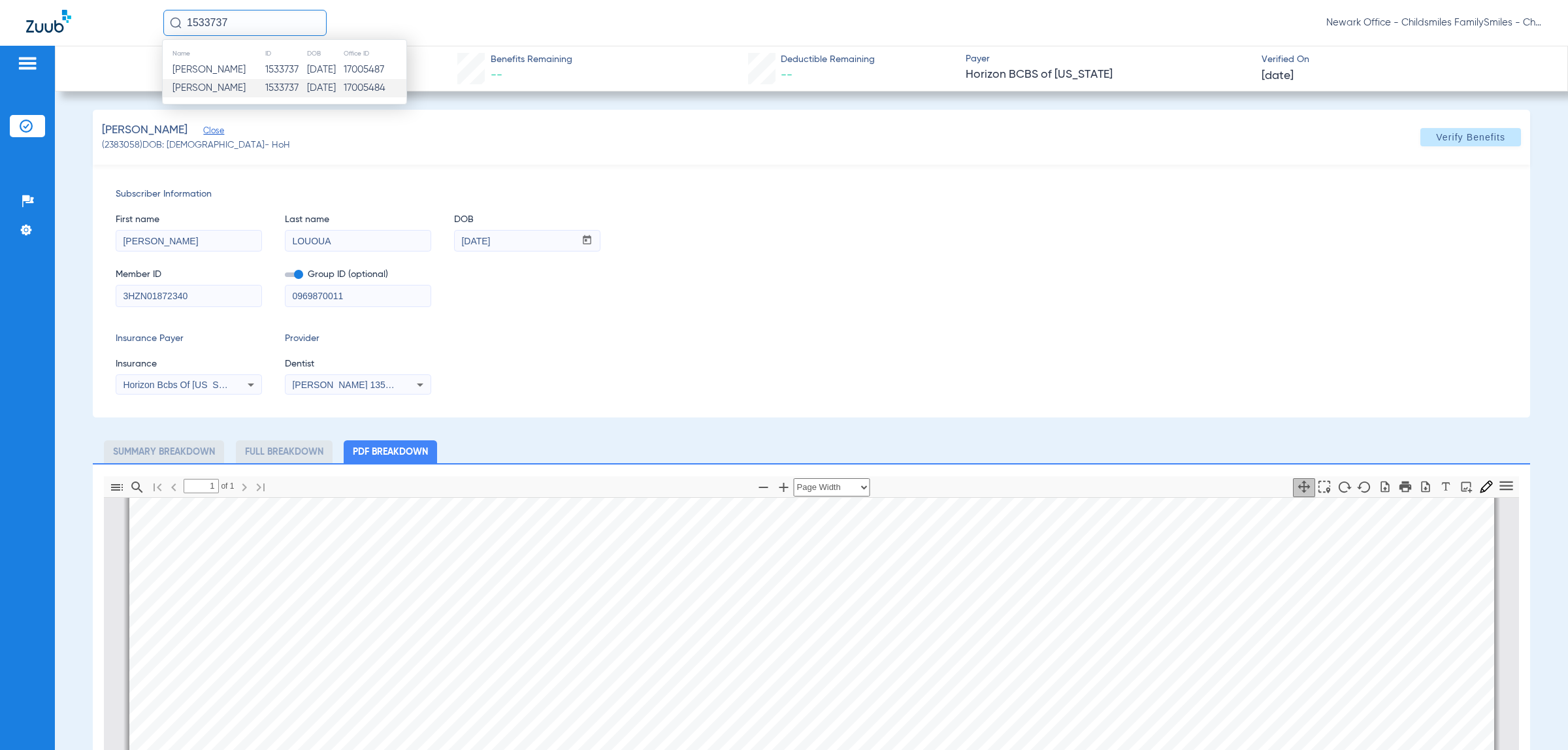
type input "1533737"
click at [237, 87] on span "[PERSON_NAME]" at bounding box center [209, 88] width 73 height 9
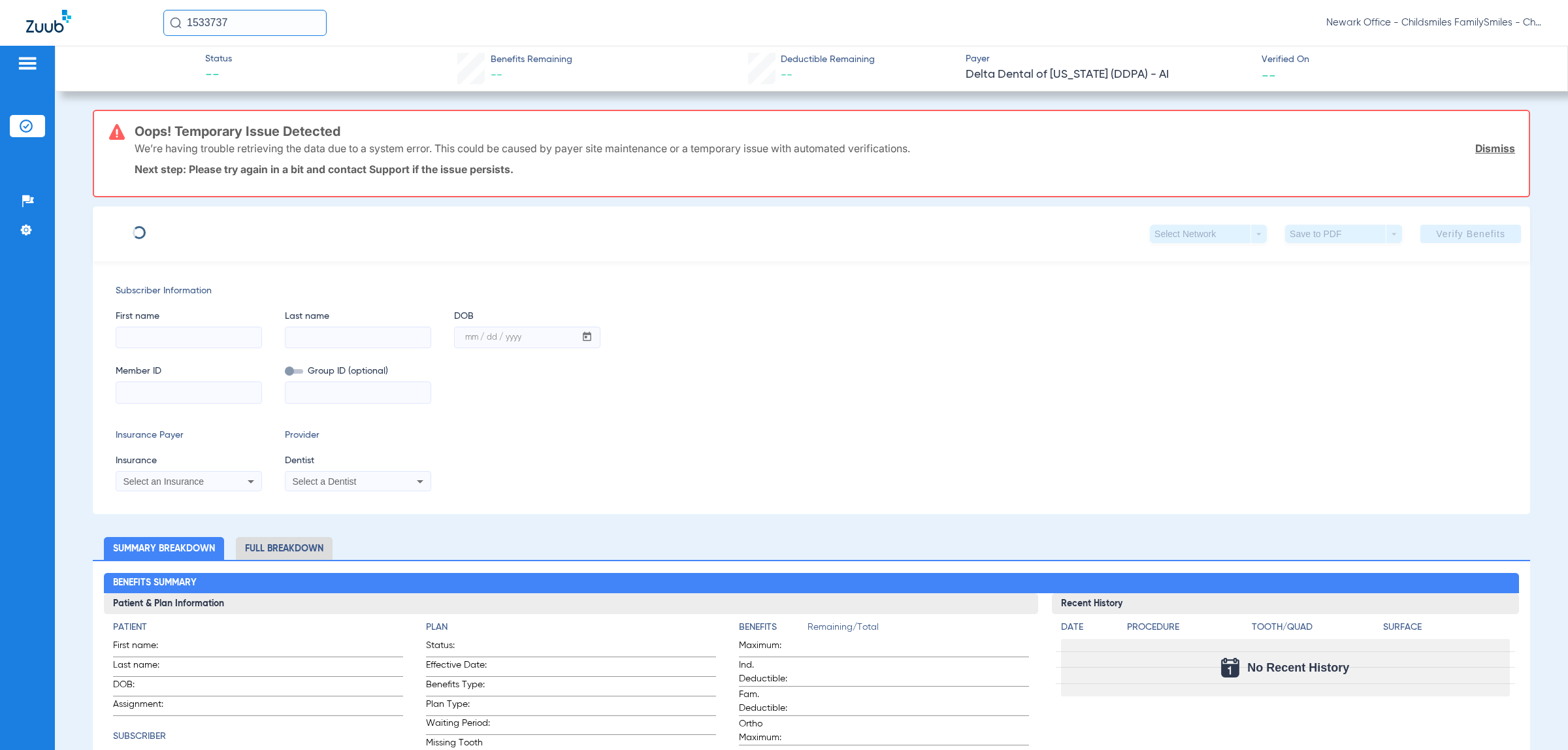
type input "DANITVA"
type input "[PERSON_NAME]"
type input "[DATE]"
type input "12108780W"
type input "800000010000"
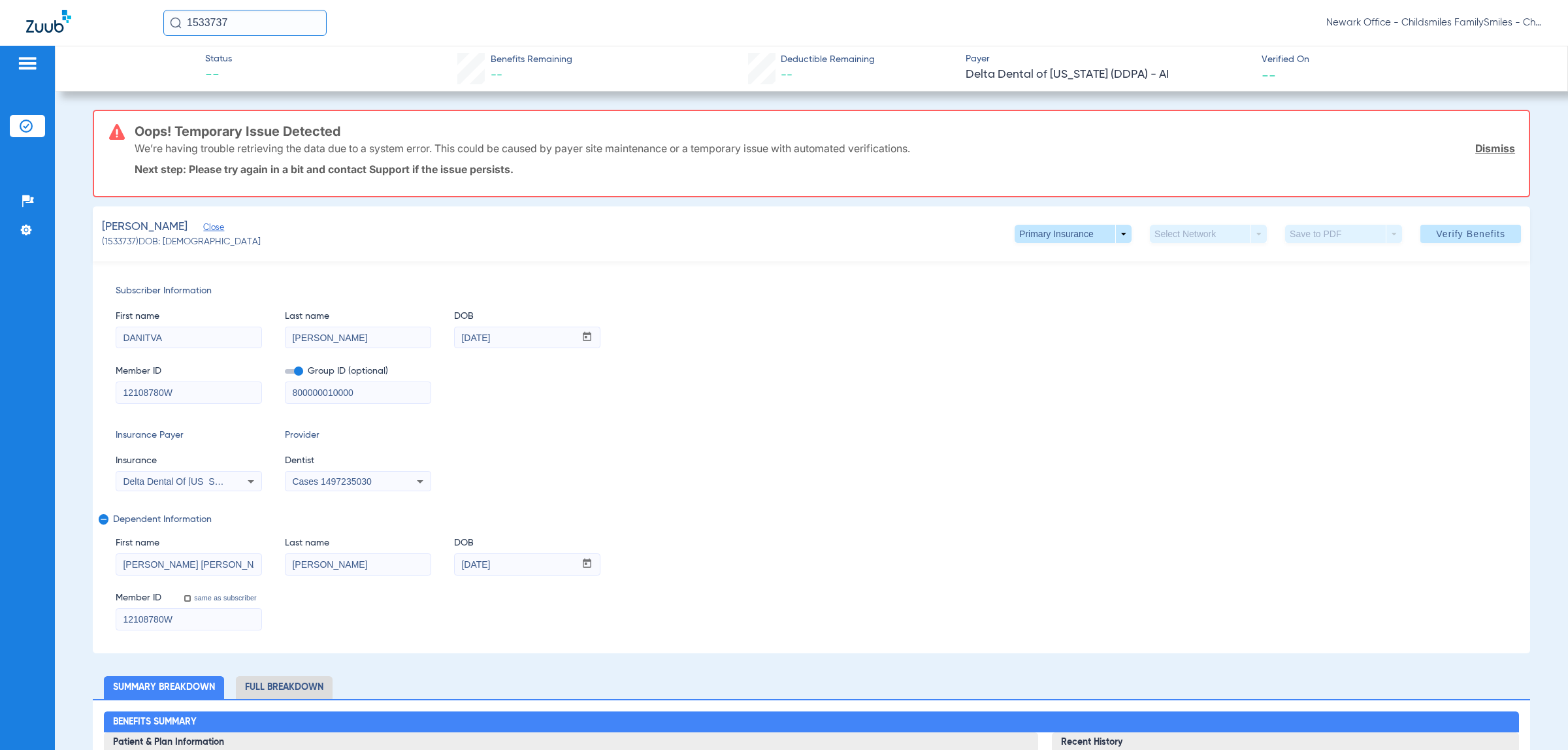
click at [722, 393] on div "Member ID 12108780W Group ID (optional) 800000010000" at bounding box center [811, 378] width 1392 height 50
click at [289, 18] on input "1533737" at bounding box center [245, 22] width 164 height 26
paste input "51348"
click at [273, 22] on input "51348" at bounding box center [245, 22] width 164 height 26
type input "51347"
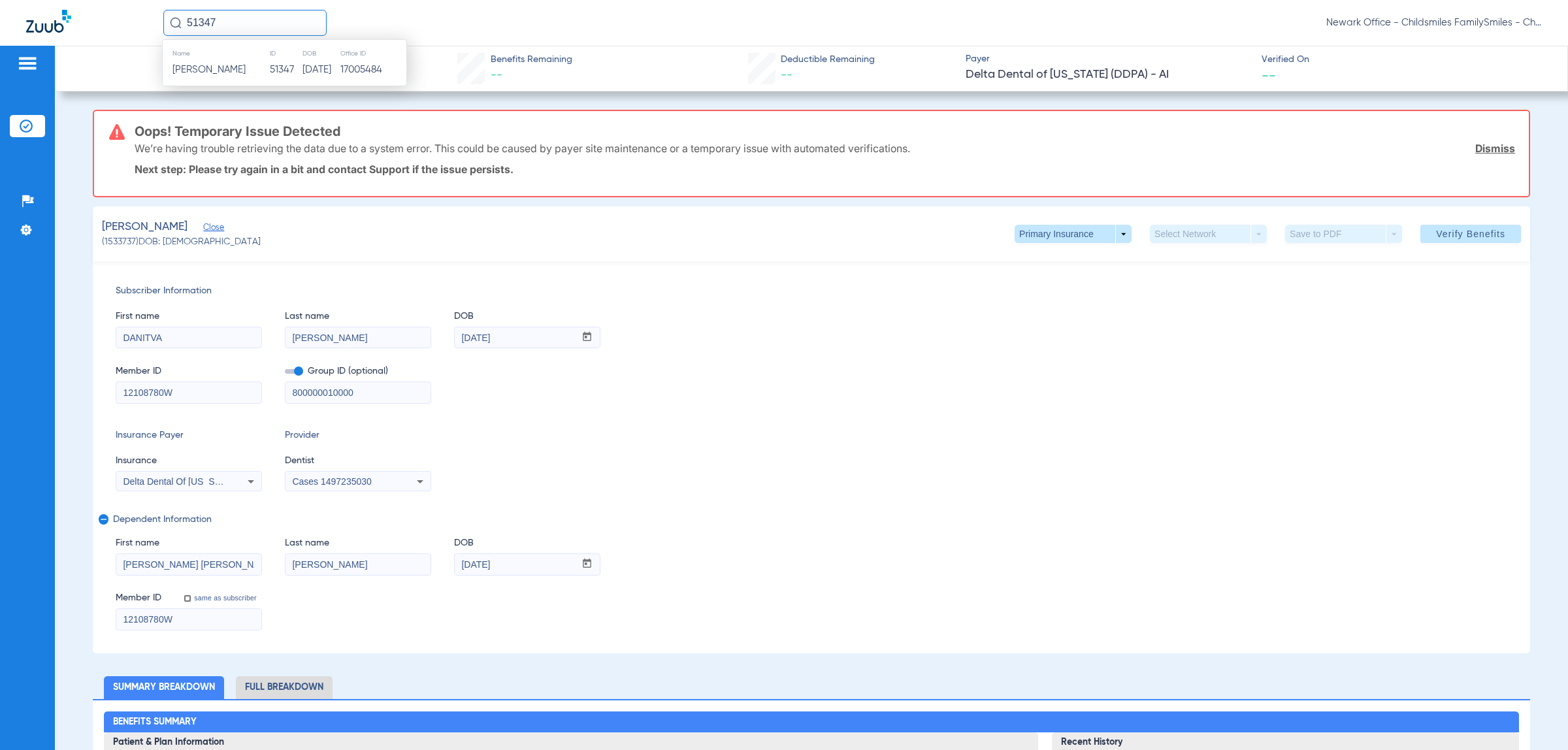
click at [224, 68] on span "[PERSON_NAME]" at bounding box center [209, 70] width 73 height 9
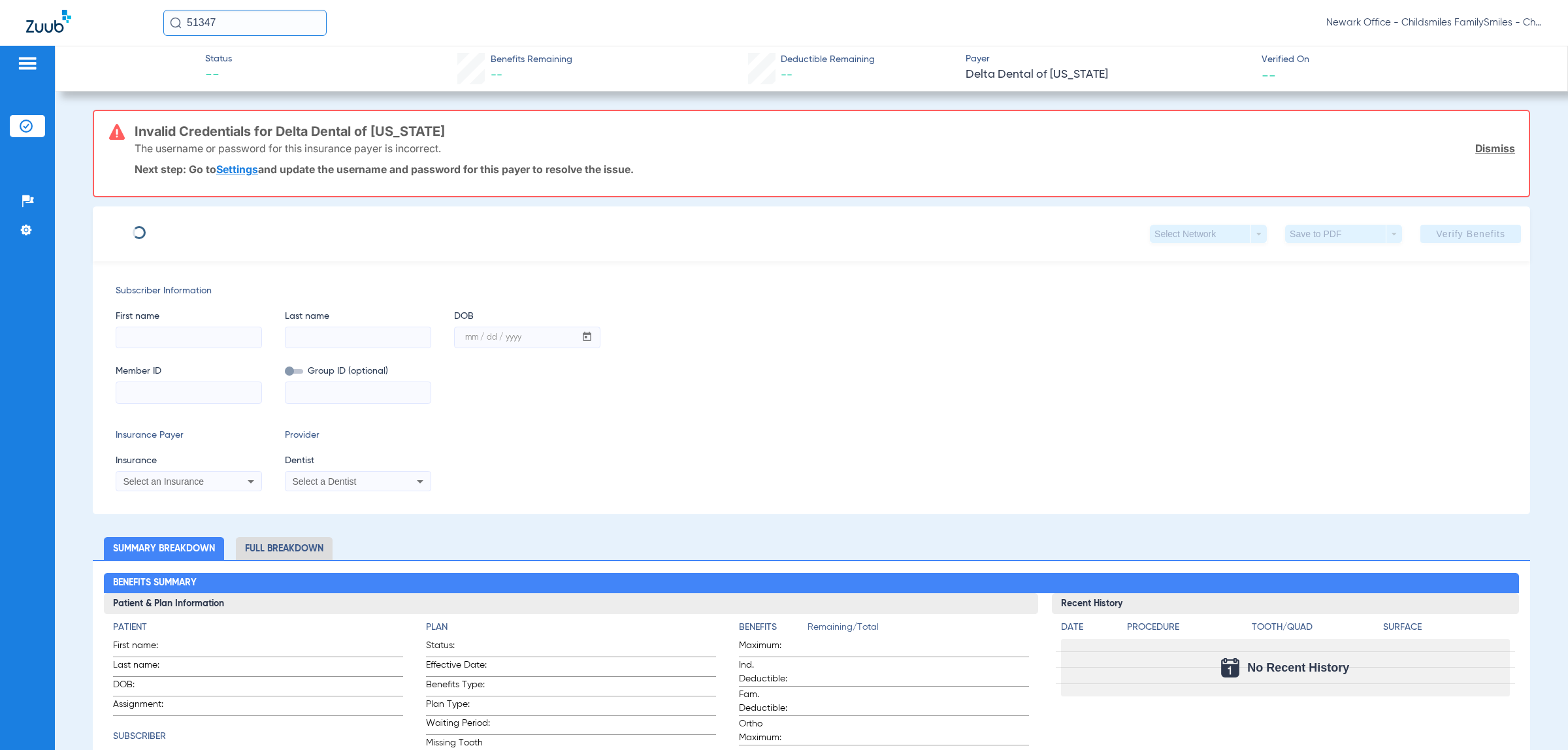
type input "LICINIO"
type input "[PERSON_NAME]"
type input "[DATE]"
type input "986903833"
type input "0003399901"
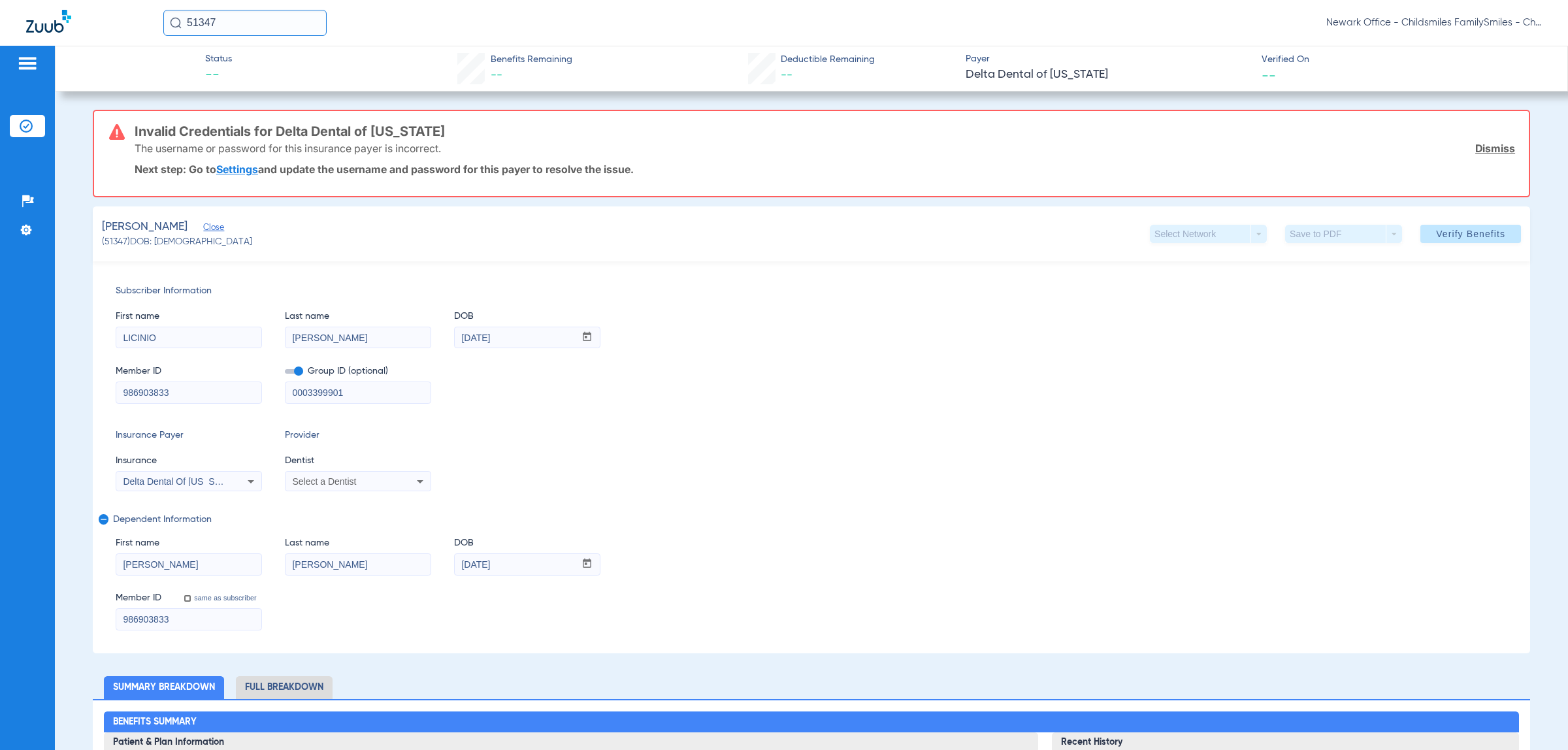
click at [275, 25] on input "51347" at bounding box center [245, 22] width 164 height 26
paste input "30234"
type input "30234"
click at [304, 66] on td "[DATE]" at bounding box center [323, 70] width 38 height 18
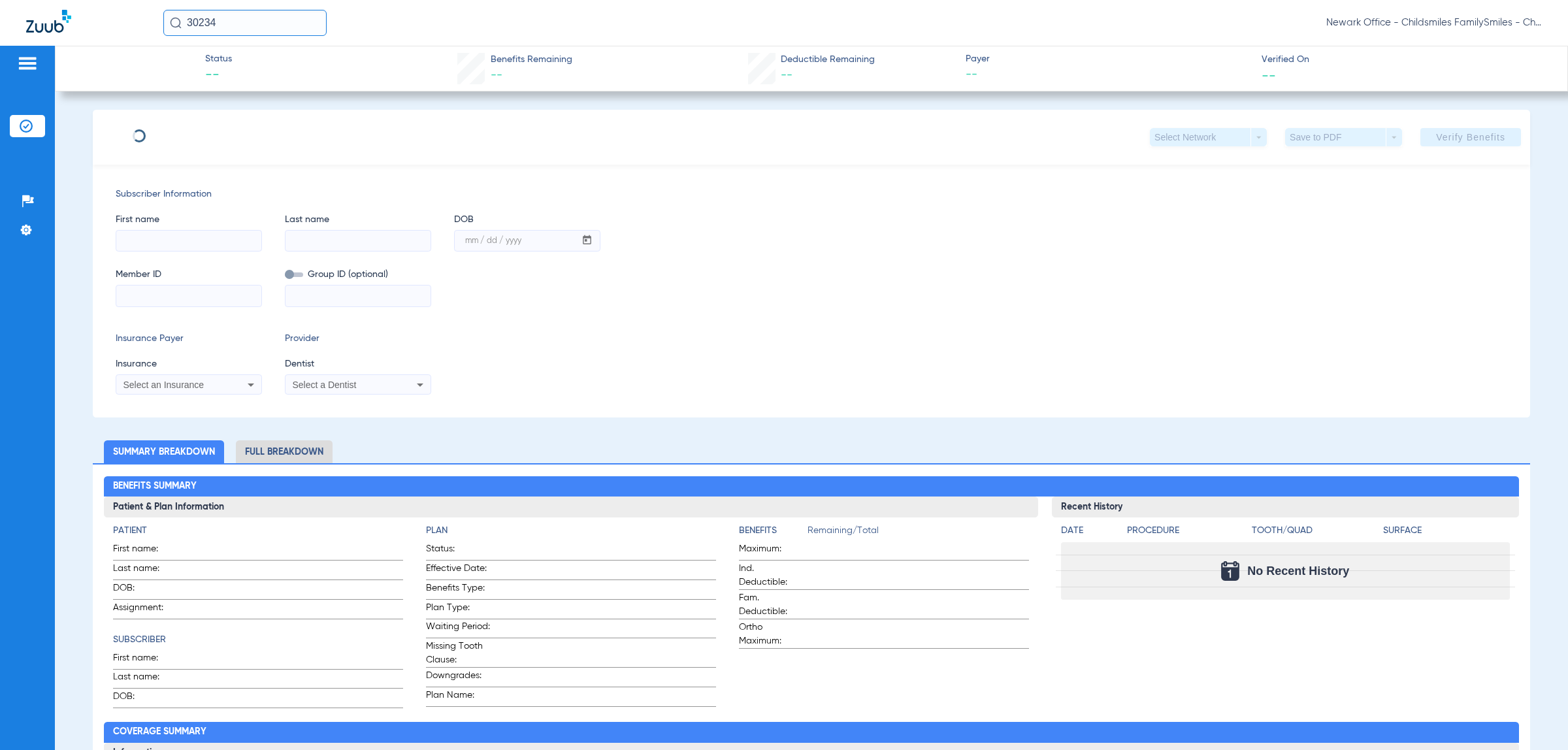
type input "[PERSON_NAME]"
type input "[DATE]"
type input "K6126406601"
type input "1124328"
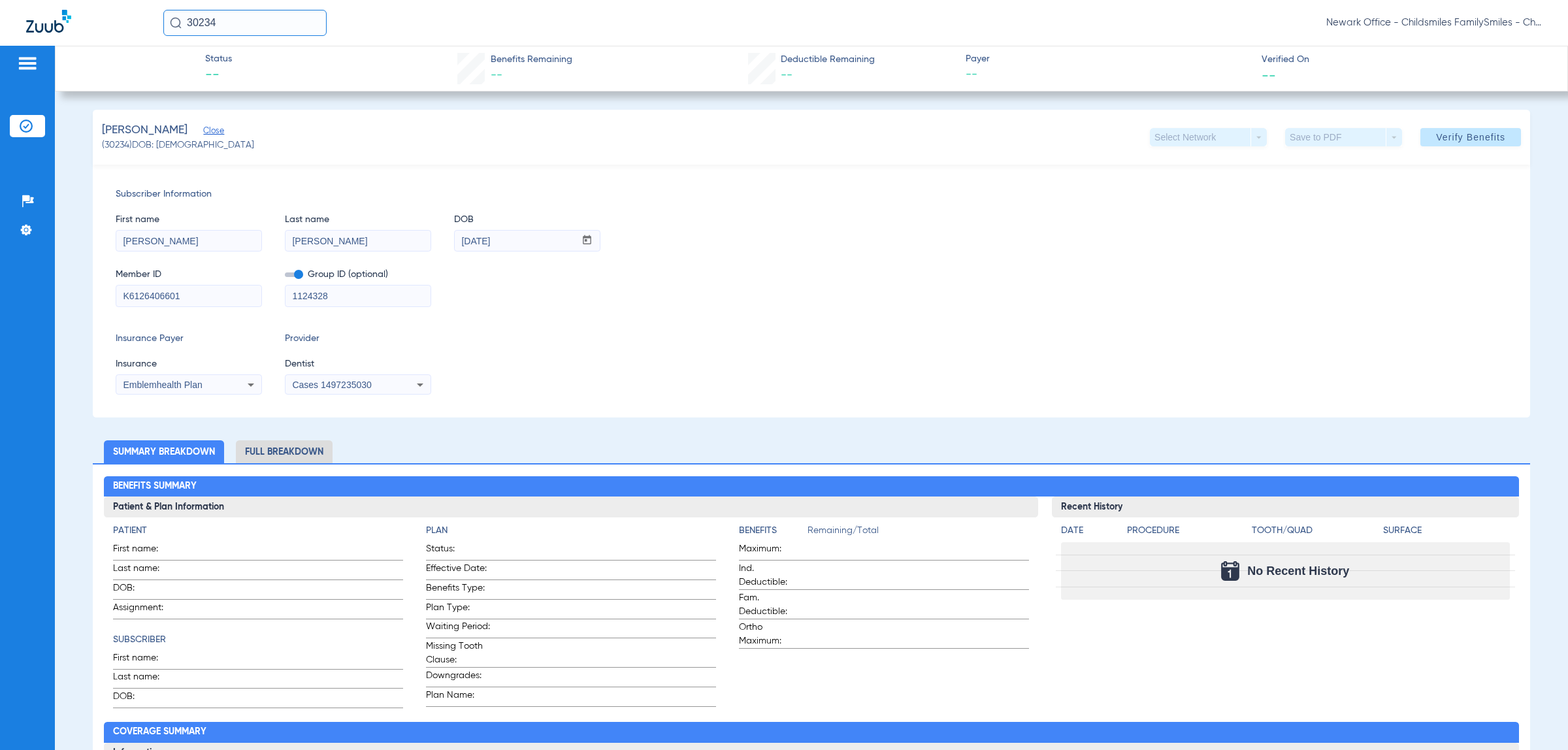
click at [295, 20] on input "30234" at bounding box center [245, 22] width 164 height 26
type input "55498"
click at [268, 74] on td "55498" at bounding box center [285, 70] width 35 height 18
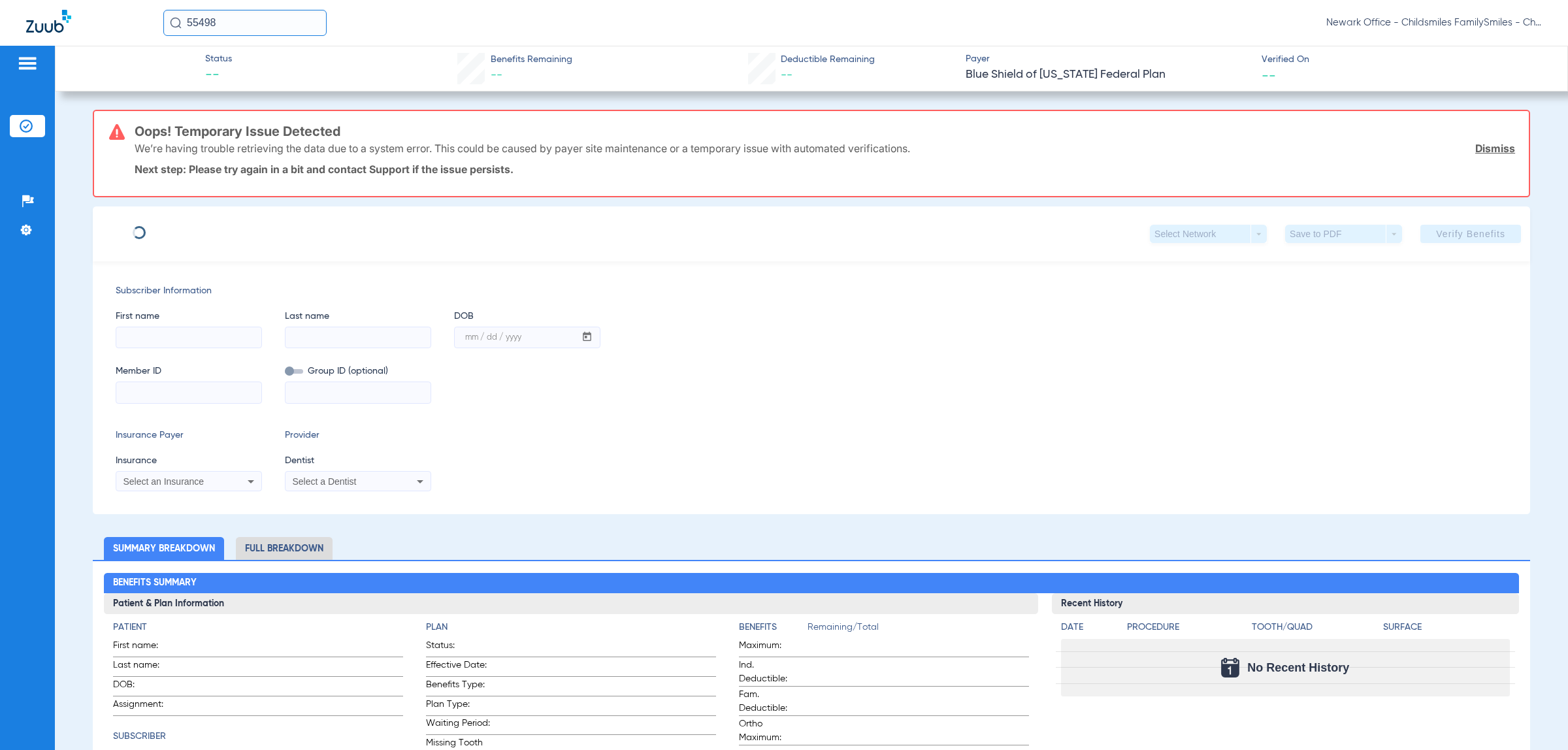
type input "[PERSON_NAME]"
type input "[DATE]"
type input "F44903758"
type input "FEPBD10002"
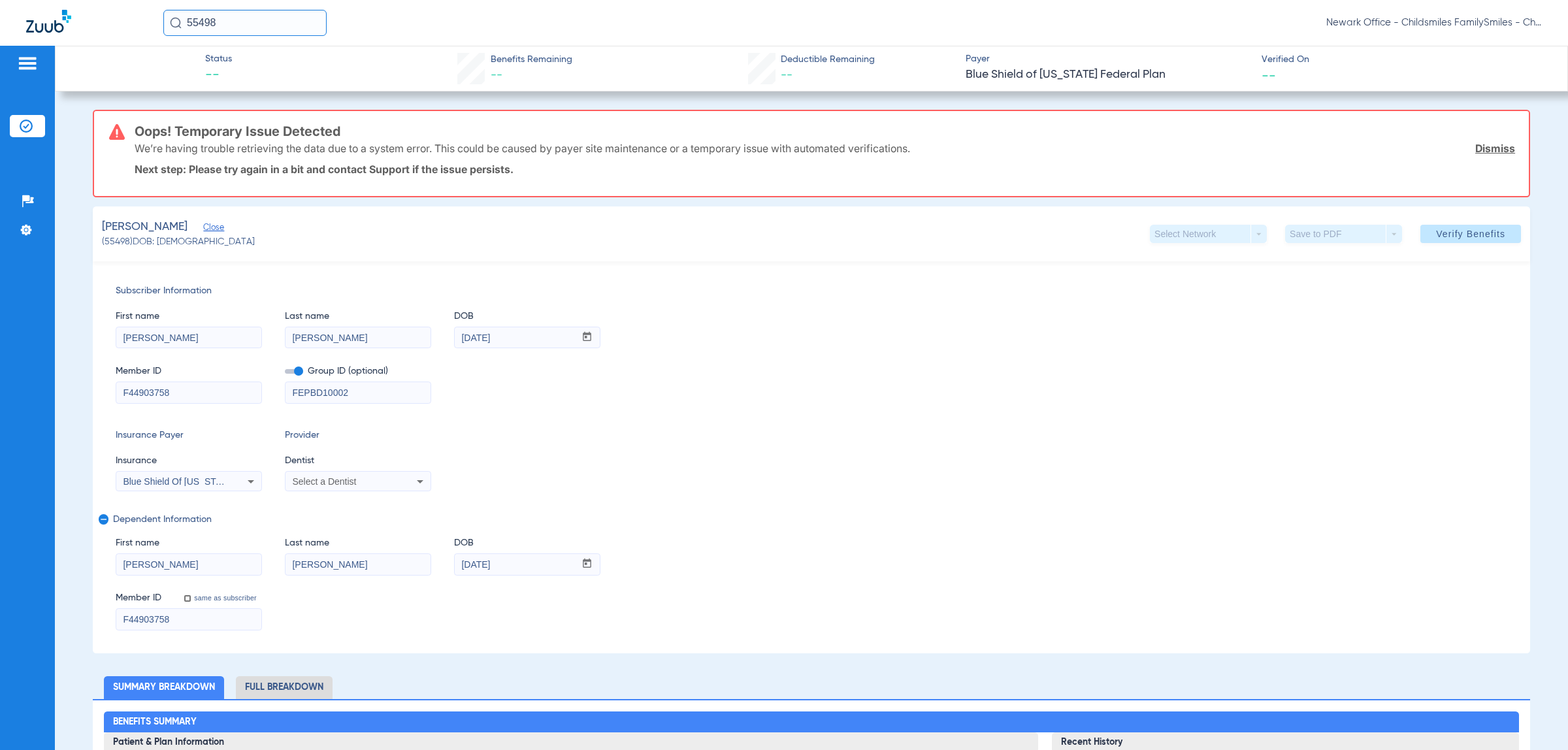
click at [262, 25] on input "55498" at bounding box center [245, 22] width 164 height 26
paste input "42572"
type input "42572"
click at [245, 76] on td "[PERSON_NAME]" at bounding box center [216, 70] width 105 height 18
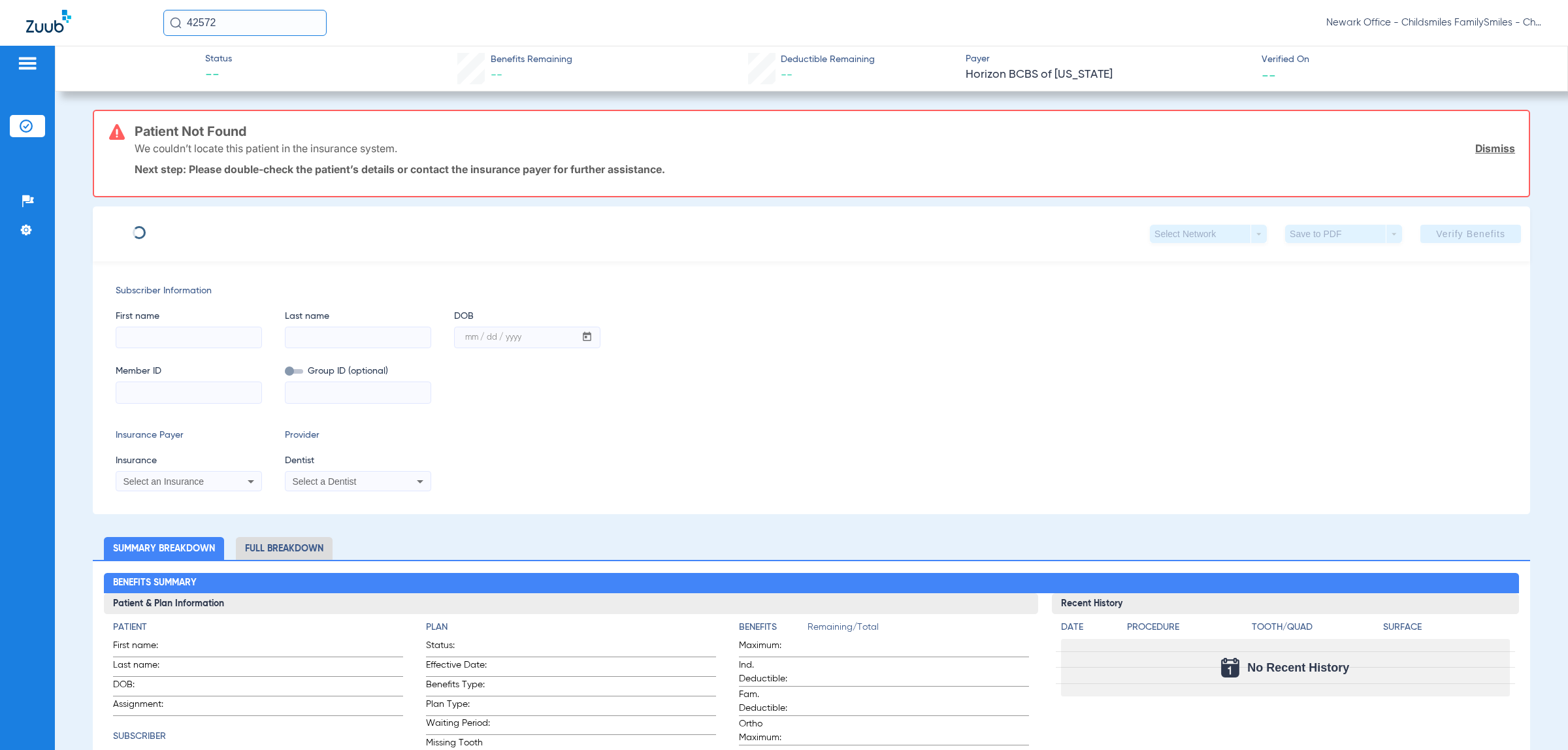
type input "[PERSON_NAME]"
type input "[DATE]"
type input "3HZN20979660"
type input "0961840073"
